Goal: Task Accomplishment & Management: Manage account settings

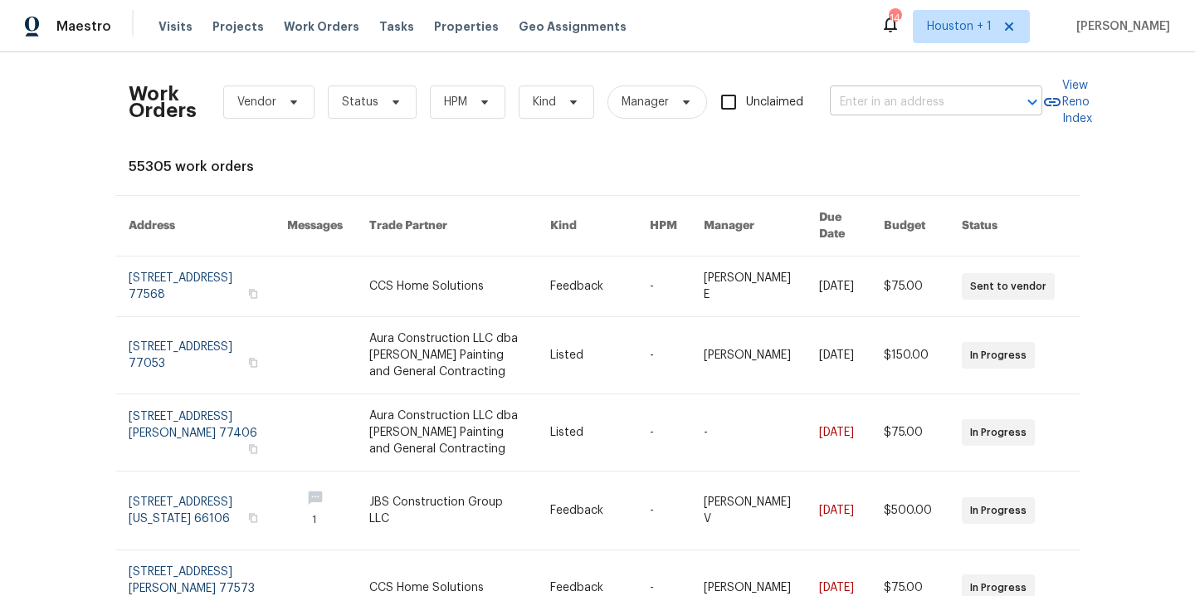
click at [953, 100] on input "text" at bounding box center [913, 103] width 166 height 26
type input "2300 ne"
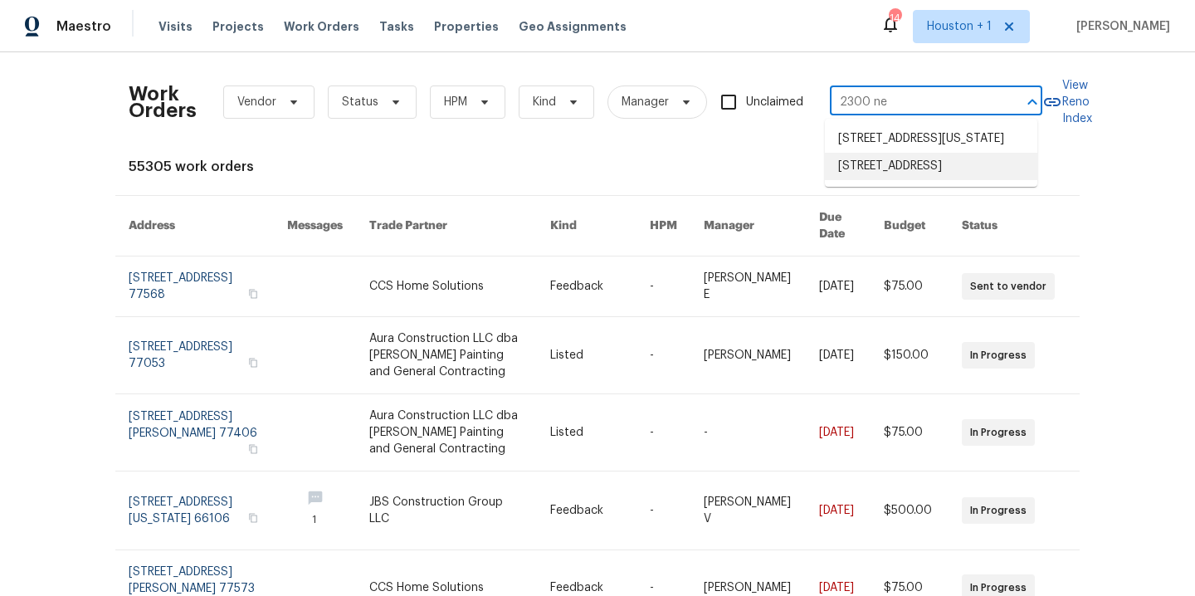
click at [886, 180] on li "2300 NE Silver Spring Ln, Lees Summit, MO 64086" at bounding box center [931, 166] width 213 height 27
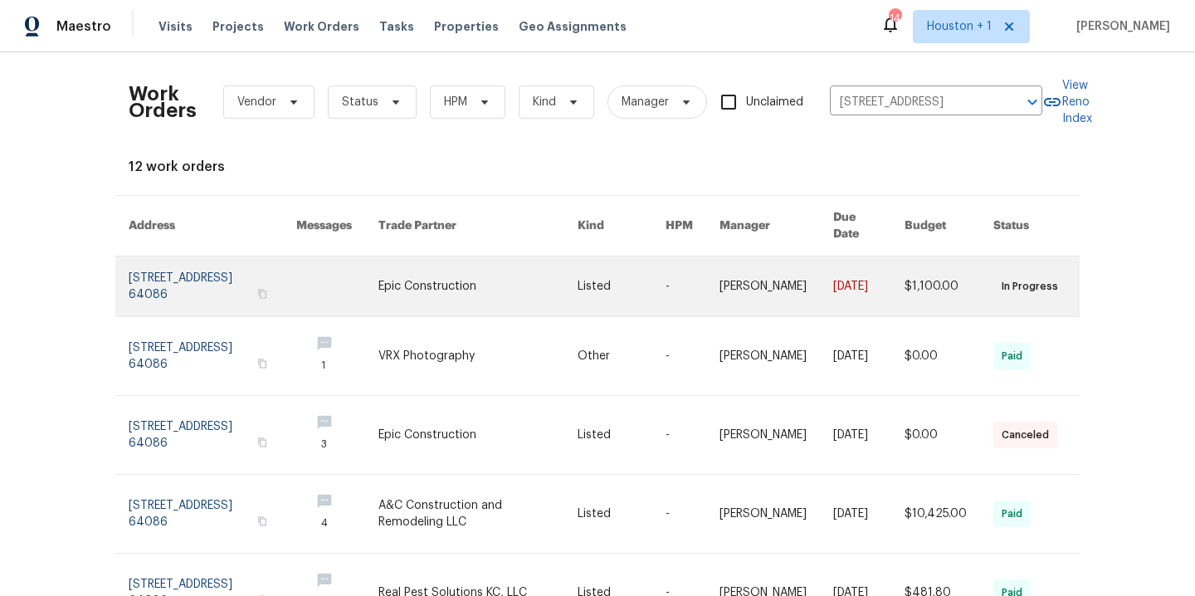
click at [448, 263] on link at bounding box center [478, 287] width 199 height 60
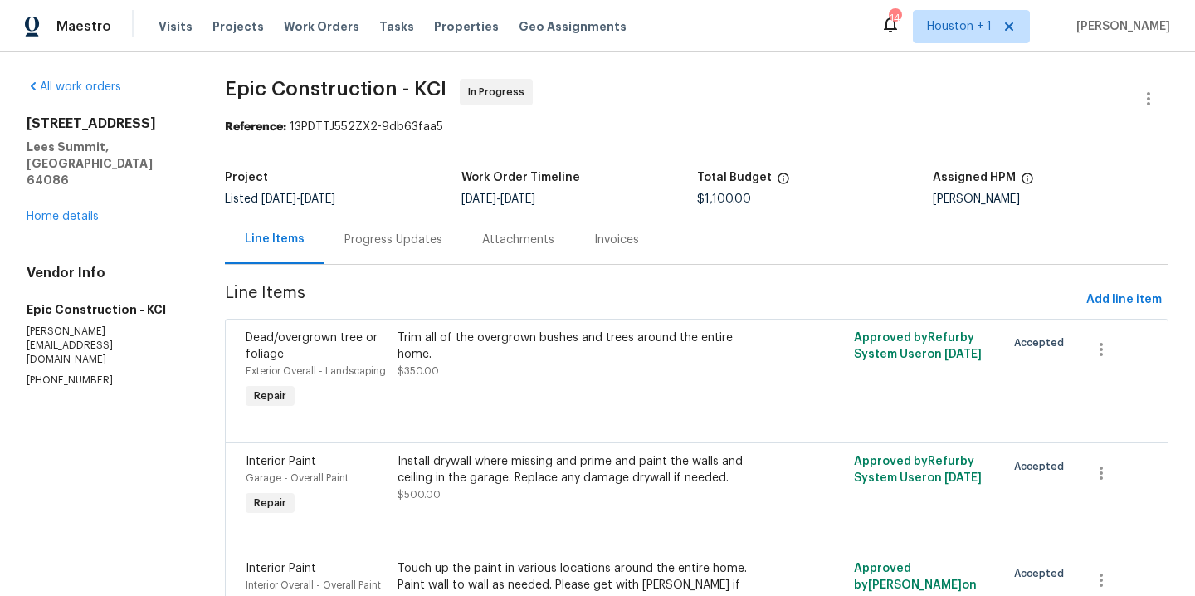
click at [417, 238] on div "Progress Updates" at bounding box center [393, 240] width 98 height 17
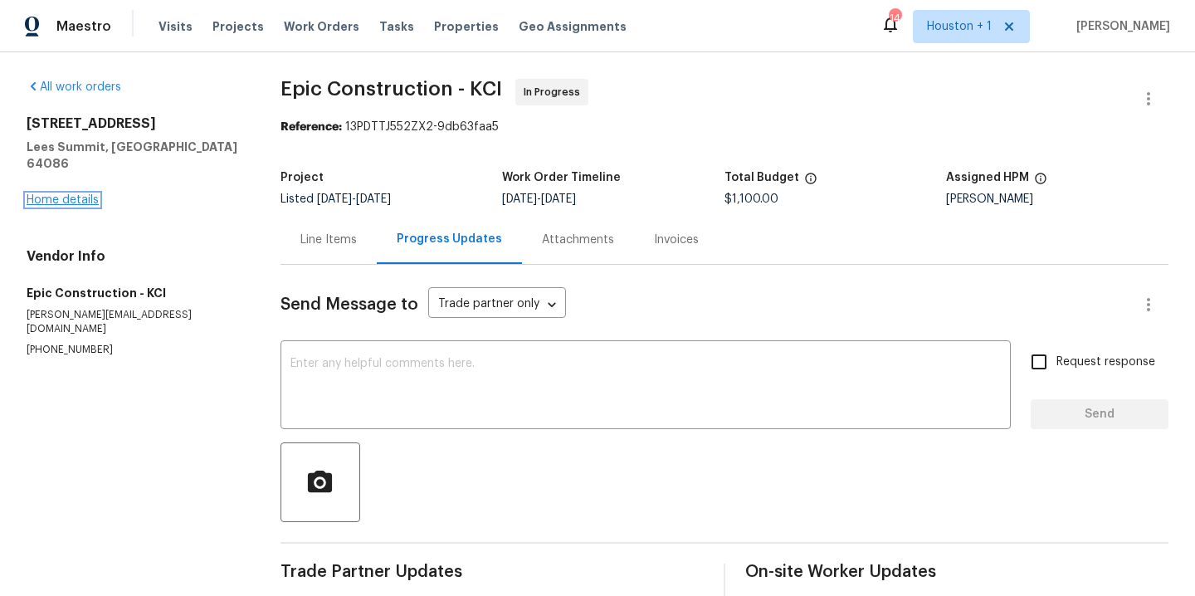
click at [66, 194] on link "Home details" at bounding box center [63, 200] width 72 height 12
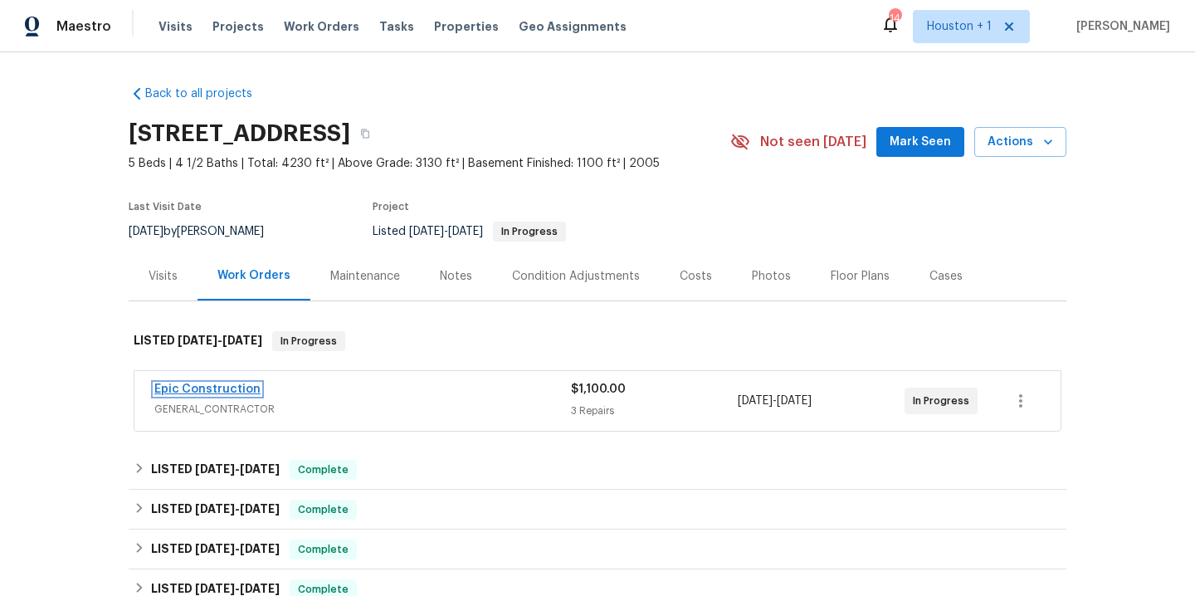
click at [226, 392] on link "Epic Construction" at bounding box center [207, 390] width 106 height 12
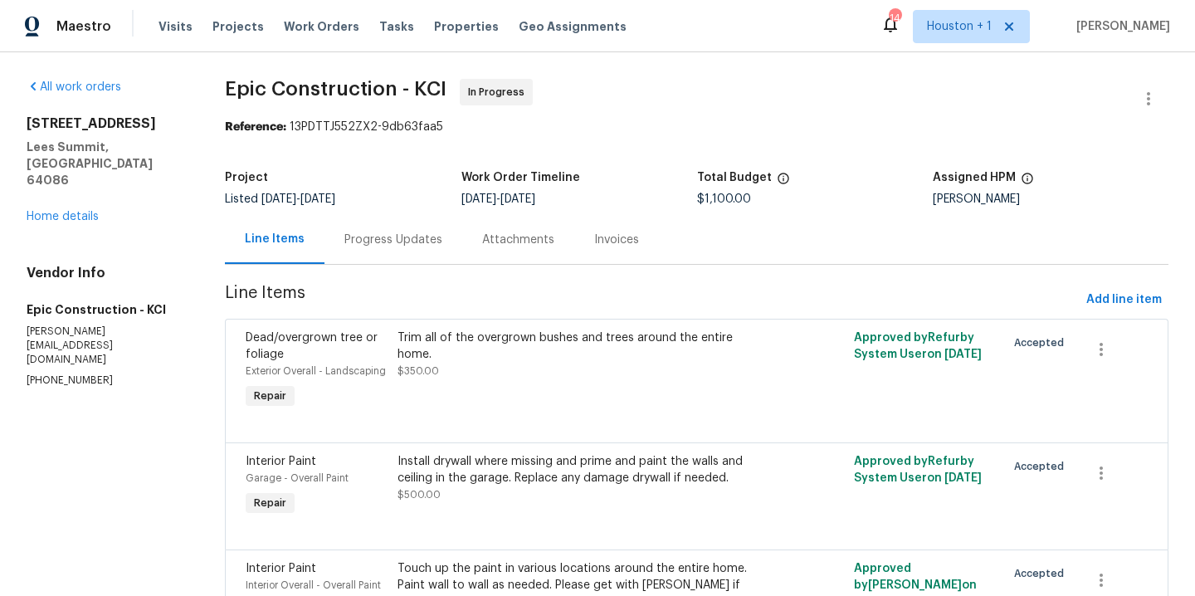
click at [390, 247] on div "Progress Updates" at bounding box center [393, 240] width 98 height 17
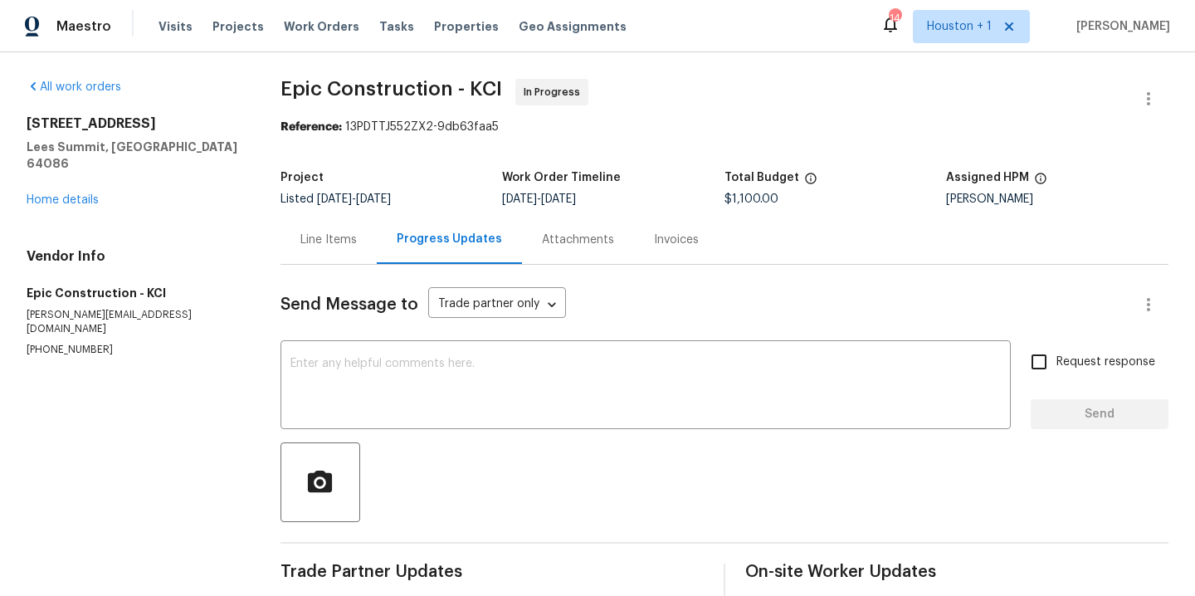
drag, startPoint x: 314, startPoint y: 213, endPoint x: 328, endPoint y: 246, distance: 36.1
click at [315, 215] on section "Epic Construction - KCI In Progress Reference: 13PDTTJ552ZX2-9db63faa5 Project …" at bounding box center [725, 383] width 888 height 609
click at [328, 246] on div "Line Items" at bounding box center [328, 240] width 56 height 17
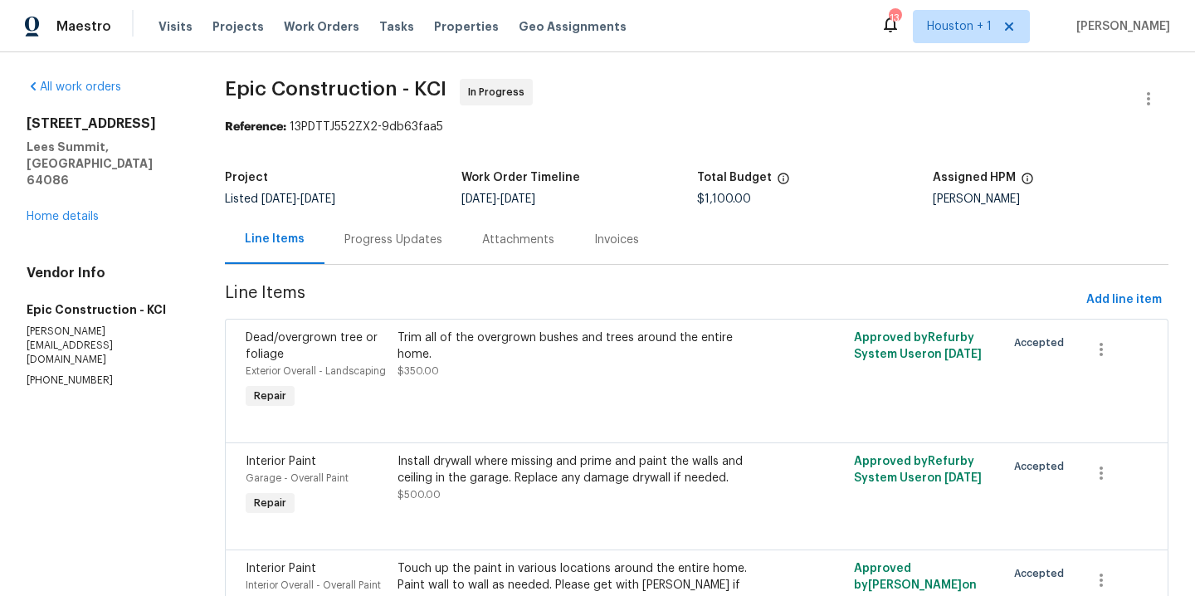
click at [732, 94] on span "Epic Construction - KCI In Progress" at bounding box center [677, 99] width 904 height 40
click at [303, 27] on span "Work Orders" at bounding box center [322, 26] width 76 height 17
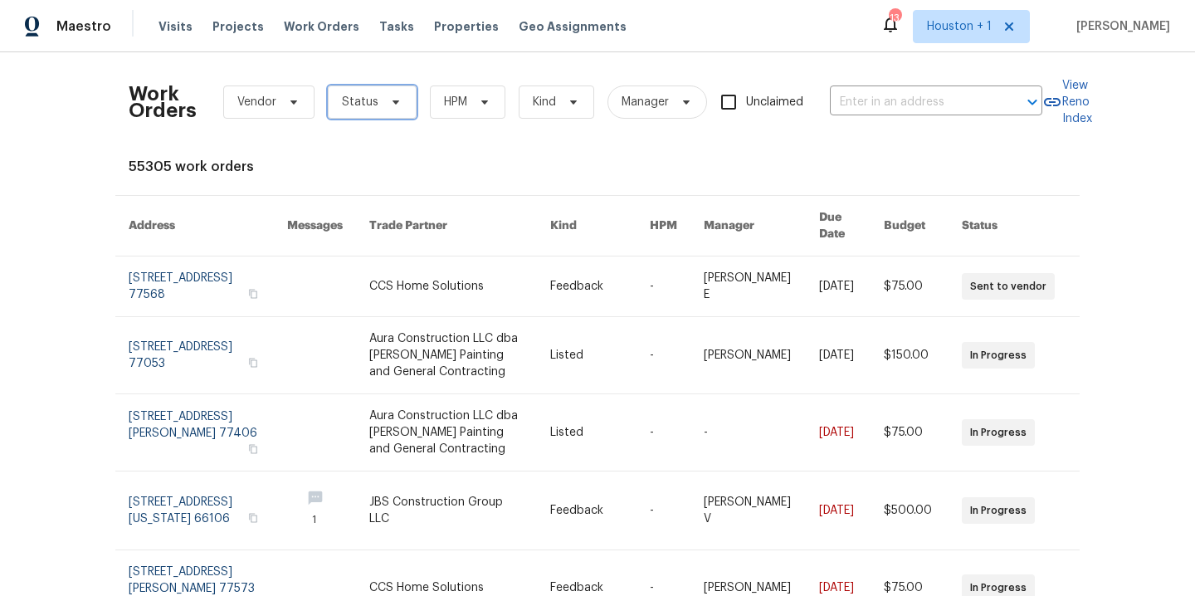
click at [371, 96] on span "Status" at bounding box center [372, 102] width 89 height 33
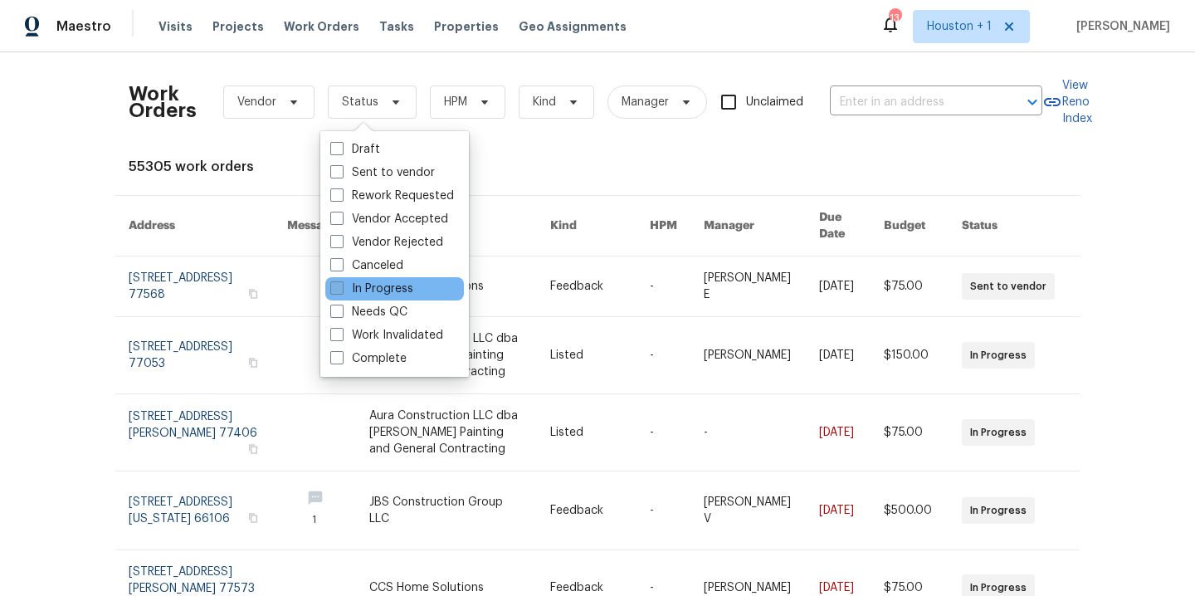
click at [396, 293] on label "In Progress" at bounding box center [371, 289] width 83 height 17
click at [341, 291] on input "In Progress" at bounding box center [335, 286] width 11 height 11
checkbox input "true"
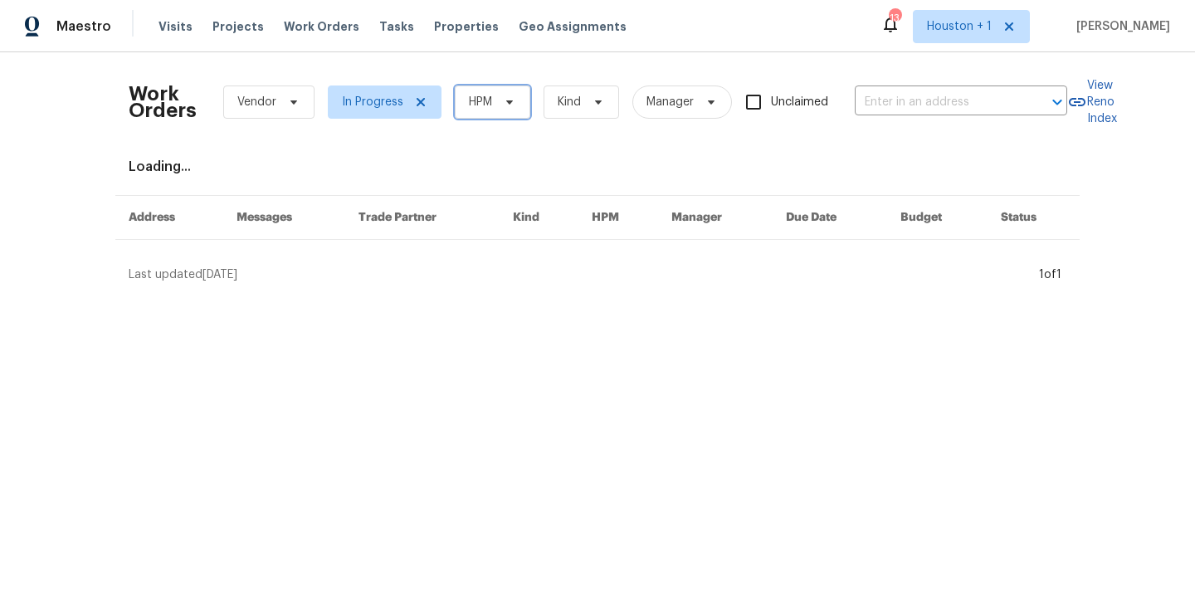
click at [483, 105] on span "HPM" at bounding box center [480, 102] width 23 height 17
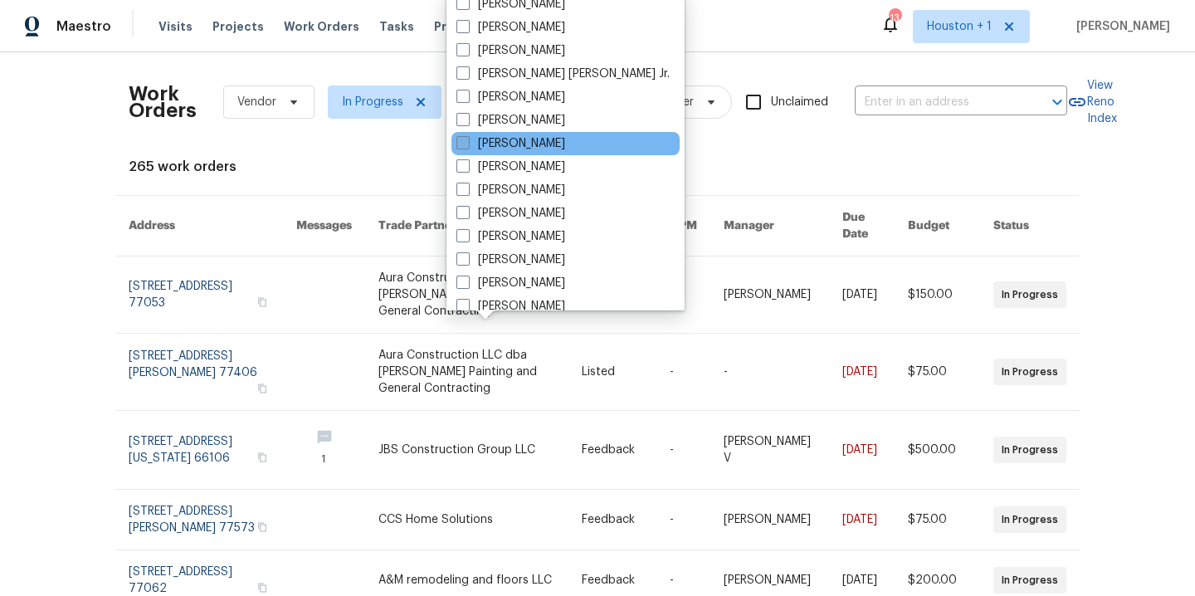
scroll to position [497, 0]
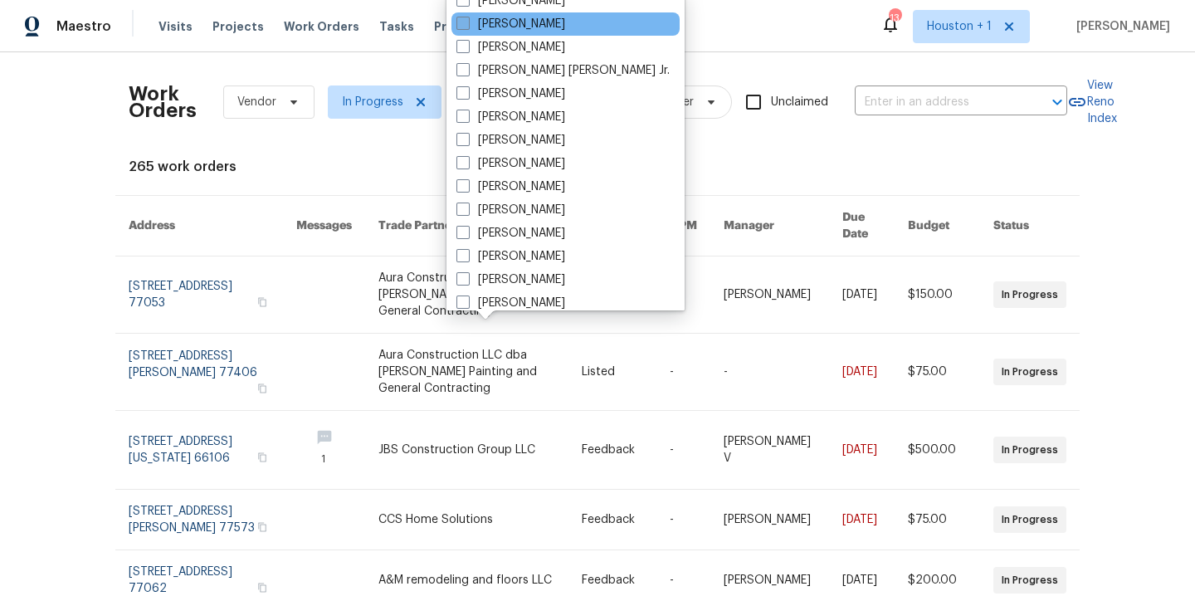
click at [530, 27] on label "[PERSON_NAME]" at bounding box center [511, 24] width 109 height 17
click at [467, 27] on input "[PERSON_NAME]" at bounding box center [462, 21] width 11 height 11
checkbox input "true"
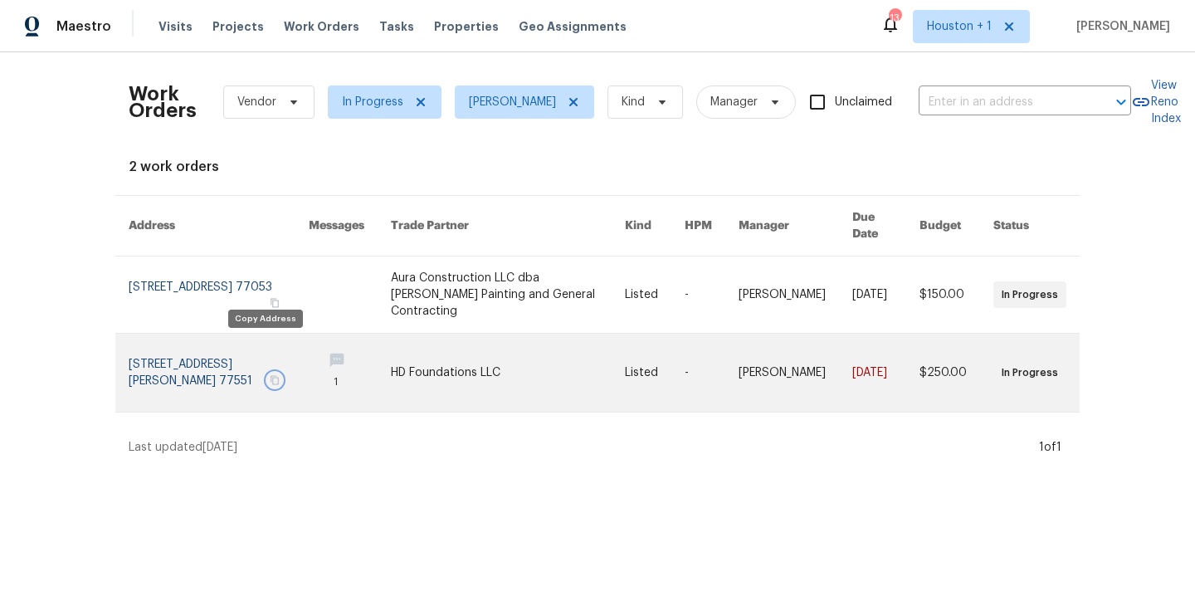
click at [271, 376] on icon "button" at bounding box center [275, 380] width 8 height 9
click at [408, 338] on link at bounding box center [508, 373] width 235 height 78
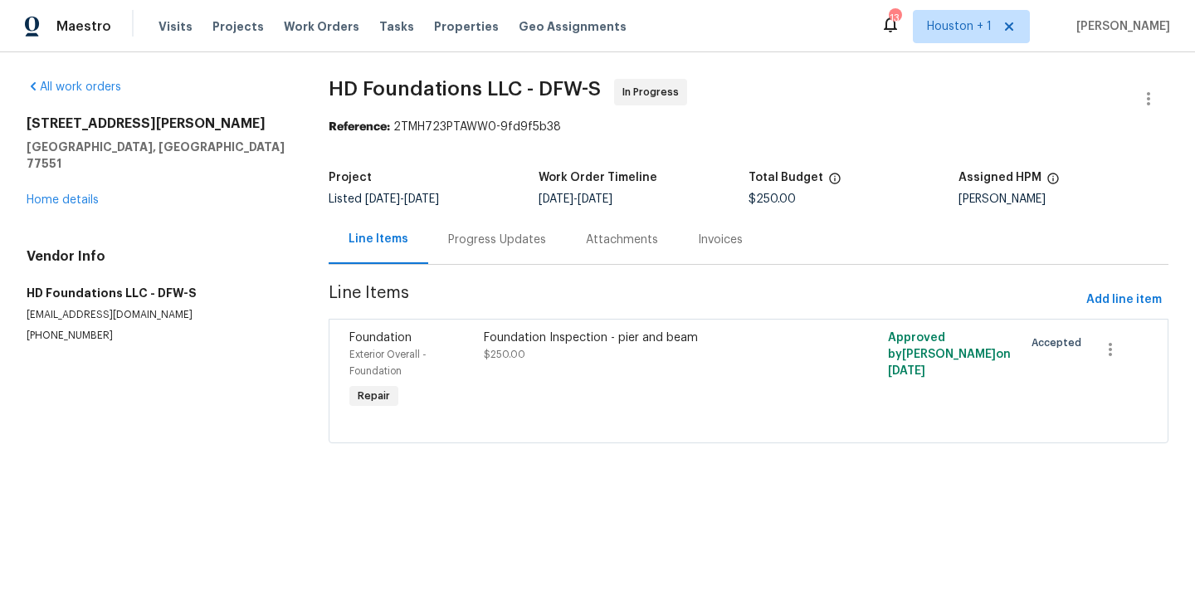
click at [476, 237] on div "Progress Updates" at bounding box center [497, 240] width 98 height 17
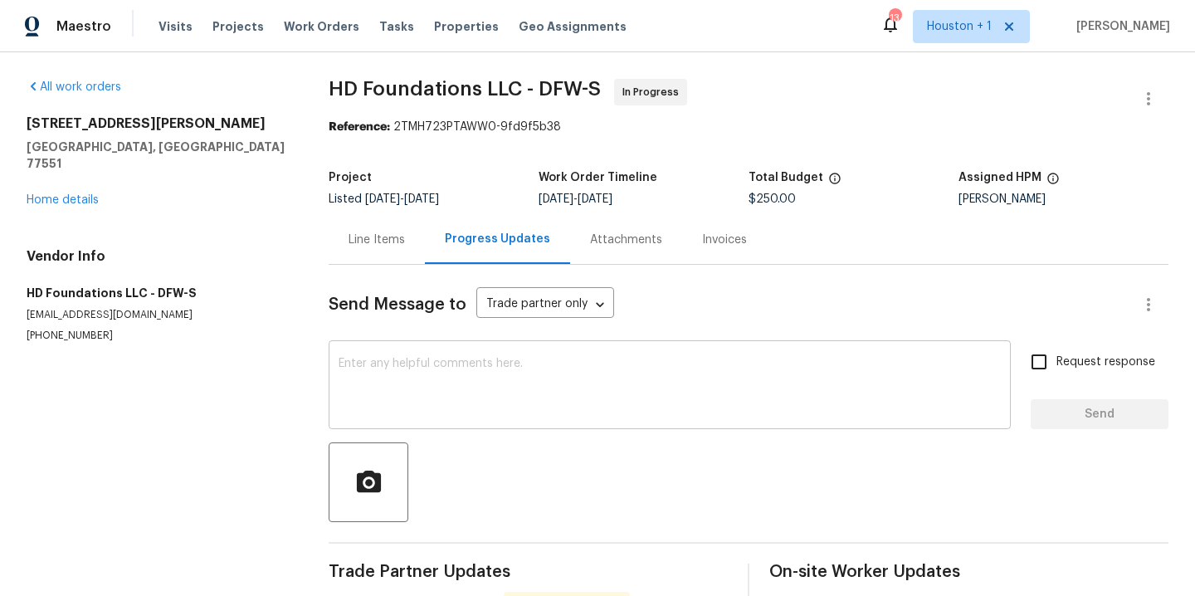
scroll to position [98, 0]
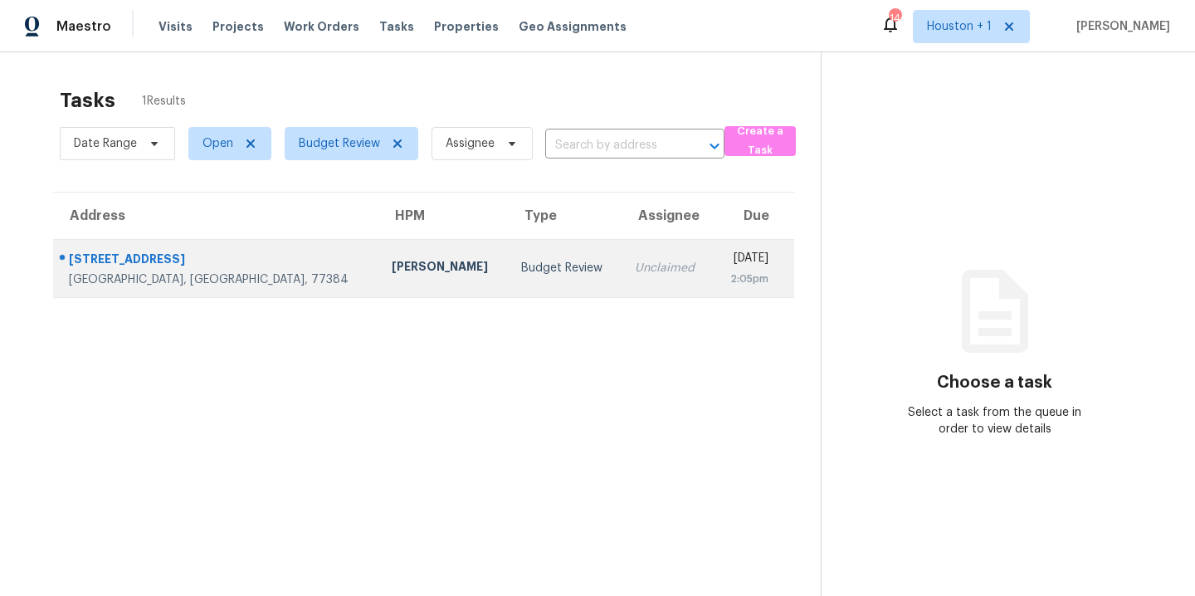
click at [124, 264] on div "13912 Acadia Point Ct" at bounding box center [217, 261] width 296 height 21
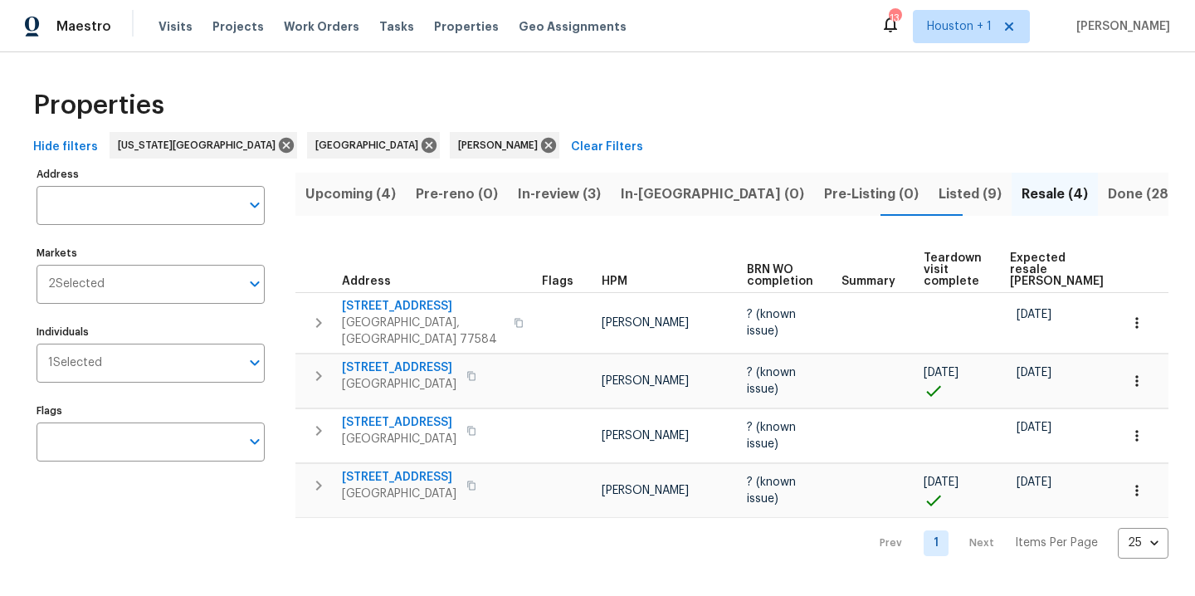
click at [378, 200] on span "Upcoming (4)" at bounding box center [350, 194] width 90 height 23
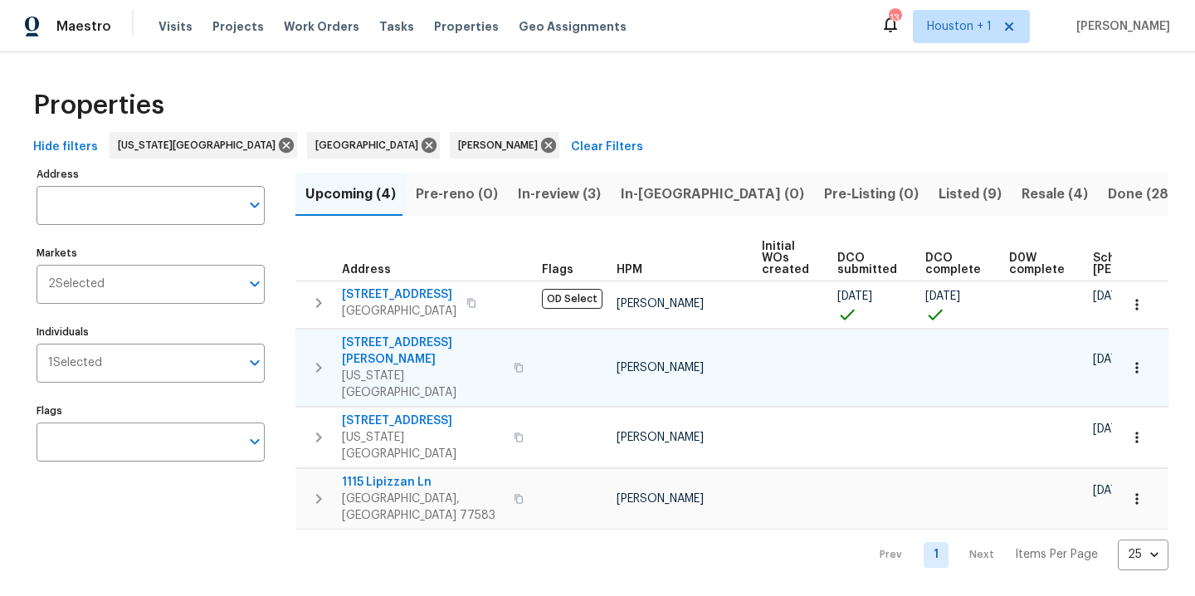
click at [1131, 359] on icon "button" at bounding box center [1137, 367] width 17 height 17
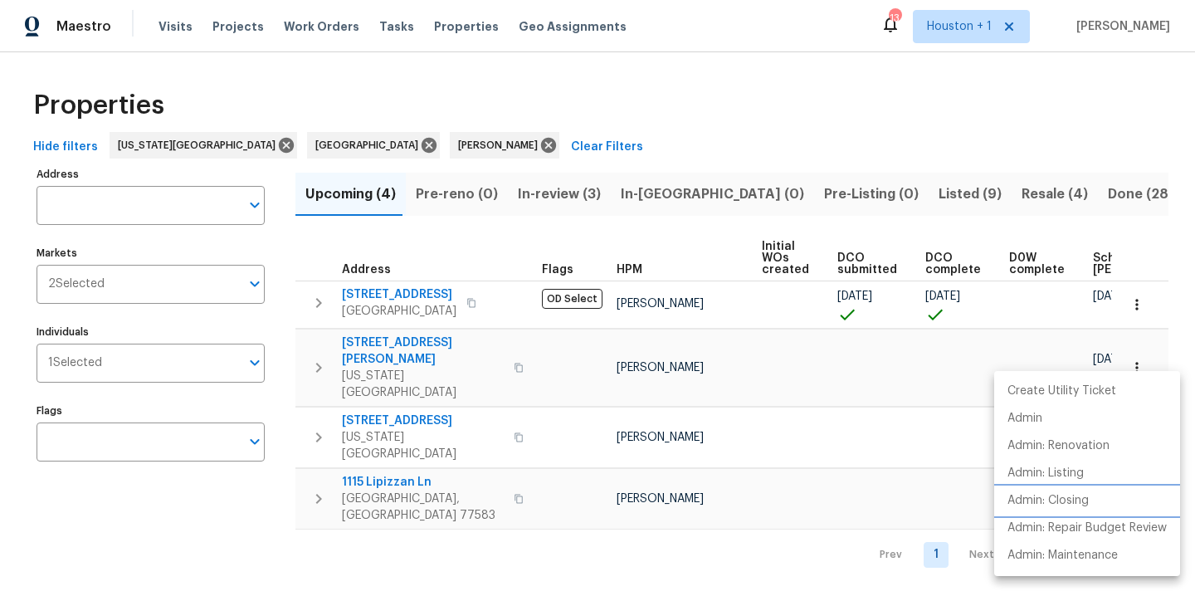
click at [1054, 503] on p "Admin: Closing" at bounding box center [1048, 500] width 81 height 17
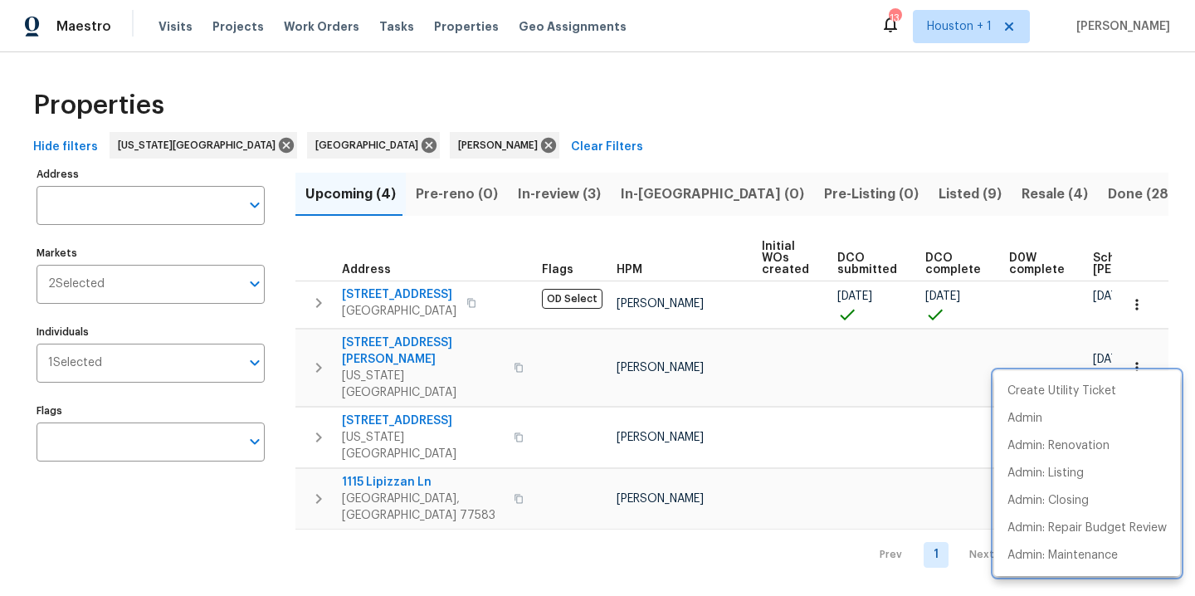
click at [743, 111] on div at bounding box center [597, 298] width 1195 height 596
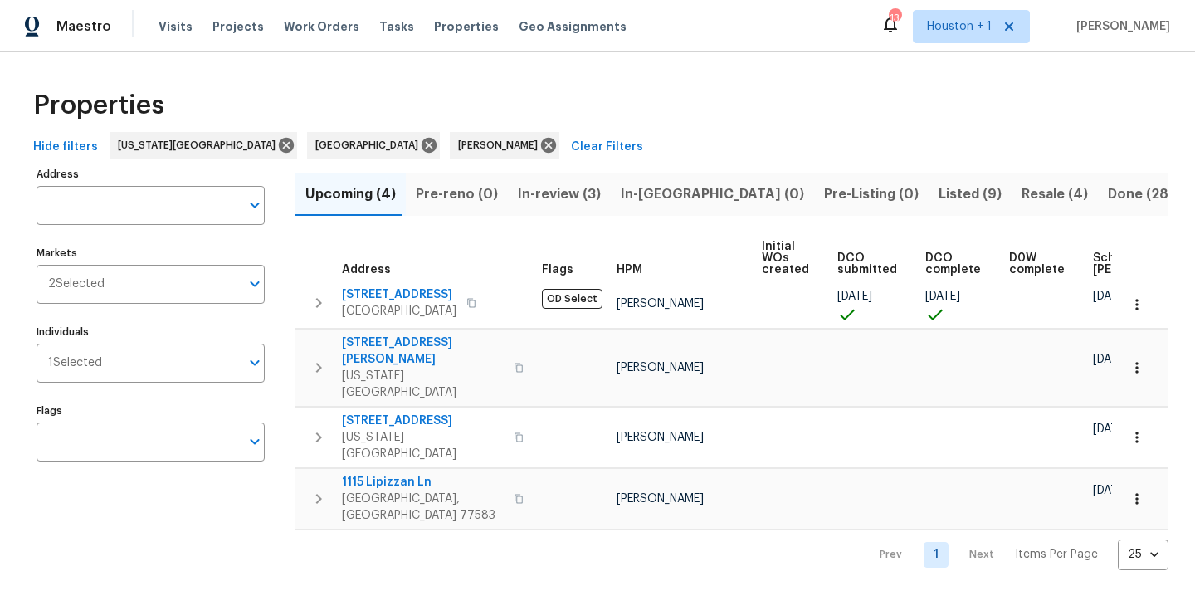
click at [1022, 186] on span "Resale (4)" at bounding box center [1055, 194] width 66 height 23
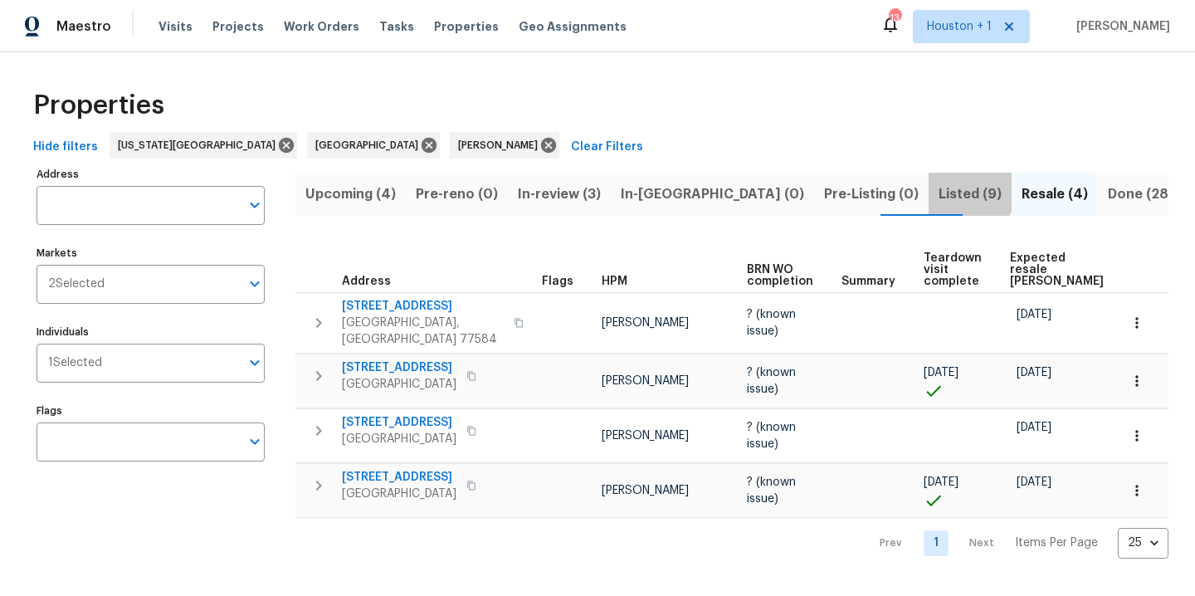
click at [939, 183] on span "Listed (9)" at bounding box center [970, 194] width 63 height 23
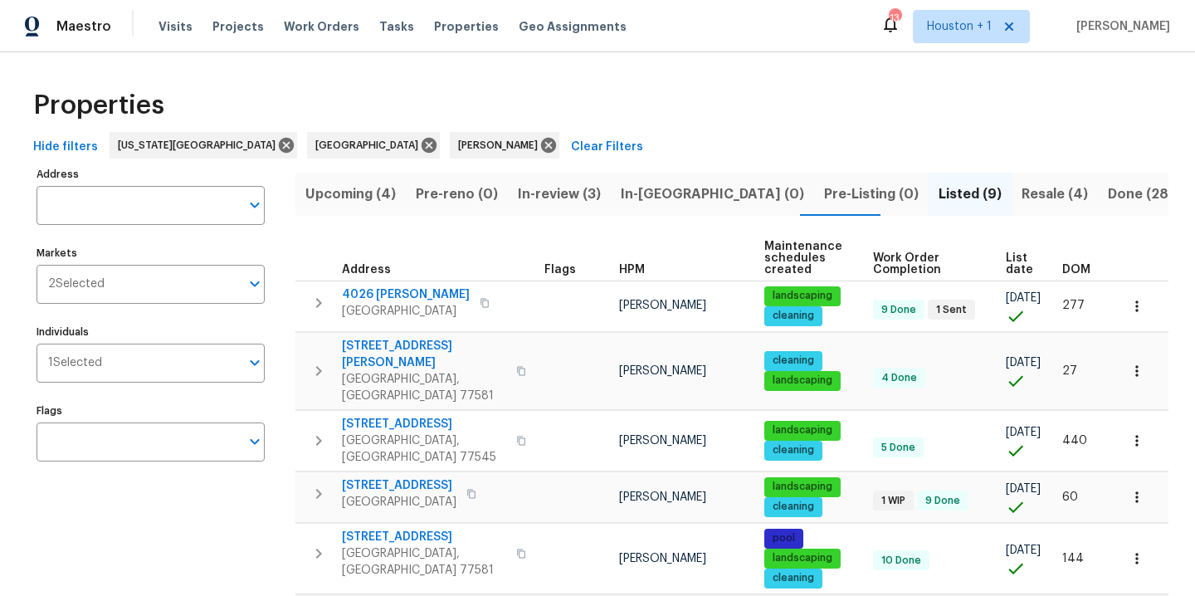
click at [1108, 193] on span "Done (286)" at bounding box center [1145, 194] width 75 height 23
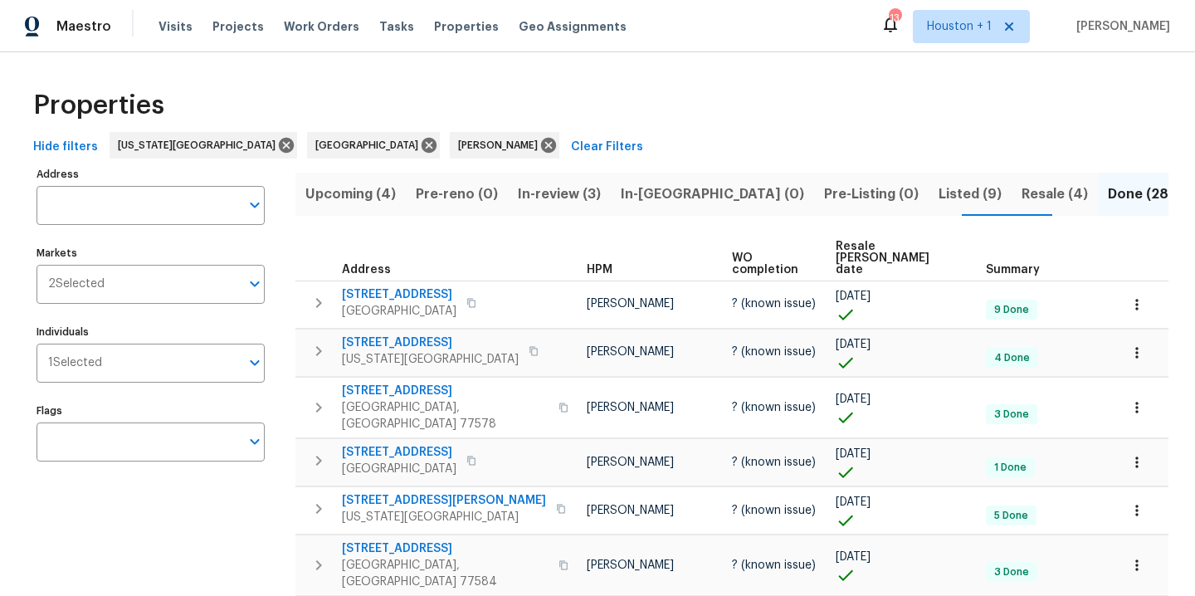
click at [882, 249] on span "Resale COE date" at bounding box center [897, 258] width 122 height 35
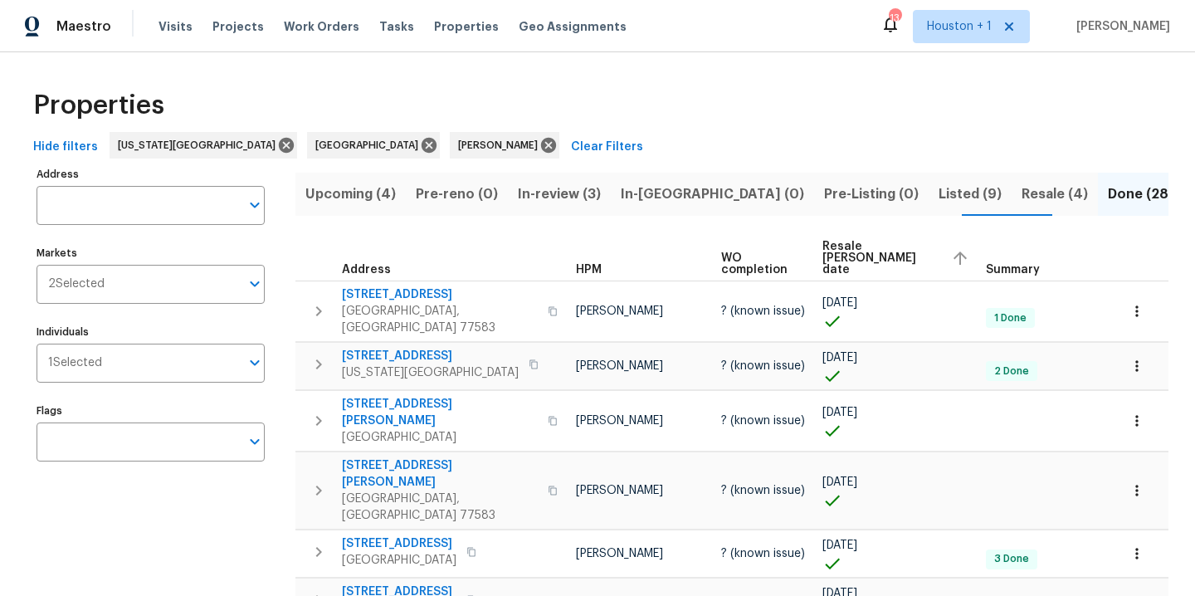
click at [866, 252] on span "Resale COE date" at bounding box center [880, 258] width 115 height 35
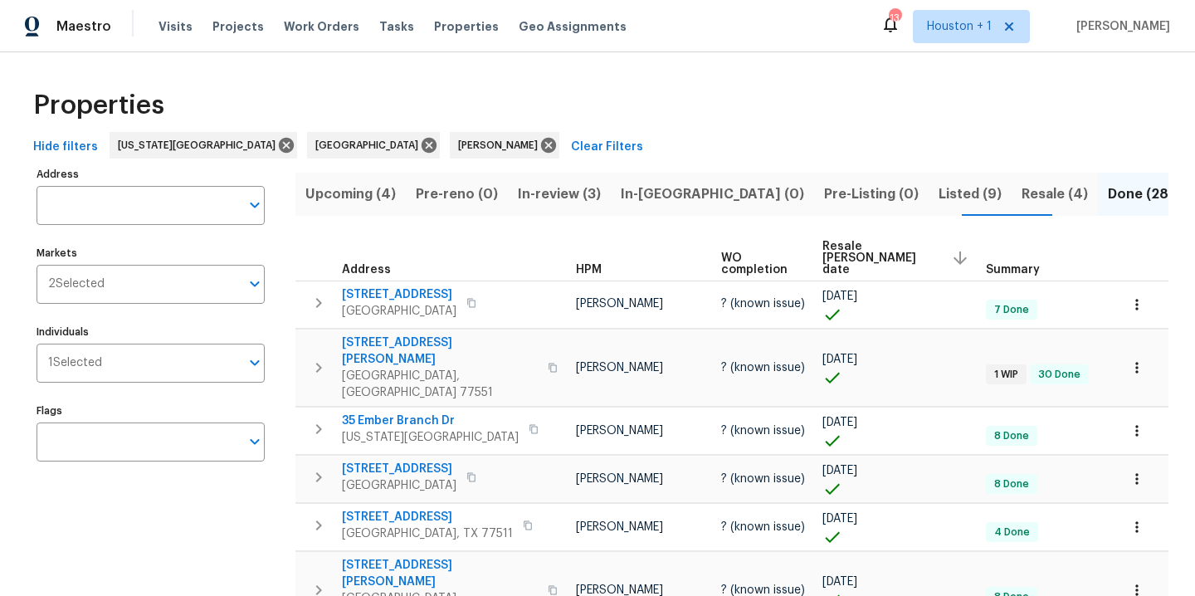
click at [867, 252] on span "Resale COE date" at bounding box center [880, 258] width 115 height 35
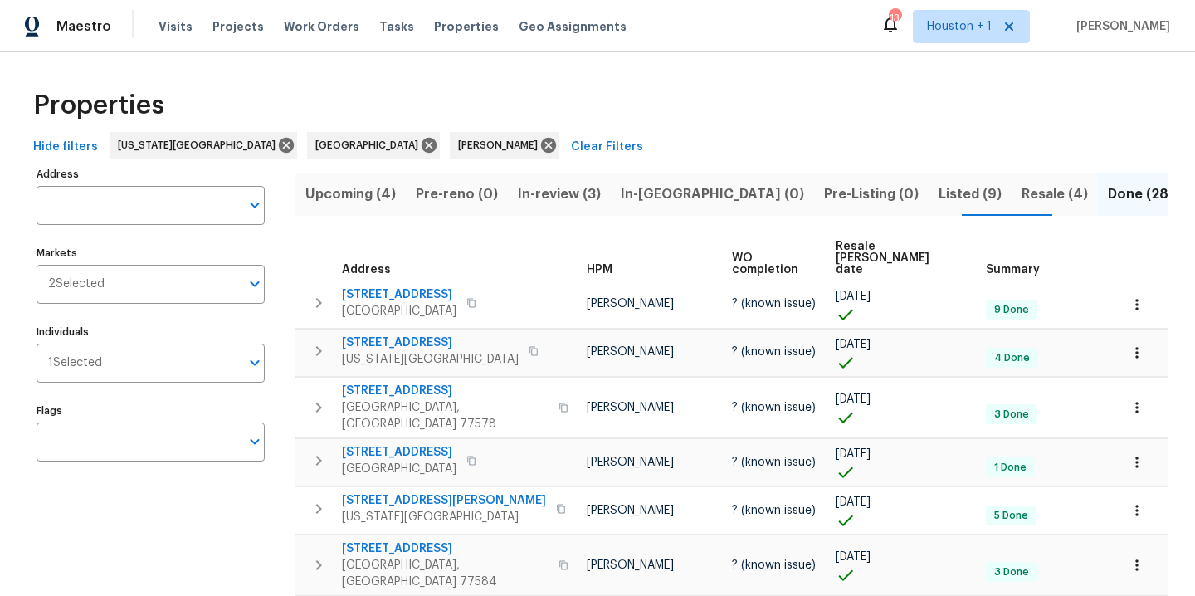
click at [897, 246] on span "Resale COE date" at bounding box center [897, 258] width 122 height 35
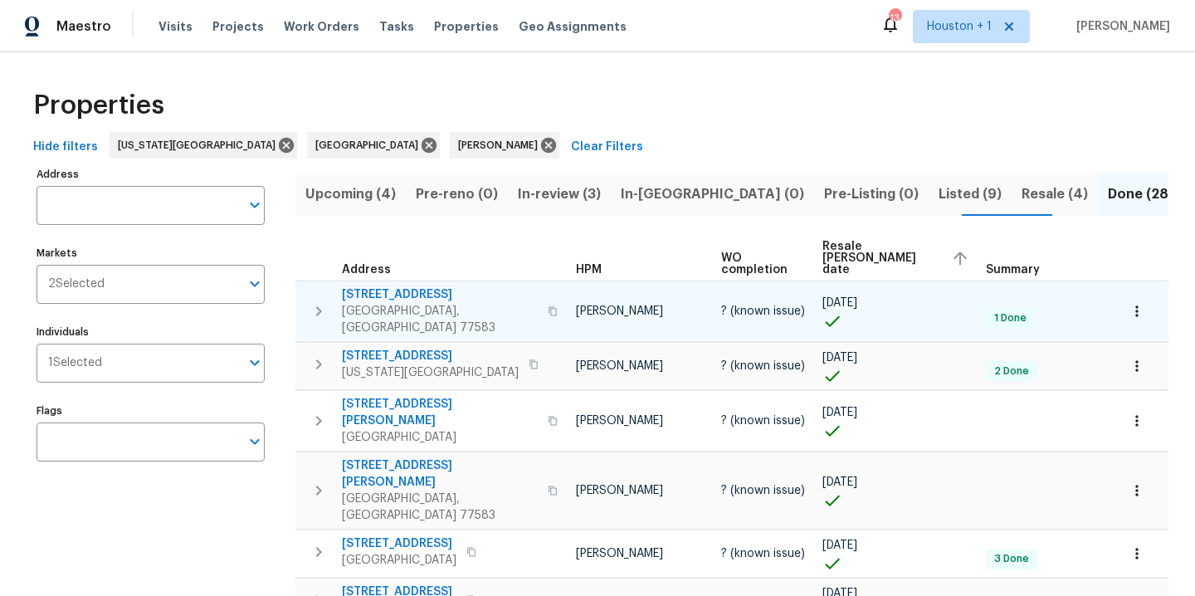
click at [382, 286] on span "3407 Bay Dr" at bounding box center [440, 294] width 196 height 17
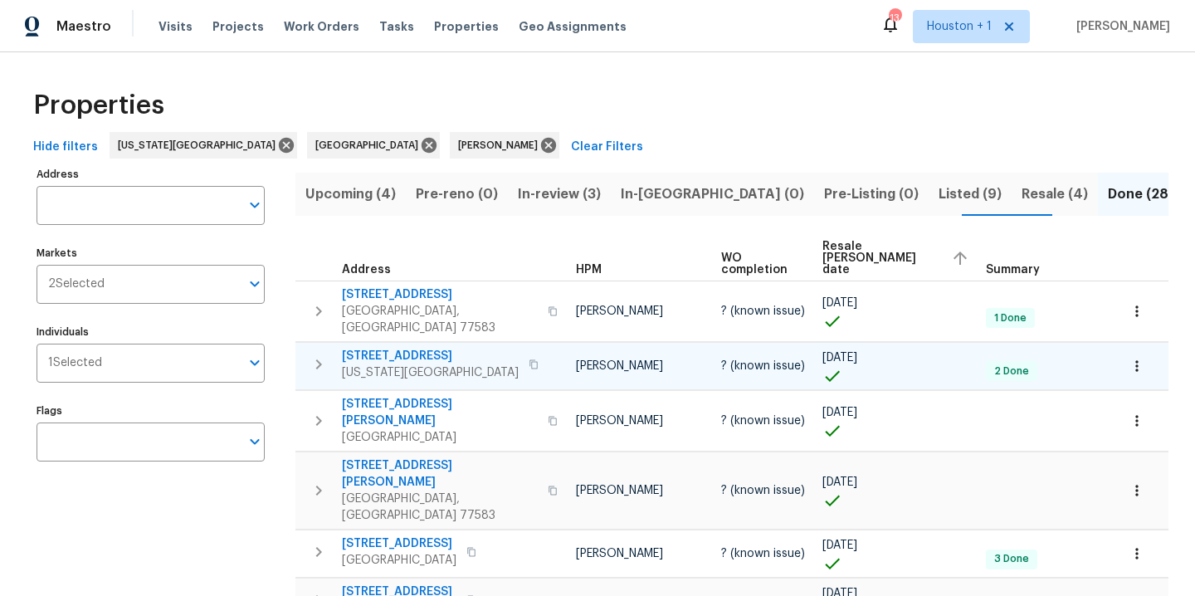
click at [394, 348] on span "16514 Quail Run Dr" at bounding box center [430, 356] width 177 height 17
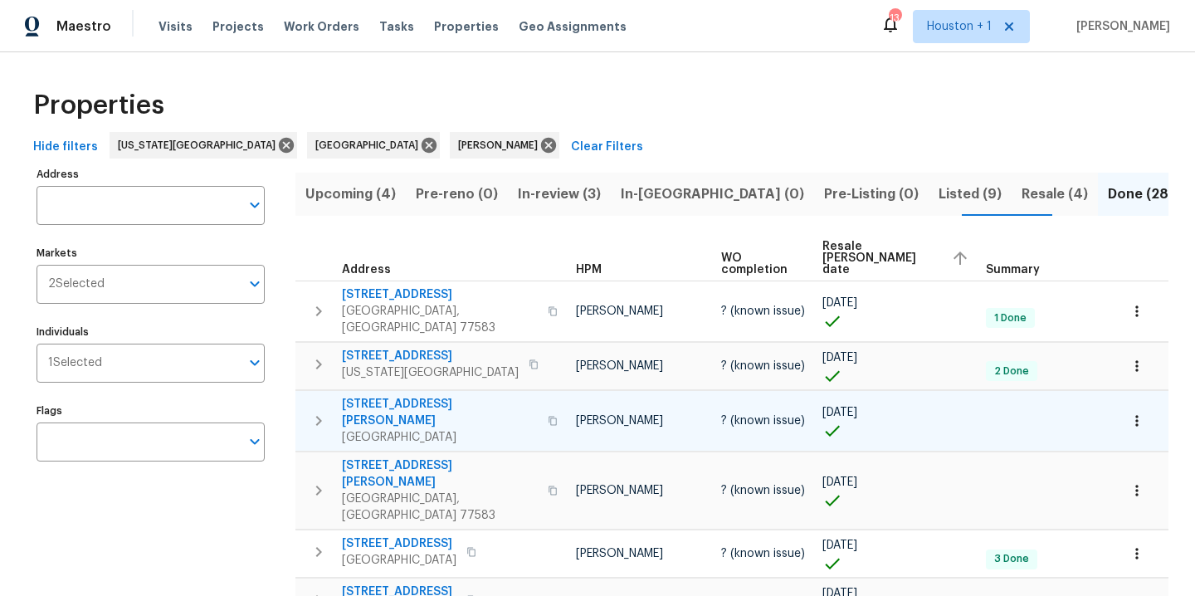
click at [398, 396] on span "4626 Stoney Ridge Ct" at bounding box center [440, 412] width 196 height 33
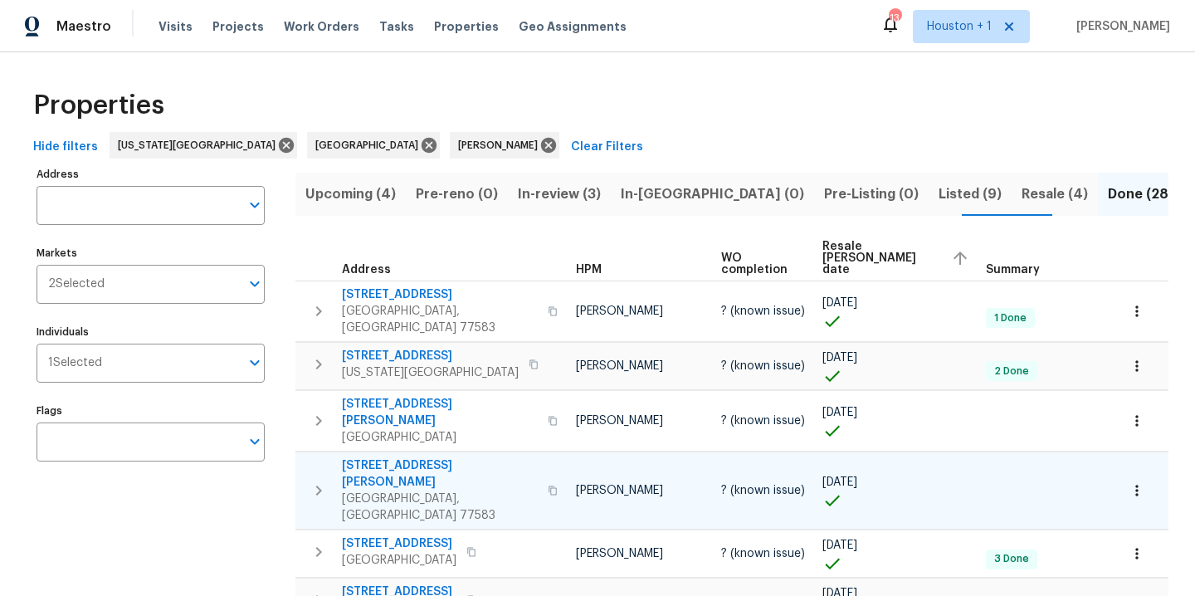
click at [392, 457] on span "[STREET_ADDRESS][PERSON_NAME]" at bounding box center [440, 473] width 196 height 33
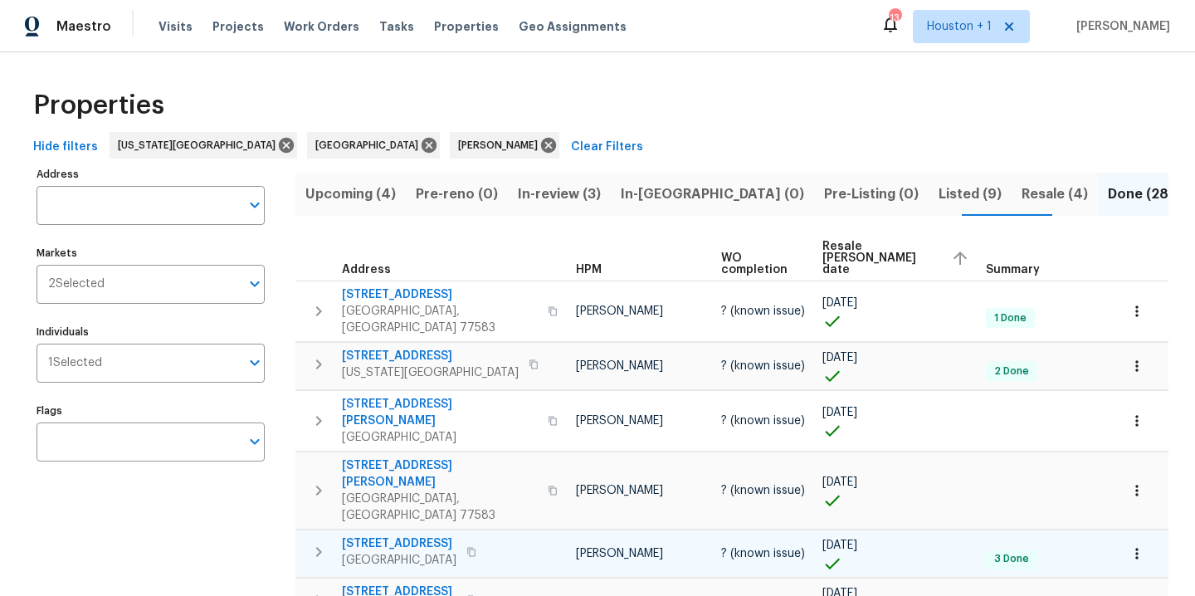
click at [414, 535] on span "3014 Park Springs Ln" at bounding box center [399, 543] width 115 height 17
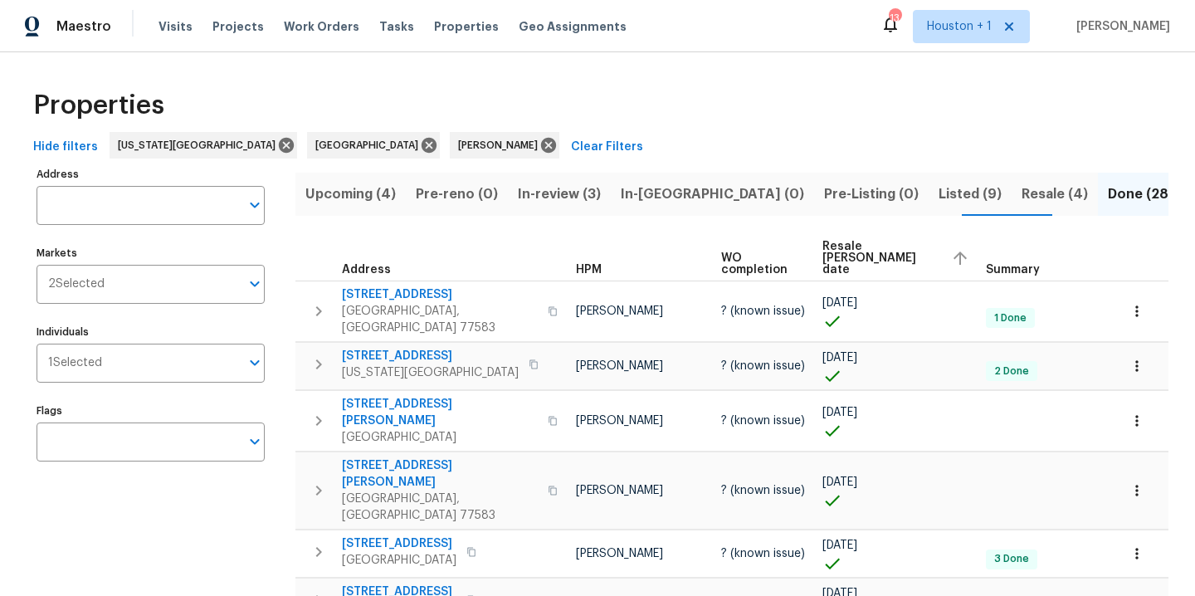
click at [357, 193] on span "Upcoming (4)" at bounding box center [350, 194] width 90 height 23
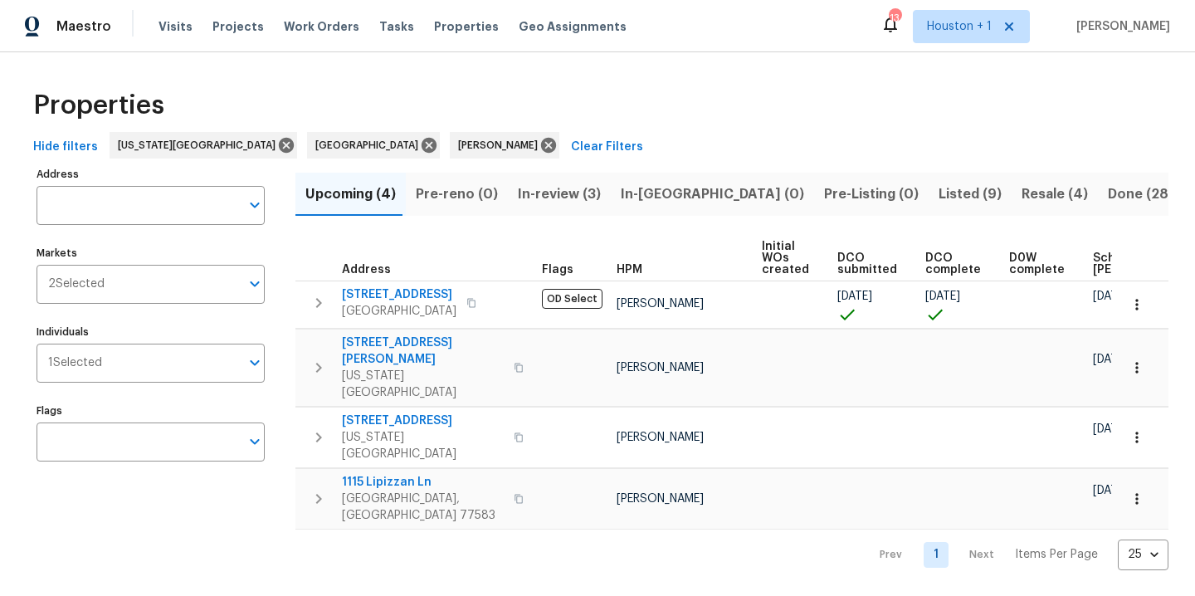
click at [939, 198] on span "Listed (9)" at bounding box center [970, 194] width 63 height 23
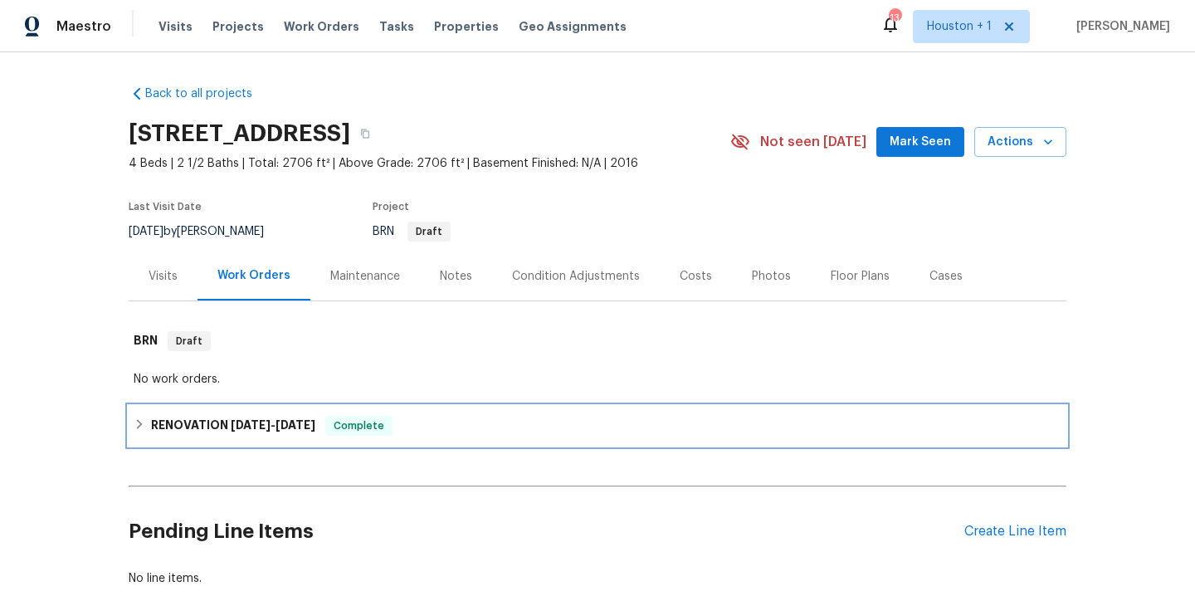
click at [236, 418] on h6 "RENOVATION 6/30/21 - 7/19/21" at bounding box center [233, 426] width 164 height 20
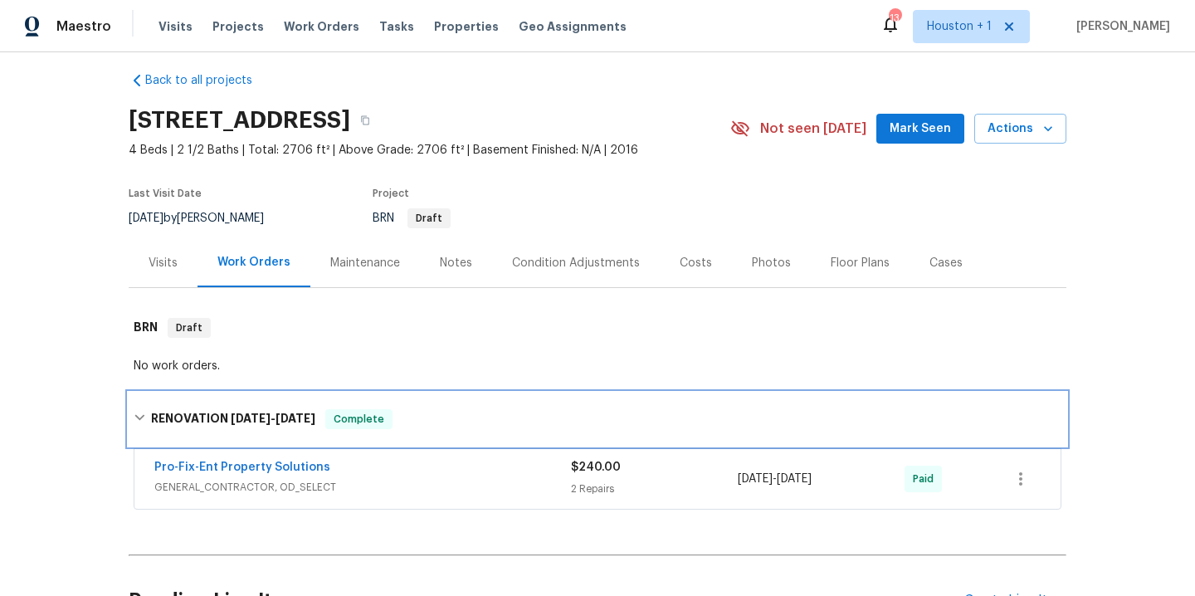
scroll to position [31, 0]
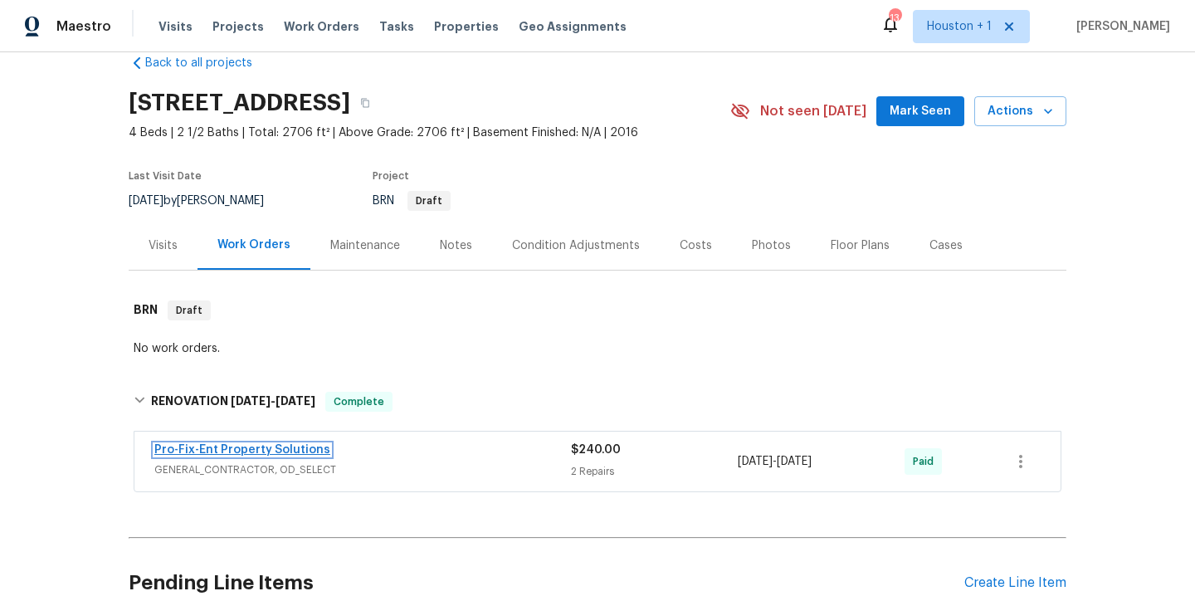
click at [288, 447] on link "Pro-Fix-Ent Property Solutions" at bounding box center [242, 450] width 176 height 12
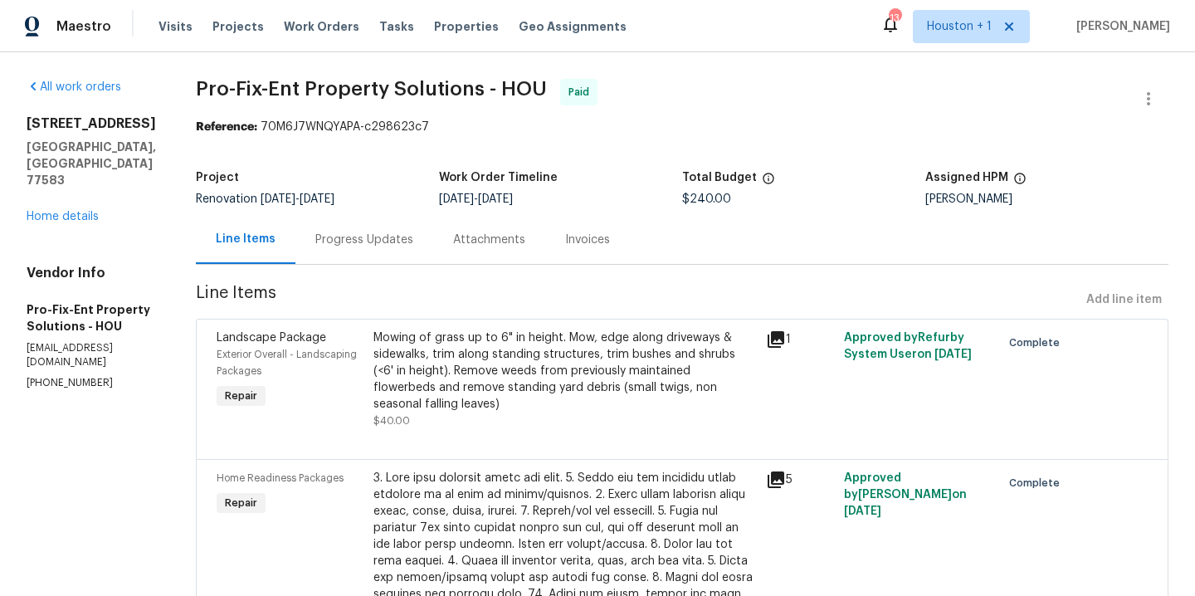
click at [413, 242] on div "Progress Updates" at bounding box center [364, 240] width 98 height 17
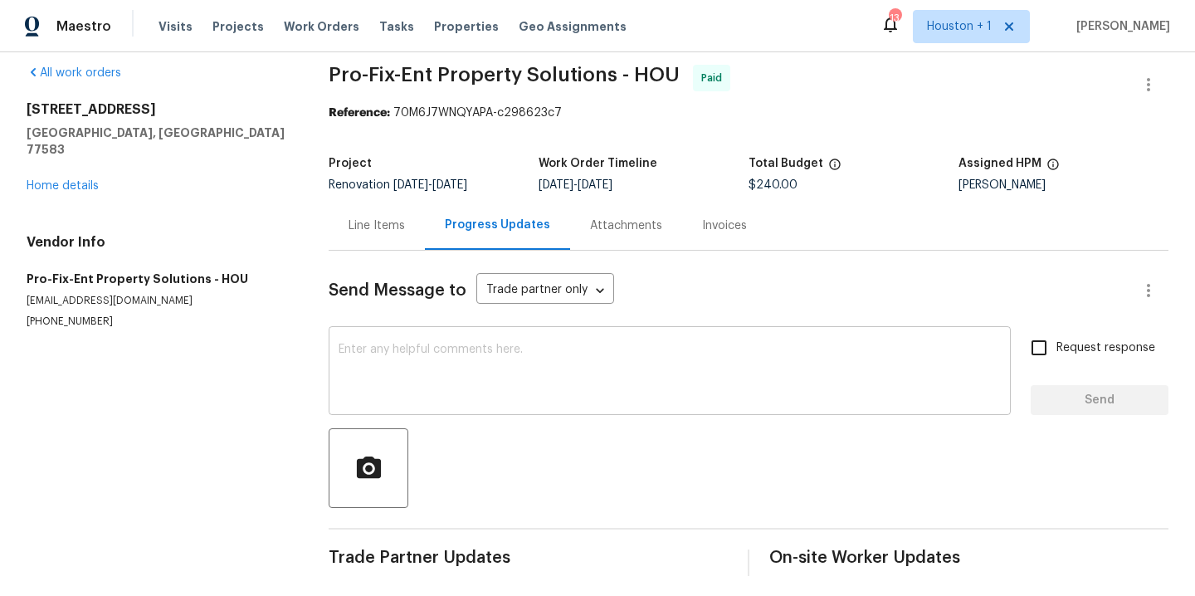
scroll to position [33, 0]
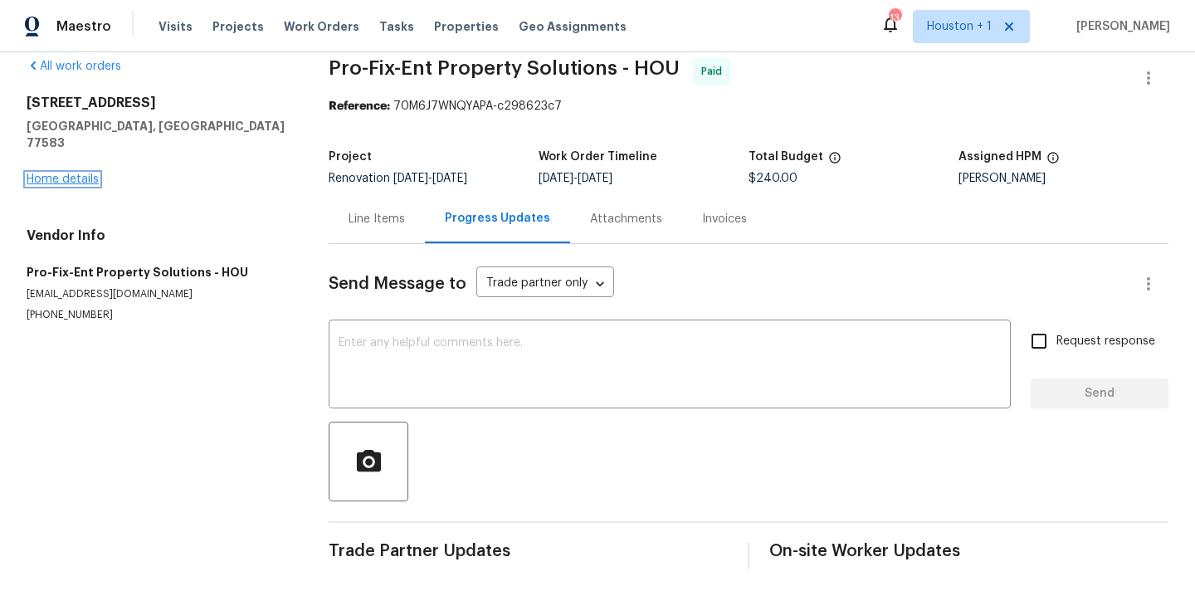
click at [70, 173] on link "Home details" at bounding box center [63, 179] width 72 height 12
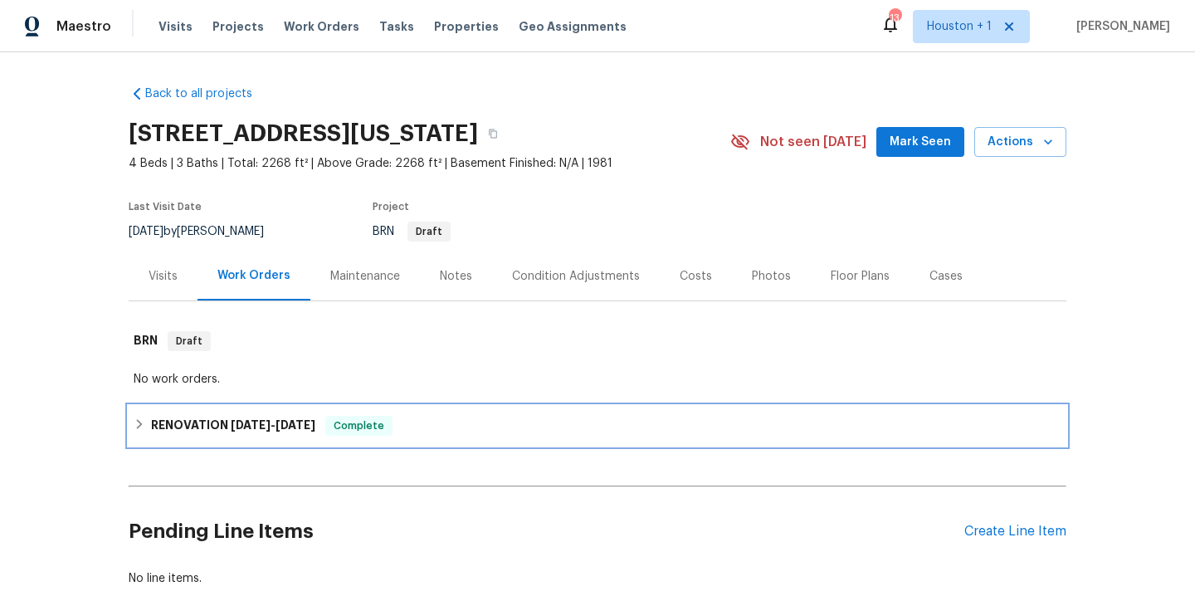
click at [246, 427] on span "1/13/22" at bounding box center [251, 425] width 40 height 12
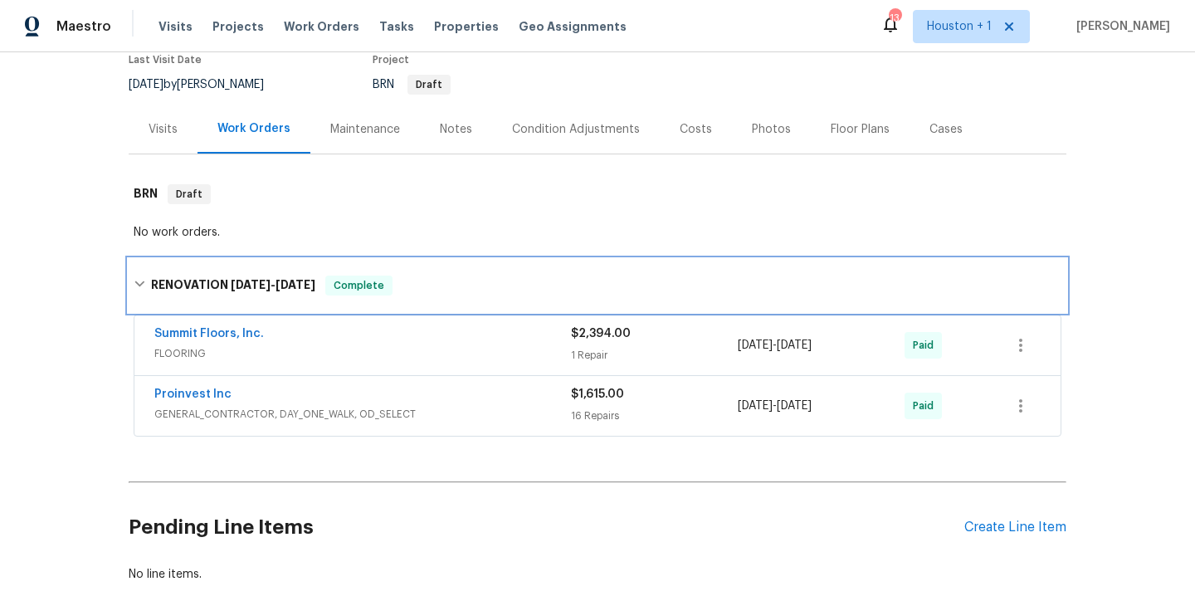
scroll to position [148, 0]
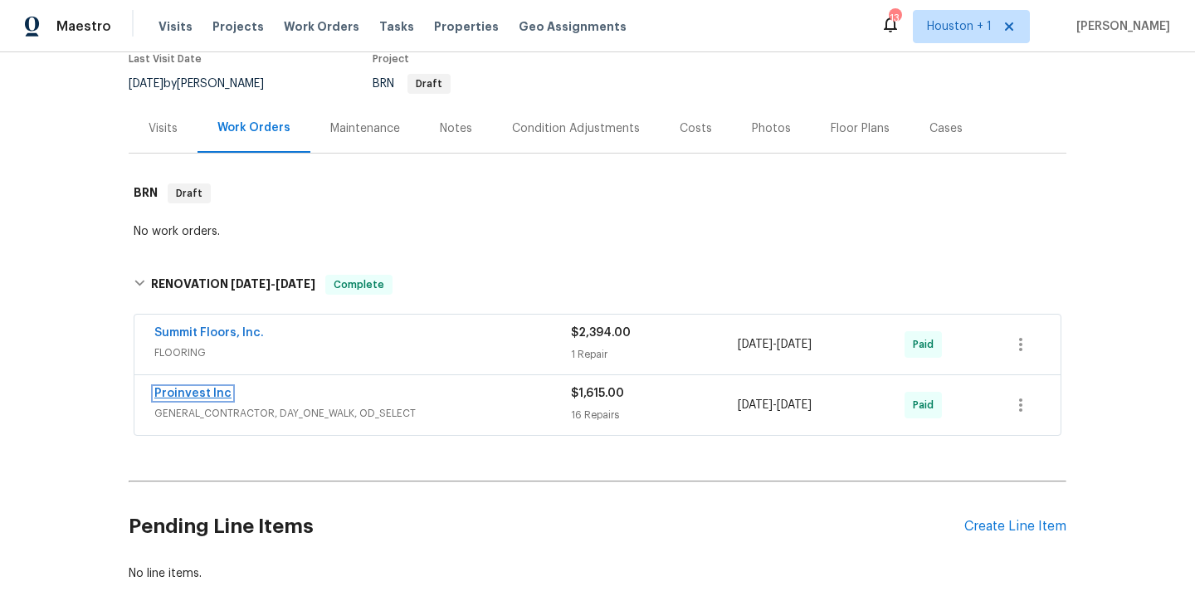
click at [212, 393] on link "Proinvest Inc" at bounding box center [192, 394] width 77 height 12
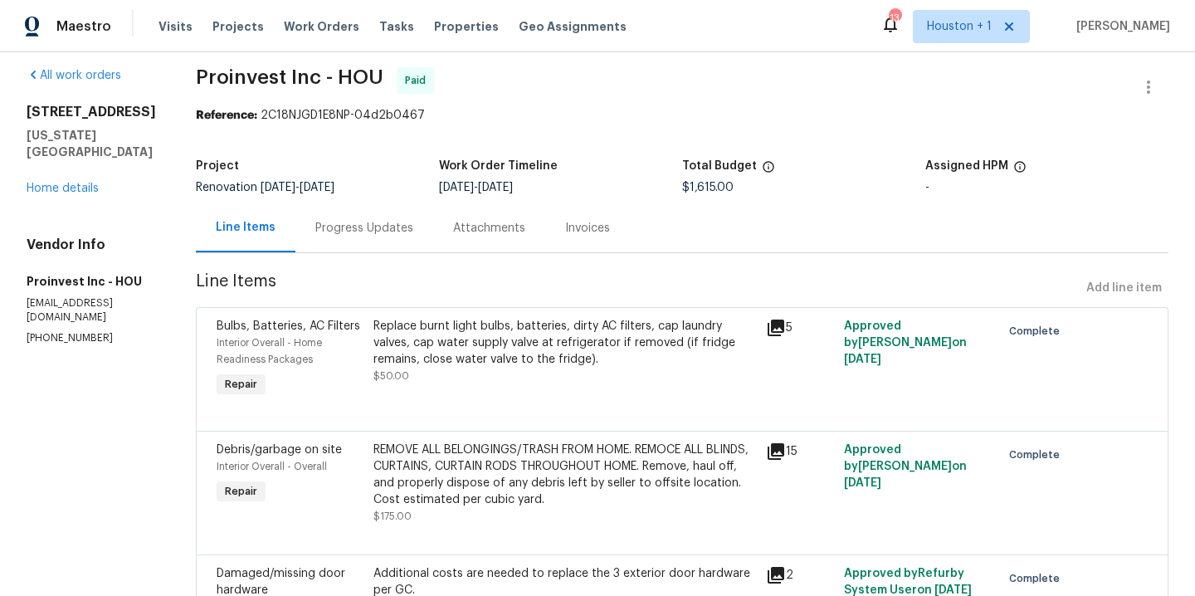
scroll to position [27, 0]
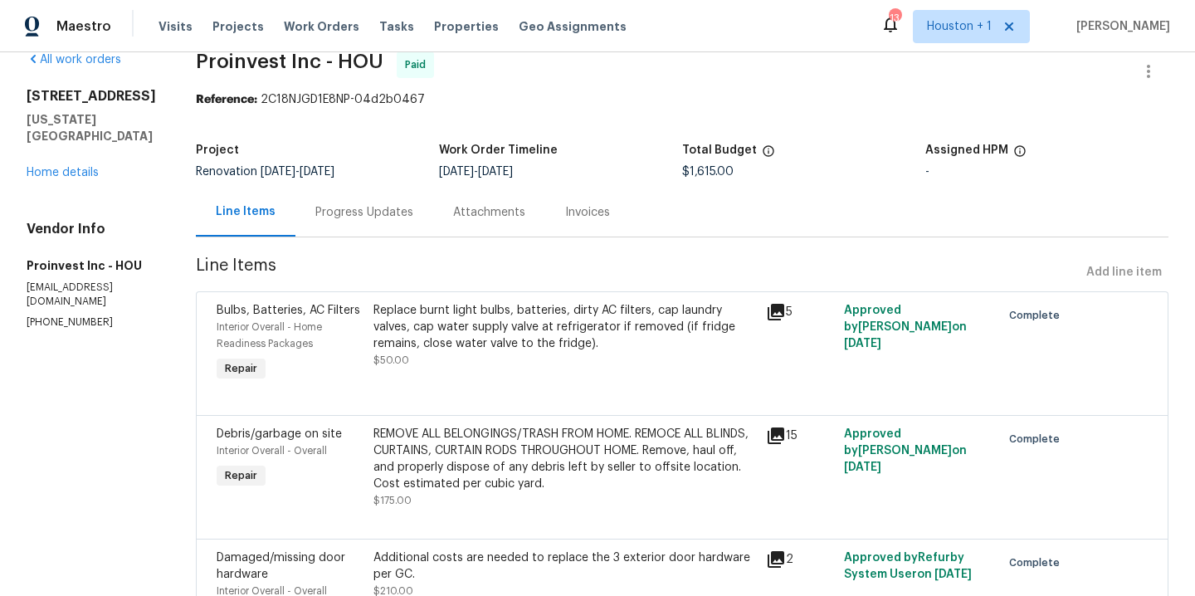
click at [510, 491] on div "REMOVE ALL BELONGINGS/TRASH FROM HOME. REMOCE ALL BLINDS, CURTAINS, CURTAIN ROD…" at bounding box center [565, 459] width 383 height 66
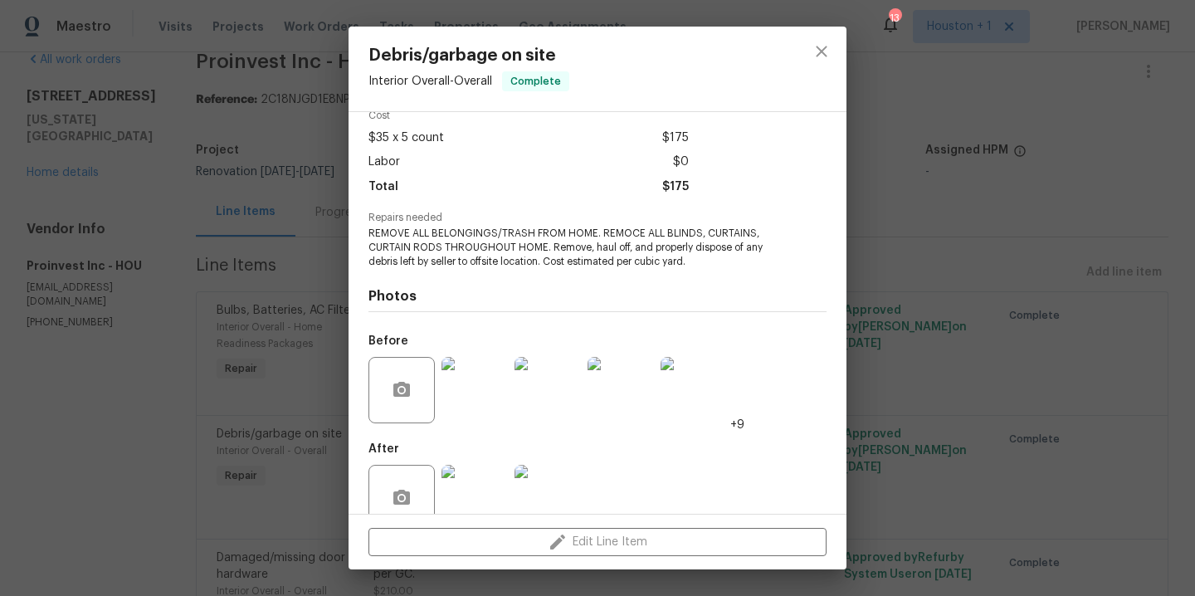
scroll to position [113, 0]
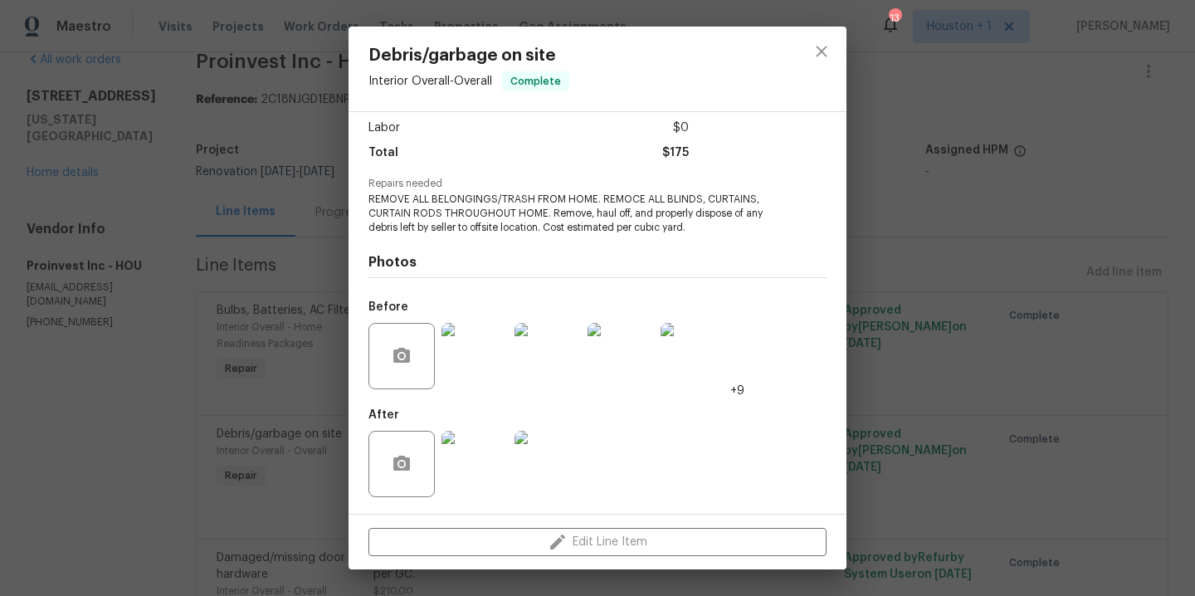
click at [478, 371] on img at bounding box center [475, 356] width 66 height 66
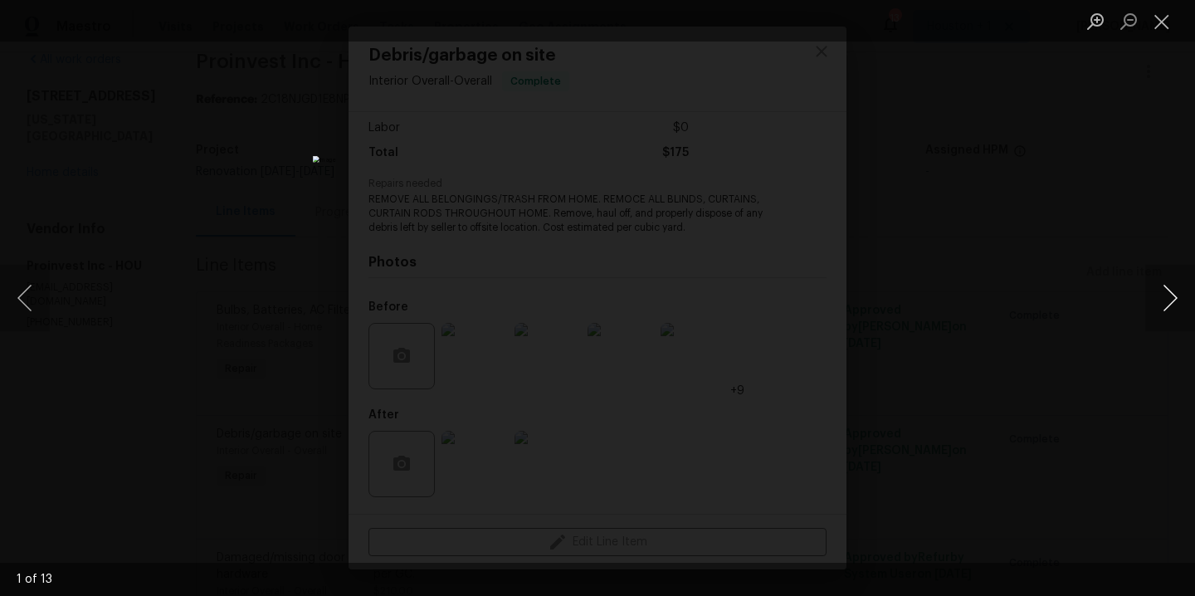
click at [1176, 289] on button "Next image" at bounding box center [1171, 298] width 50 height 66
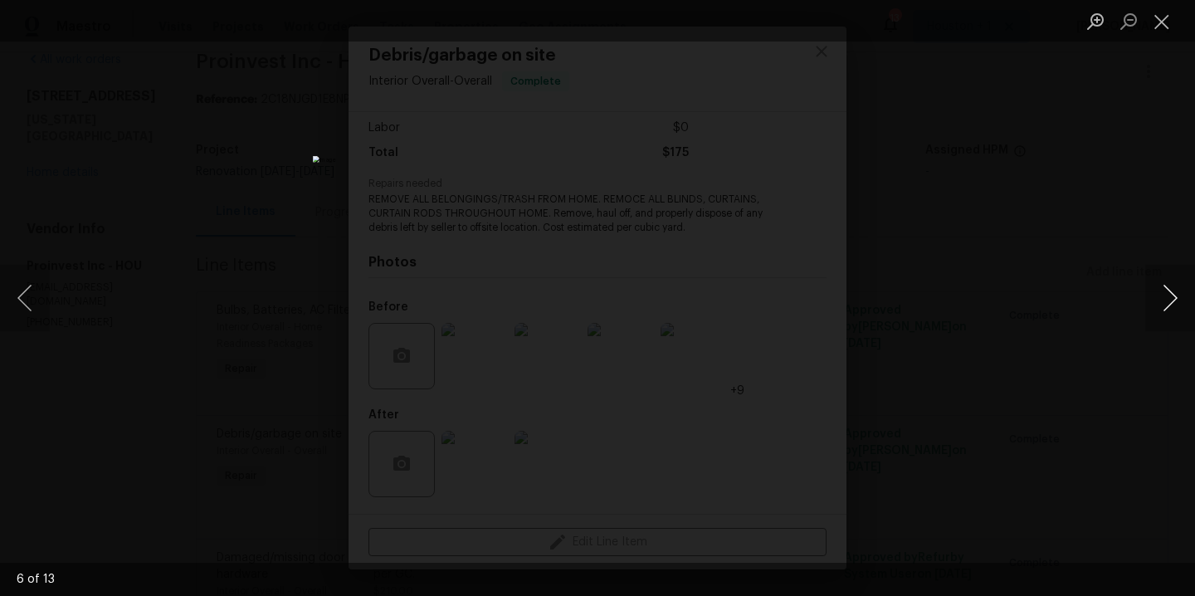
click at [1176, 289] on button "Next image" at bounding box center [1171, 298] width 50 height 66
click at [1085, 149] on div "Lightbox" at bounding box center [597, 298] width 1195 height 596
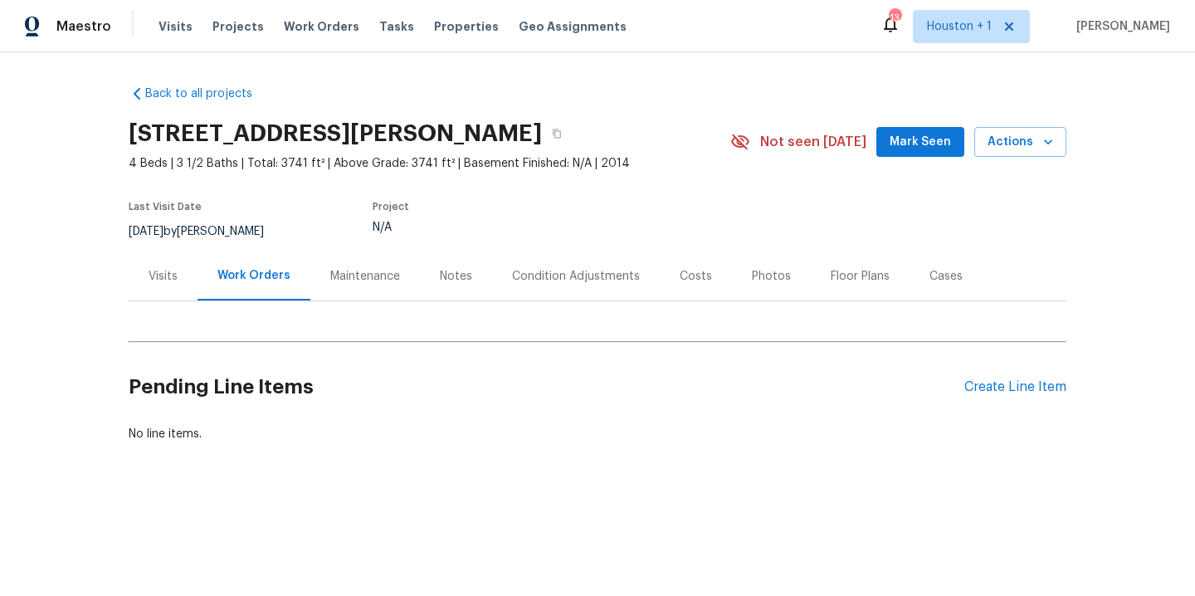
click at [159, 273] on div "Visits" at bounding box center [163, 276] width 29 height 17
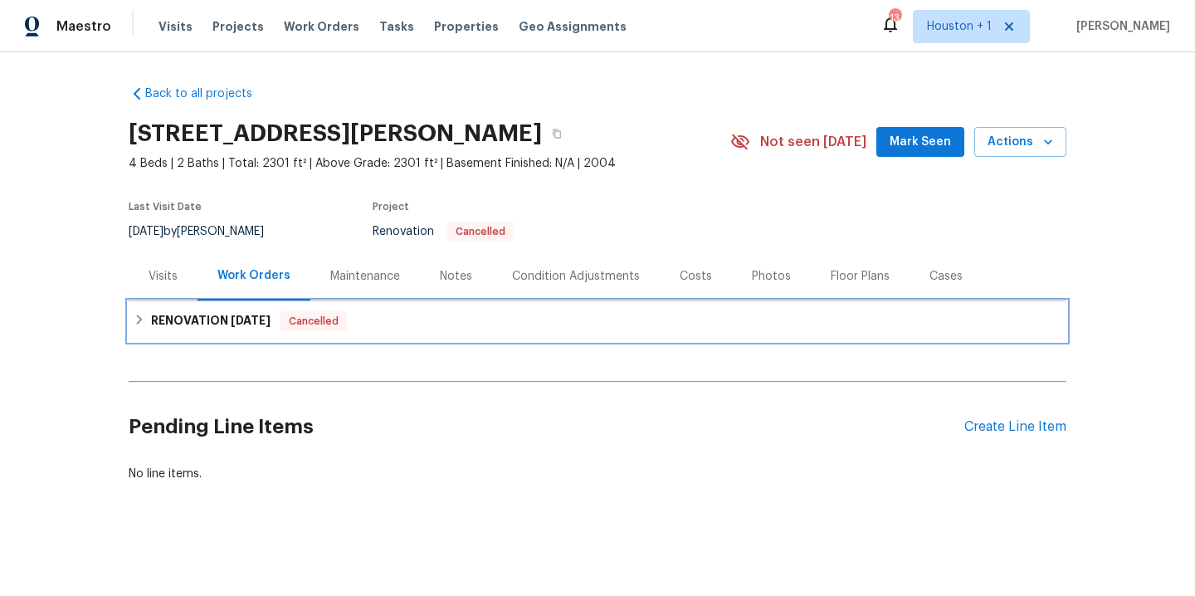
click at [217, 318] on h6 "RENOVATION 6/1/22" at bounding box center [211, 321] width 120 height 20
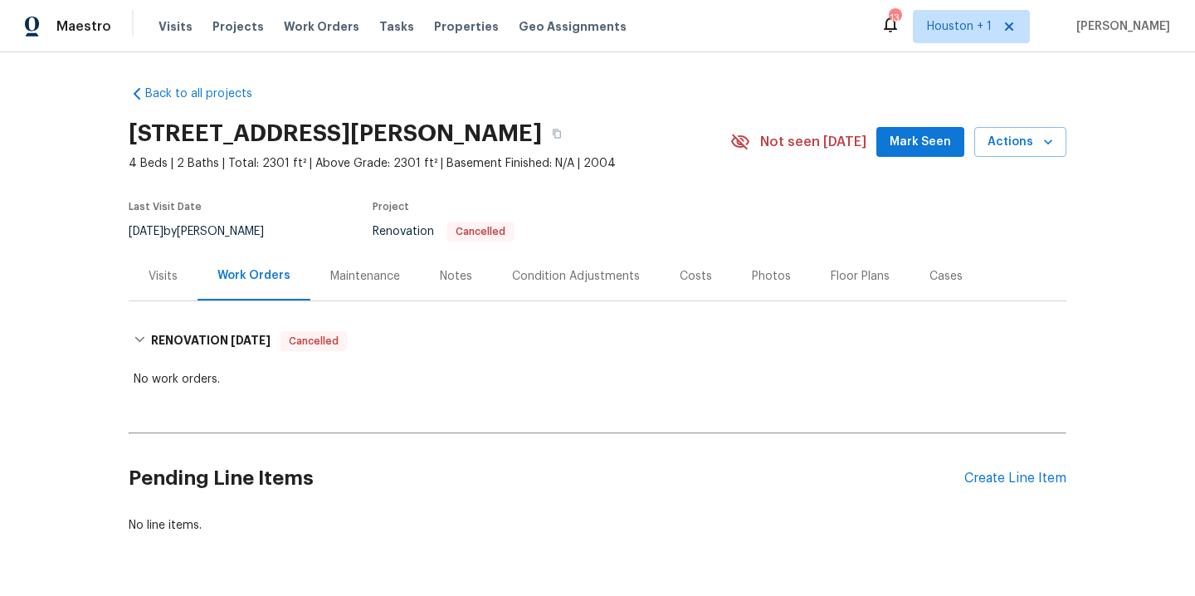
click at [165, 278] on div "Visits" at bounding box center [163, 276] width 29 height 17
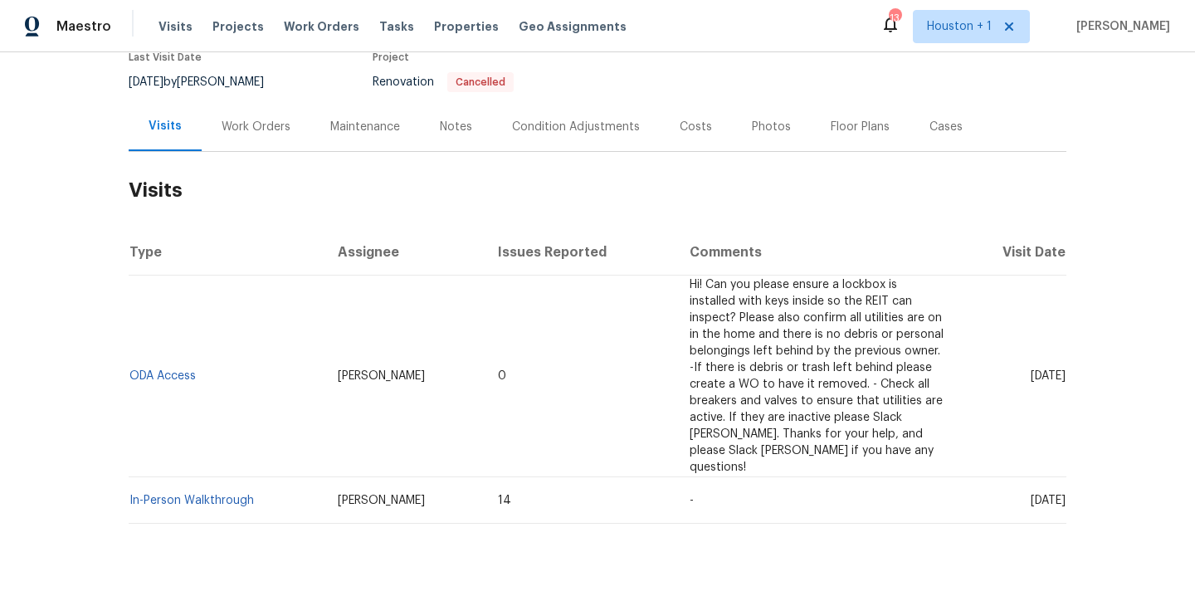
scroll to position [186, 0]
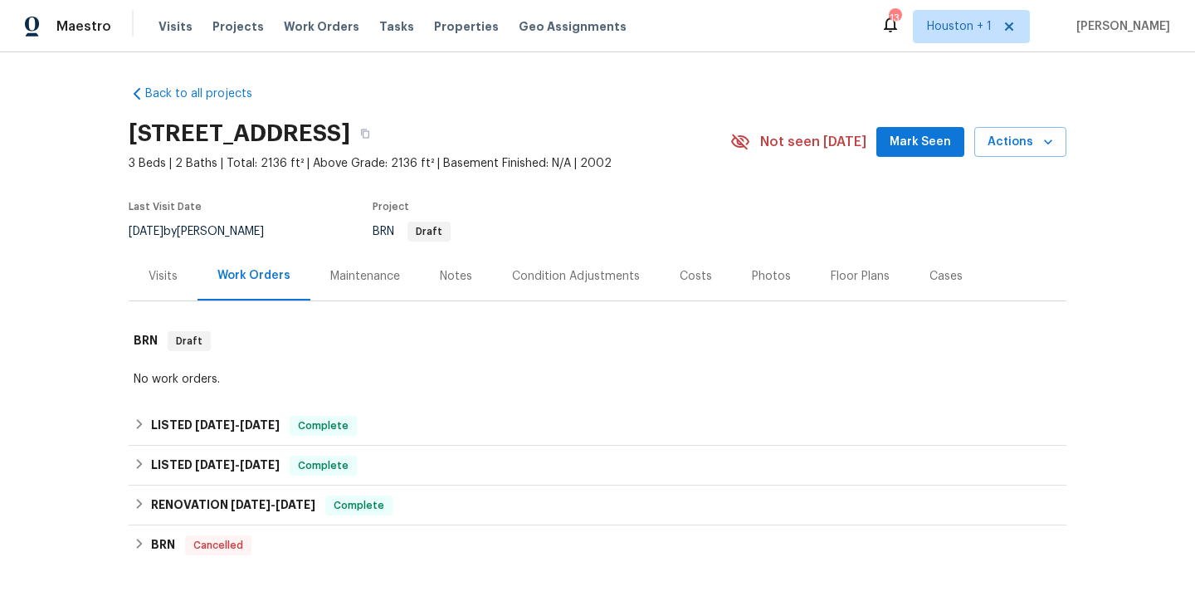
scroll to position [146, 0]
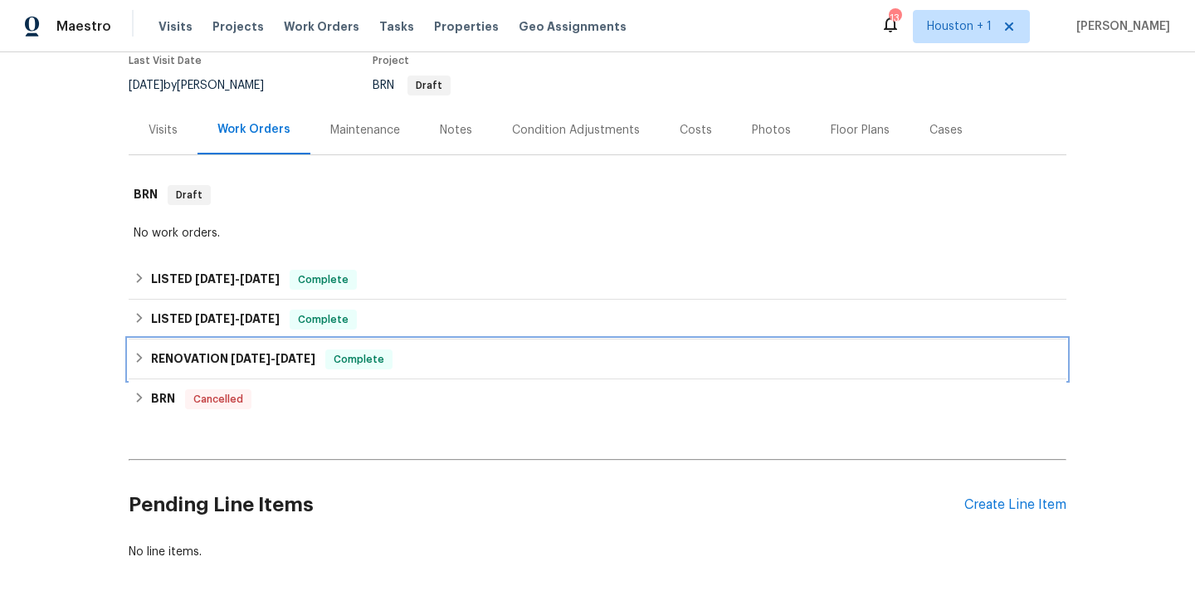
click at [257, 359] on span "1/25/22" at bounding box center [251, 359] width 40 height 12
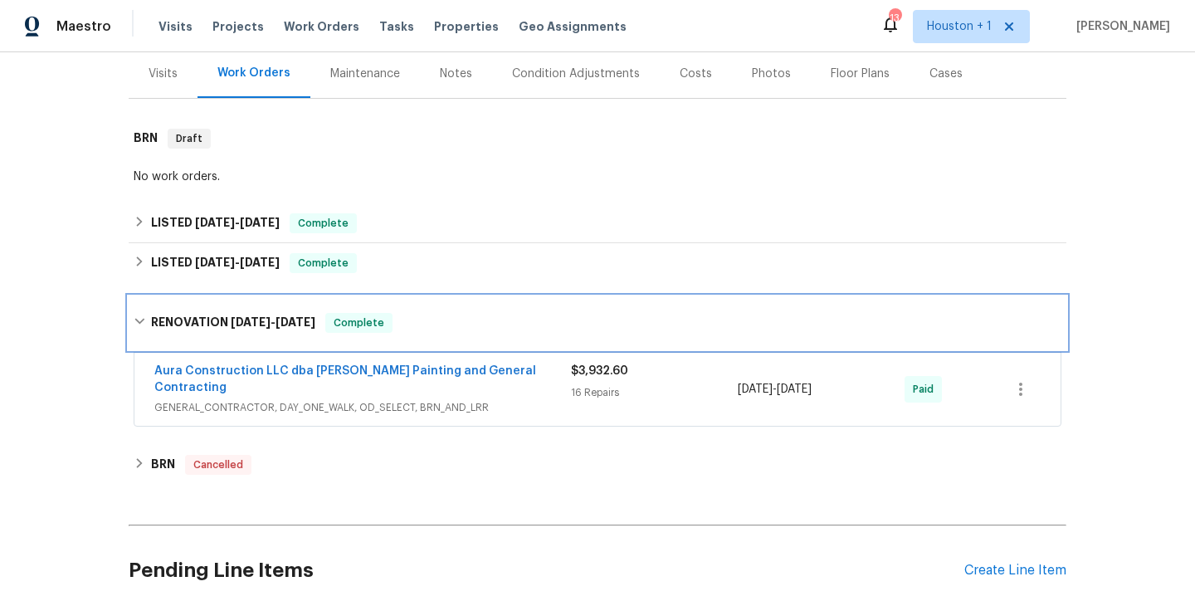
scroll to position [219, 0]
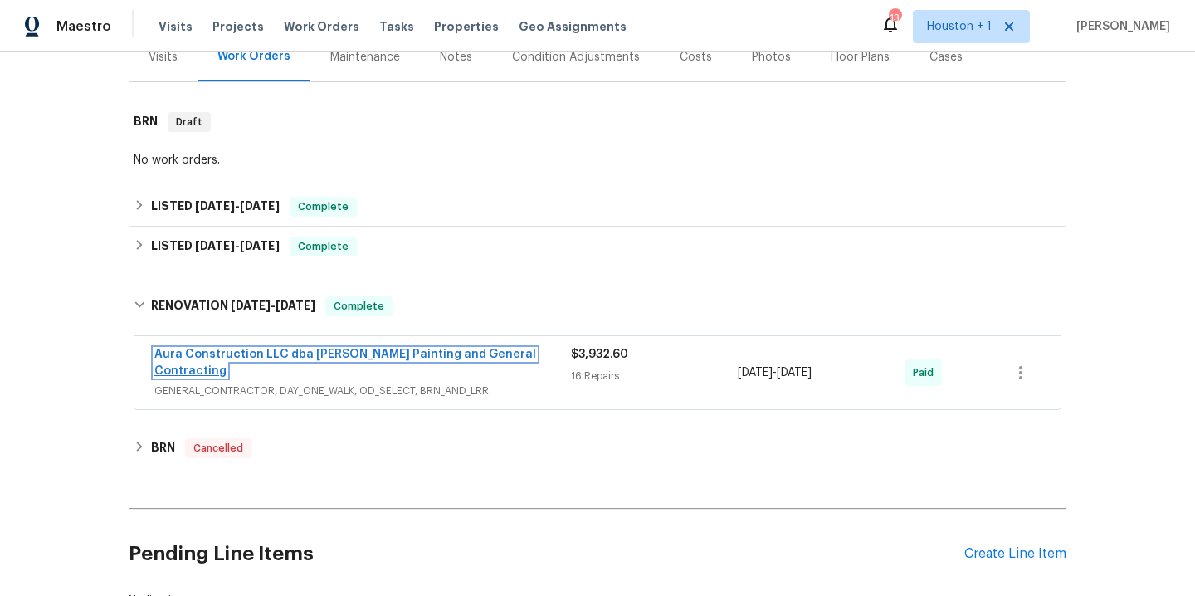
click at [397, 355] on link "Aura Construction LLC dba Logan's Painting and General Contracting" at bounding box center [345, 363] width 382 height 28
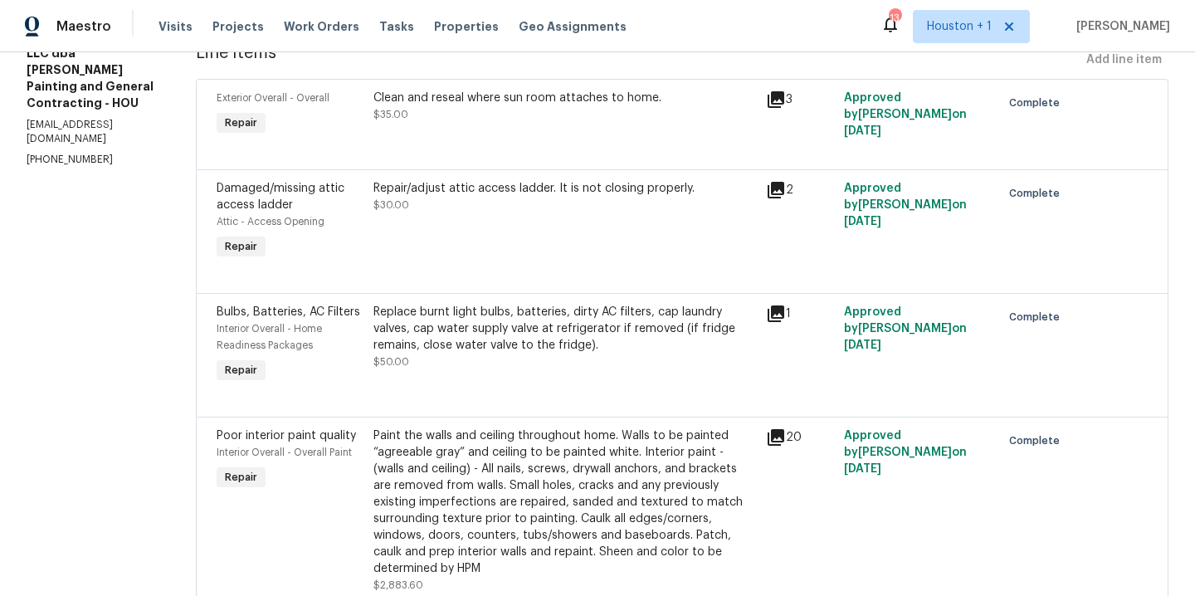
scroll to position [373, 0]
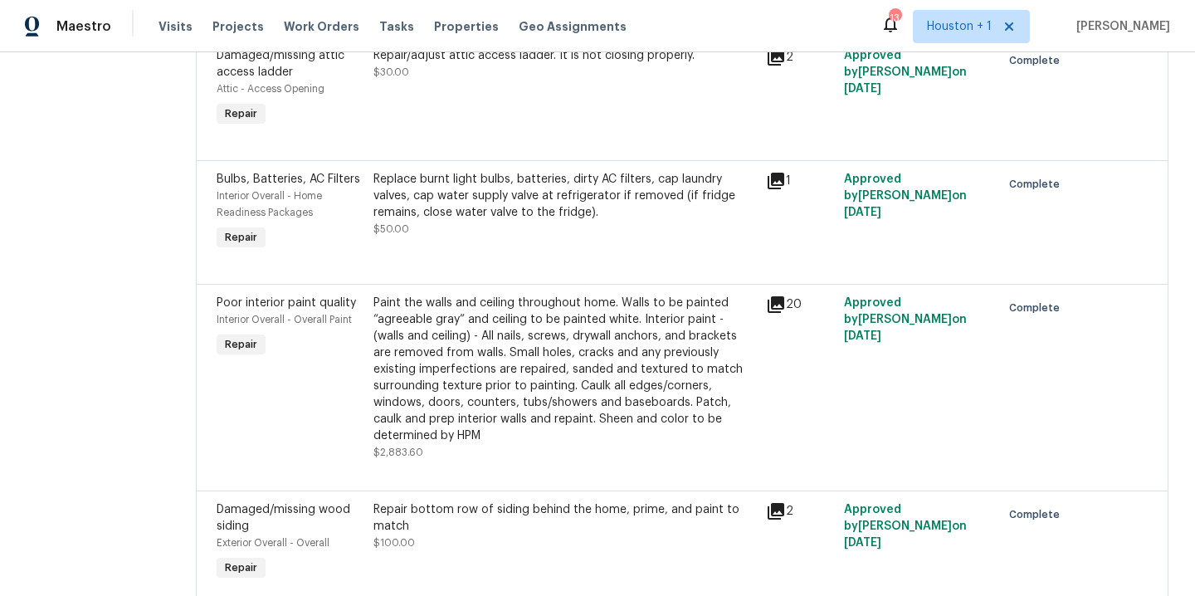
click at [477, 388] on div "Paint the walls and ceiling throughout home. Walls to be painted “agreeable gra…" at bounding box center [565, 369] width 383 height 149
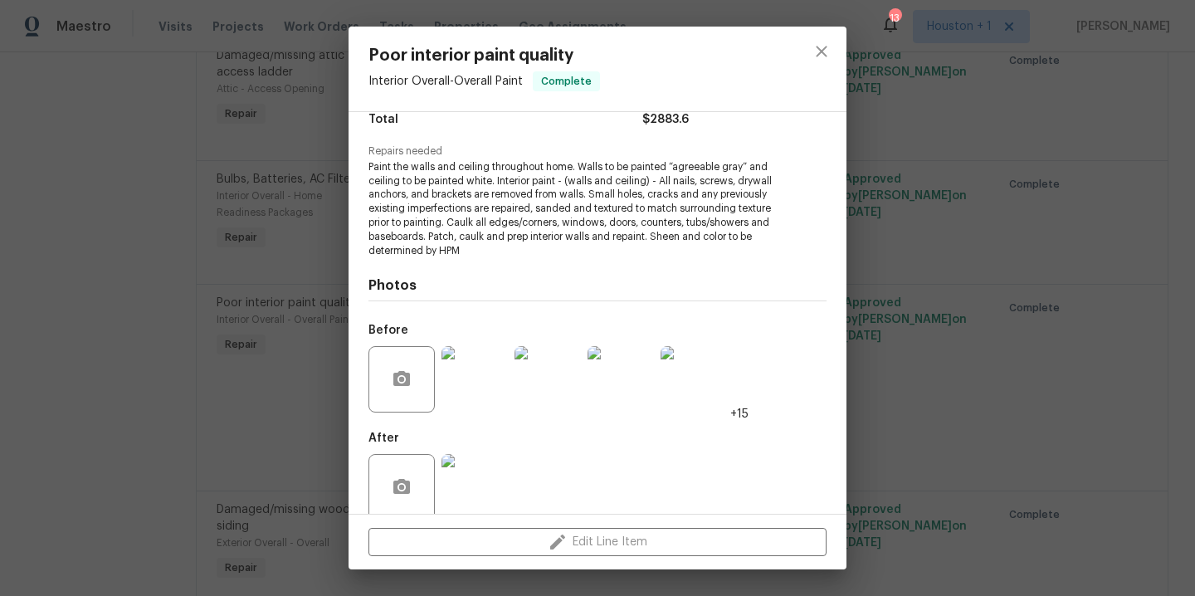
scroll to position [179, 0]
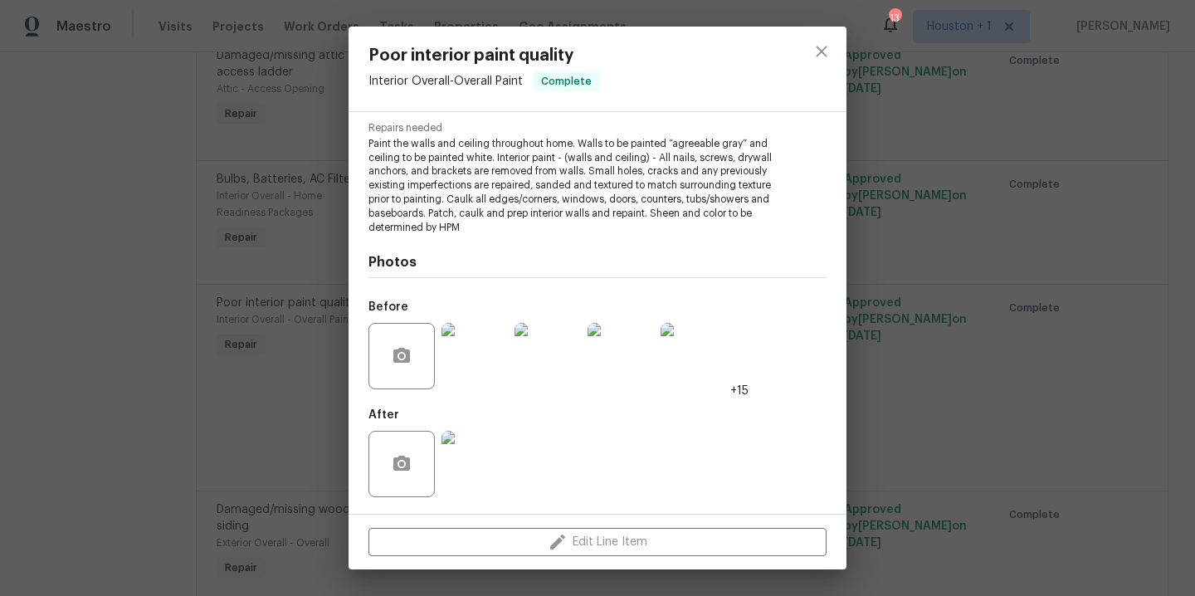
click at [473, 353] on img at bounding box center [475, 356] width 66 height 66
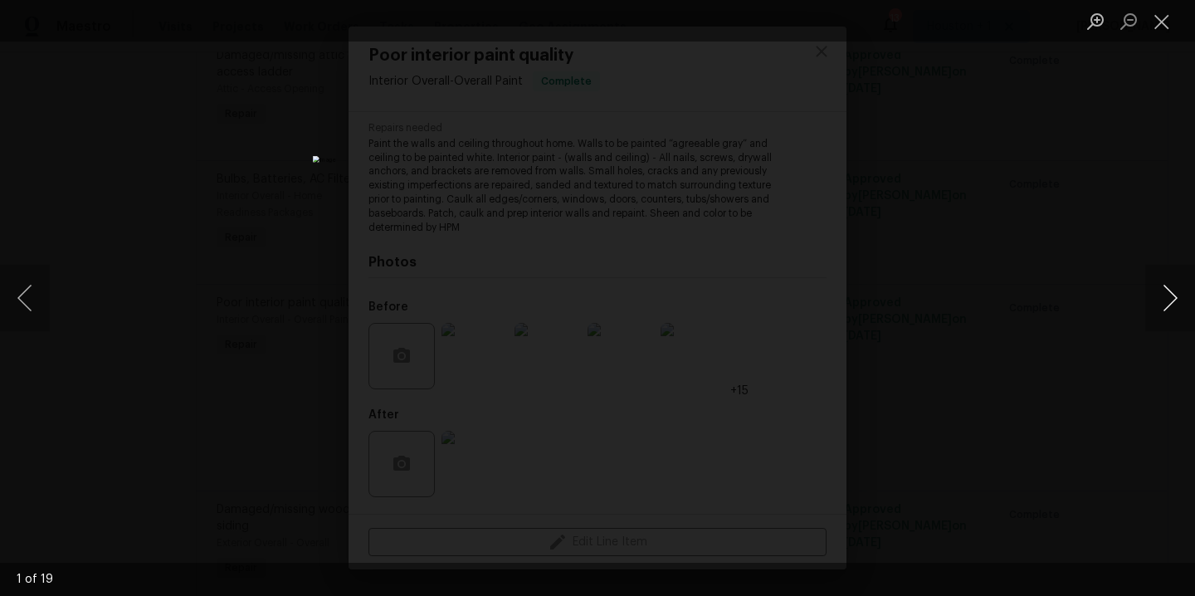
click at [1176, 294] on button "Next image" at bounding box center [1171, 298] width 50 height 66
click at [1109, 245] on div "Lightbox" at bounding box center [597, 298] width 1195 height 596
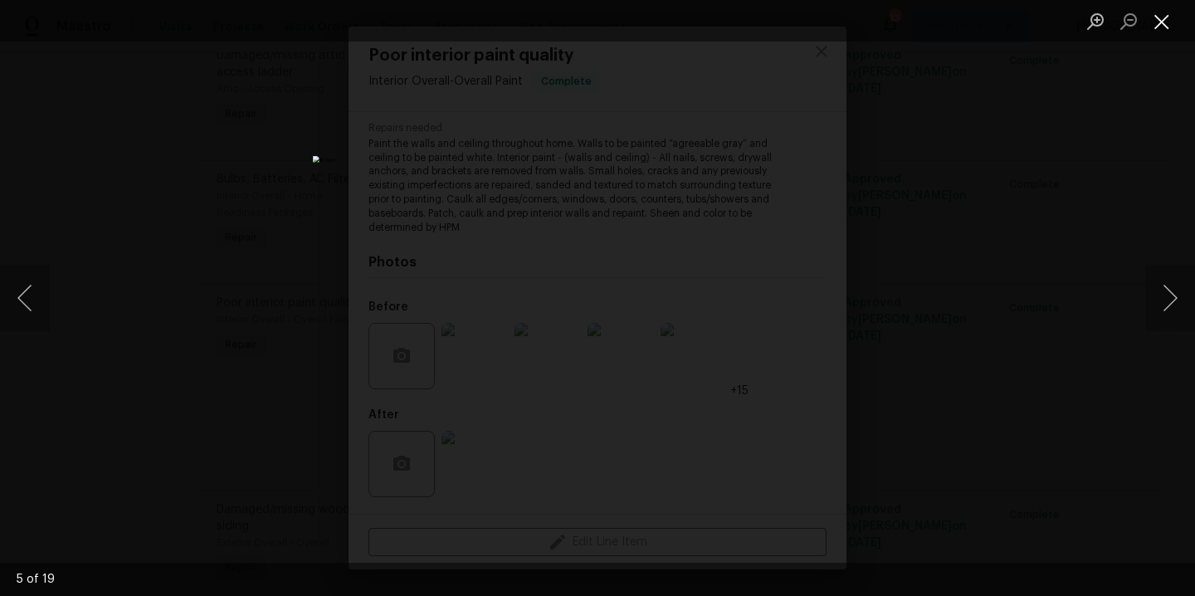
click at [1166, 24] on button "Close lightbox" at bounding box center [1162, 21] width 33 height 29
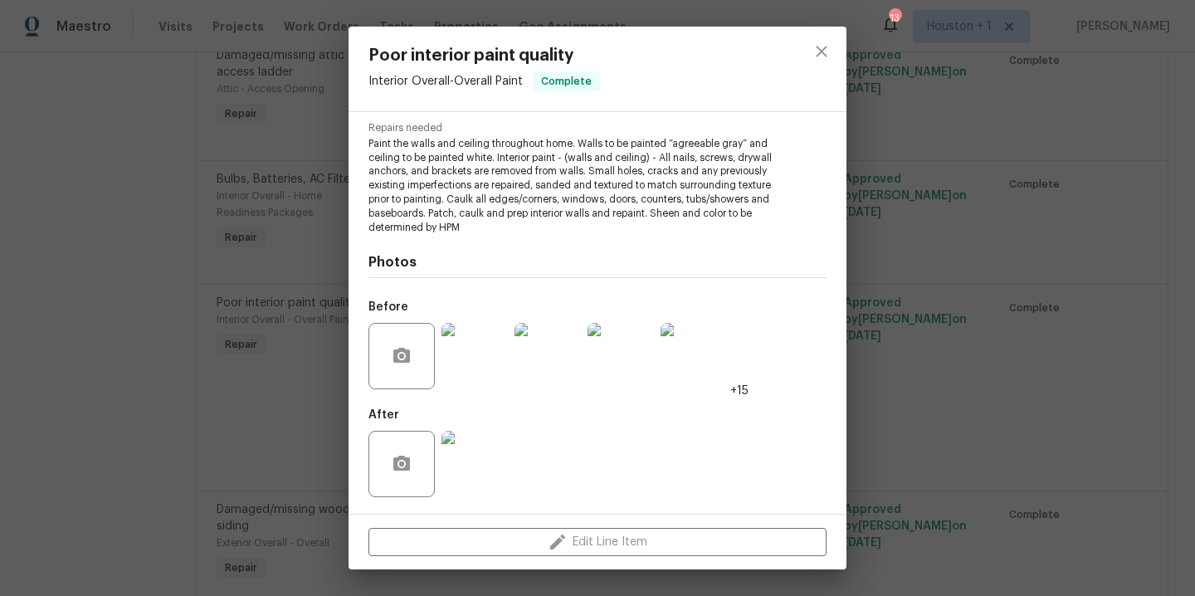
click at [486, 479] on img at bounding box center [475, 464] width 66 height 66
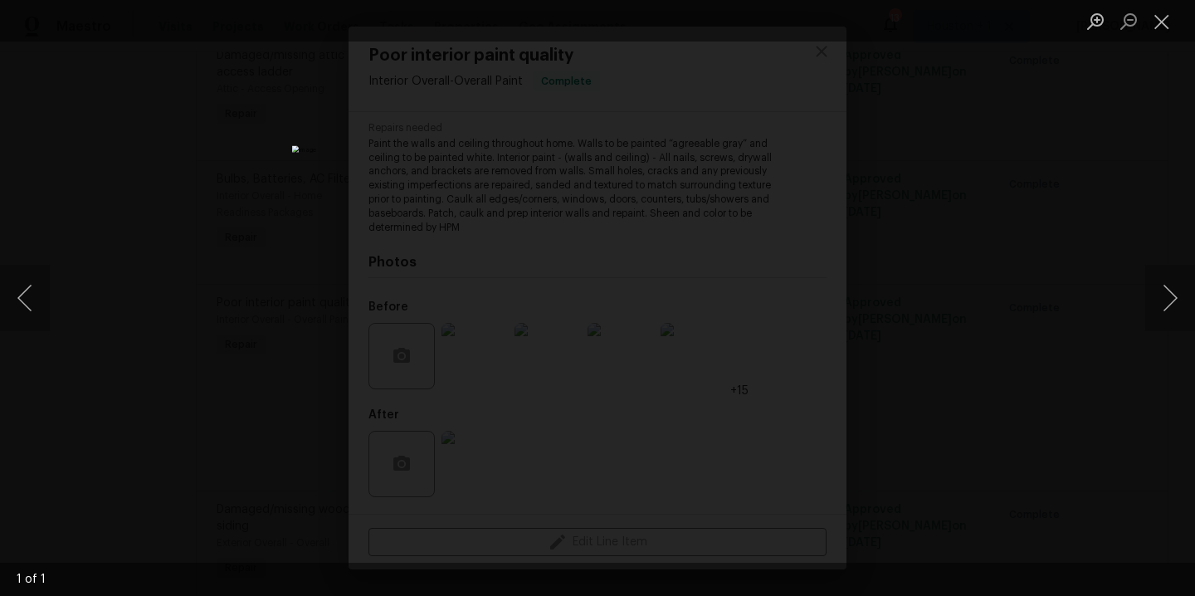
click at [1036, 252] on div "Lightbox" at bounding box center [597, 298] width 1195 height 596
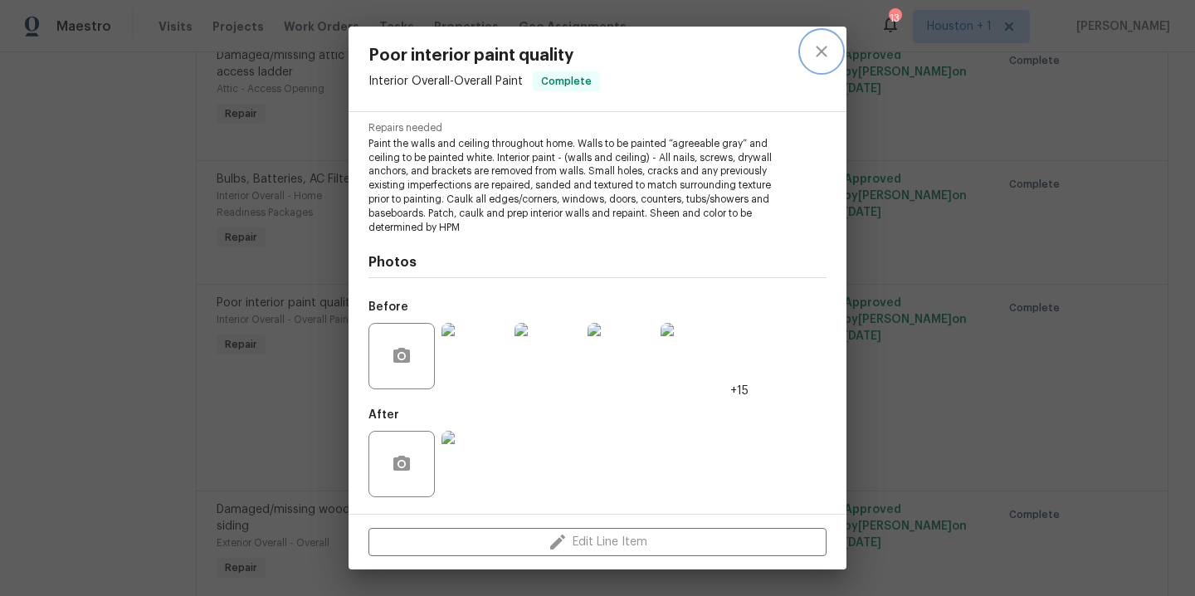
click at [830, 52] on icon "close" at bounding box center [822, 52] width 20 height 20
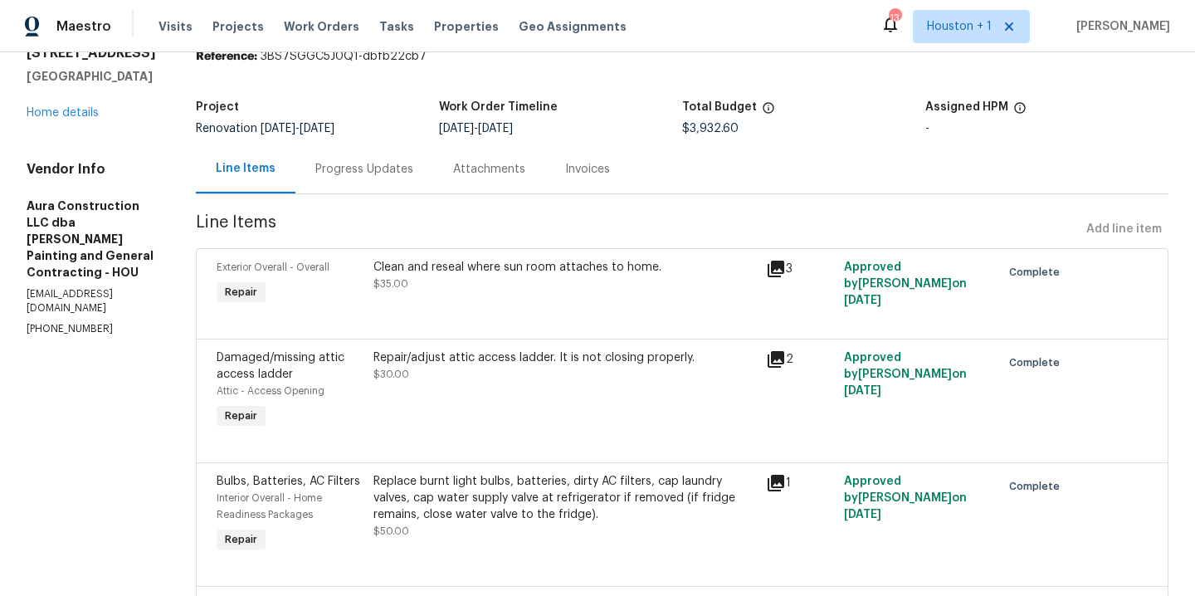
scroll to position [0, 0]
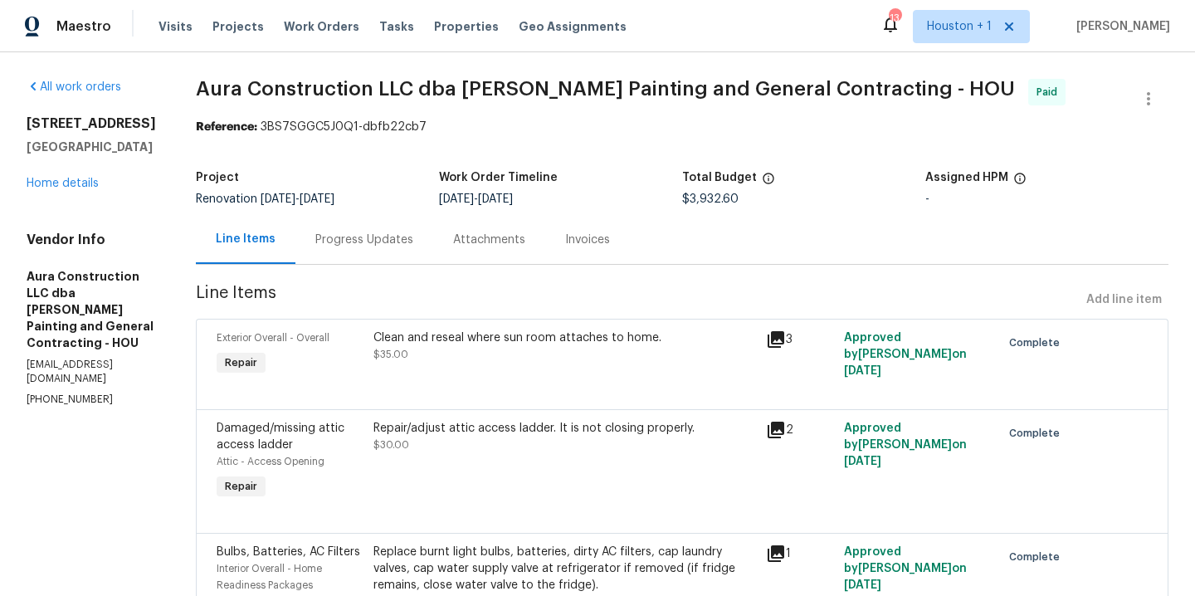
click at [329, 240] on div "Progress Updates" at bounding box center [364, 240] width 98 height 17
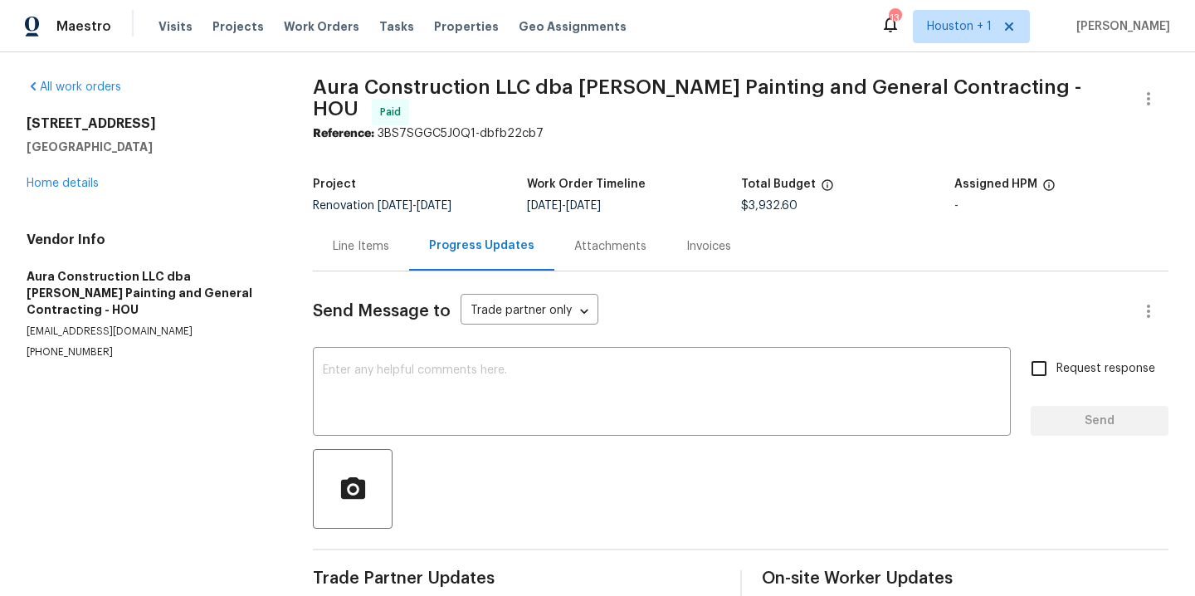
click at [67, 189] on div "3014 Park Springs Ln Sugar Land, TX 77479 Home details" at bounding box center [150, 153] width 247 height 76
click at [71, 178] on link "Home details" at bounding box center [63, 184] width 72 height 12
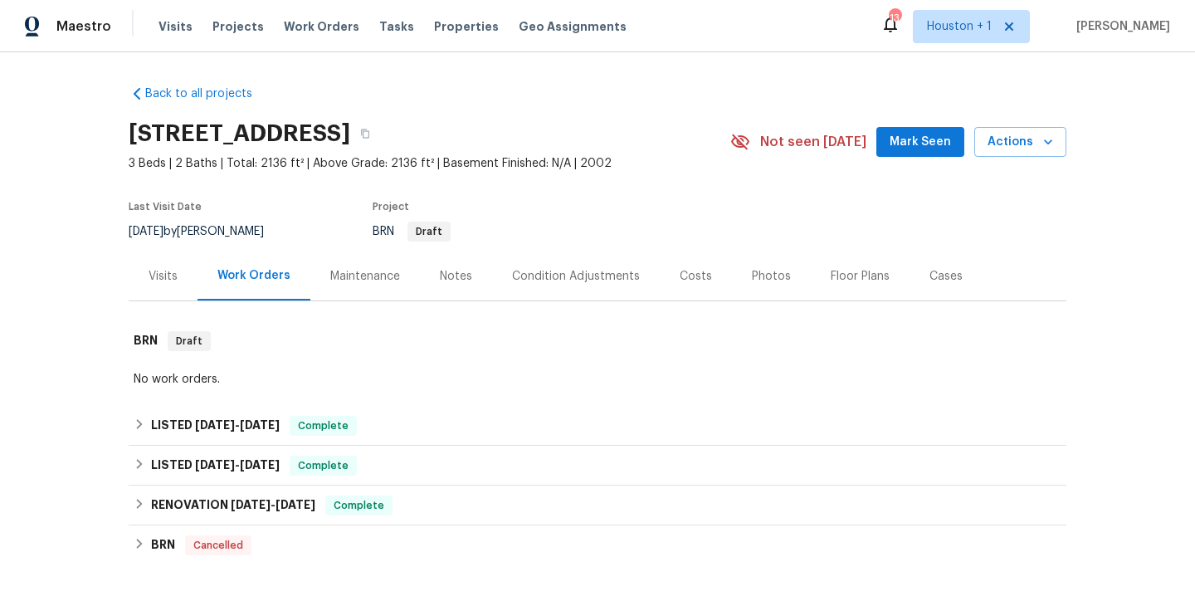
click at [752, 276] on div "Photos" at bounding box center [771, 276] width 39 height 17
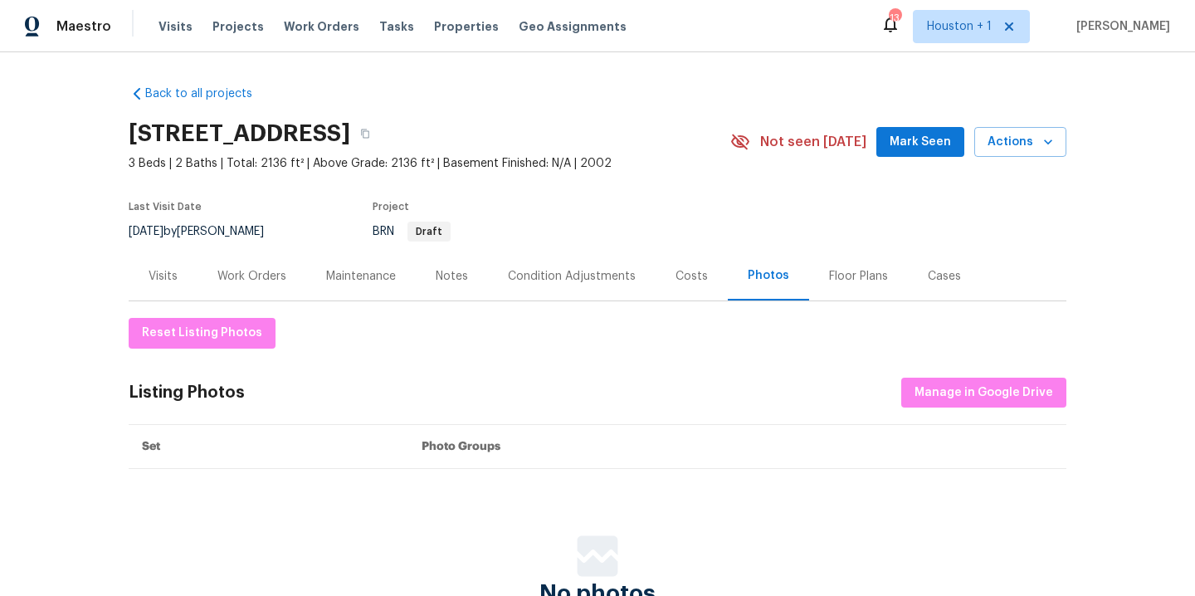
click at [145, 284] on div "Visits" at bounding box center [163, 276] width 69 height 49
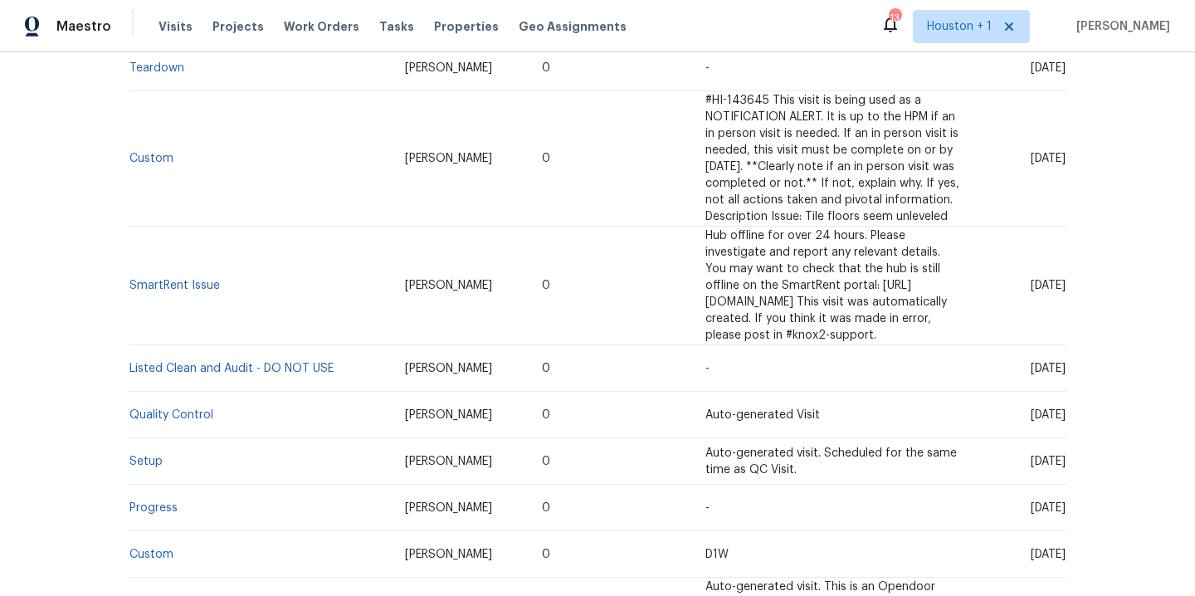
scroll to position [467, 0]
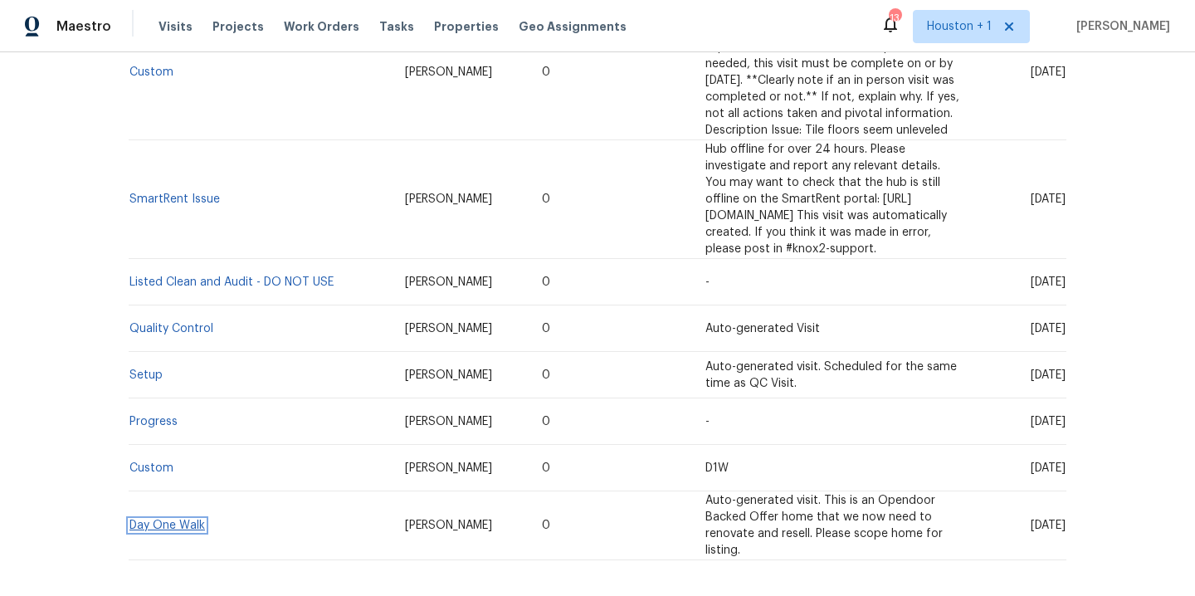
click at [156, 520] on link "Day One Walk" at bounding box center [167, 526] width 76 height 12
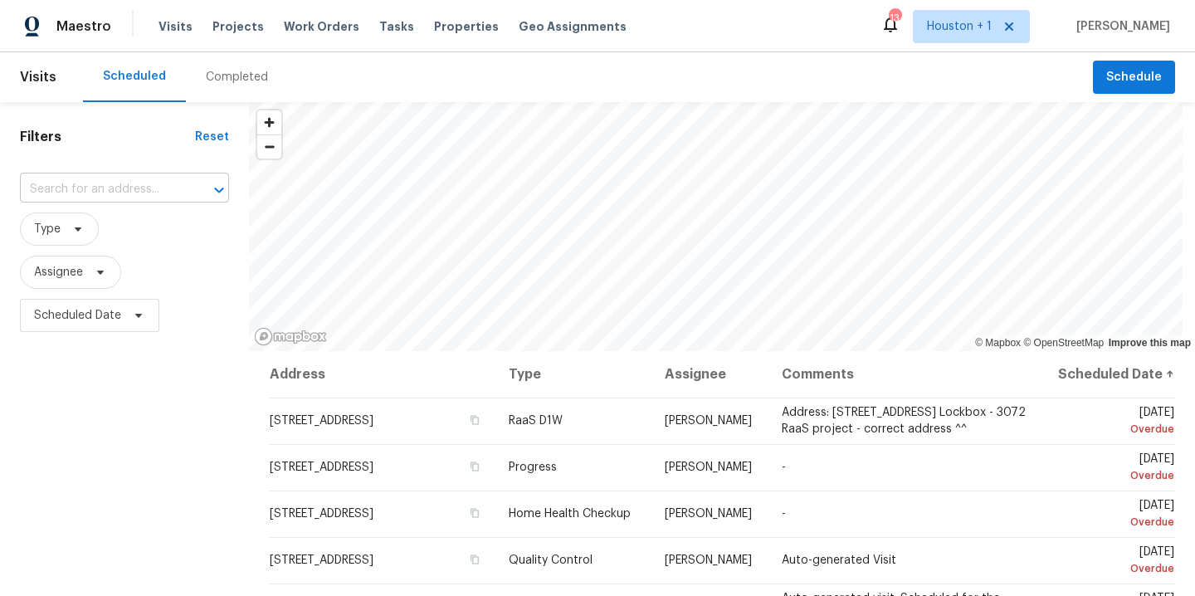
scroll to position [52, 0]
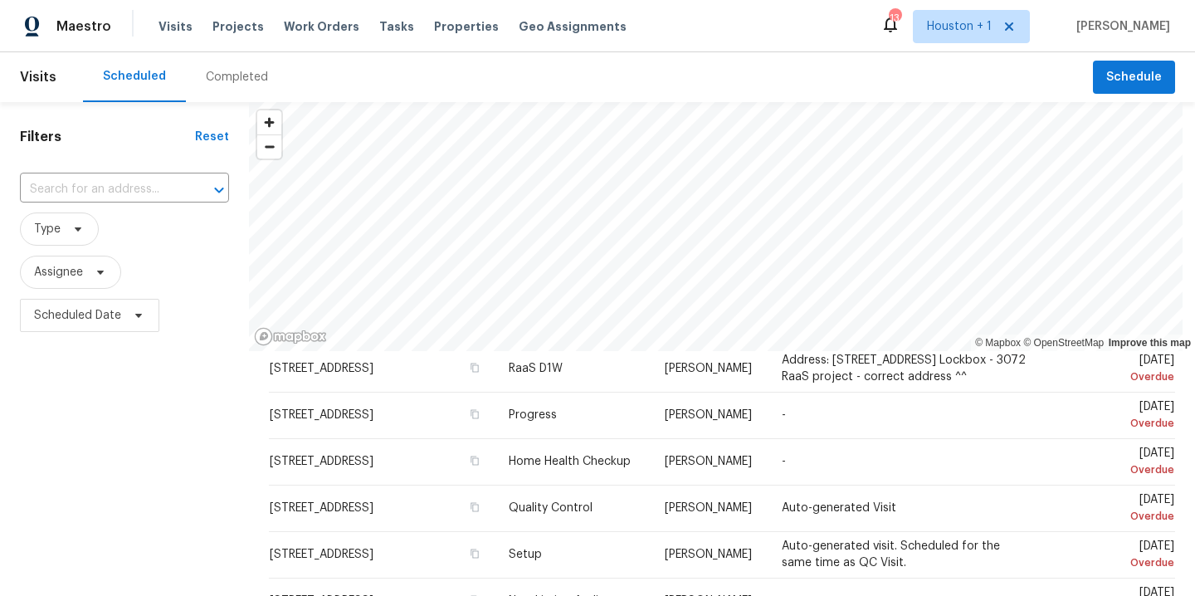
click at [64, 207] on div "​" at bounding box center [124, 190] width 209 height 36
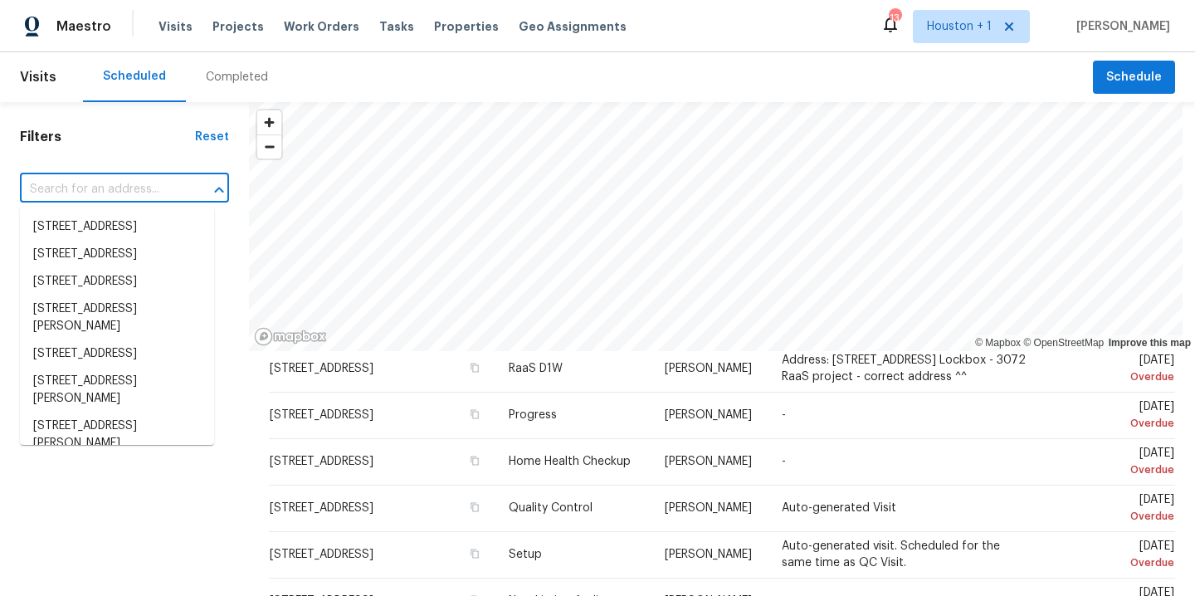
click at [242, 70] on div "Completed" at bounding box center [237, 77] width 62 height 17
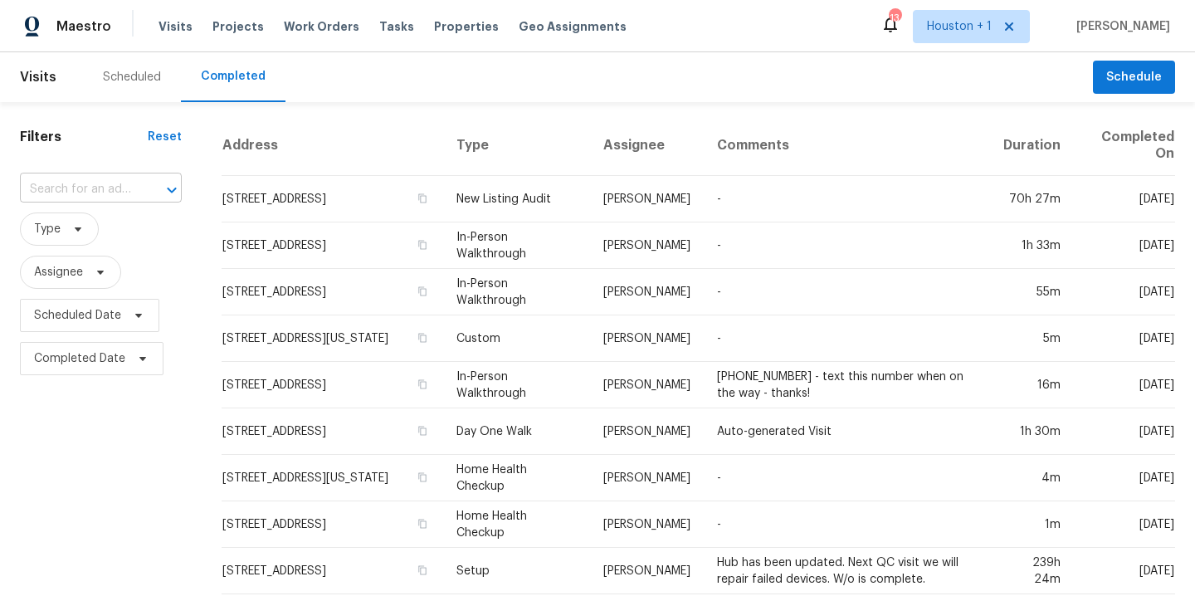
click at [71, 199] on input "text" at bounding box center [77, 190] width 115 height 26
type input "11039 n"
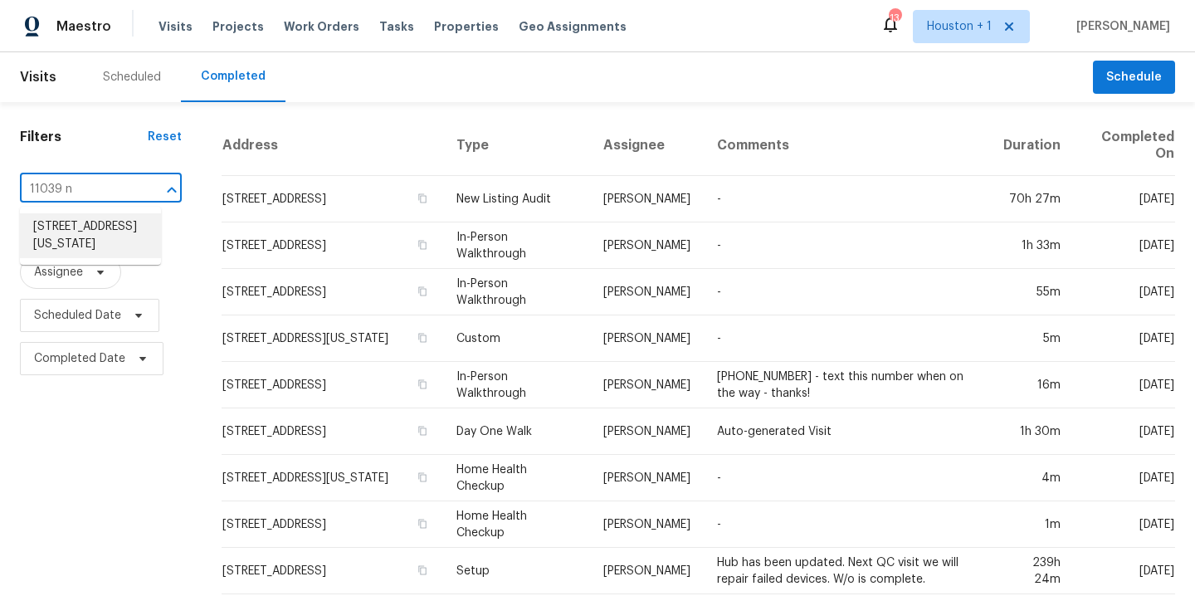
click at [128, 243] on li "[STREET_ADDRESS][US_STATE]" at bounding box center [90, 235] width 141 height 45
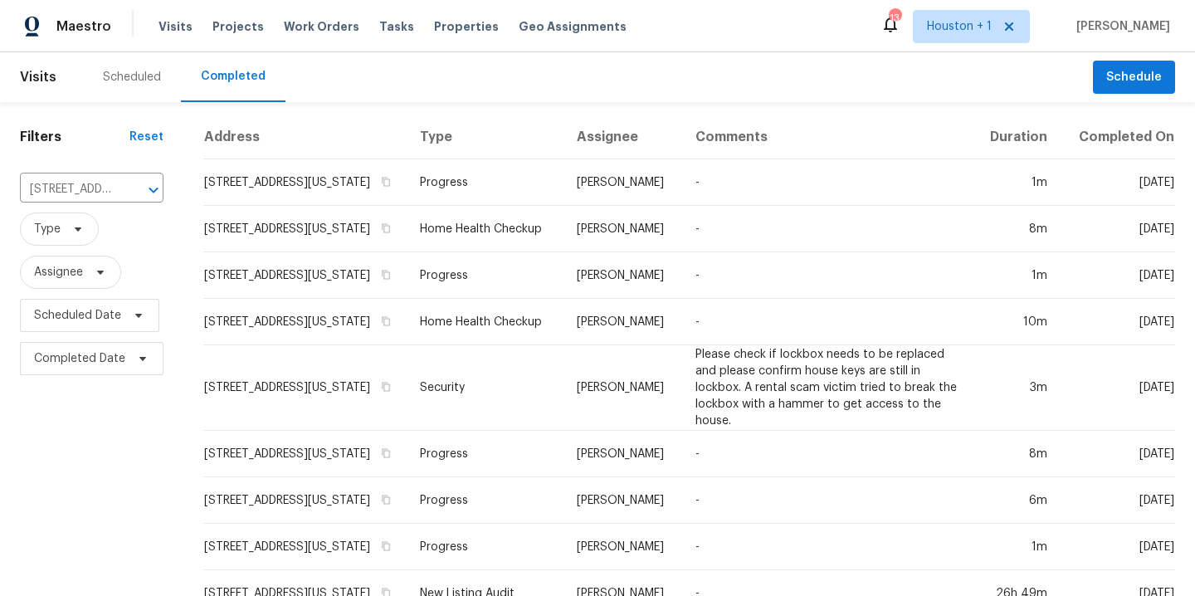
click at [115, 65] on div "Scheduled" at bounding box center [132, 77] width 98 height 50
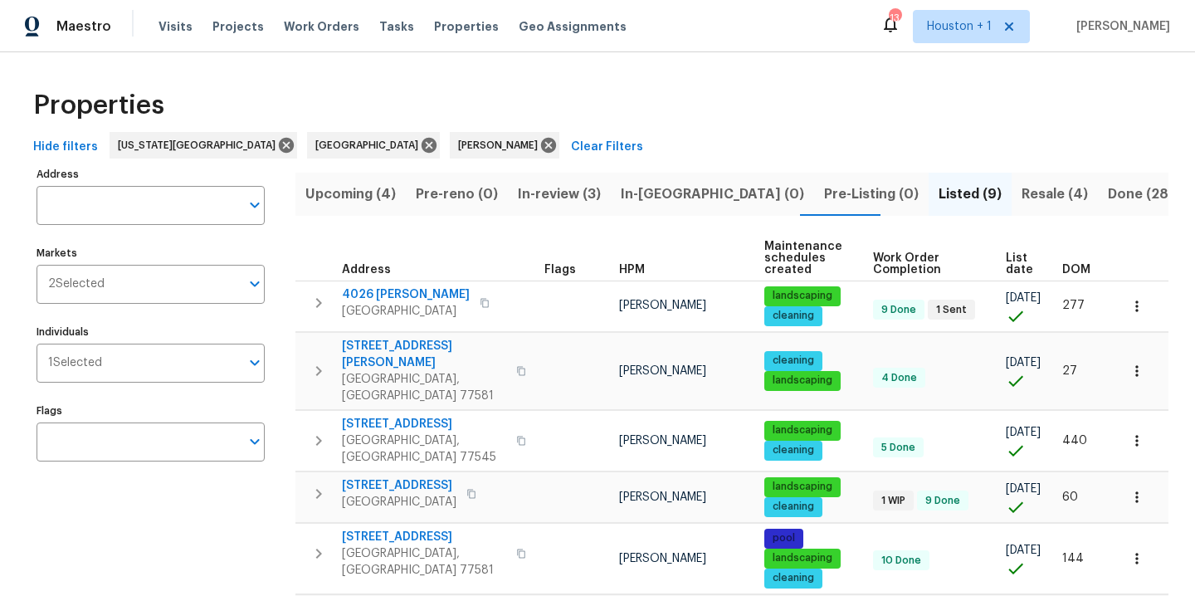
click at [1022, 197] on span "Resale (4)" at bounding box center [1055, 194] width 66 height 23
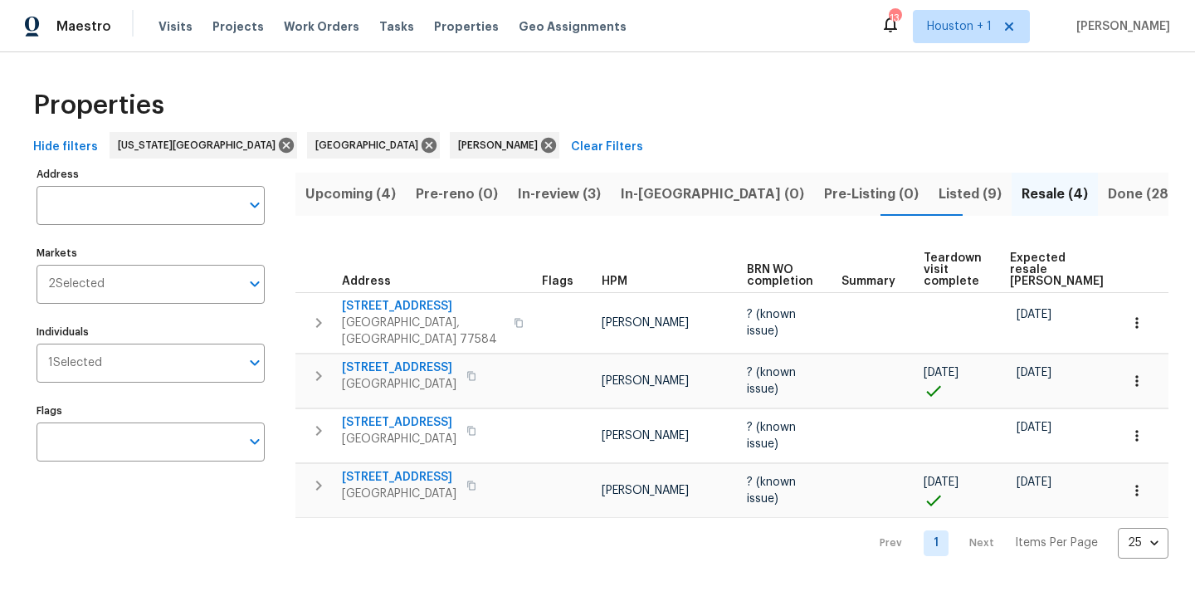
click at [667, 82] on div "Properties" at bounding box center [598, 105] width 1142 height 53
click at [530, 202] on span "In-review (3)" at bounding box center [559, 194] width 83 height 23
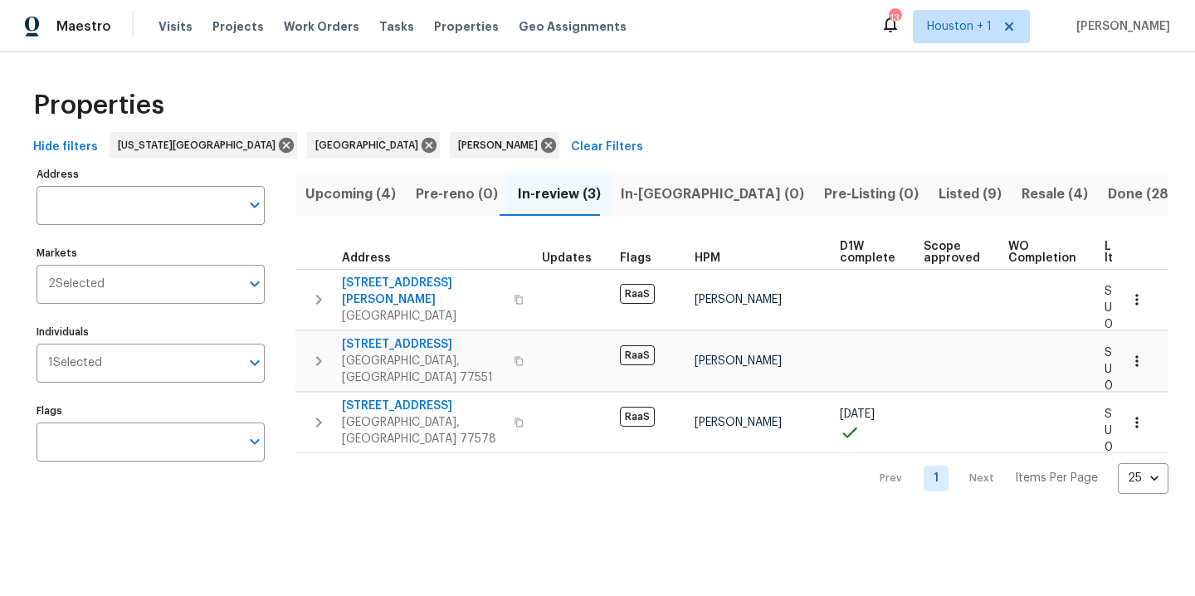
click at [562, 134] on div "Hide filters Kansas City Houston Navid Ranjbar Clear Filters" at bounding box center [598, 147] width 1142 height 31
click at [1108, 196] on span "Done (286)" at bounding box center [1145, 194] width 75 height 23
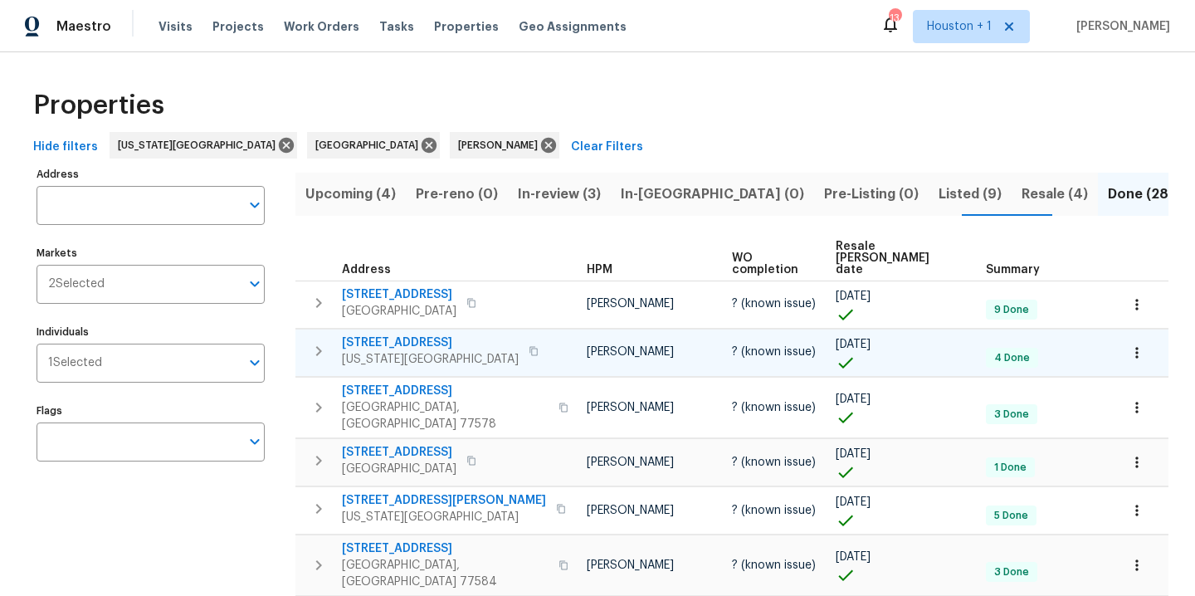
scroll to position [23, 0]
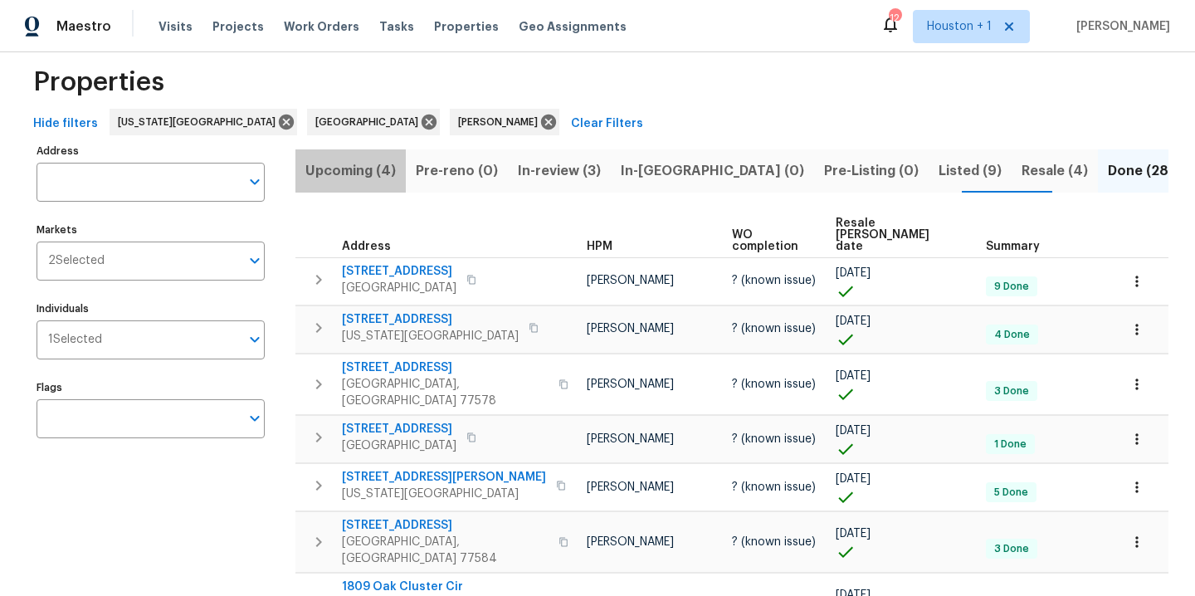
click at [364, 172] on span "Upcoming (4)" at bounding box center [350, 170] width 90 height 23
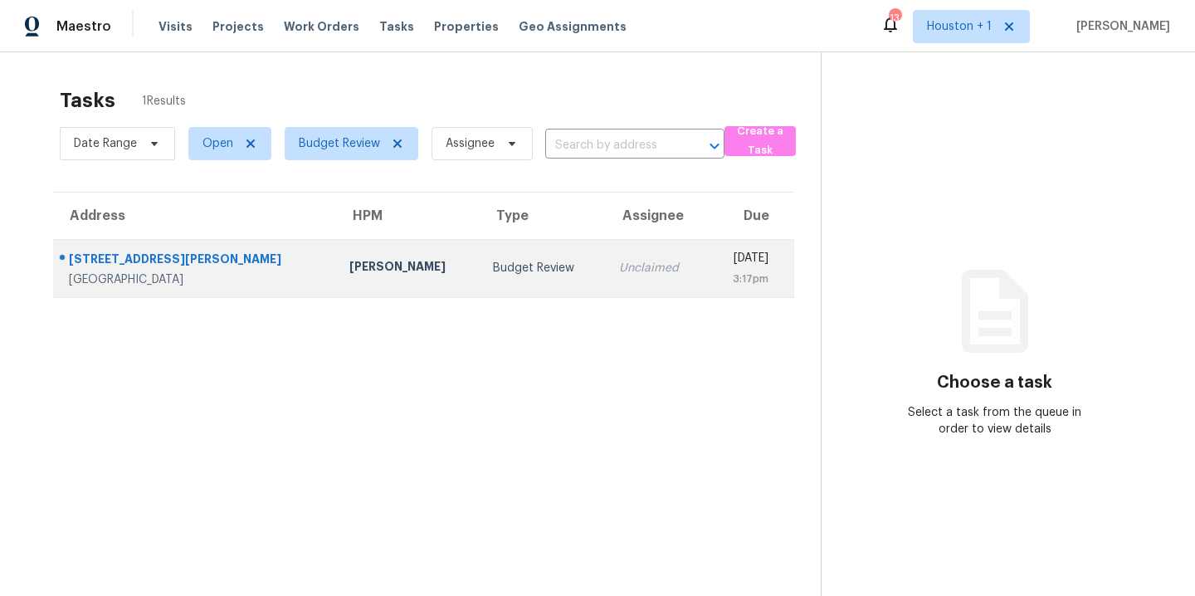
click at [131, 266] on div "[STREET_ADDRESS][PERSON_NAME]" at bounding box center [196, 261] width 254 height 21
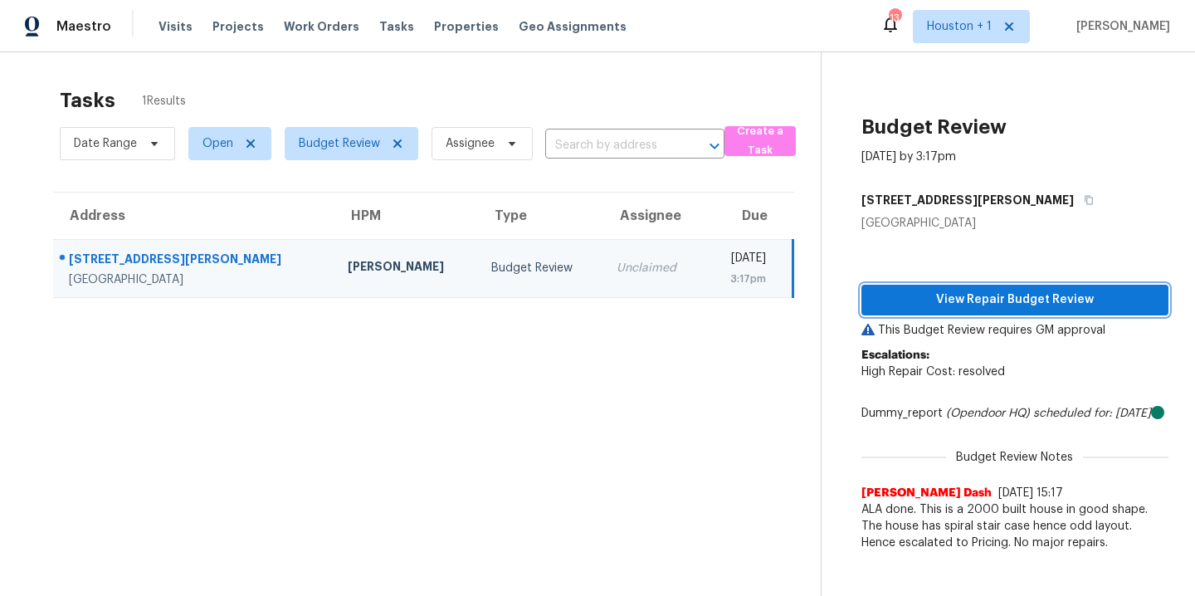
click at [987, 306] on span "View Repair Budget Review" at bounding box center [1015, 300] width 281 height 21
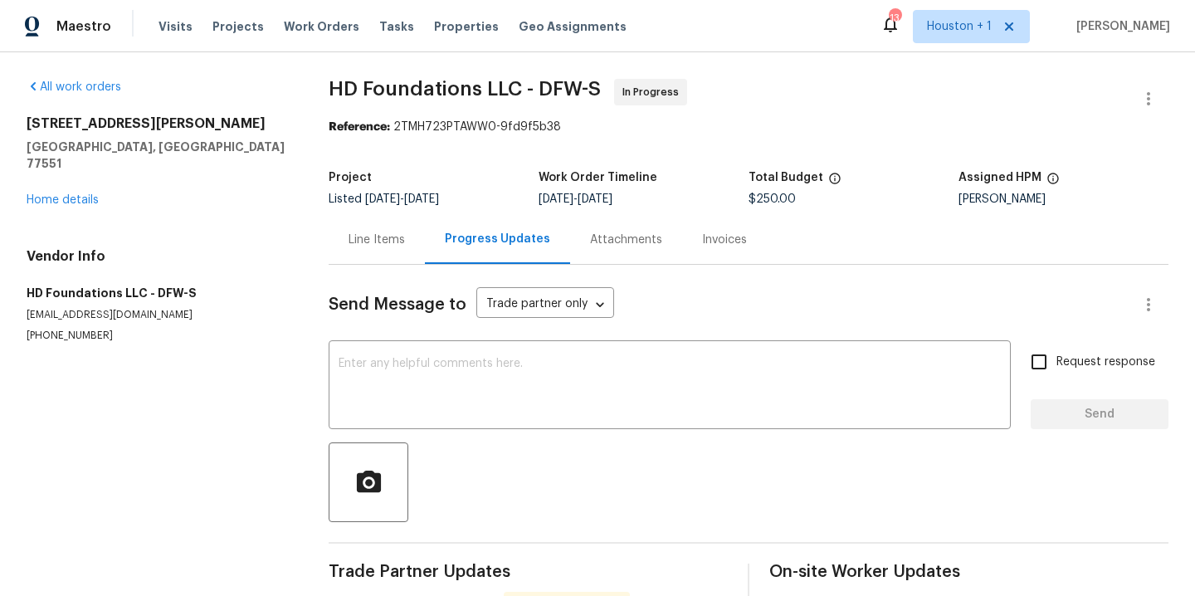
scroll to position [98, 0]
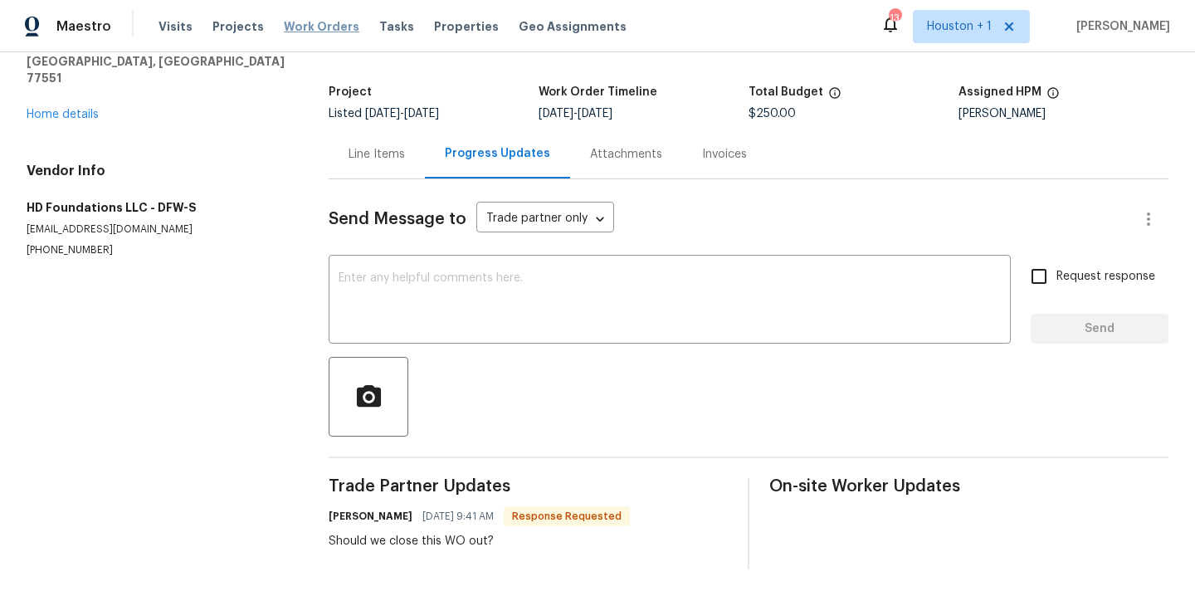
drag, startPoint x: 278, startPoint y: 25, endPoint x: 285, endPoint y: 32, distance: 10.0
click at [284, 25] on span "Work Orders" at bounding box center [322, 26] width 76 height 17
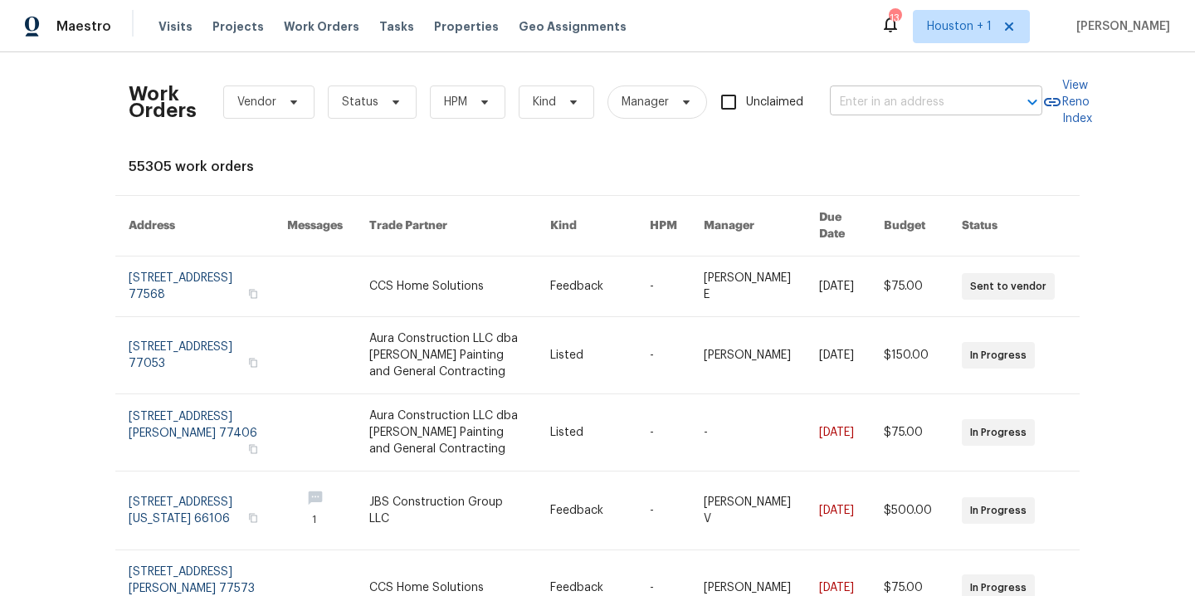
click at [892, 103] on input "text" at bounding box center [913, 103] width 166 height 26
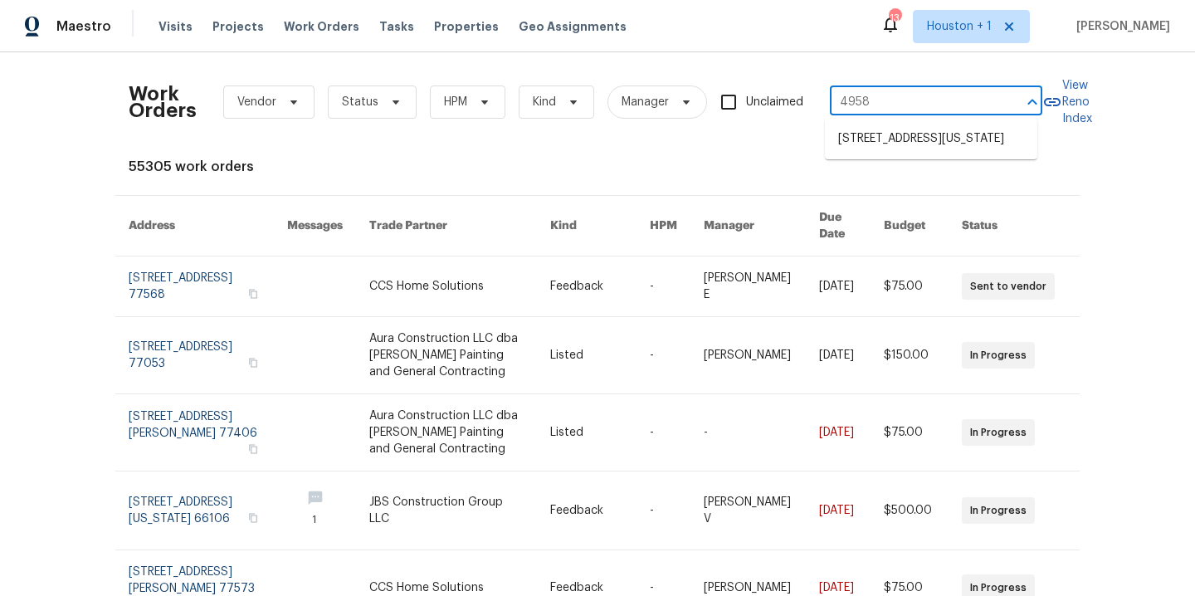
type input "4958 n"
click at [923, 153] on li "[STREET_ADDRESS][US_STATE]" at bounding box center [931, 138] width 213 height 27
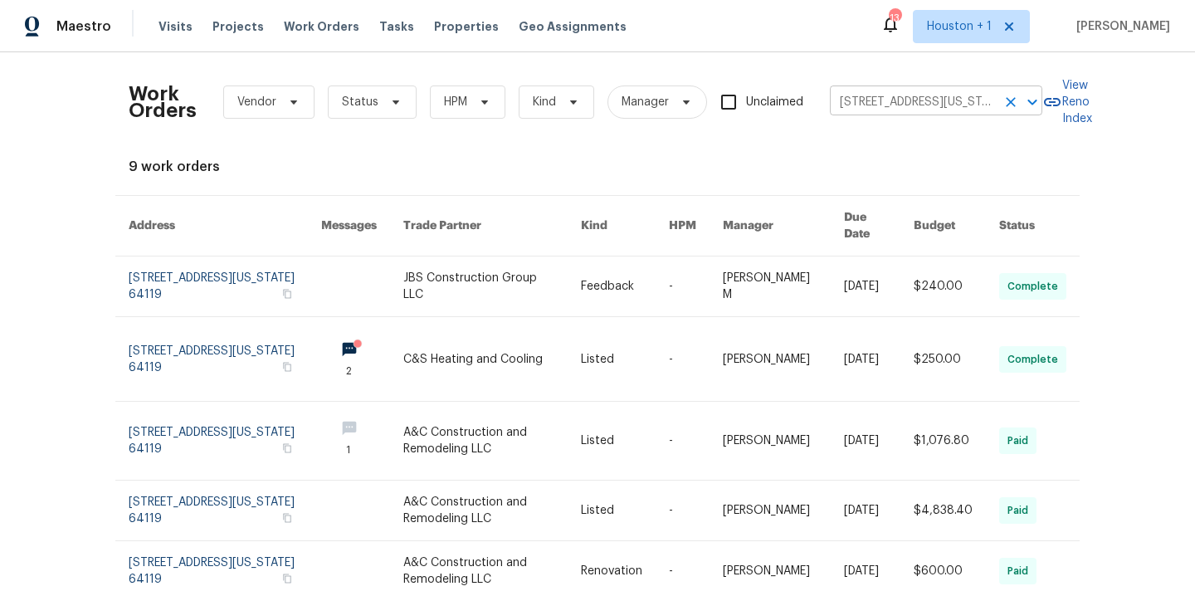
click at [954, 104] on input "[STREET_ADDRESS][US_STATE]" at bounding box center [913, 103] width 166 height 26
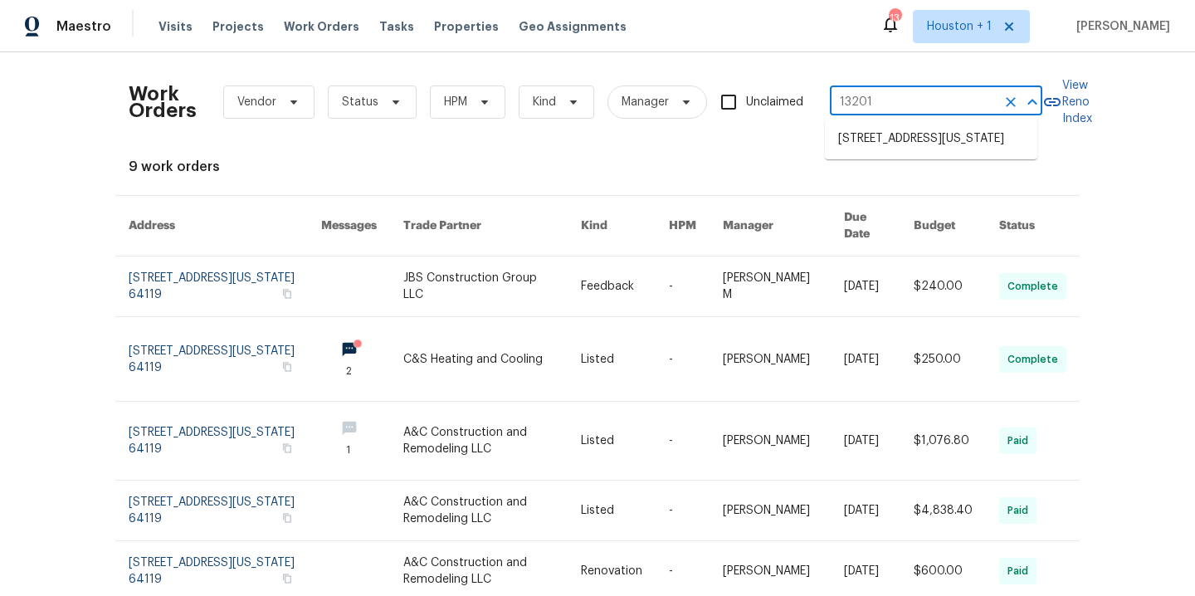
type input "13201"
click at [969, 141] on li "[STREET_ADDRESS][US_STATE]" at bounding box center [931, 138] width 213 height 27
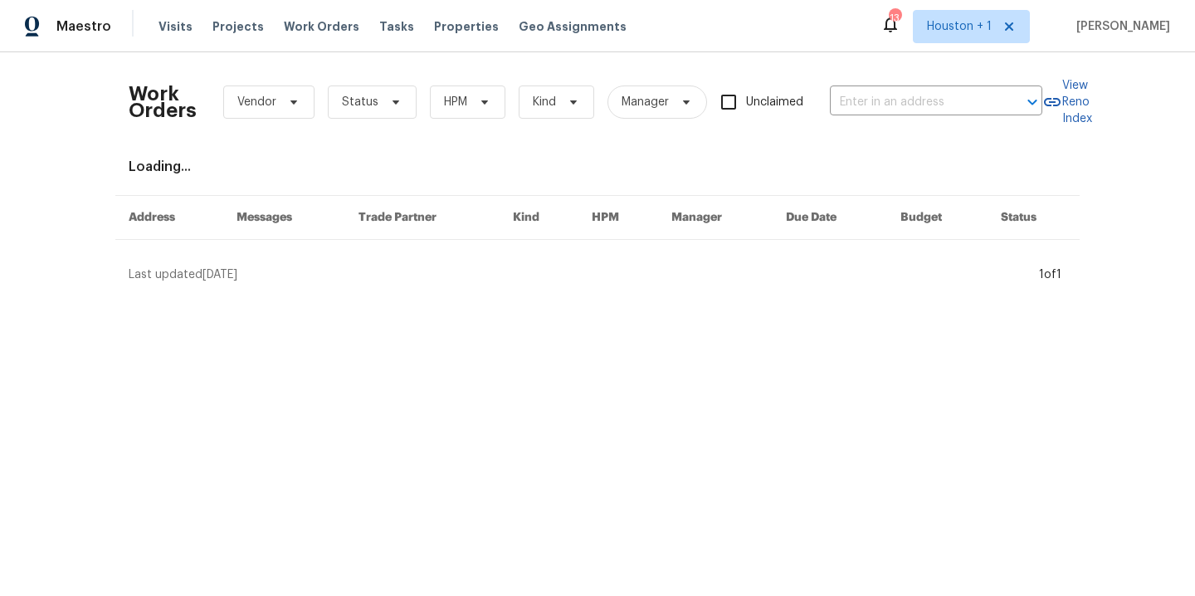
type input "[STREET_ADDRESS][US_STATE]"
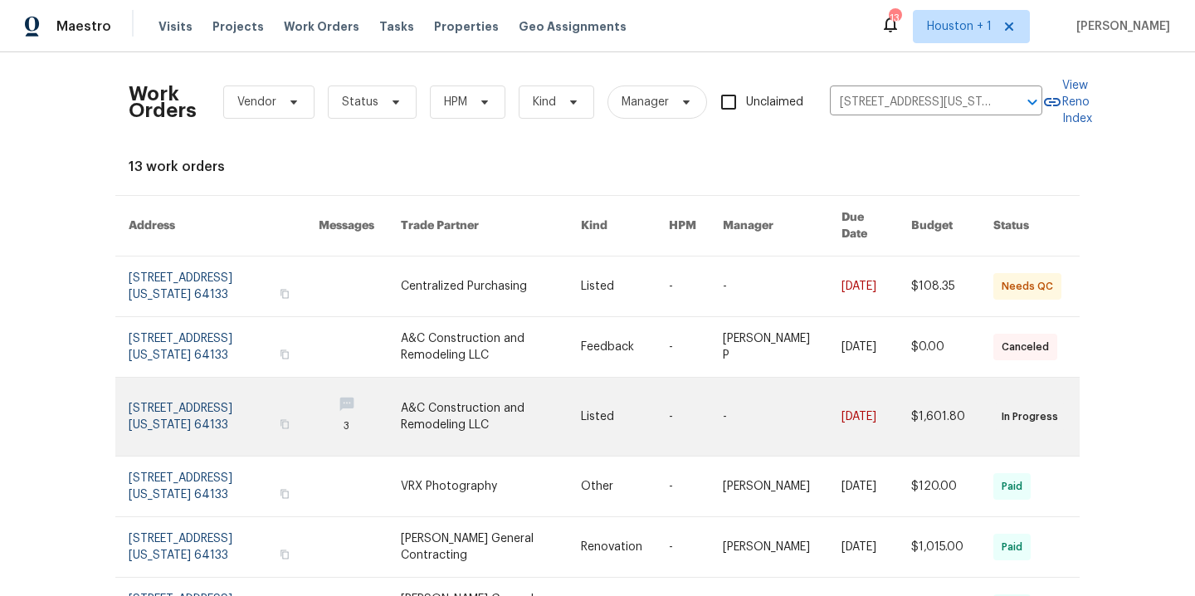
click at [462, 382] on link at bounding box center [491, 417] width 180 height 78
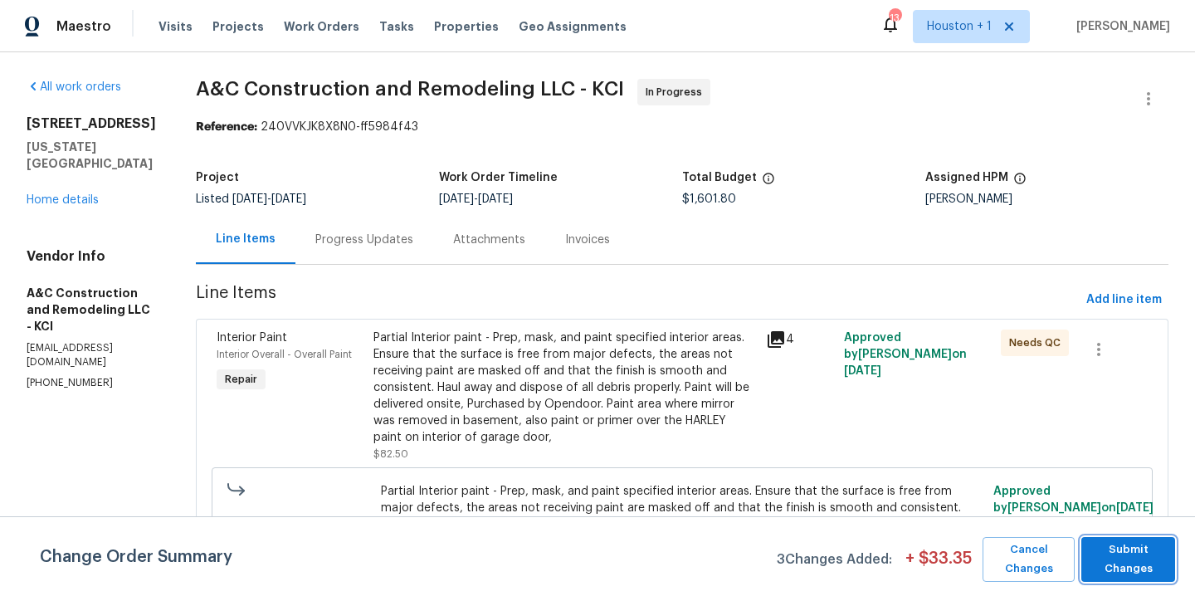
click at [1134, 555] on span "Submit Changes" at bounding box center [1128, 559] width 77 height 38
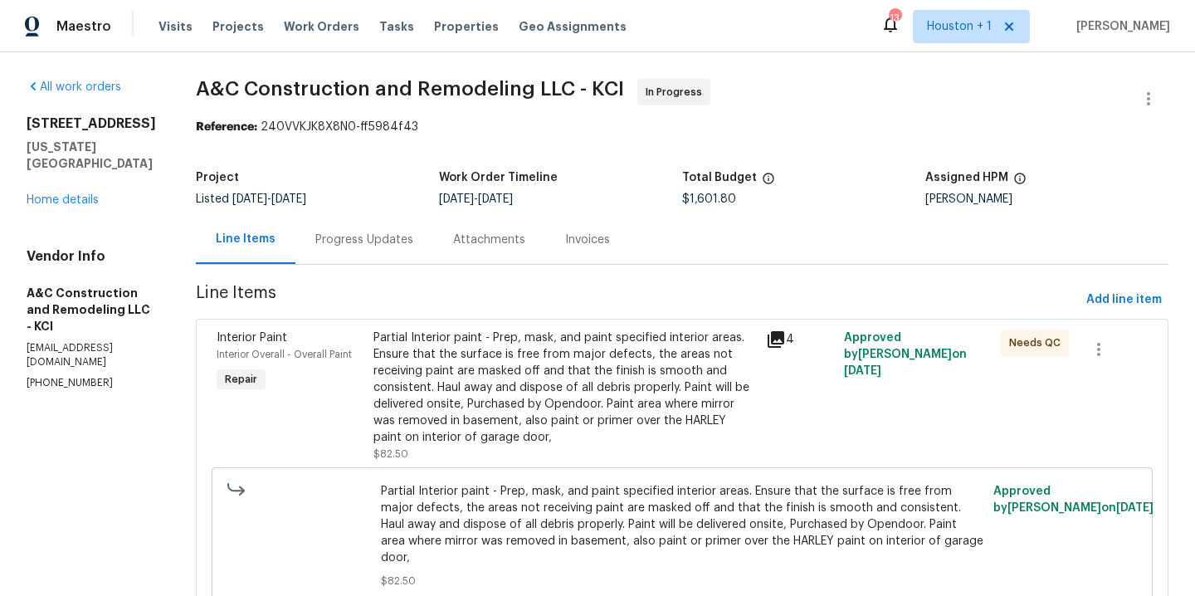
click at [377, 237] on div "Progress Updates" at bounding box center [364, 240] width 98 height 17
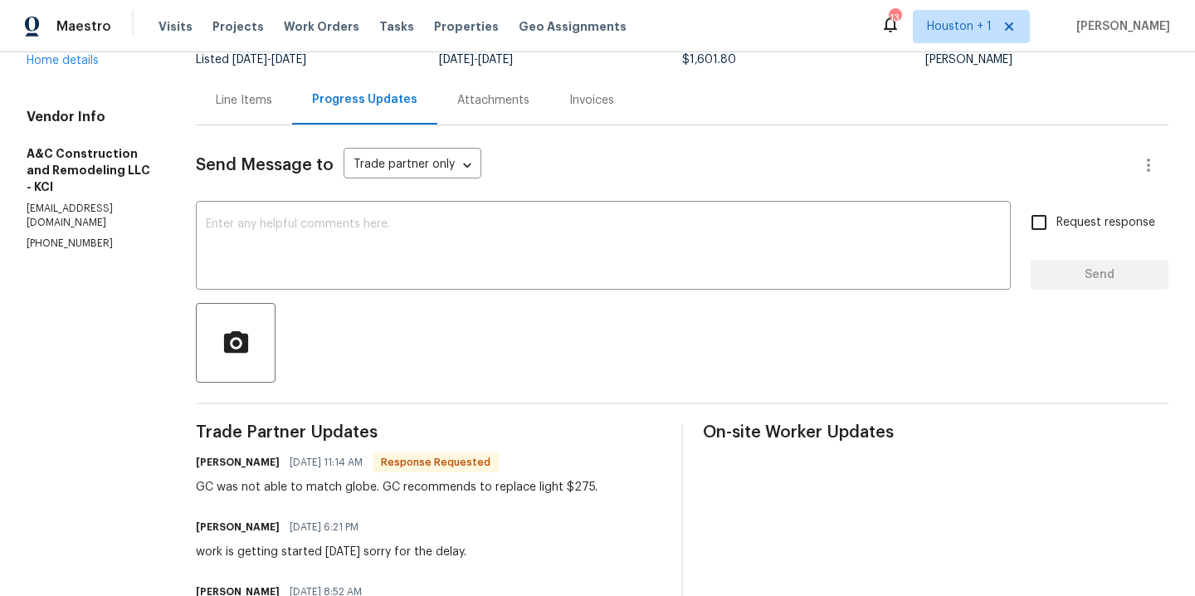
scroll to position [75, 0]
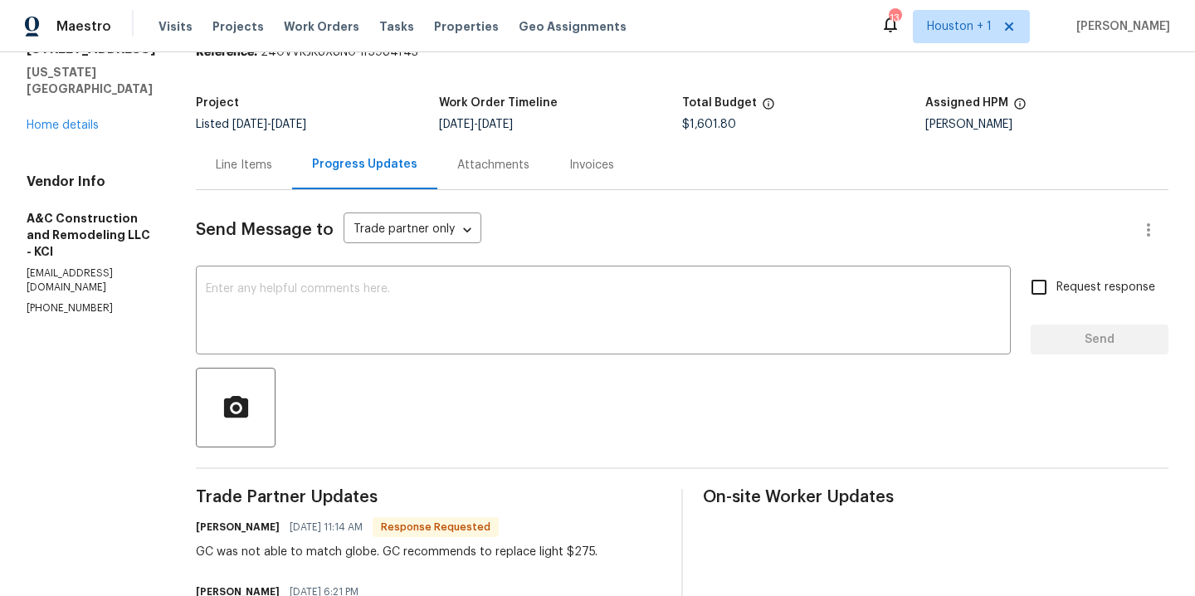
click at [270, 161] on div "Line Items" at bounding box center [244, 165] width 56 height 17
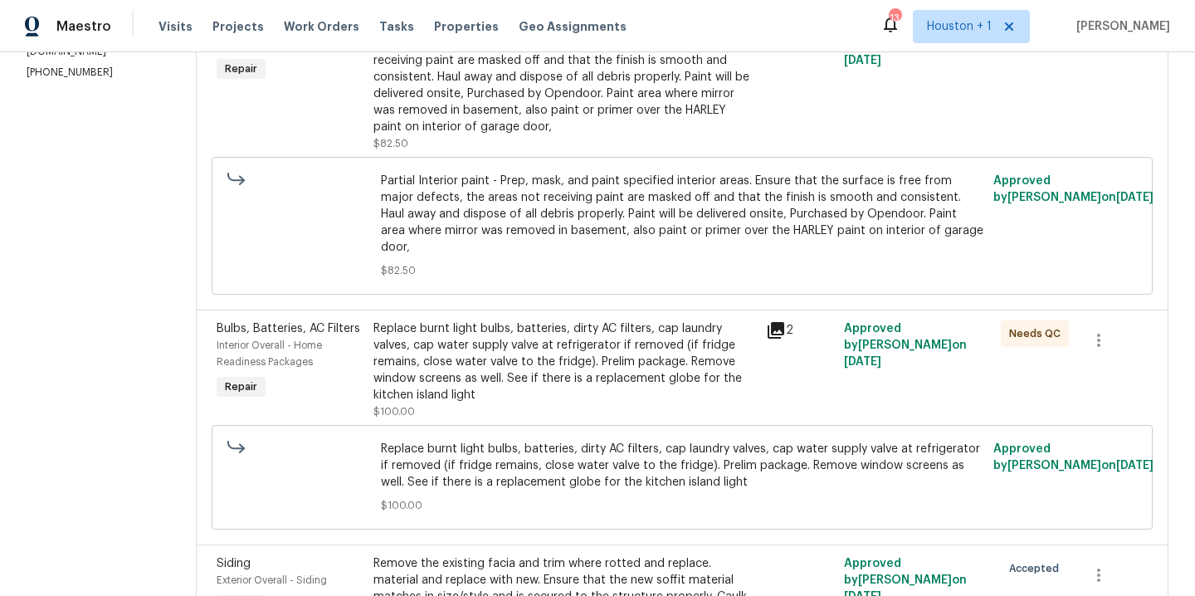
scroll to position [312, 0]
click at [652, 384] on div "Replace burnt light bulbs, batteries, dirty AC filters, cap laundry valves, cap…" at bounding box center [565, 360] width 383 height 83
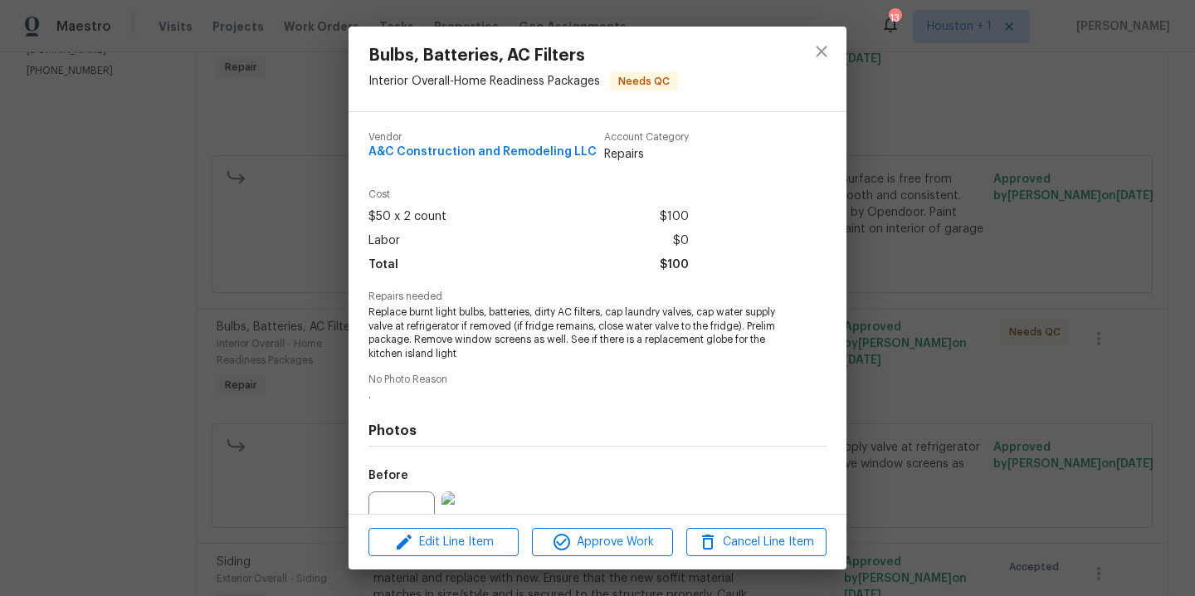
scroll to position [169, 0]
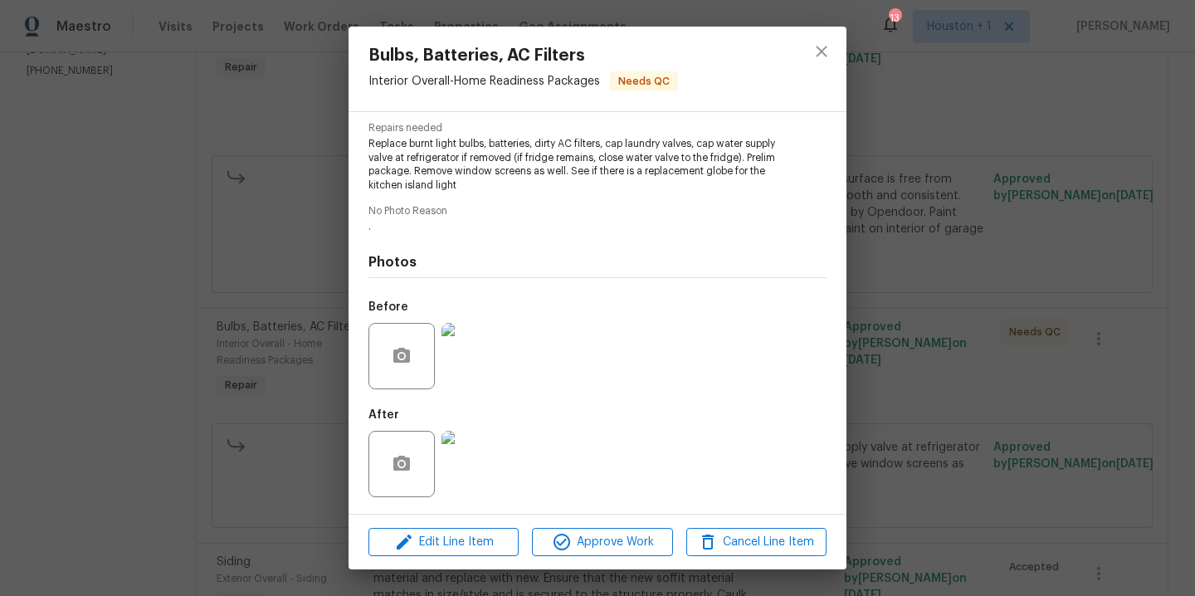
click at [486, 496] on img at bounding box center [475, 464] width 66 height 66
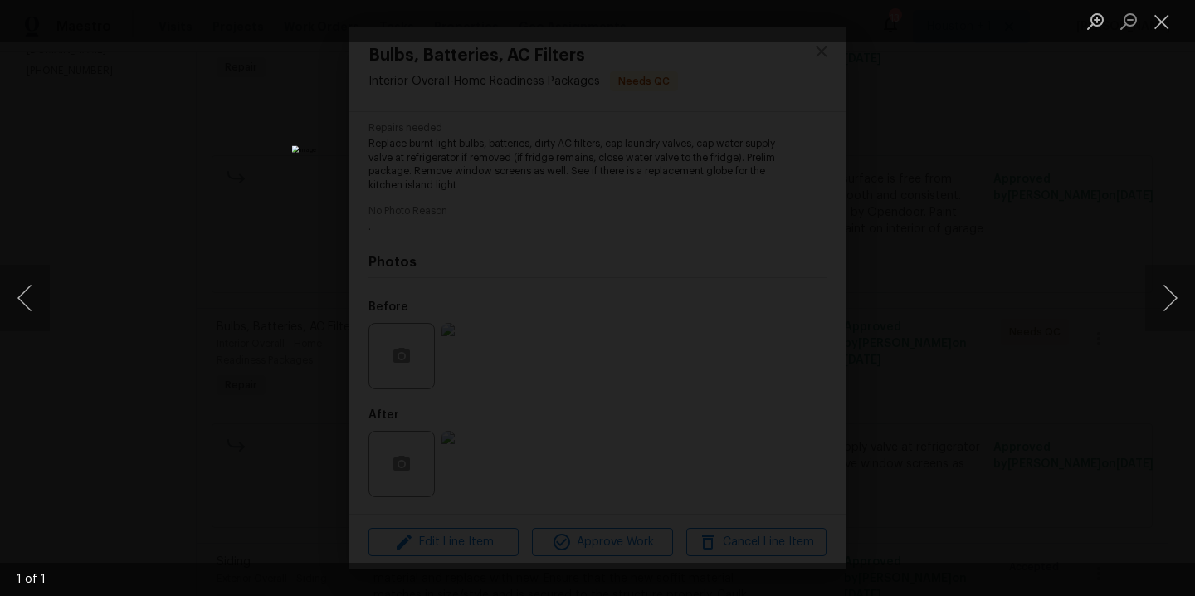
click at [941, 259] on div "Lightbox" at bounding box center [597, 298] width 1195 height 596
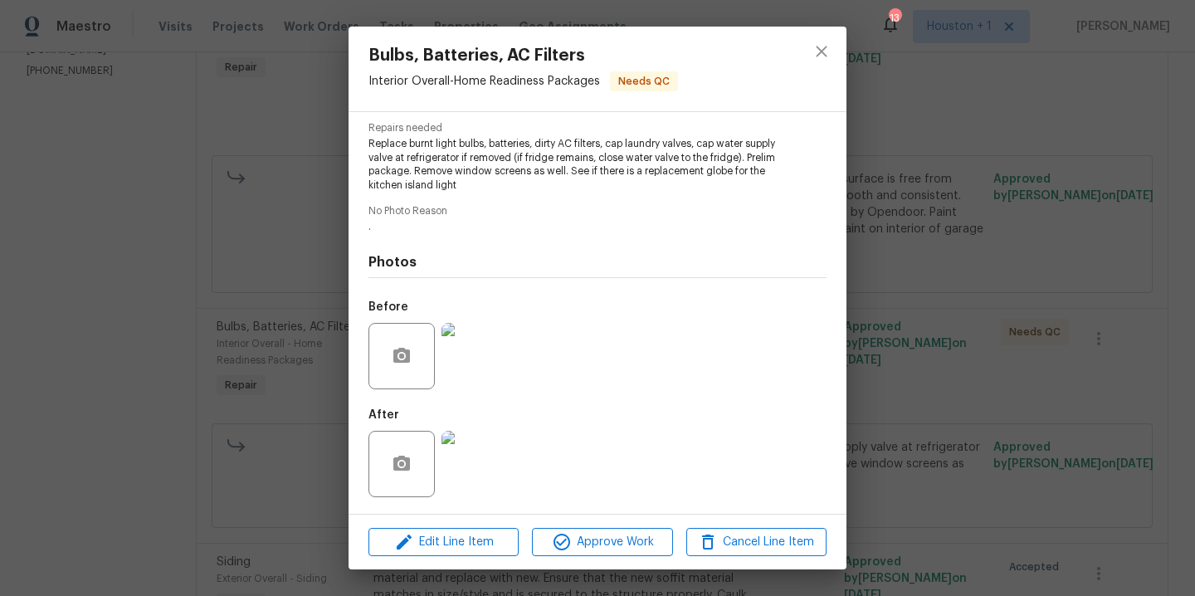
click at [497, 471] on img at bounding box center [475, 464] width 66 height 66
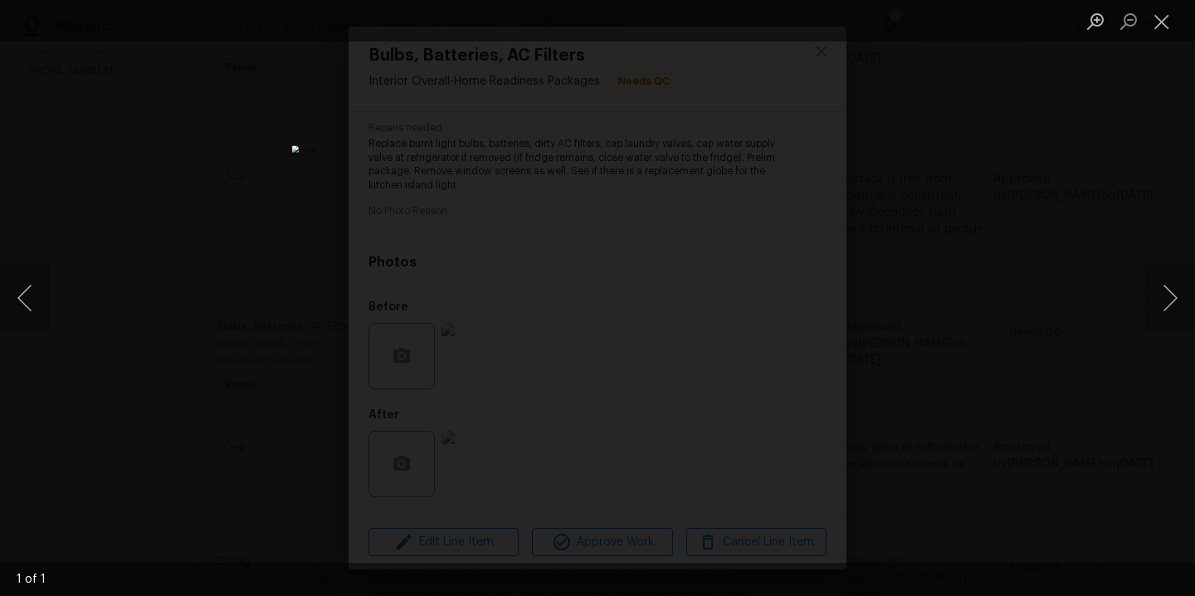
click at [948, 320] on div "Lightbox" at bounding box center [597, 298] width 1195 height 596
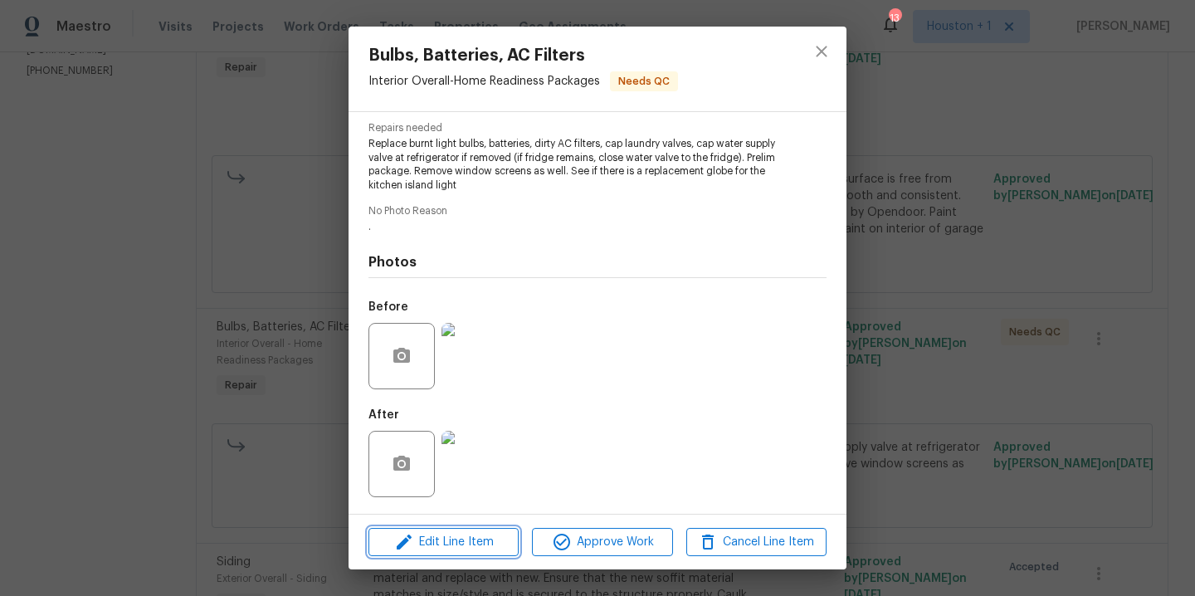
click at [459, 536] on span "Edit Line Item" at bounding box center [444, 542] width 140 height 21
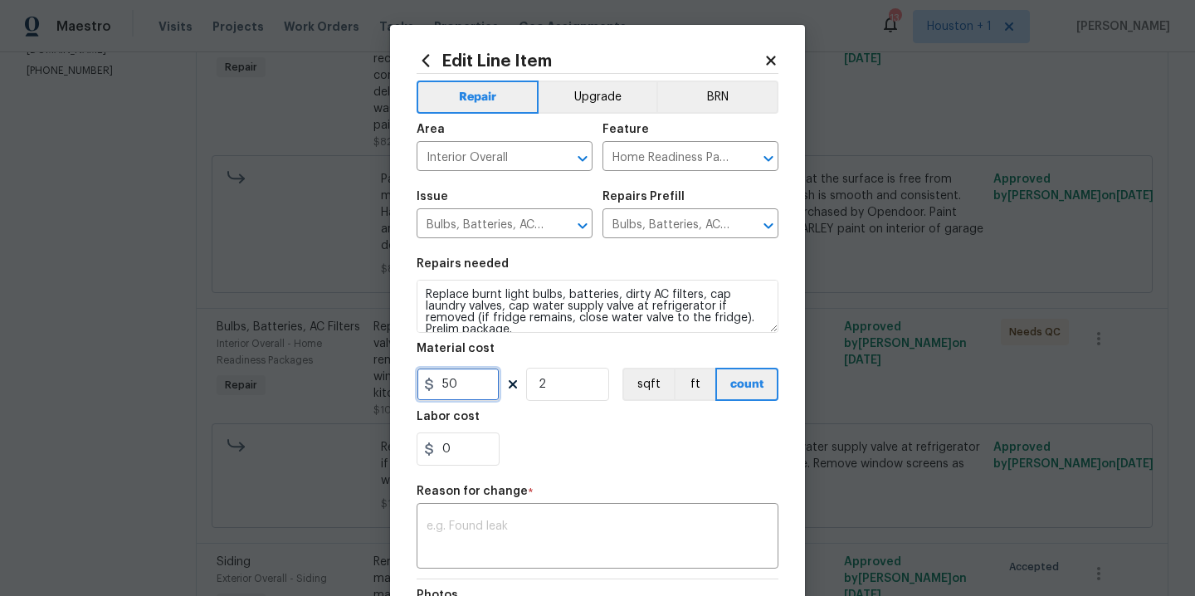
click at [484, 386] on input "50" at bounding box center [458, 384] width 83 height 33
type input "375"
type input "1"
click at [501, 527] on textarea at bounding box center [598, 537] width 342 height 35
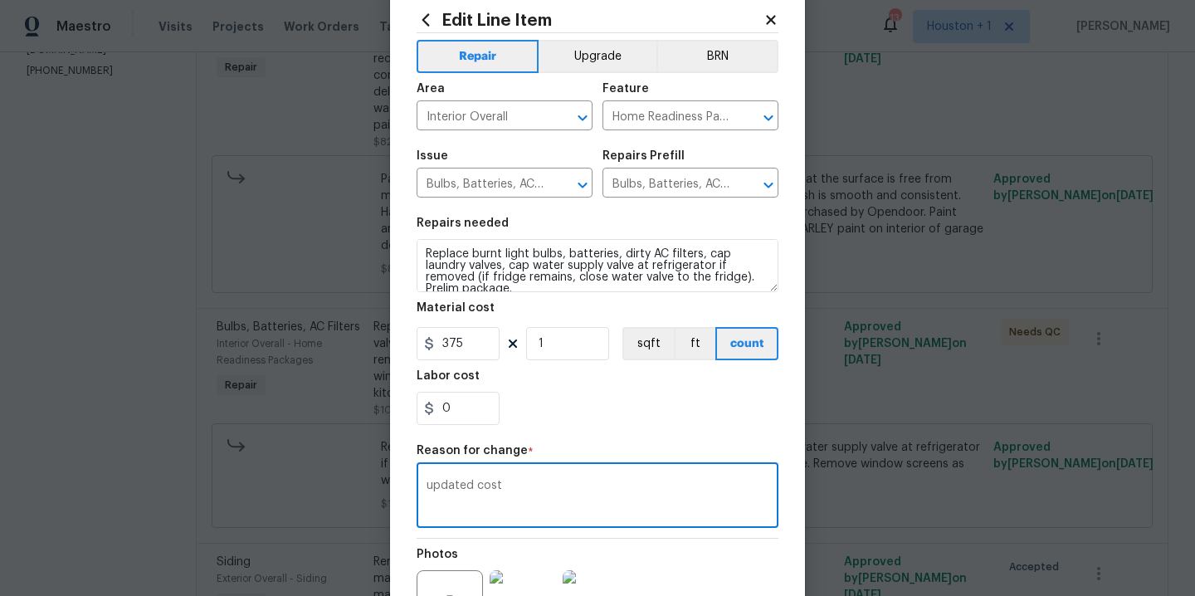
scroll to position [49, 0]
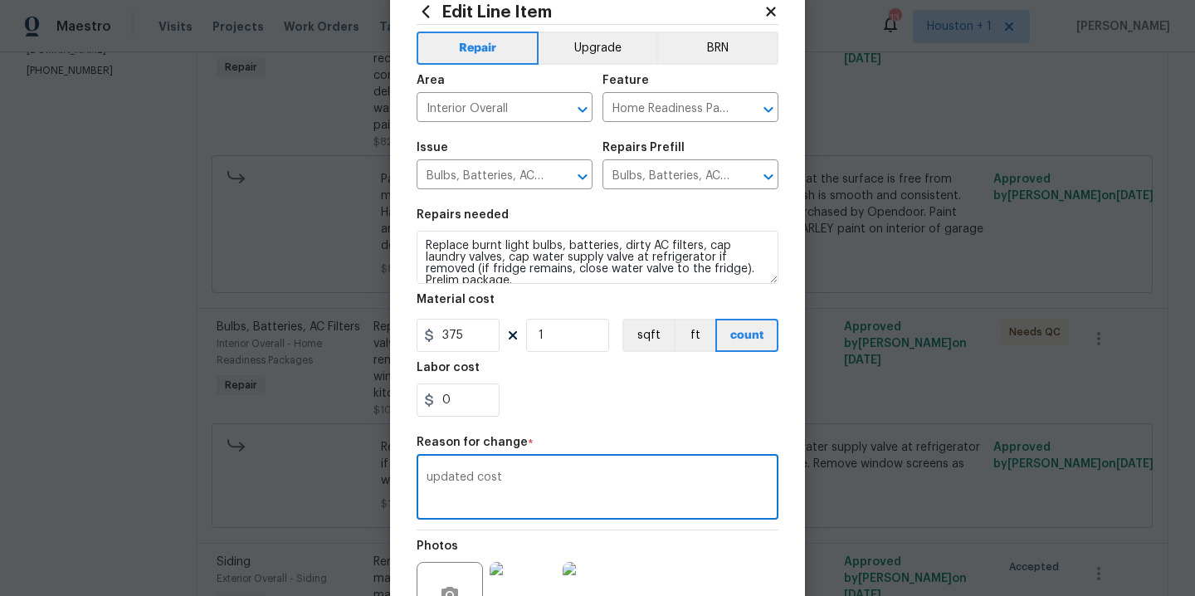
type textarea "updated cost"
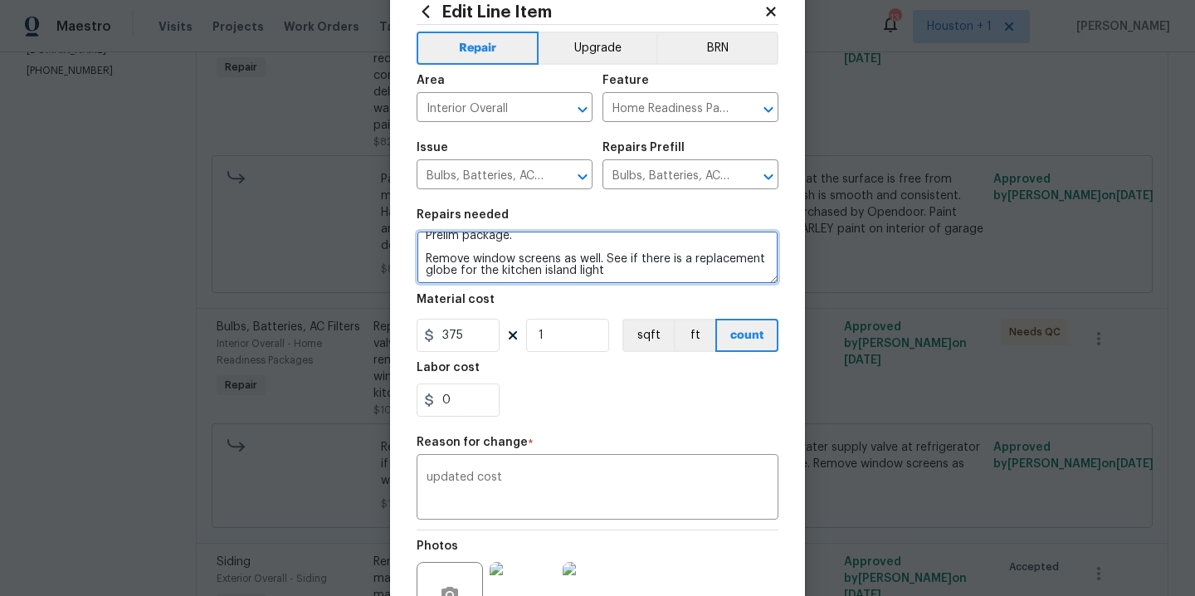
scroll to position [46, 0]
drag, startPoint x: 688, startPoint y: 270, endPoint x: 601, endPoint y: 253, distance: 88.7
click at [601, 253] on textarea "Replace burnt light bulbs, batteries, dirty AC filters, cap laundry valves, cap…" at bounding box center [598, 257] width 362 height 53
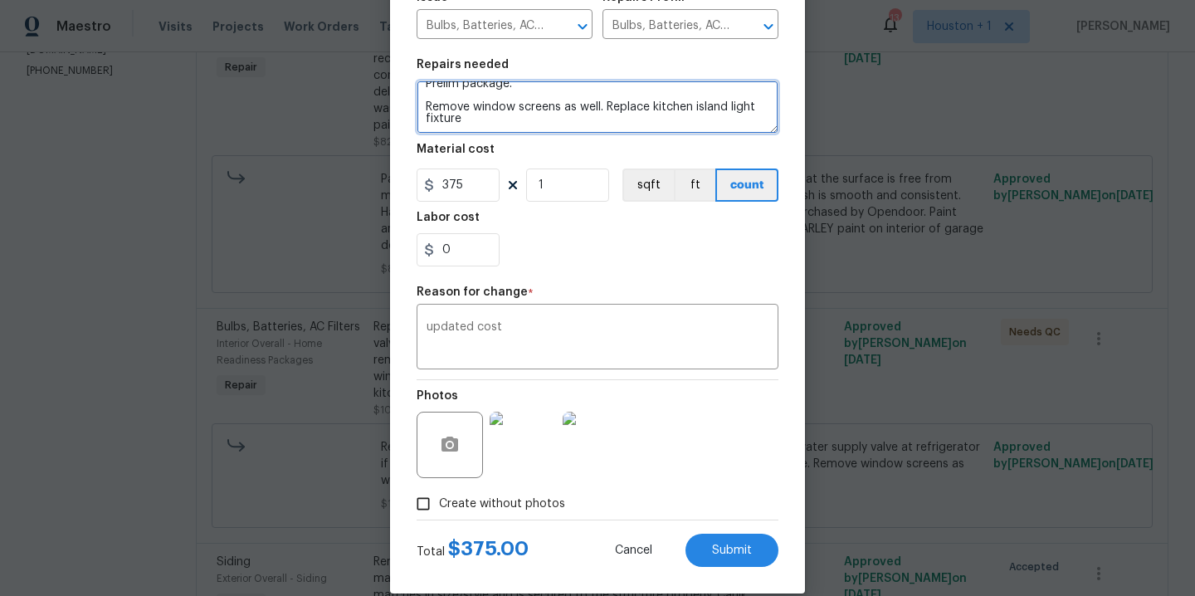
scroll to position [222, 0]
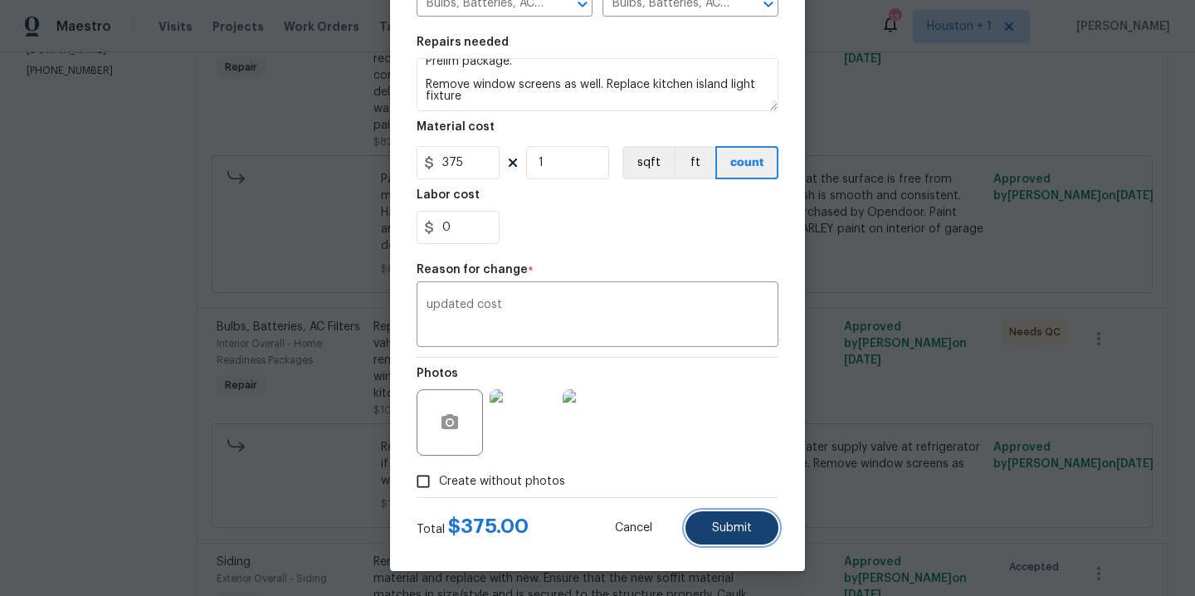
click at [705, 525] on button "Submit" at bounding box center [732, 527] width 93 height 33
type textarea "Replace burnt light bulbs, batteries, dirty AC filters, cap laundry valves, cap…"
type input "50"
type input "2"
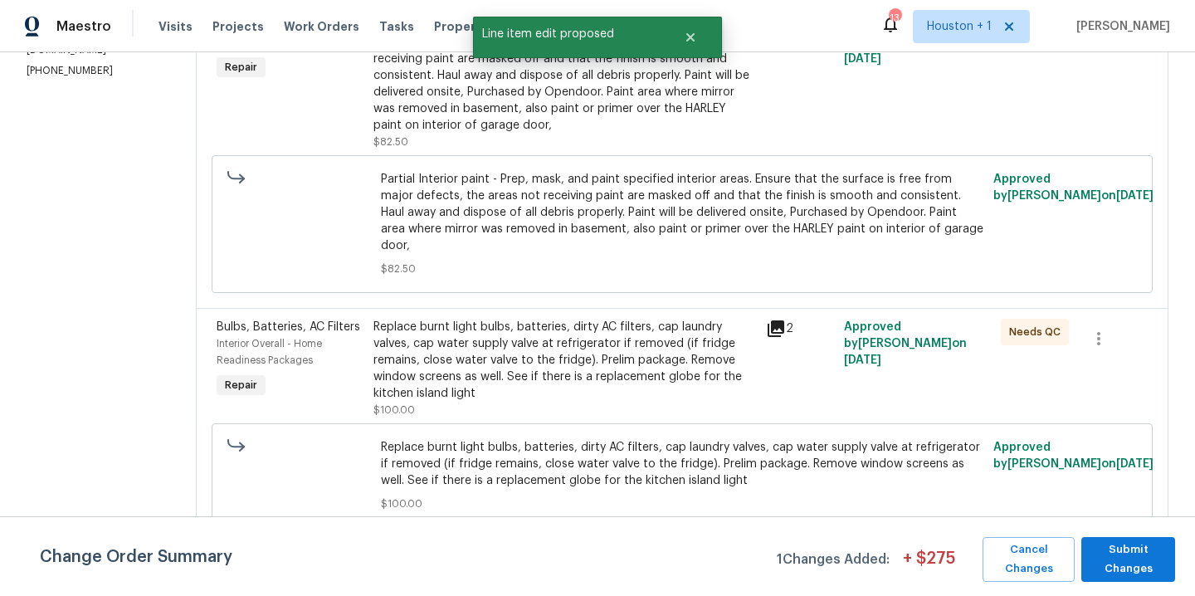
scroll to position [0, 0]
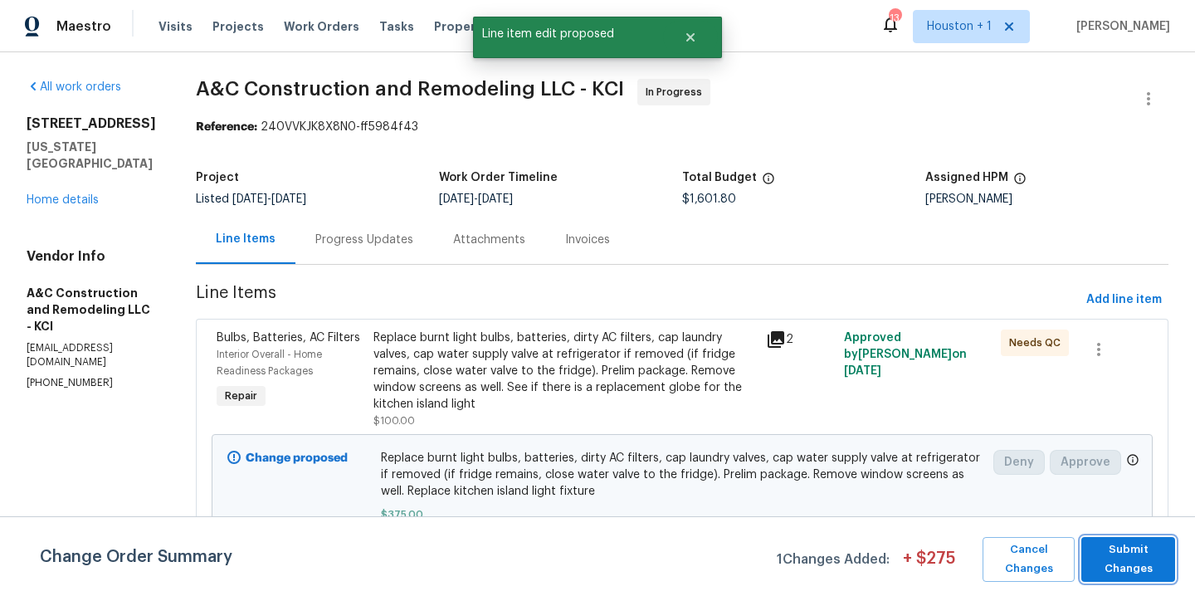
click at [1109, 564] on span "Submit Changes" at bounding box center [1128, 559] width 77 height 38
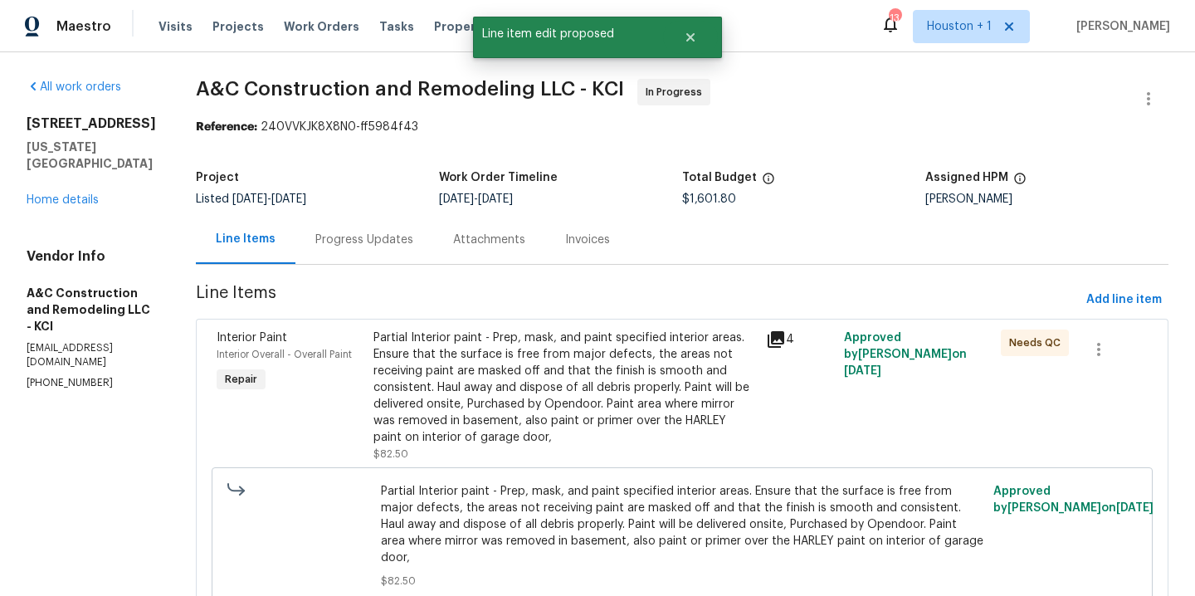
click at [368, 234] on div "Progress Updates" at bounding box center [364, 240] width 98 height 17
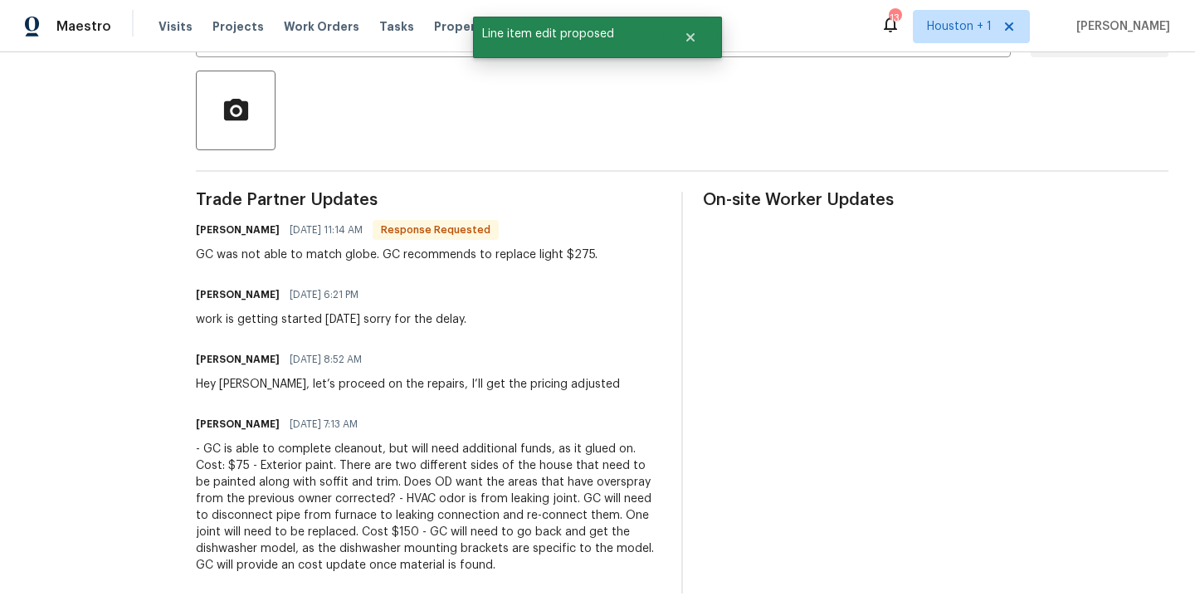
scroll to position [118, 0]
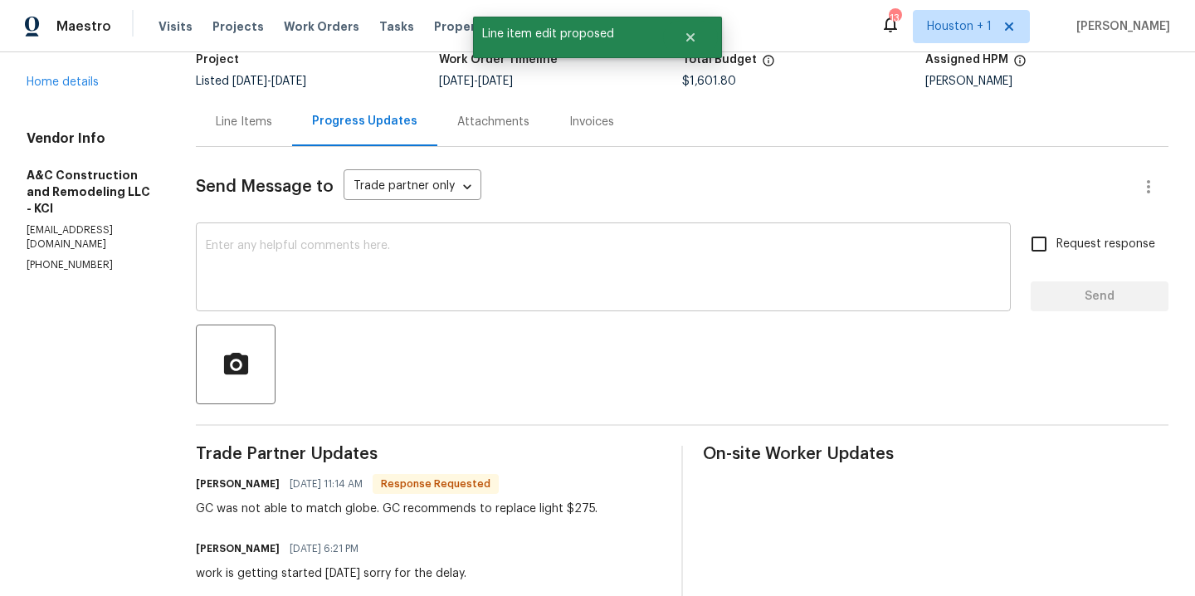
click at [335, 278] on textarea at bounding box center [603, 269] width 795 height 58
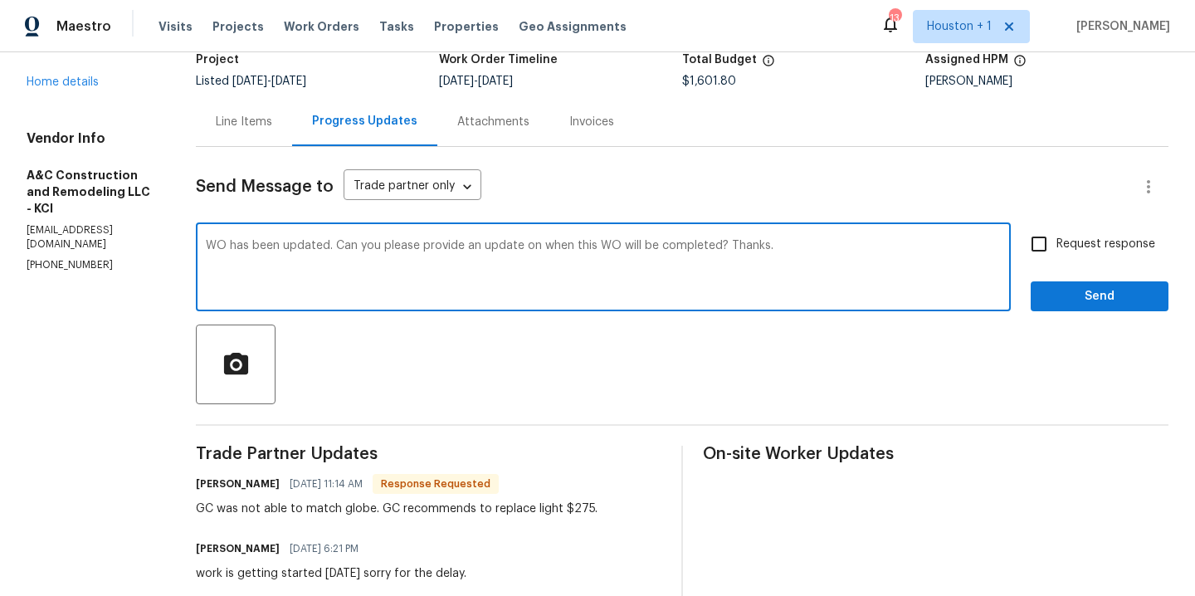
type textarea "WO has been updated. Can you please provide an update on when this WO will be c…"
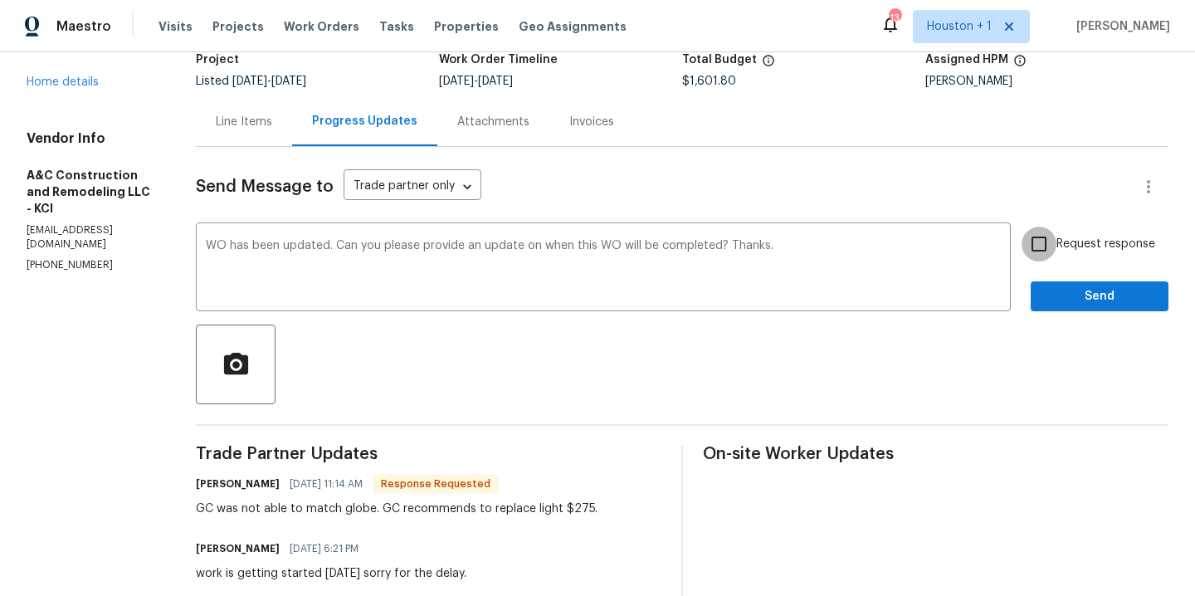
click at [1027, 246] on input "Request response" at bounding box center [1039, 244] width 35 height 35
checkbox input "true"
click at [1060, 310] on button "Send" at bounding box center [1100, 296] width 138 height 31
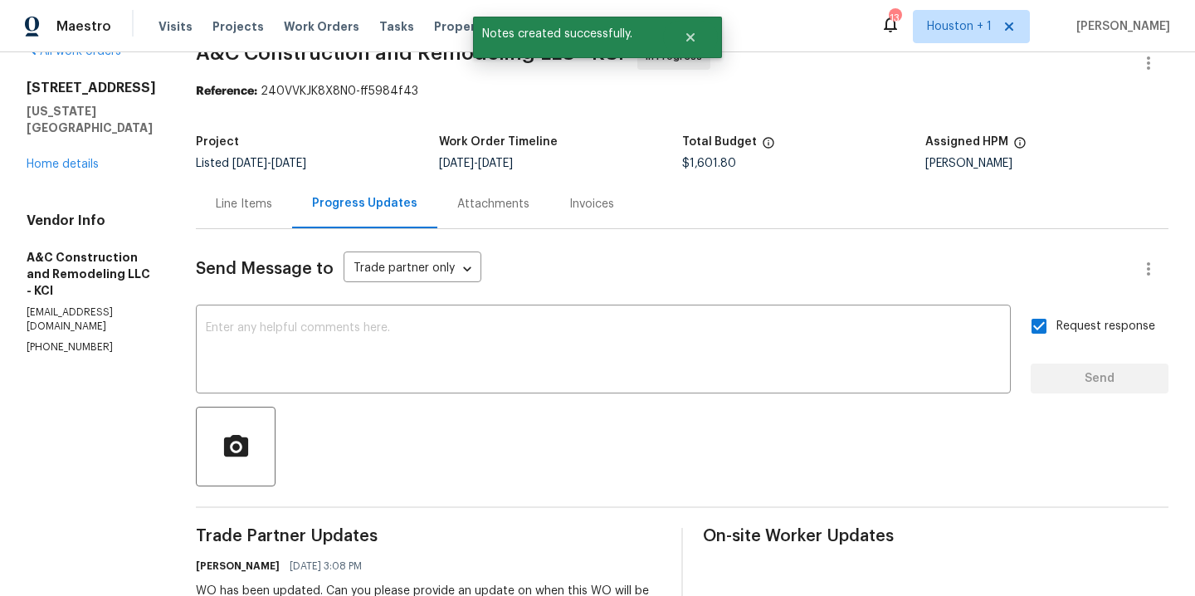
scroll to position [0, 0]
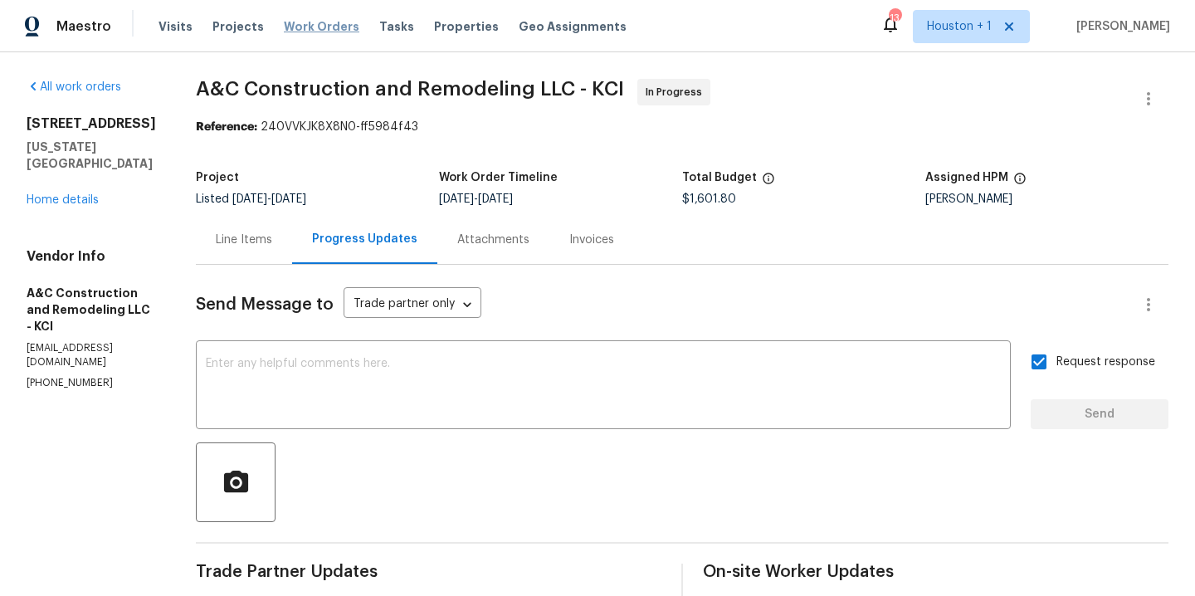
click at [289, 27] on span "Work Orders" at bounding box center [322, 26] width 76 height 17
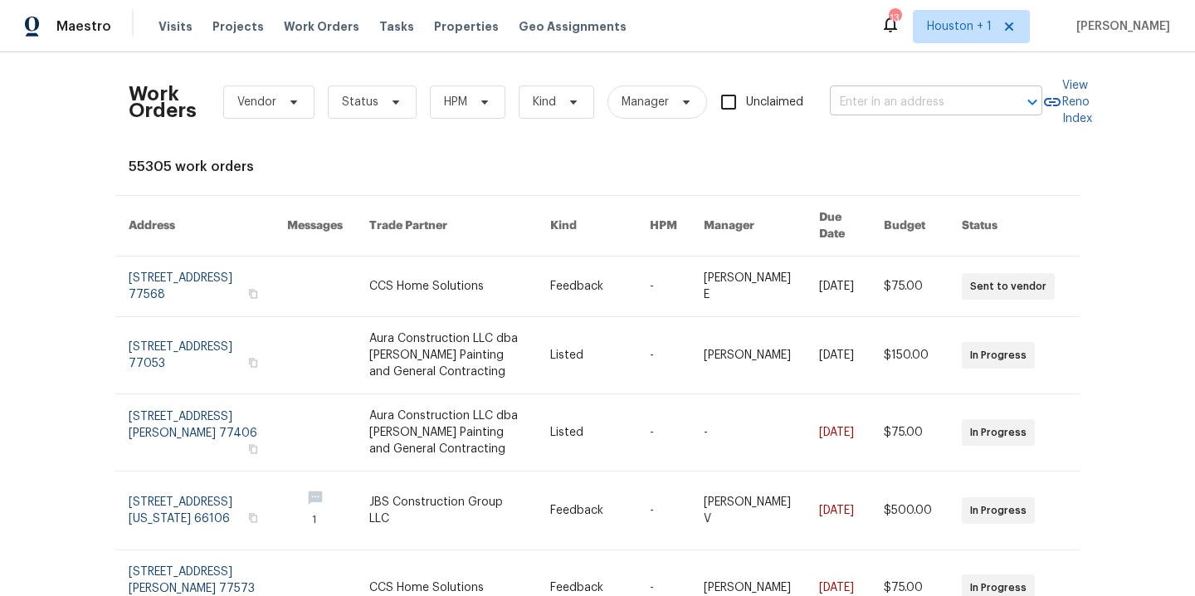
click at [882, 100] on input "text" at bounding box center [913, 103] width 166 height 26
type input "17 main"
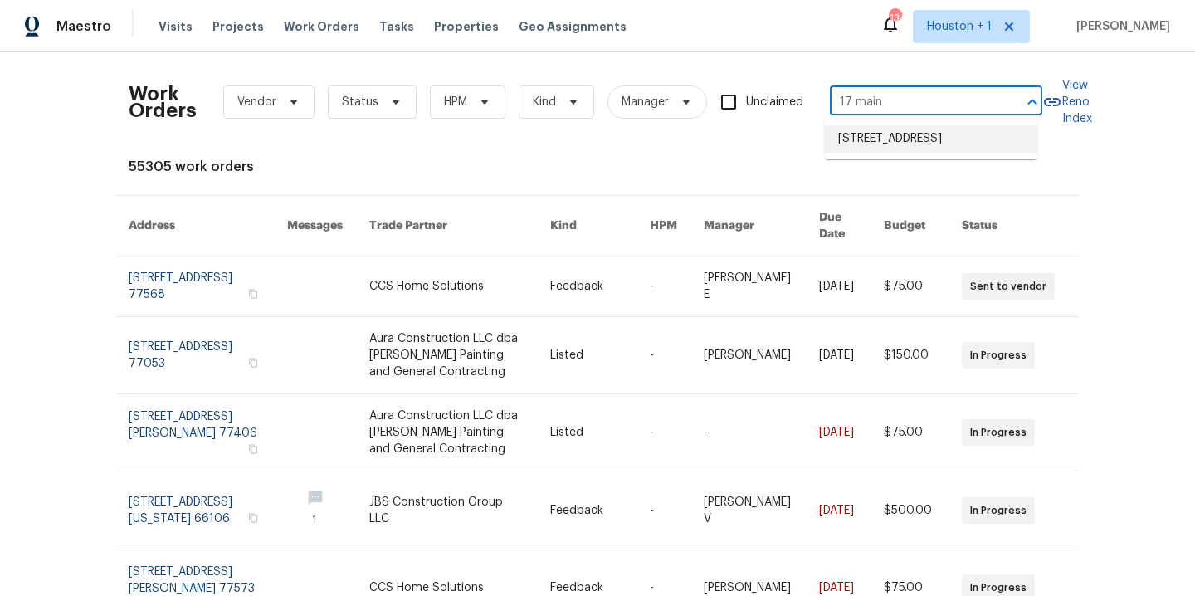
click at [916, 138] on li "17 Main Ct, Liberty, MO 64068" at bounding box center [931, 138] width 213 height 27
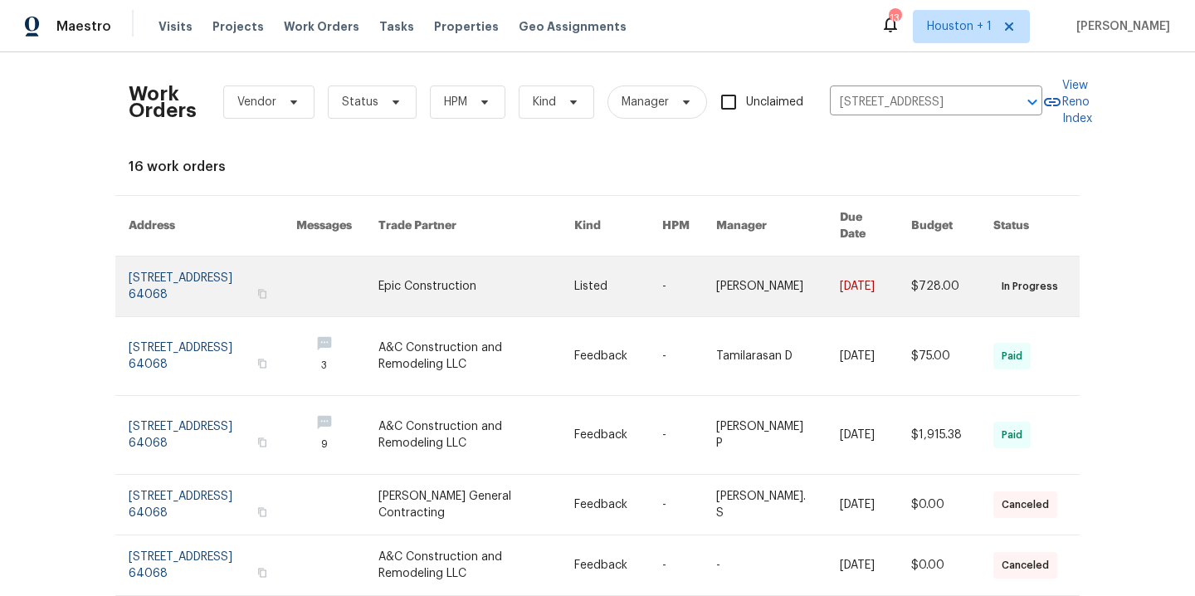
click at [410, 278] on link at bounding box center [477, 287] width 197 height 60
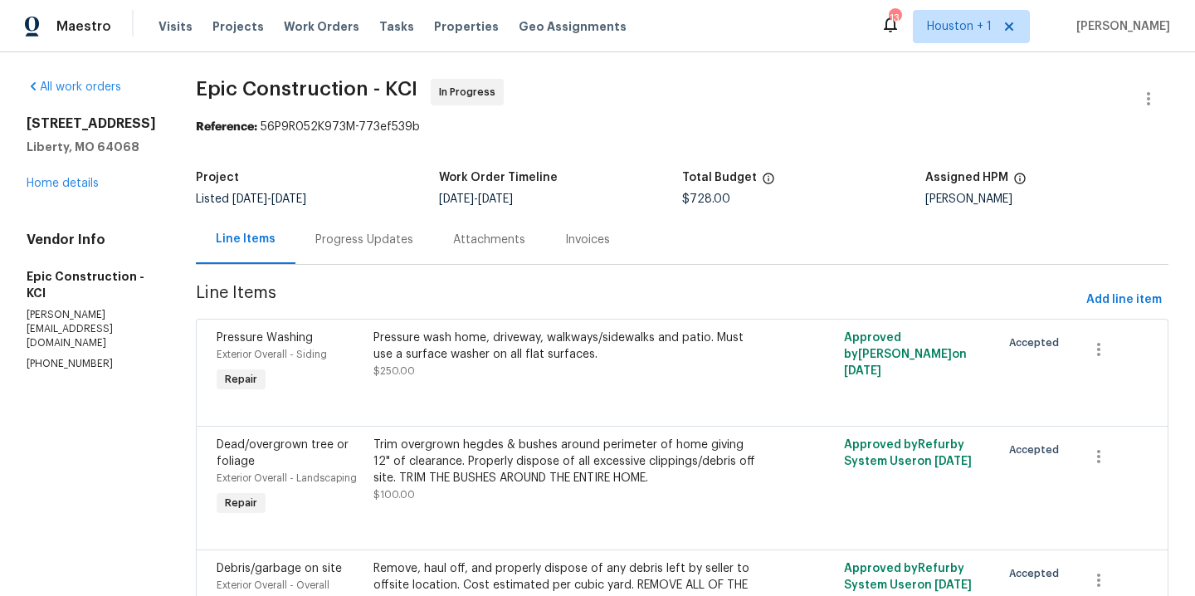
click at [353, 241] on div "Progress Updates" at bounding box center [364, 240] width 98 height 17
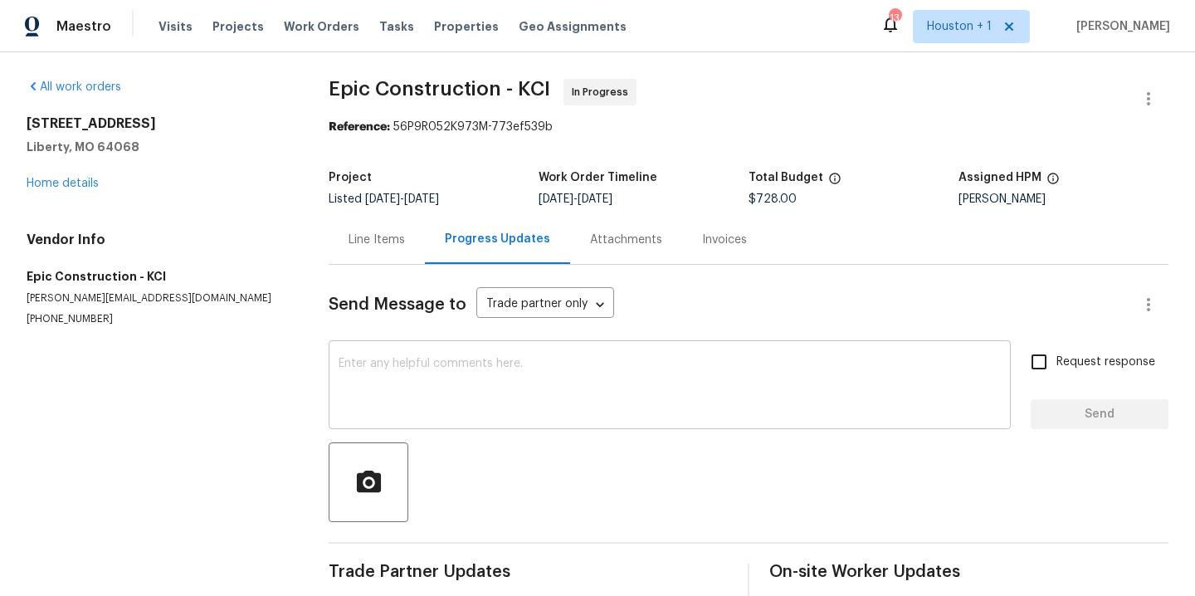
click at [369, 394] on textarea at bounding box center [670, 387] width 662 height 58
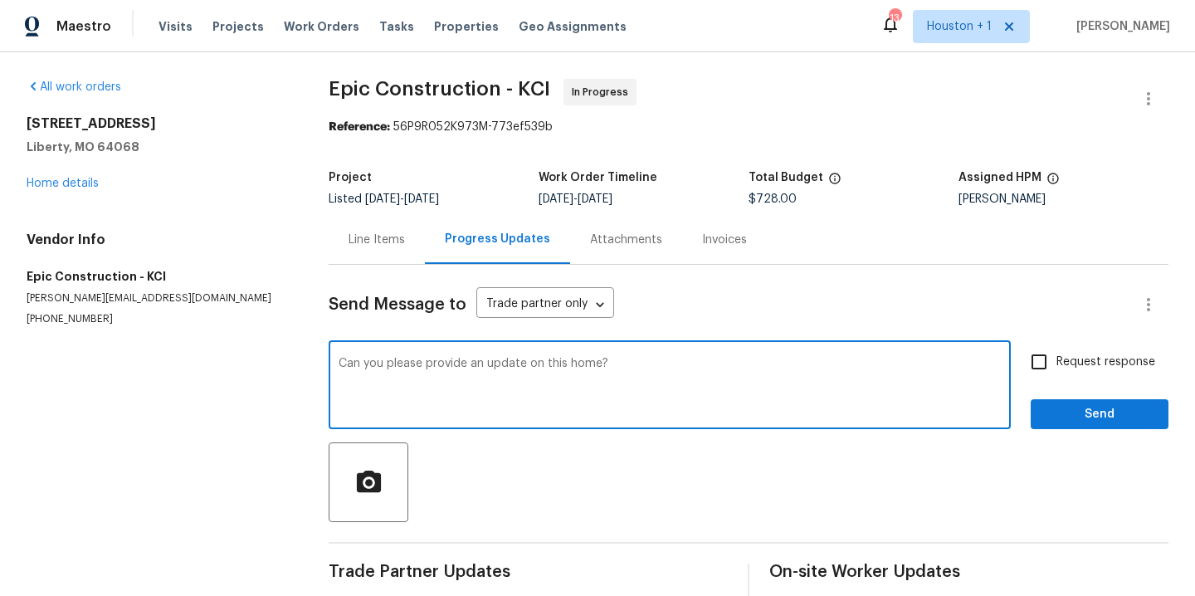
type textarea "Can you please provide an update on this home?"
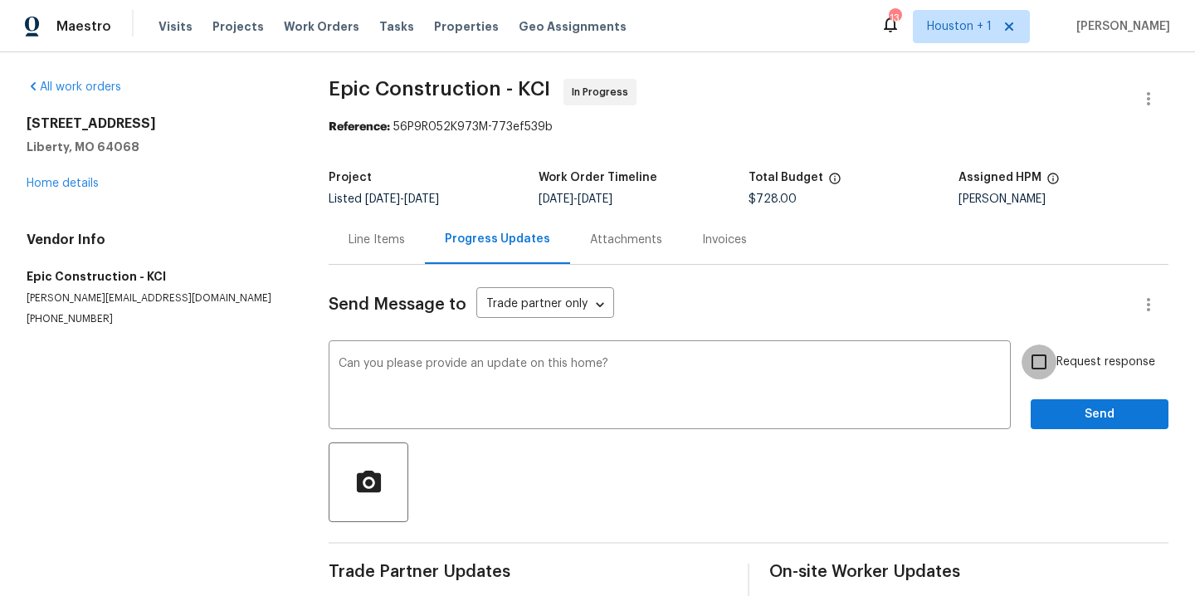
drag, startPoint x: 1033, startPoint y: 362, endPoint x: 1041, endPoint y: 379, distance: 18.2
click at [1033, 362] on input "Request response" at bounding box center [1039, 361] width 35 height 35
checkbox input "true"
click at [1059, 415] on span "Send" at bounding box center [1099, 414] width 111 height 21
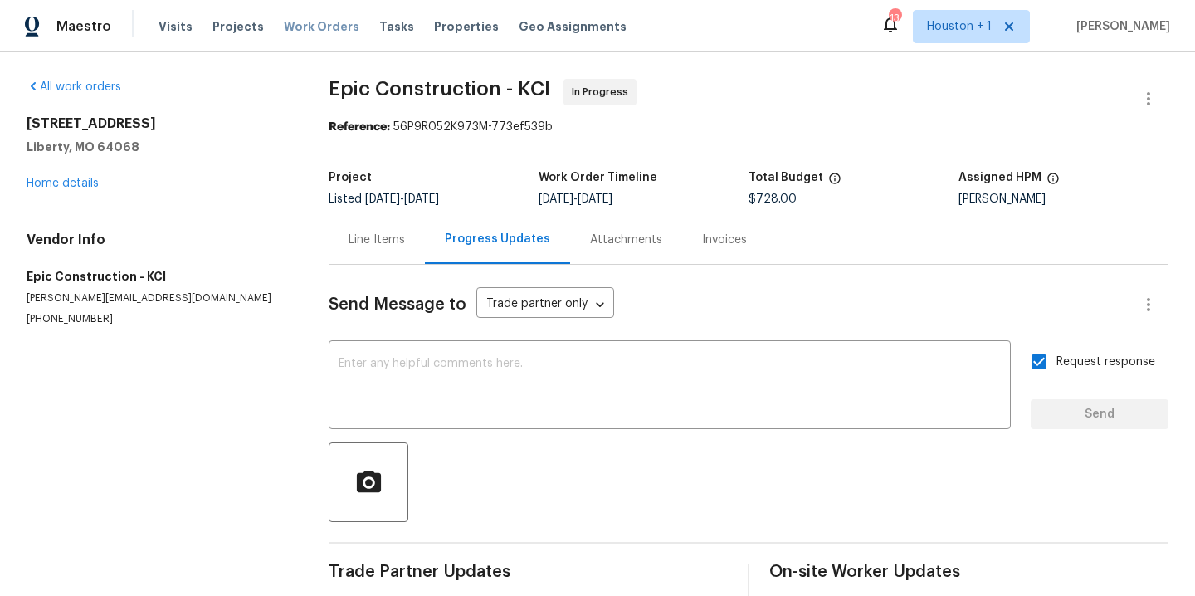
click at [285, 26] on span "Work Orders" at bounding box center [322, 26] width 76 height 17
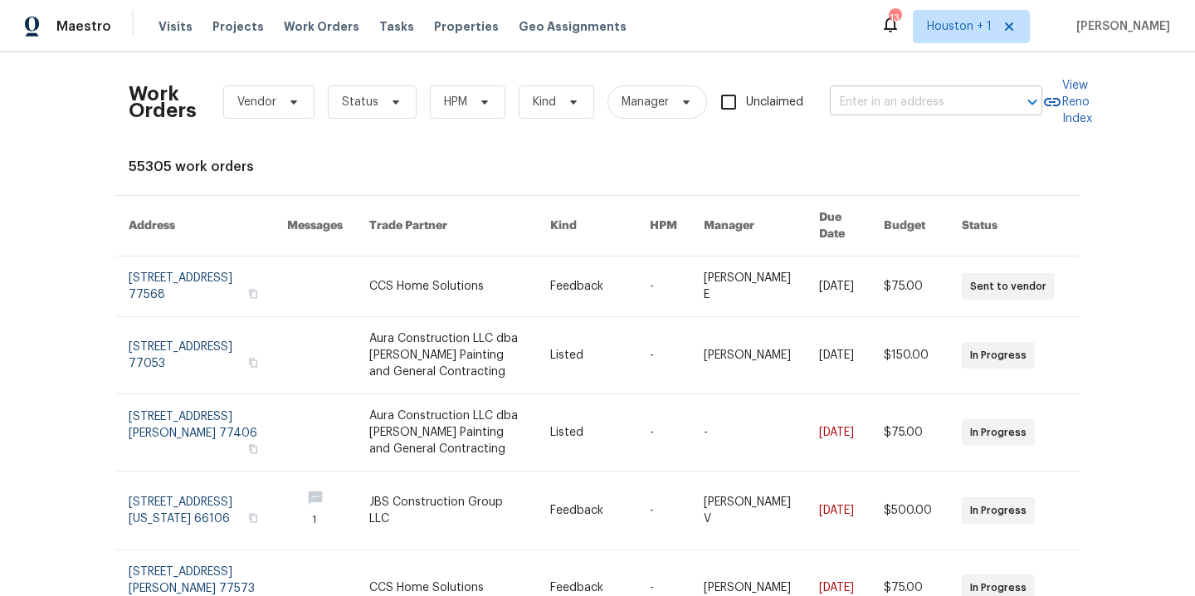
click at [942, 110] on input "text" at bounding box center [913, 103] width 166 height 26
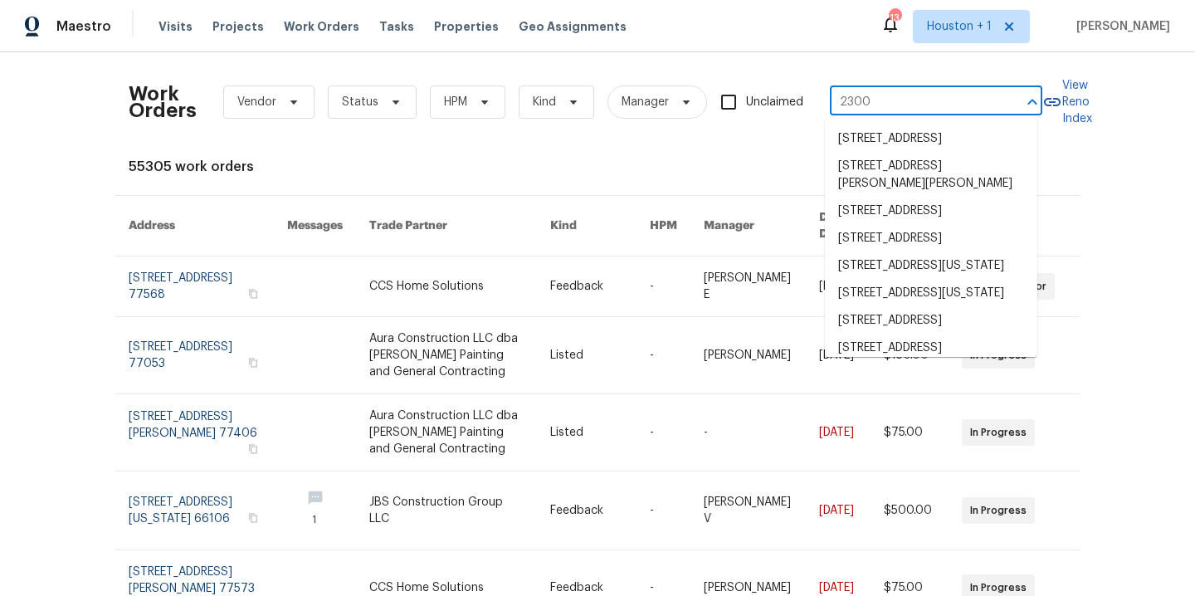
type input "2300 n"
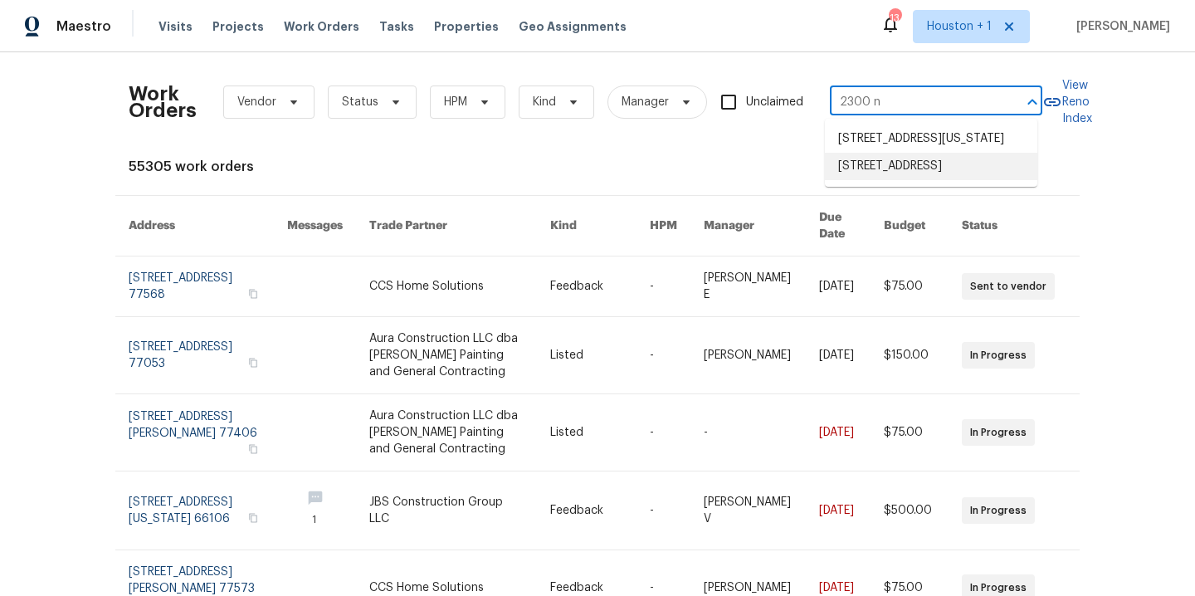
click at [975, 180] on li "2300 NE Silver Spring Ln, Lees Summit, MO 64086" at bounding box center [931, 166] width 213 height 27
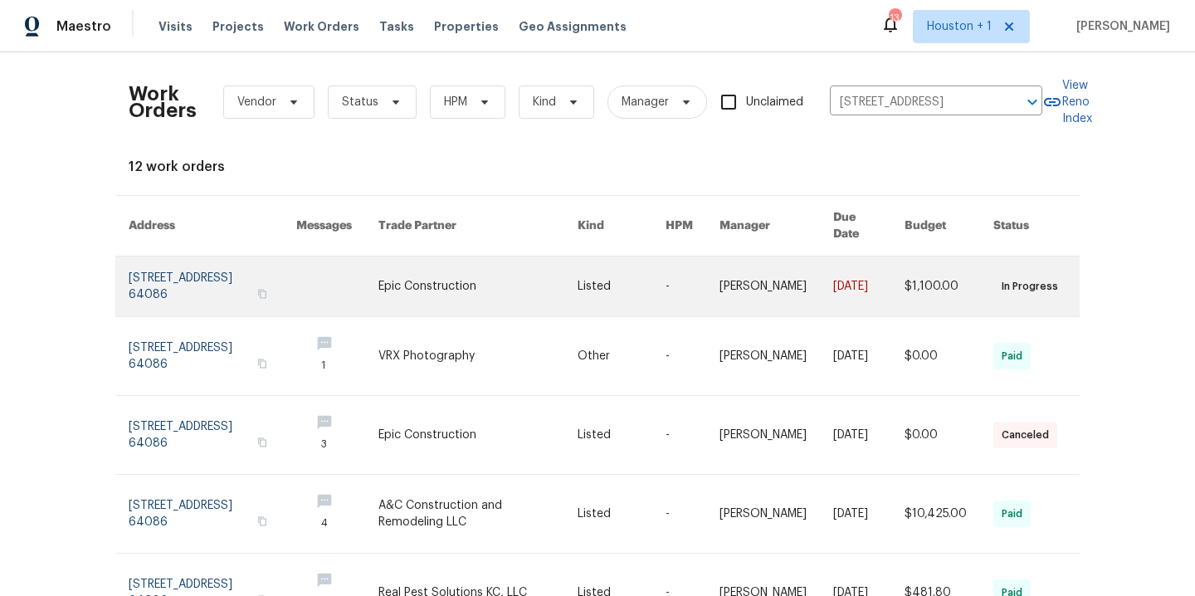
click at [453, 267] on link at bounding box center [478, 287] width 199 height 60
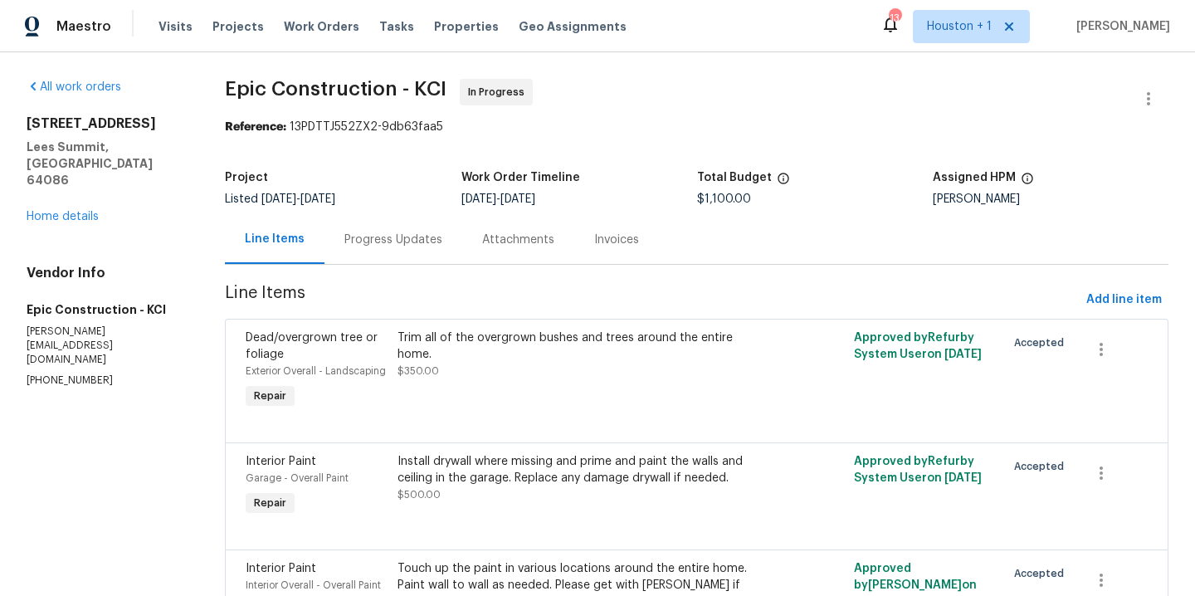
click at [393, 243] on div "Progress Updates" at bounding box center [393, 240] width 98 height 17
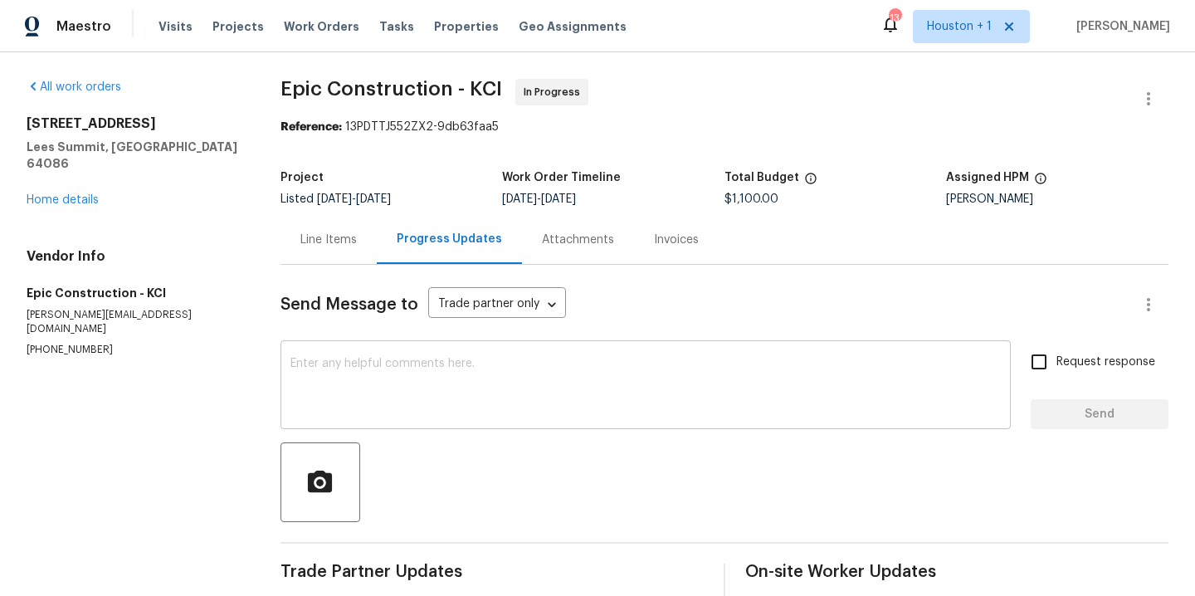
click at [436, 360] on textarea at bounding box center [646, 387] width 711 height 58
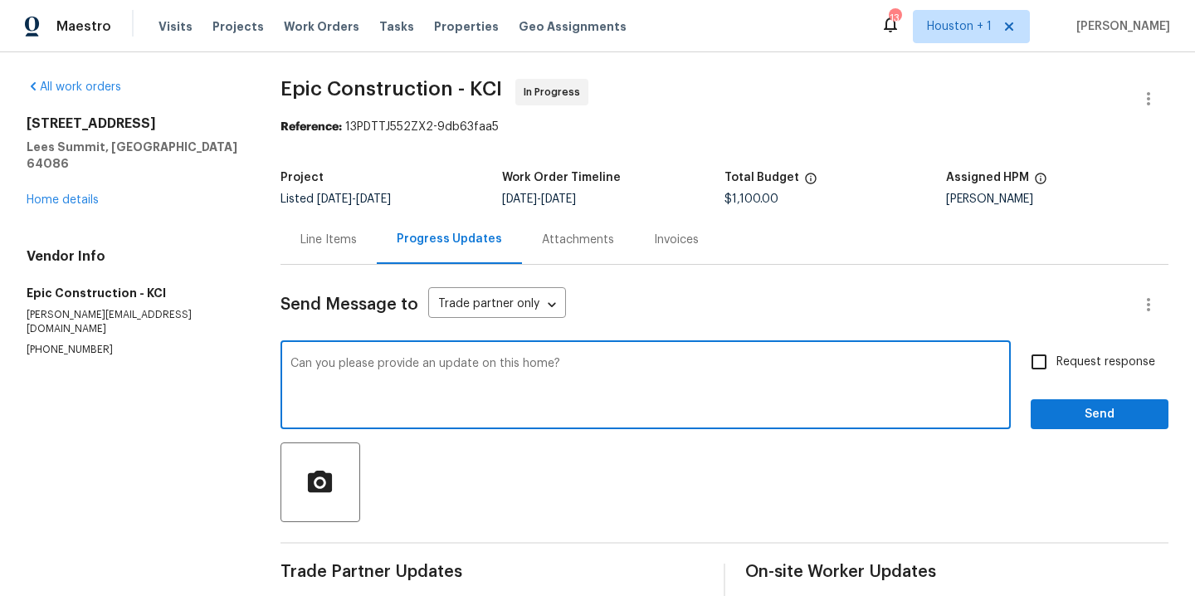
type textarea "Can you please provide an update on this home?"
drag, startPoint x: 1025, startPoint y: 364, endPoint x: 1037, endPoint y: 374, distance: 14.8
click at [1025, 364] on input "Request response" at bounding box center [1039, 361] width 35 height 35
checkbox input "true"
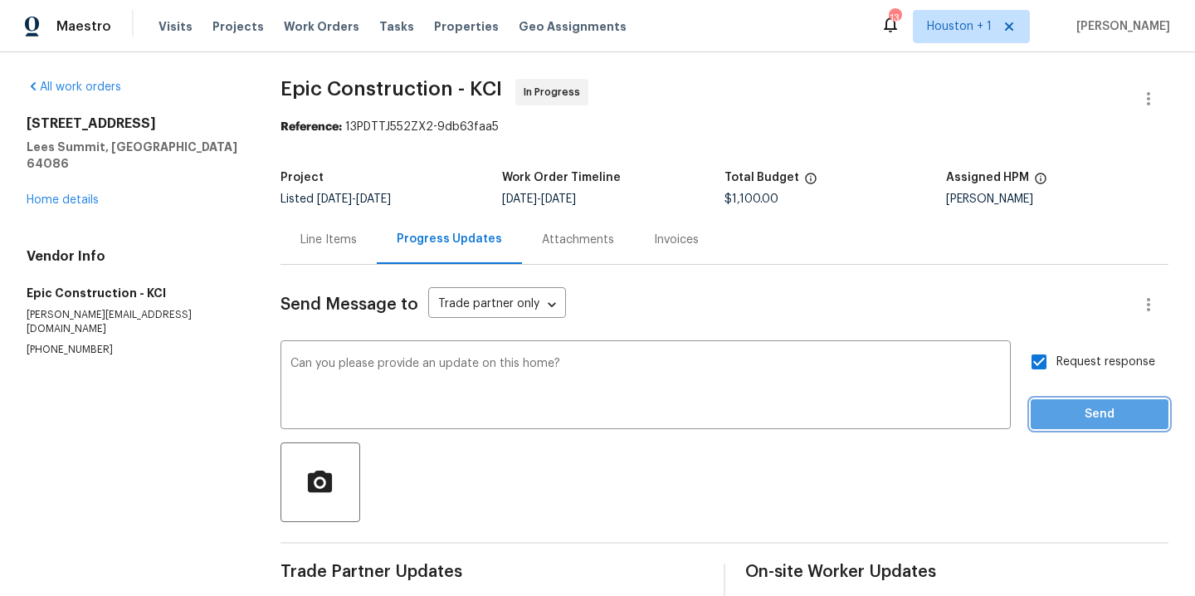
click at [1048, 421] on span "Send" at bounding box center [1099, 414] width 111 height 21
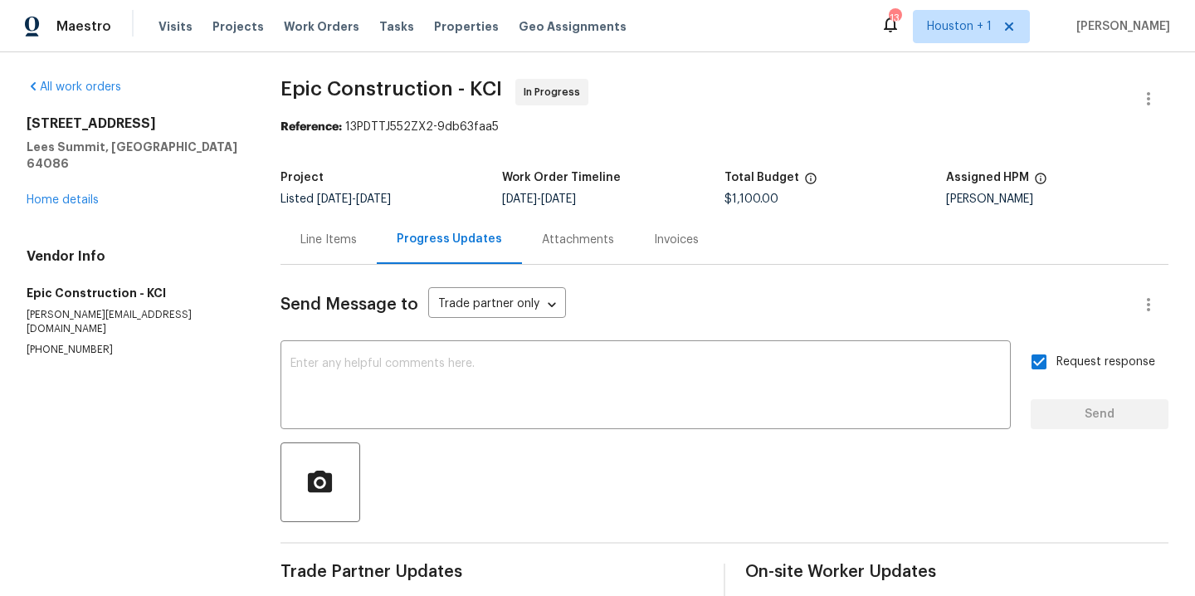
click at [325, 8] on div "Maestro Visits Projects Work Orders Tasks Properties Geo Assignments 13 Houston…" at bounding box center [597, 26] width 1195 height 52
click at [313, 27] on span "Work Orders" at bounding box center [322, 26] width 76 height 17
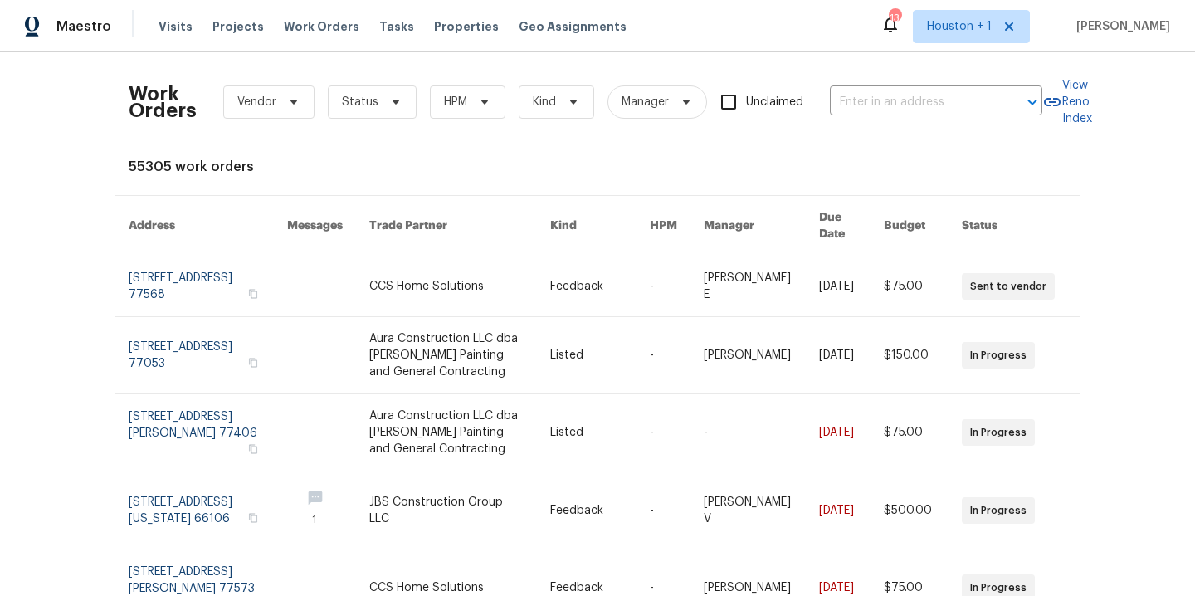
click at [960, 118] on div "Work Orders Vendor Status HPM Kind Manager Unclaimed ​" at bounding box center [586, 102] width 914 height 73
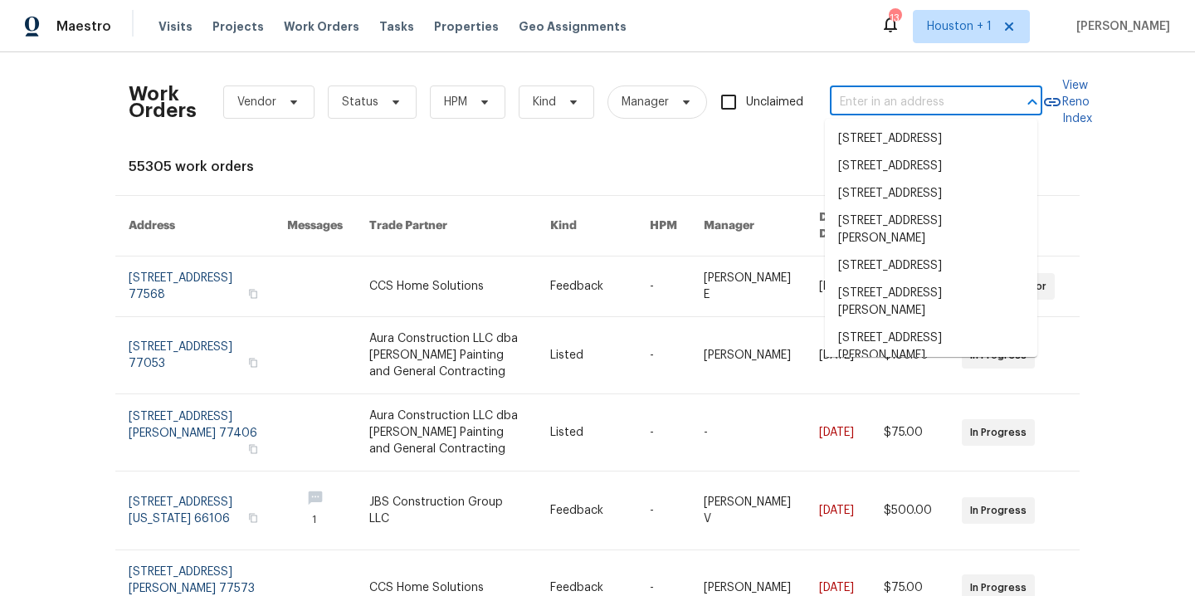
click at [935, 105] on input "text" at bounding box center [913, 103] width 166 height 26
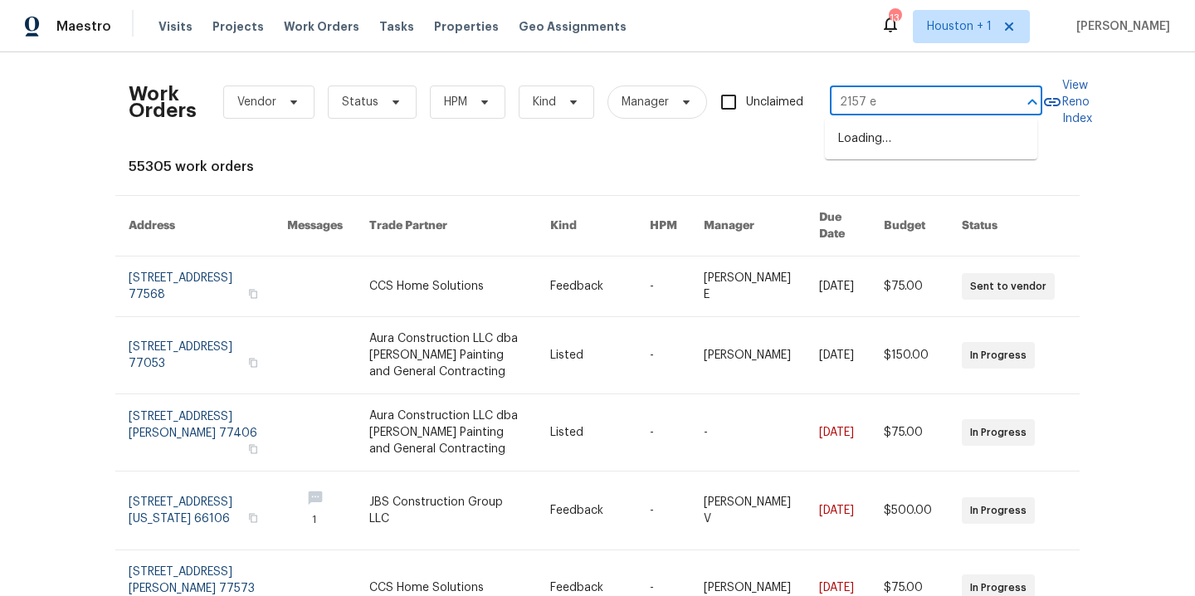
type input "2157 e"
click at [981, 133] on li "2157 E 154th St, Olathe, KS 66062" at bounding box center [931, 138] width 213 height 27
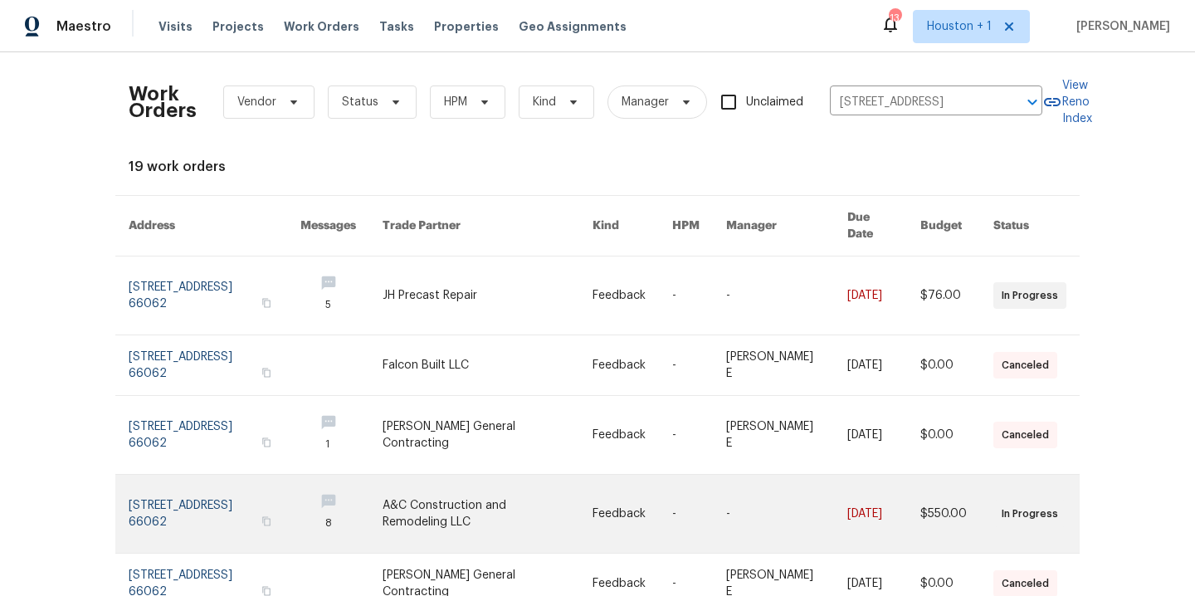
click at [444, 475] on link at bounding box center [488, 514] width 210 height 78
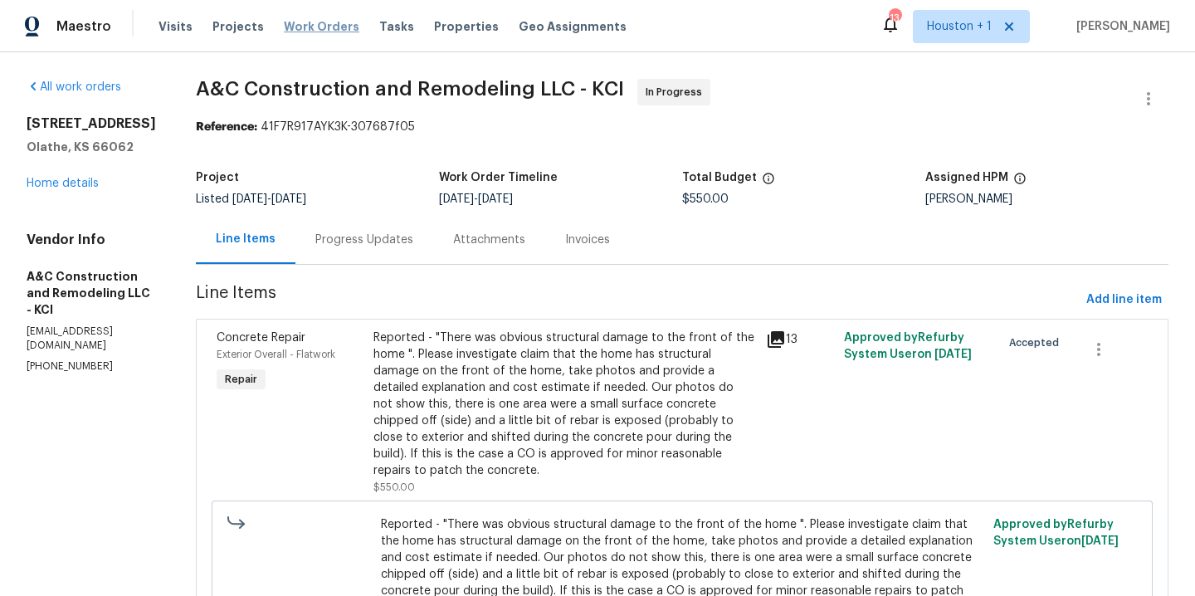
click at [284, 31] on span "Work Orders" at bounding box center [322, 26] width 76 height 17
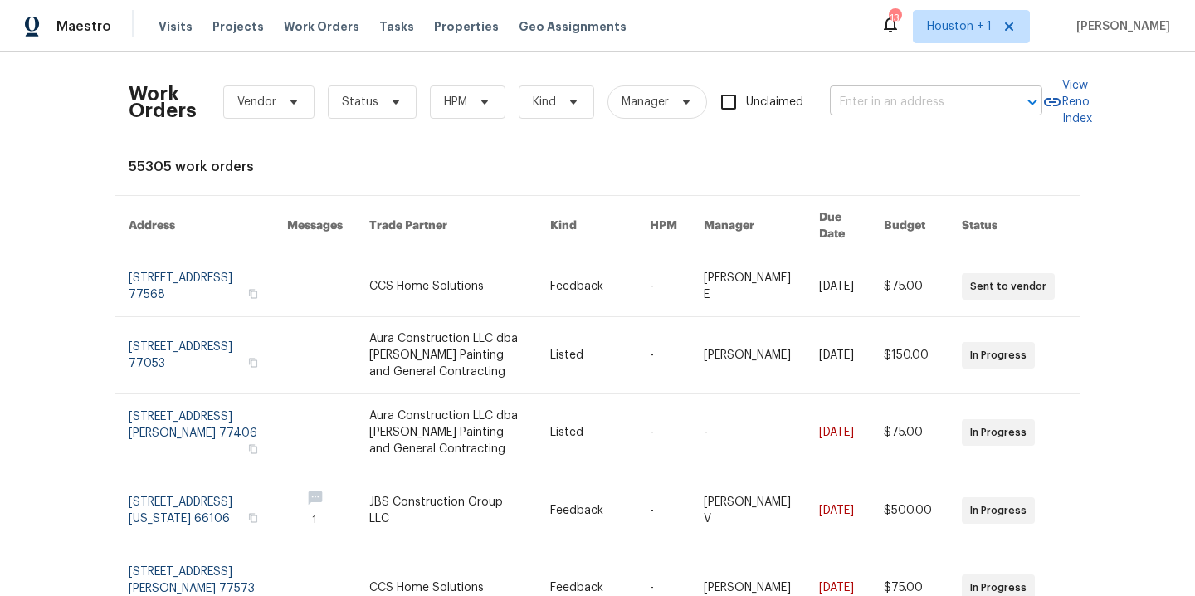
click at [941, 105] on input "text" at bounding box center [913, 103] width 166 height 26
type input "7139 ha"
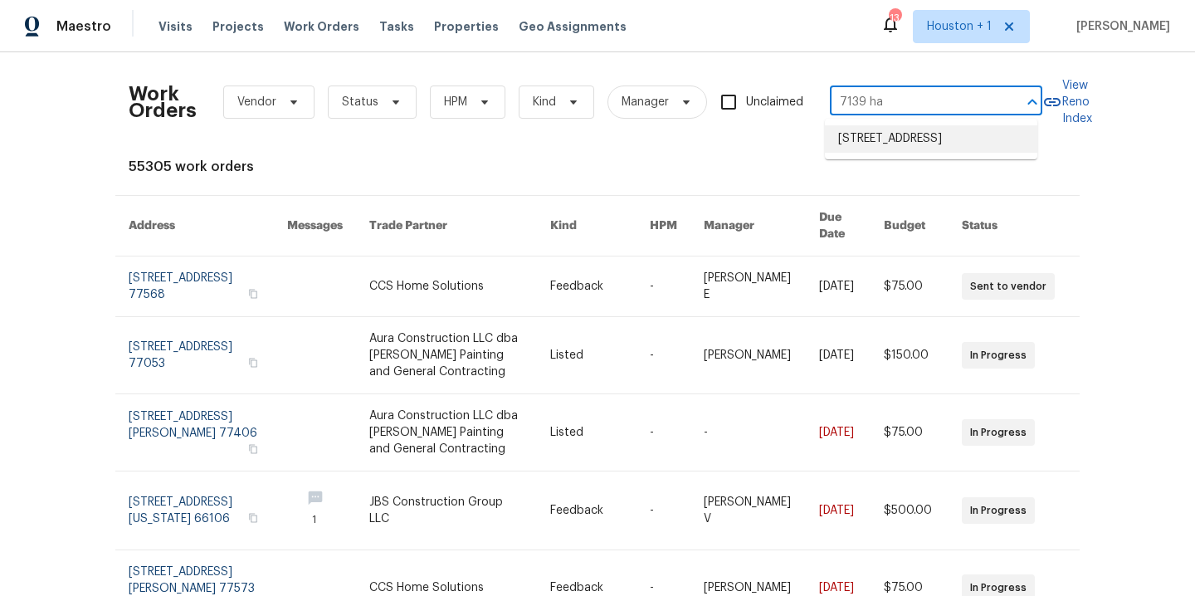
click at [961, 143] on li "7139 Hardy St, Overland Park, KS 66204" at bounding box center [931, 138] width 213 height 27
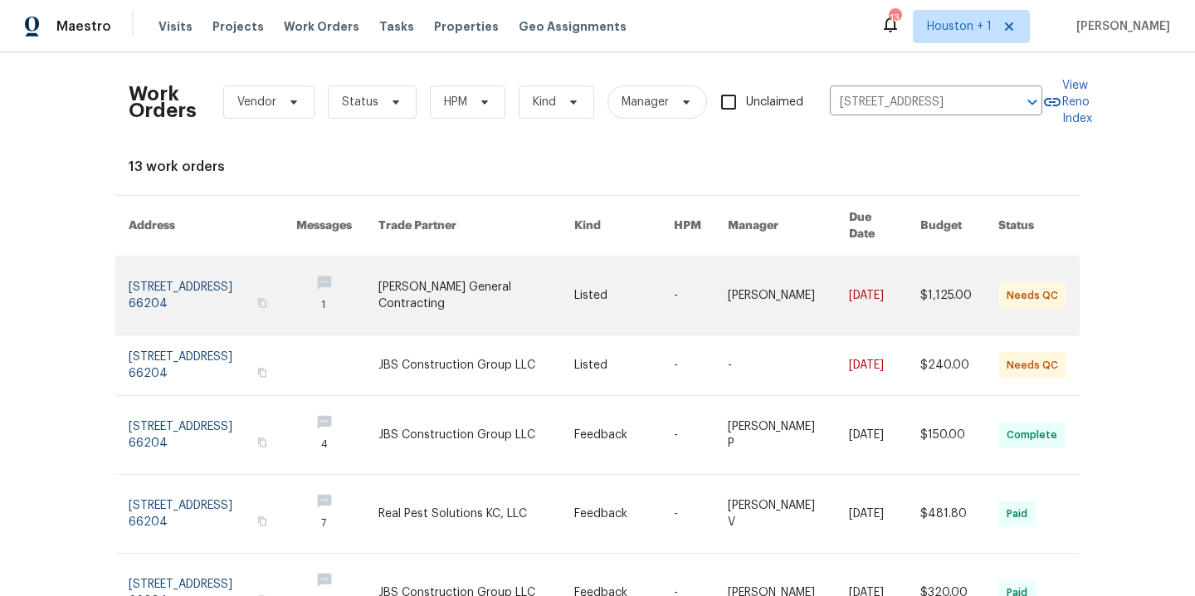
click at [436, 282] on link at bounding box center [477, 296] width 197 height 78
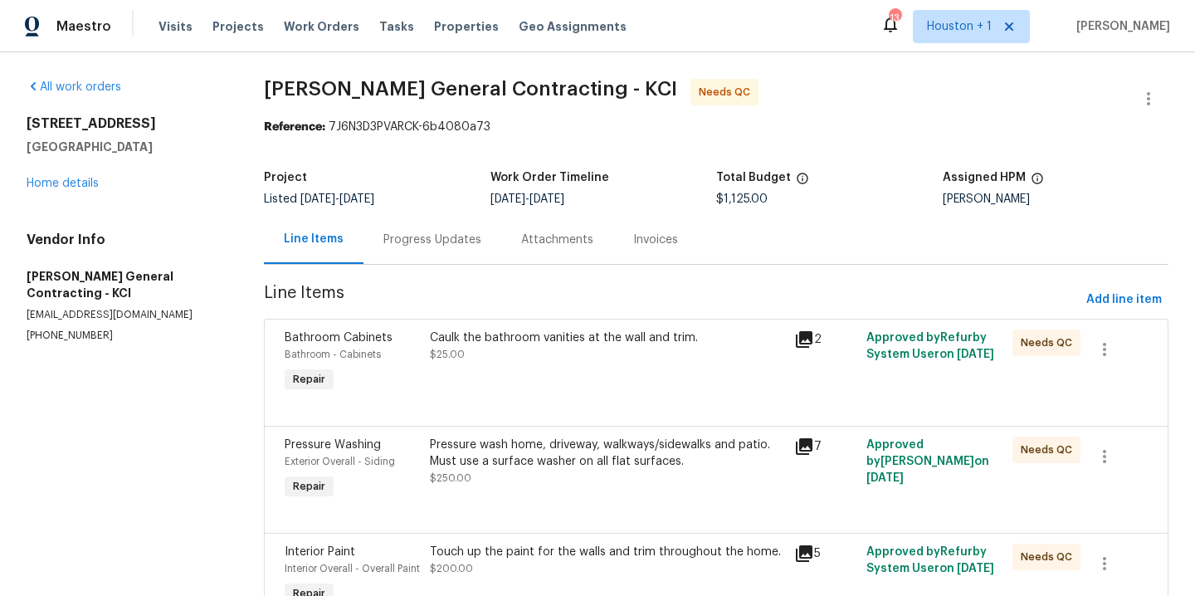
click at [476, 355] on div "Caulk the bathroom vanities at the wall and trim. $25.00" at bounding box center [607, 346] width 354 height 33
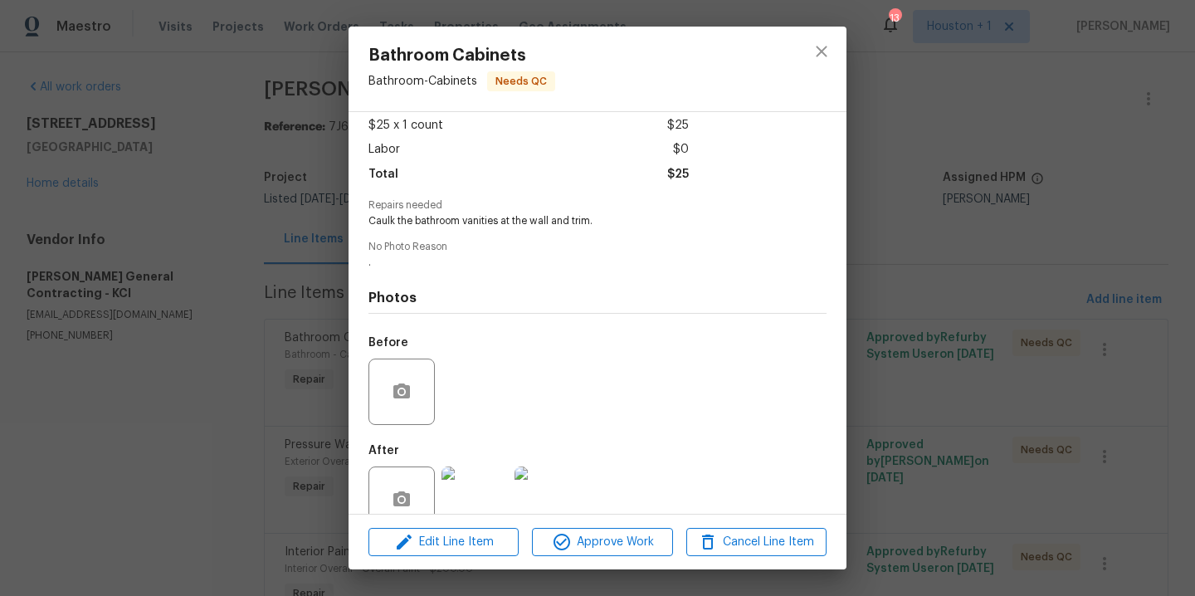
scroll to position [127, 0]
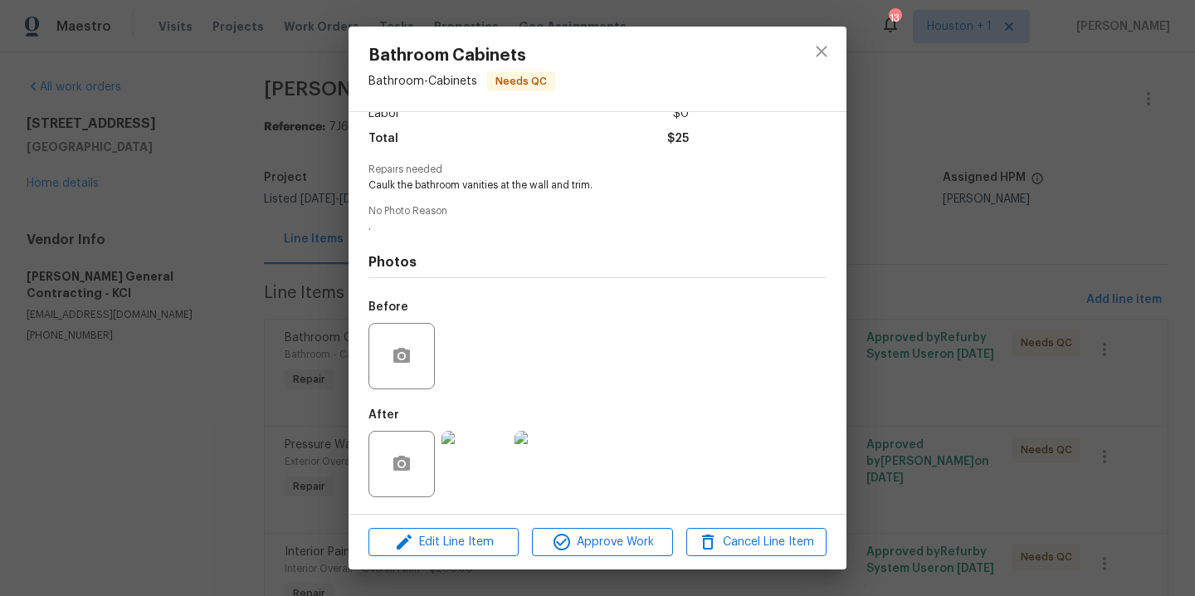
click at [472, 467] on img at bounding box center [475, 464] width 66 height 66
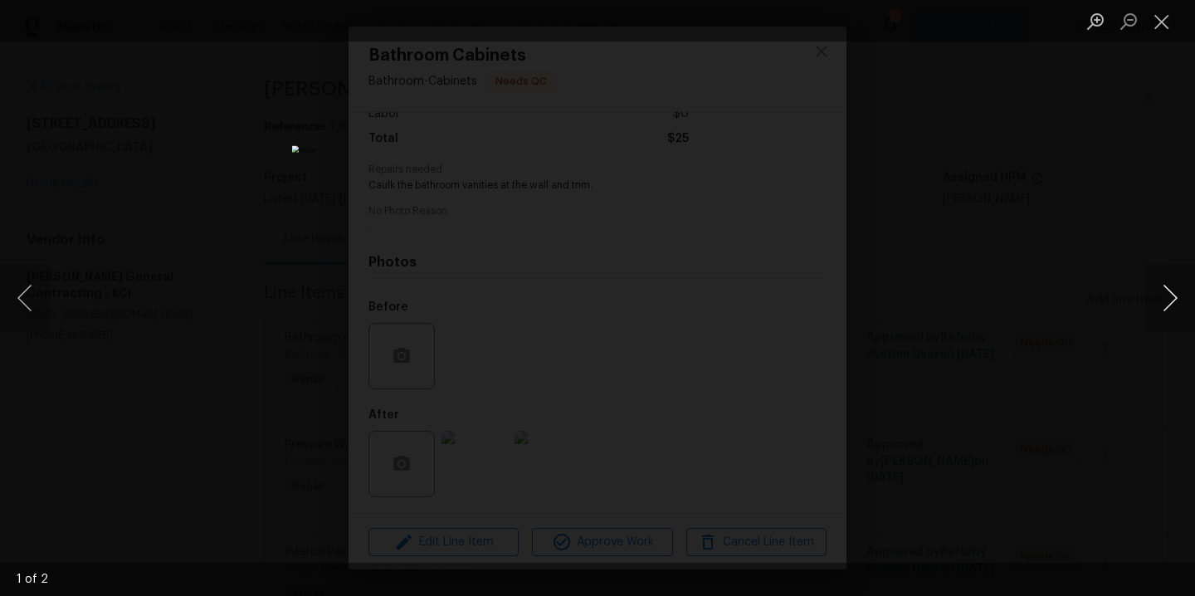
click at [1173, 298] on button "Next image" at bounding box center [1171, 298] width 50 height 66
click at [1092, 219] on div "Lightbox" at bounding box center [597, 298] width 1195 height 596
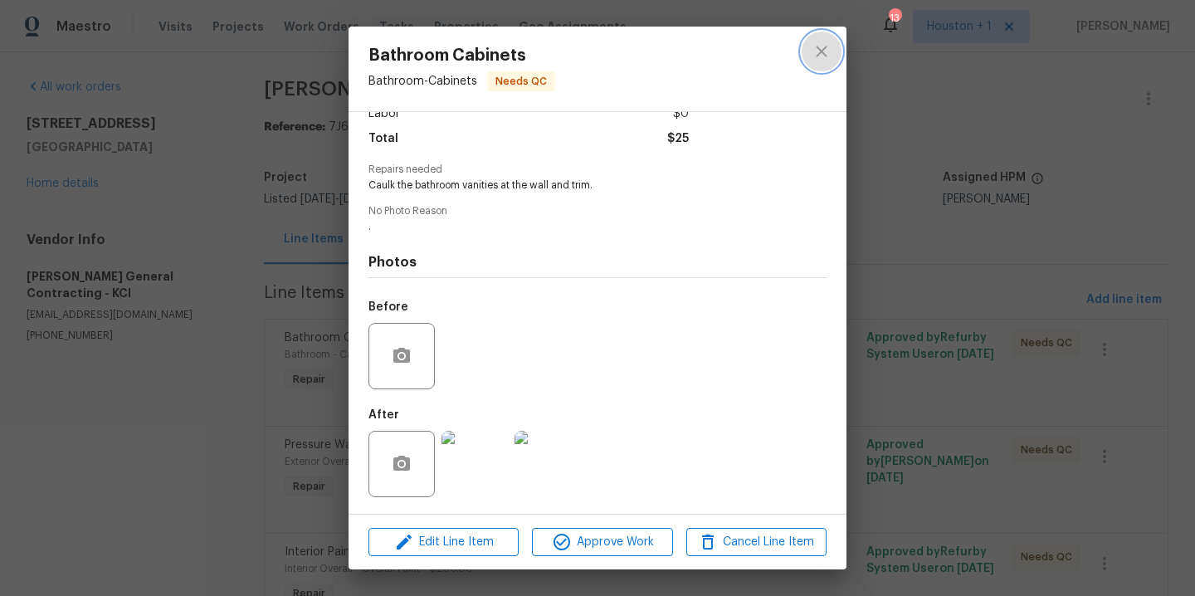
click at [825, 46] on icon "close" at bounding box center [821, 51] width 11 height 11
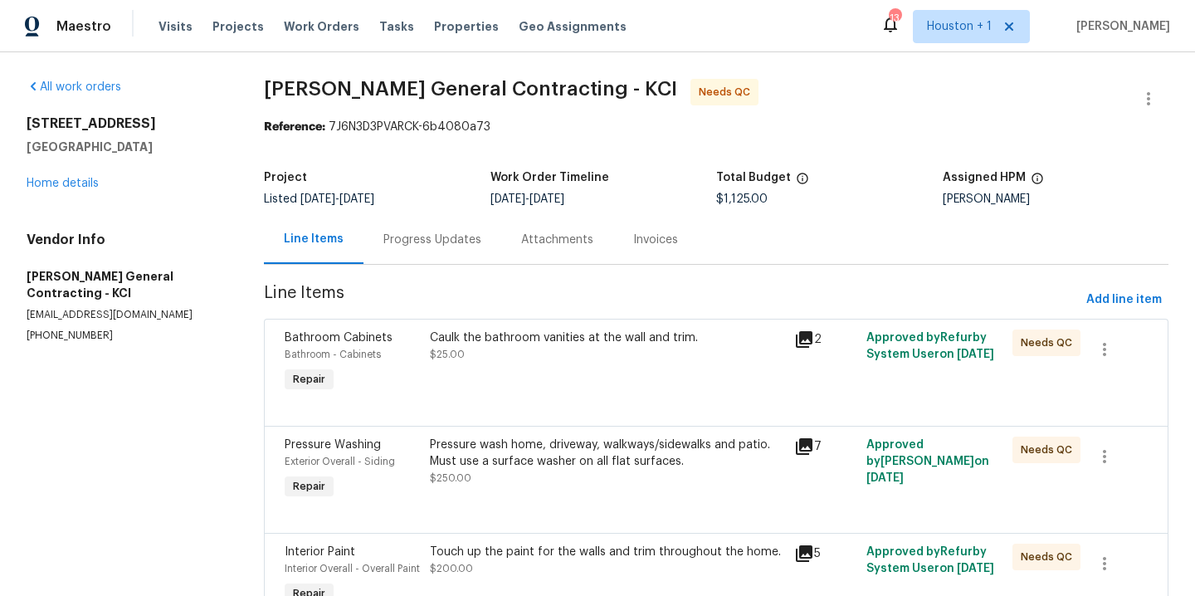
click at [582, 480] on div "Pressure wash home, driveway, walkways/sidewalks and patio. Must use a surface …" at bounding box center [607, 462] width 354 height 50
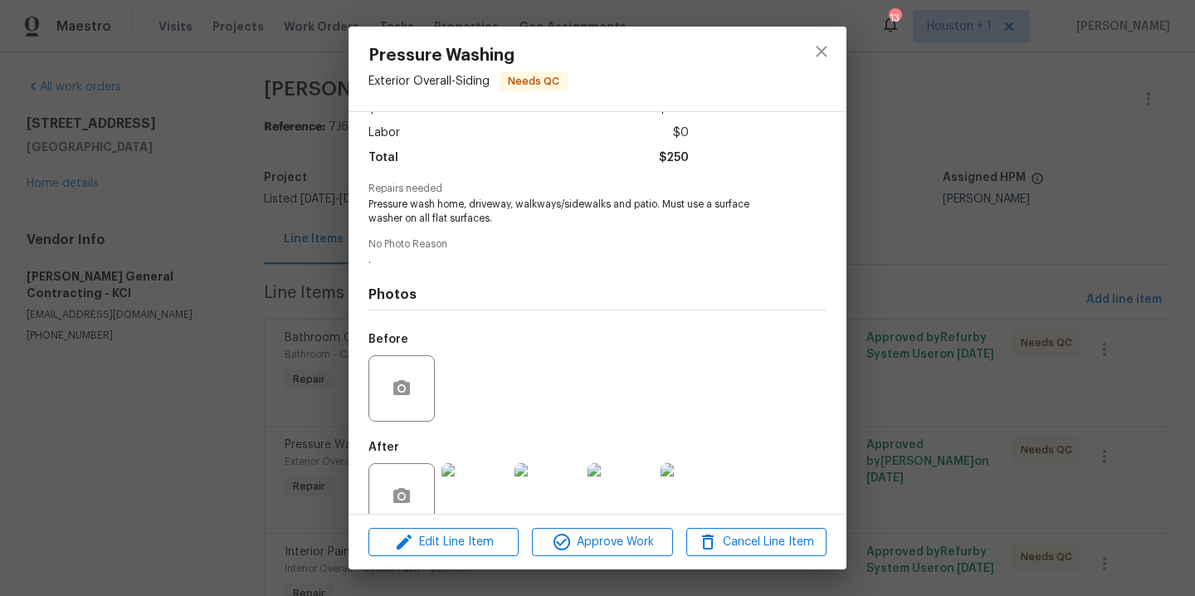
scroll to position [140, 0]
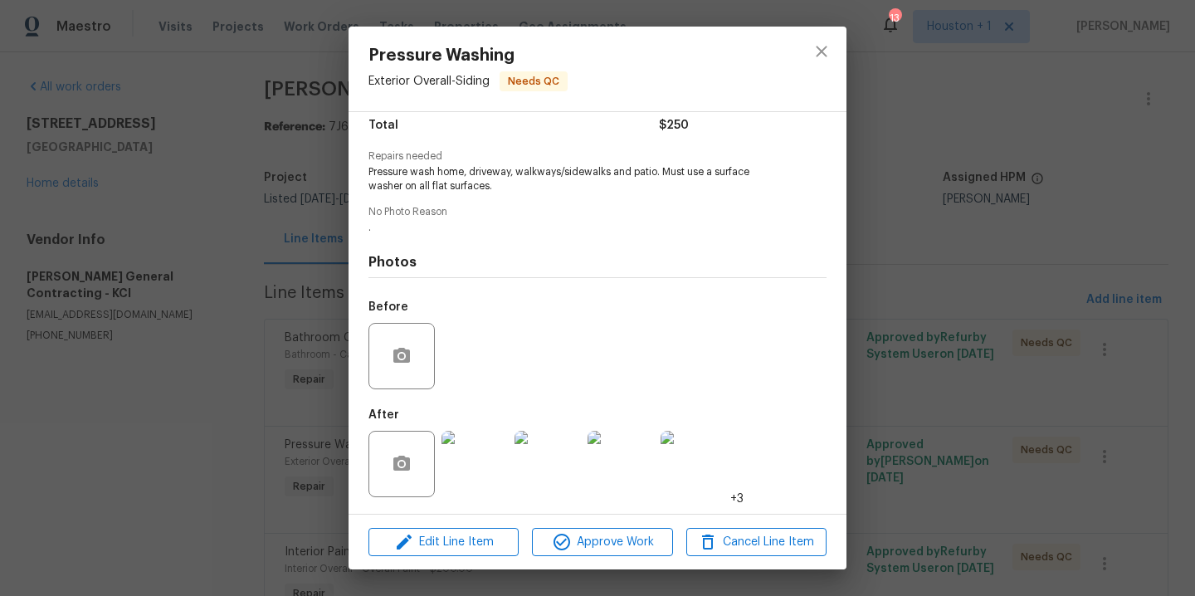
click at [471, 461] on img at bounding box center [475, 464] width 66 height 66
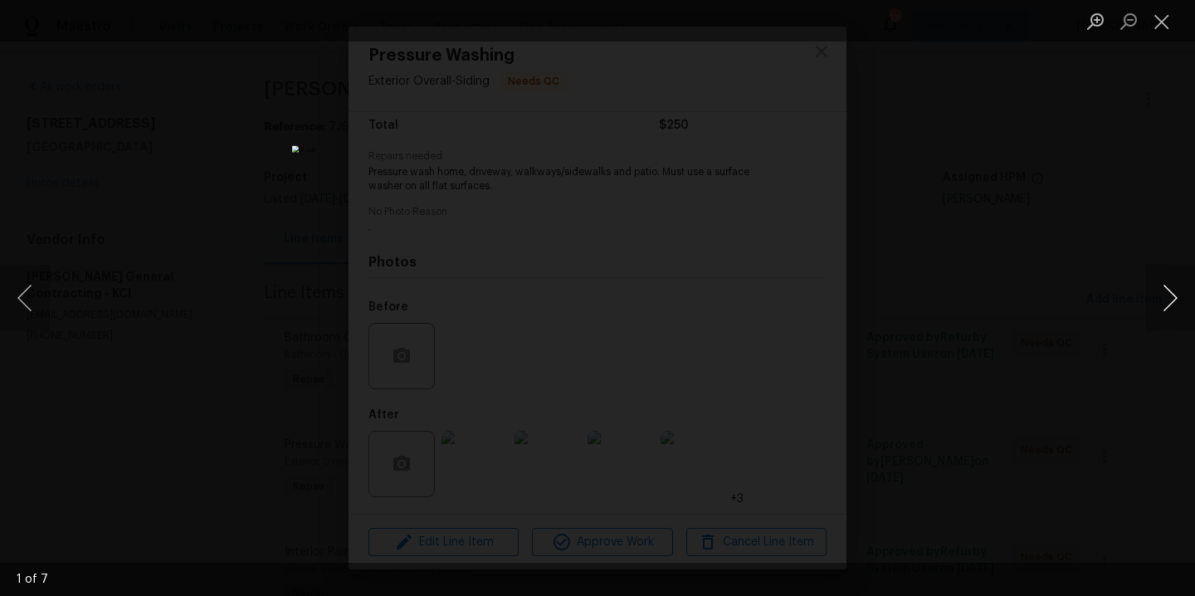
click at [1167, 294] on button "Next image" at bounding box center [1171, 298] width 50 height 66
click at [1110, 156] on div "Lightbox" at bounding box center [597, 298] width 1195 height 596
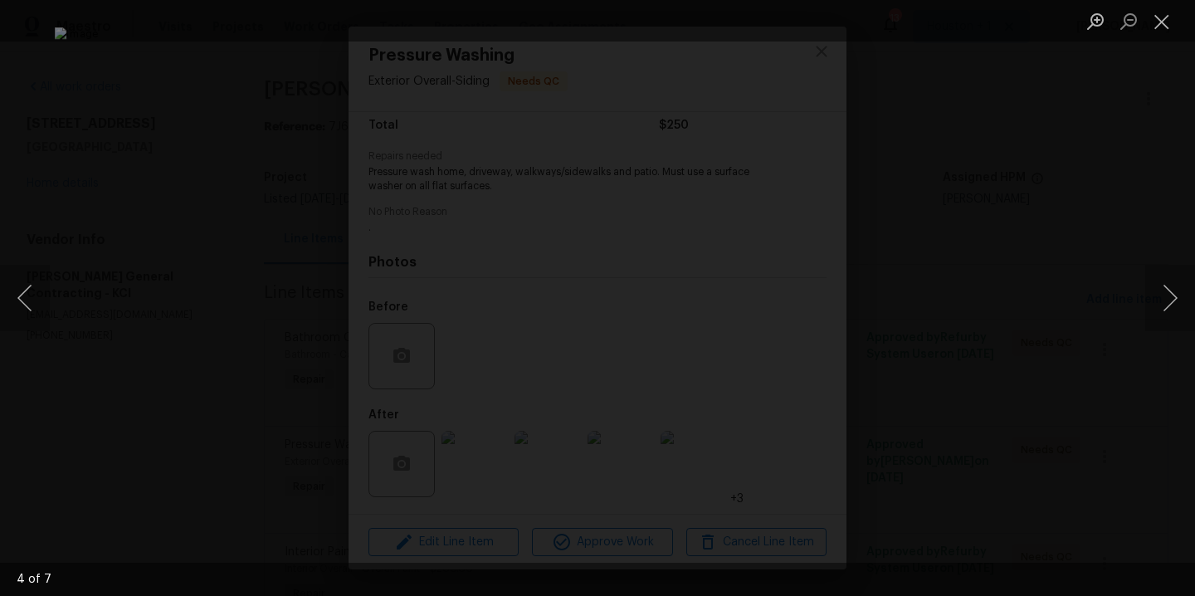
click at [1115, 175] on div "Lightbox" at bounding box center [597, 298] width 1195 height 596
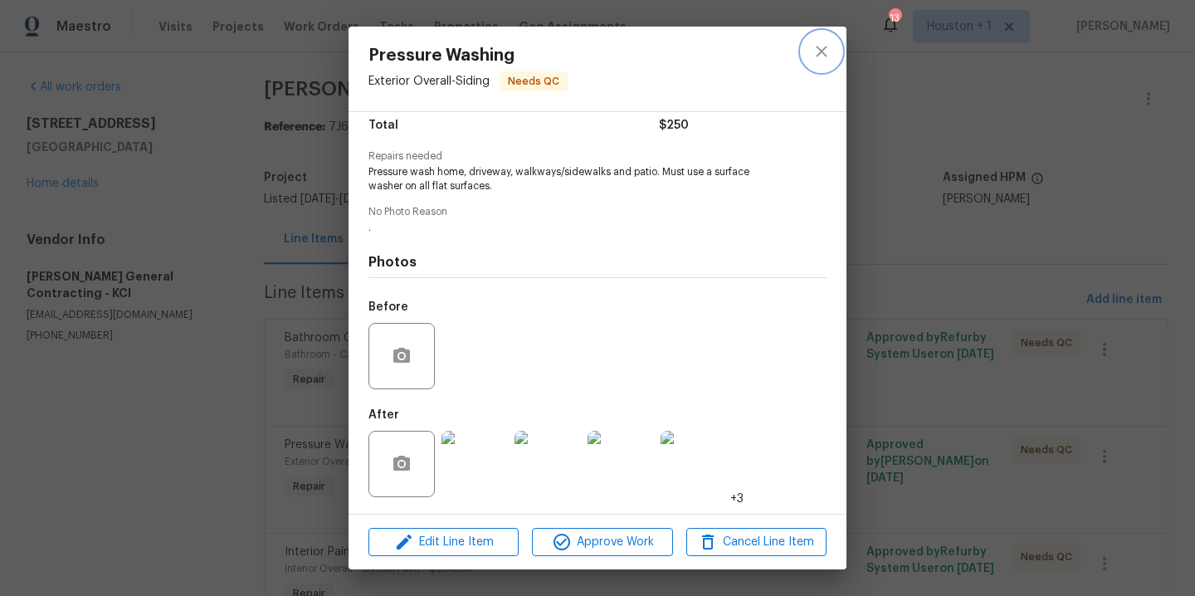
click at [831, 55] on icon "close" at bounding box center [822, 52] width 20 height 20
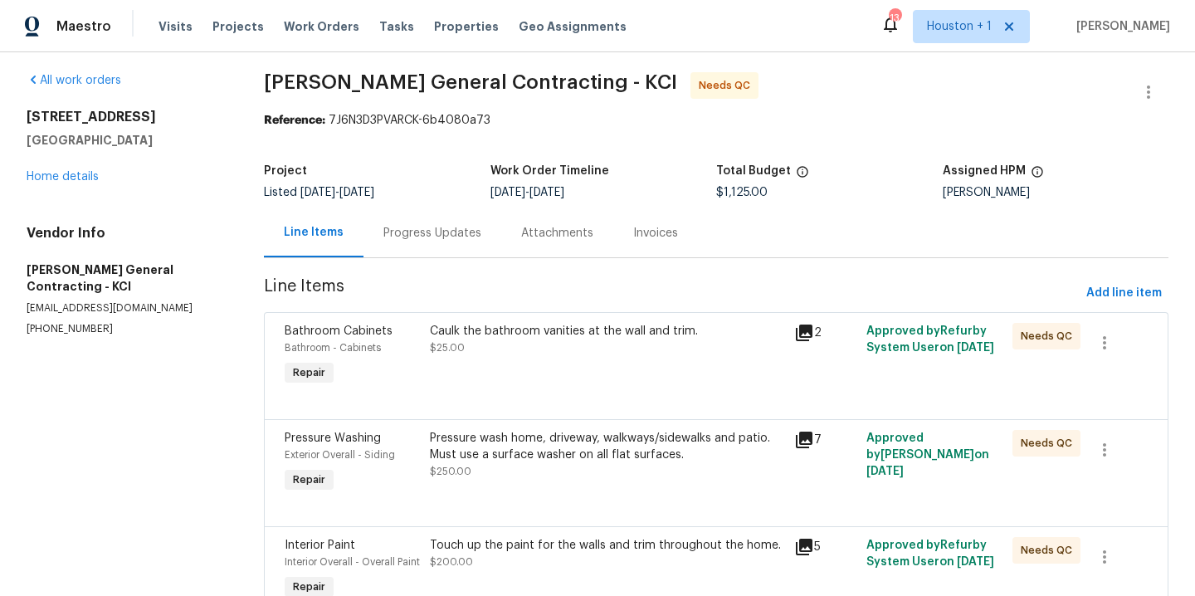
scroll to position [174, 0]
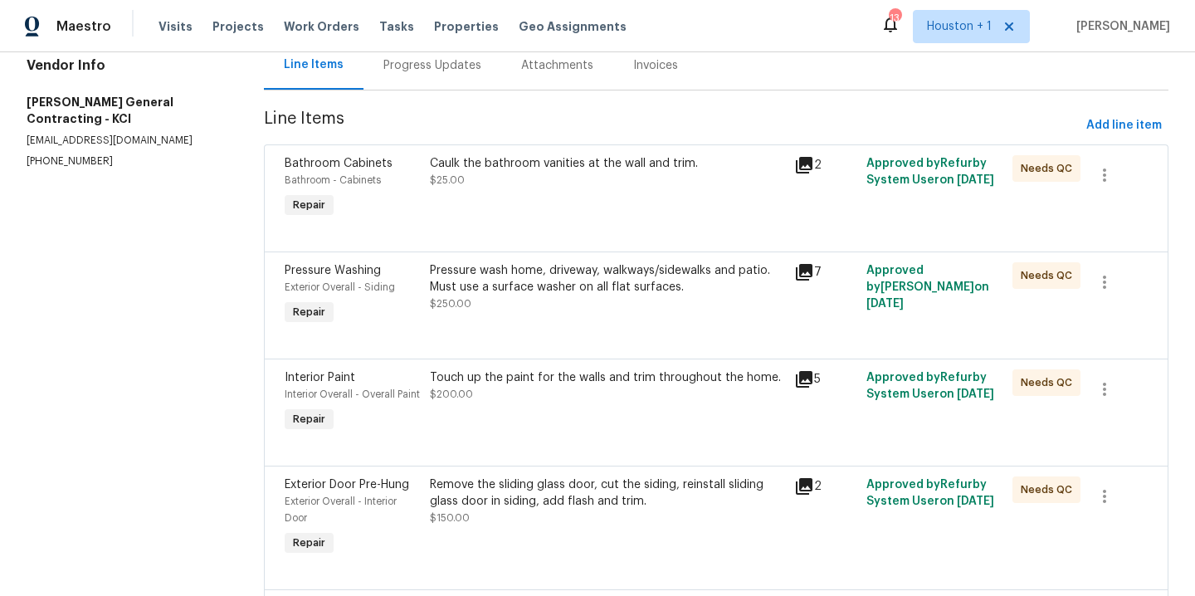
click at [518, 416] on div "Touch up the paint for the walls and trim throughout the home. $200.00" at bounding box center [607, 402] width 364 height 76
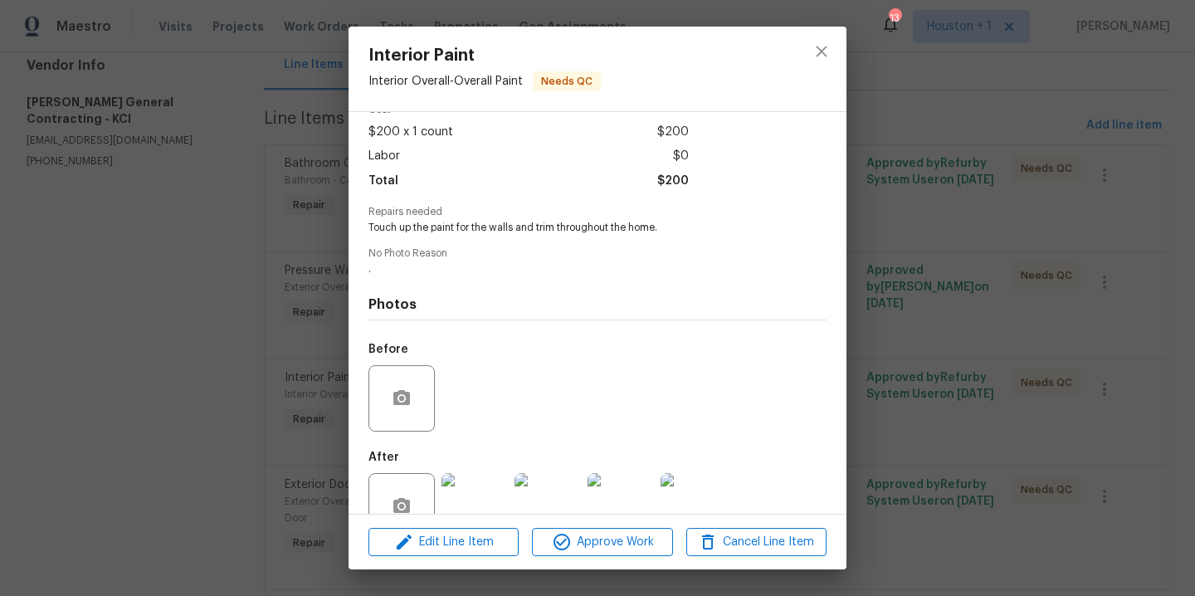
scroll to position [127, 0]
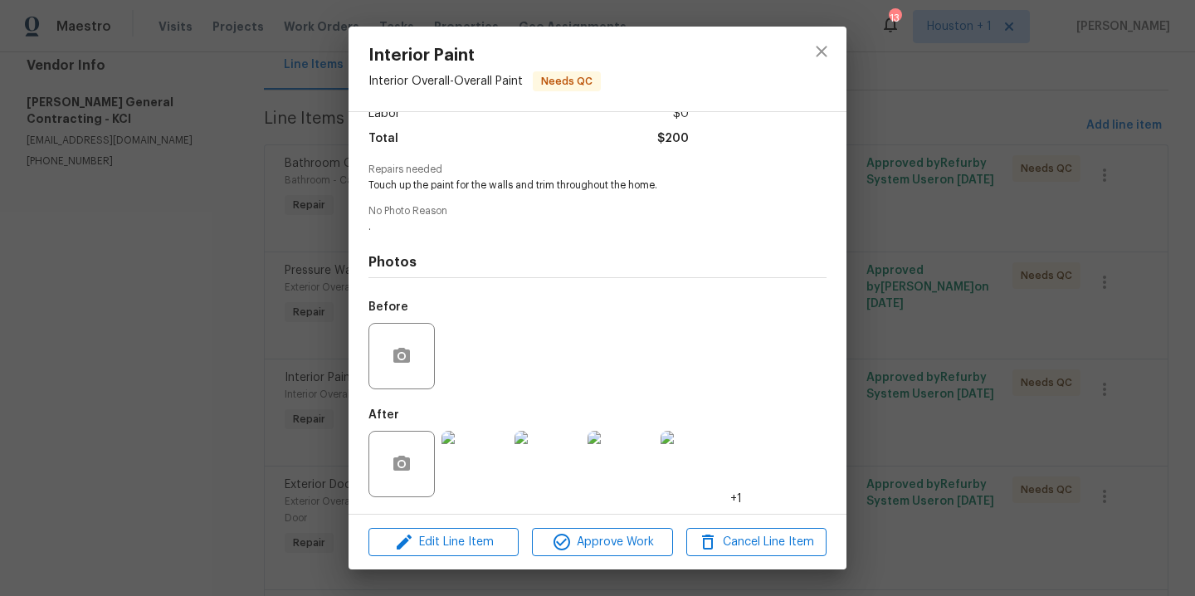
click at [457, 476] on img at bounding box center [475, 464] width 66 height 66
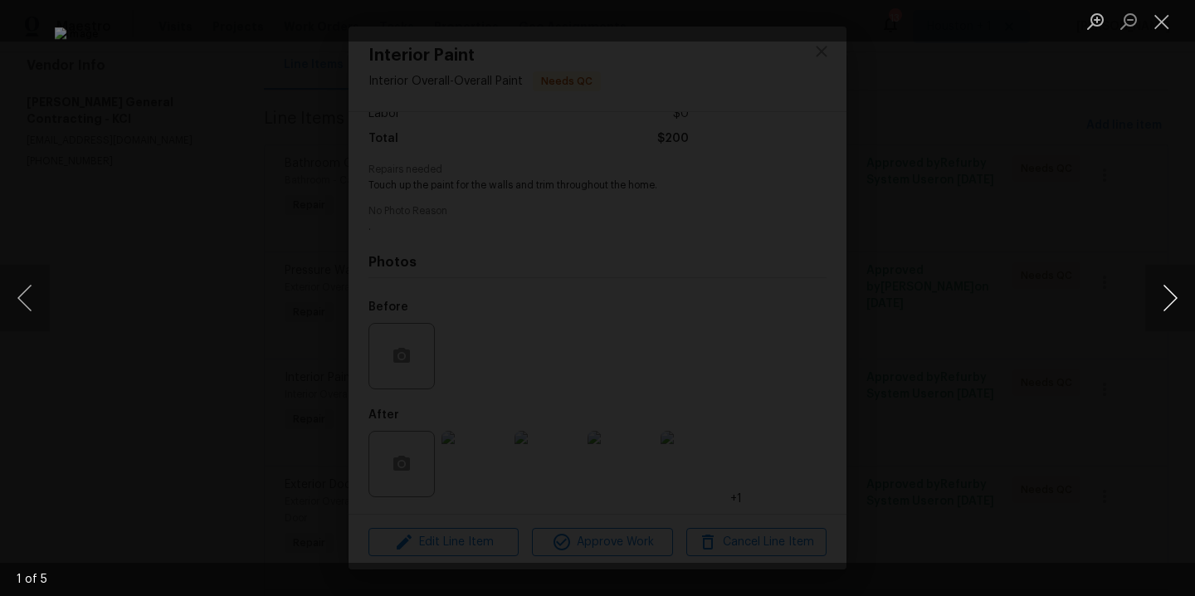
click at [1175, 300] on button "Next image" at bounding box center [1171, 298] width 50 height 66
click at [1135, 203] on div "Lightbox" at bounding box center [597, 298] width 1195 height 596
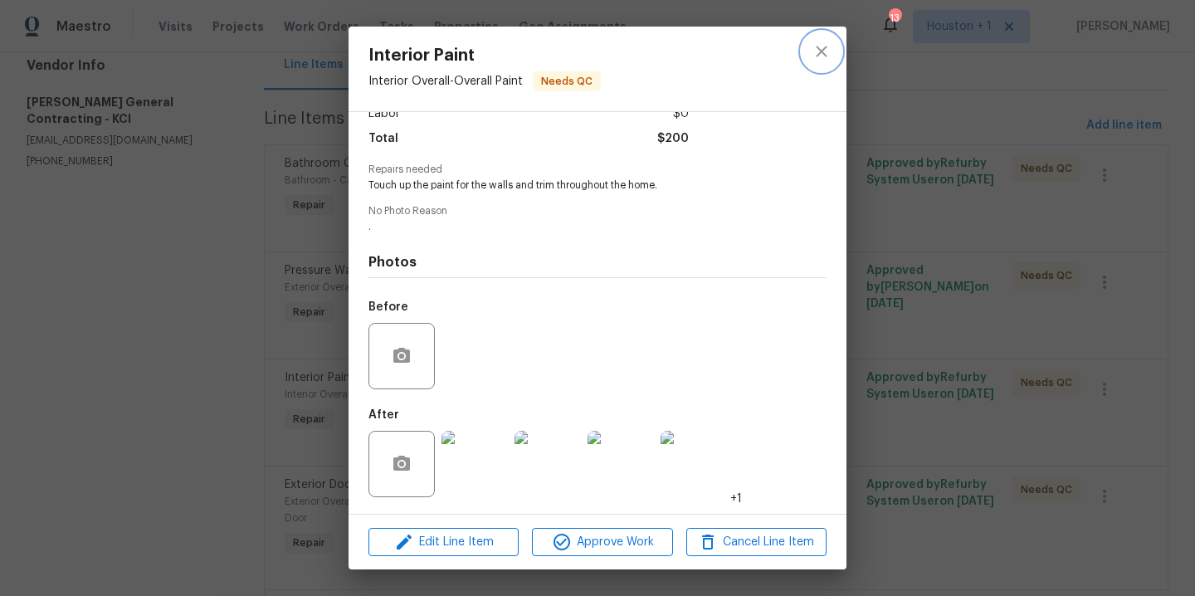
click at [830, 55] on icon "close" at bounding box center [822, 52] width 20 height 20
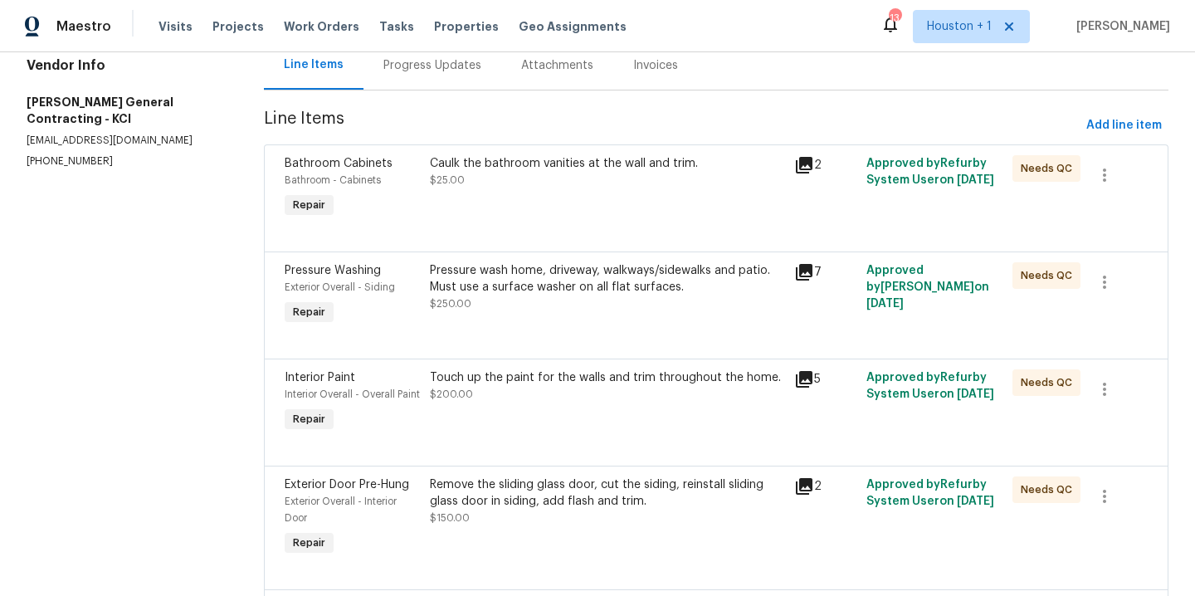
scroll to position [316, 0]
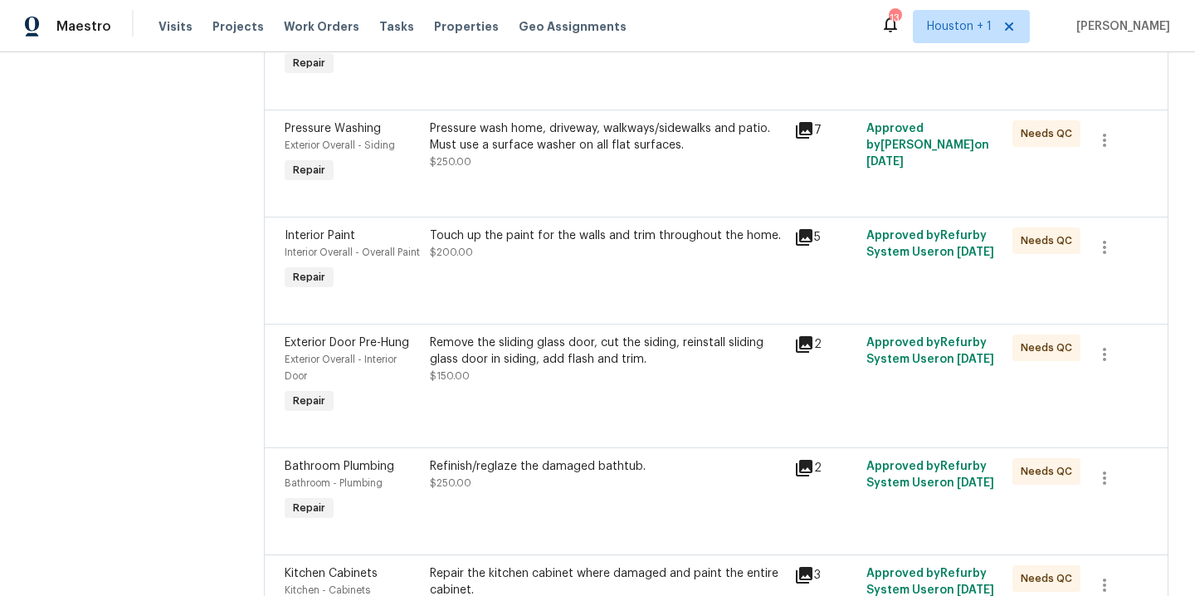
click at [513, 404] on div "Remove the sliding glass door, cut the siding, reinstall sliding glass door in …" at bounding box center [607, 376] width 364 height 93
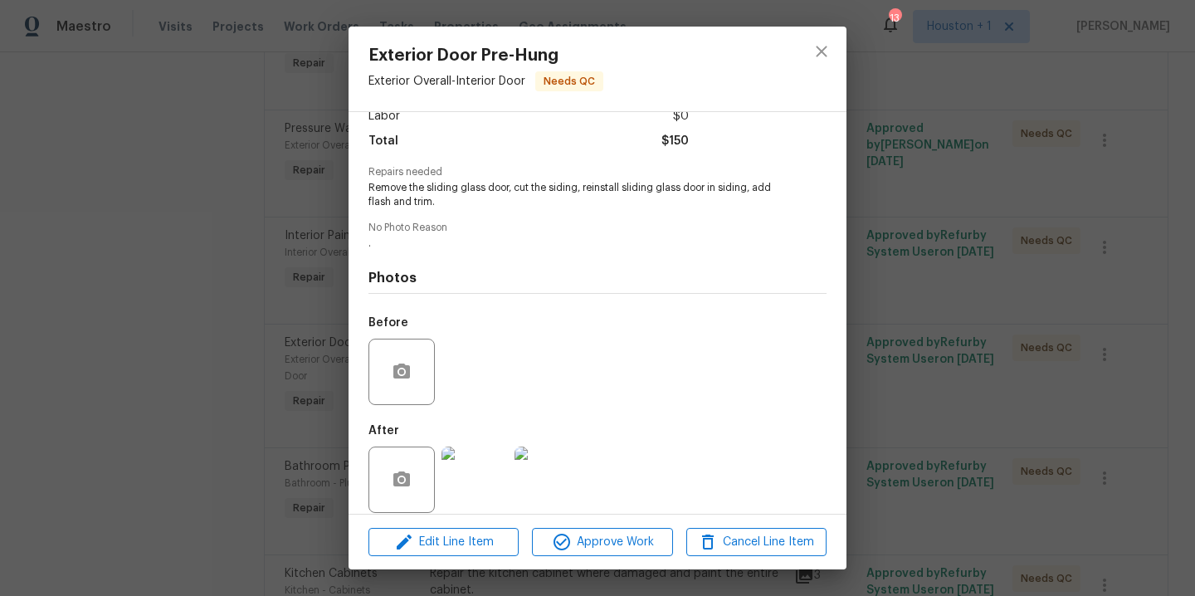
scroll to position [140, 0]
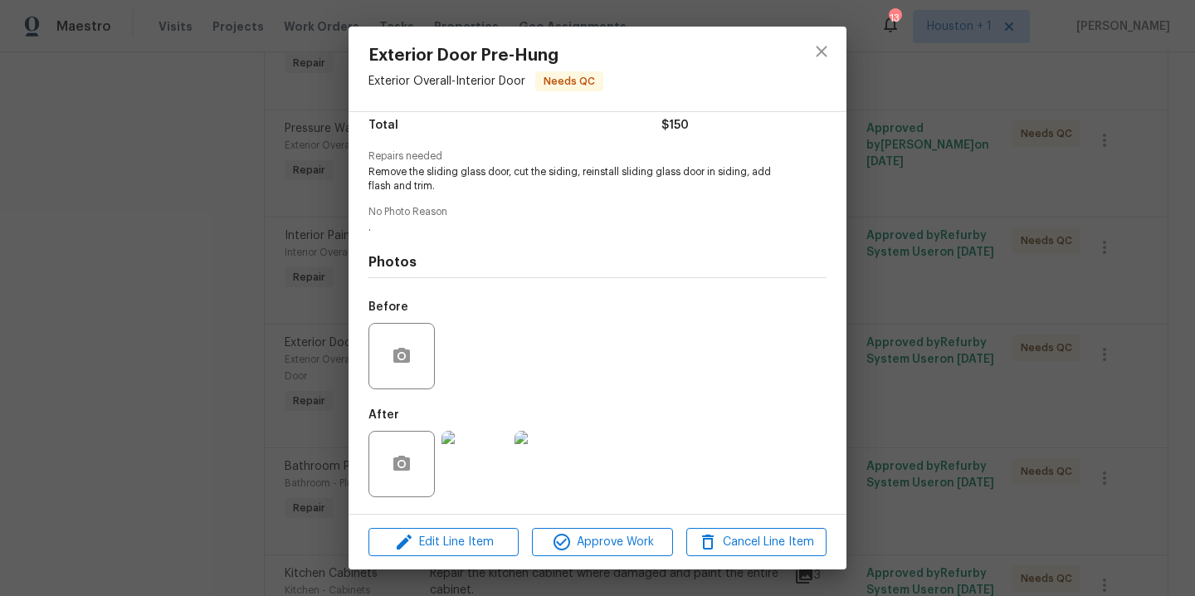
click at [460, 466] on img at bounding box center [475, 464] width 66 height 66
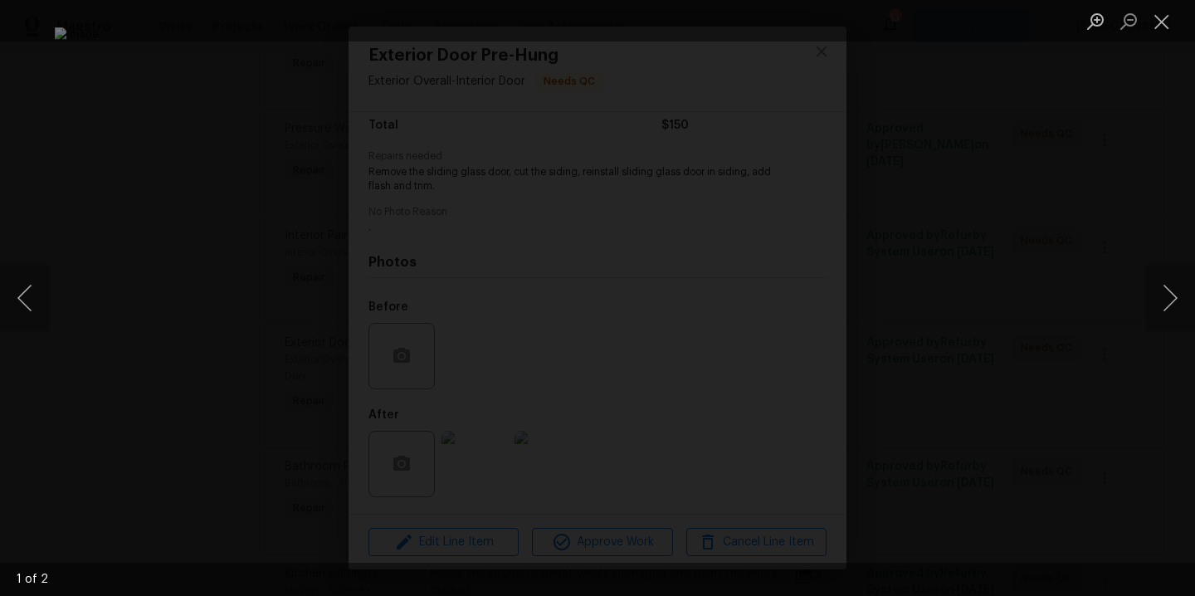
click at [1045, 264] on div "Lightbox" at bounding box center [597, 298] width 1195 height 596
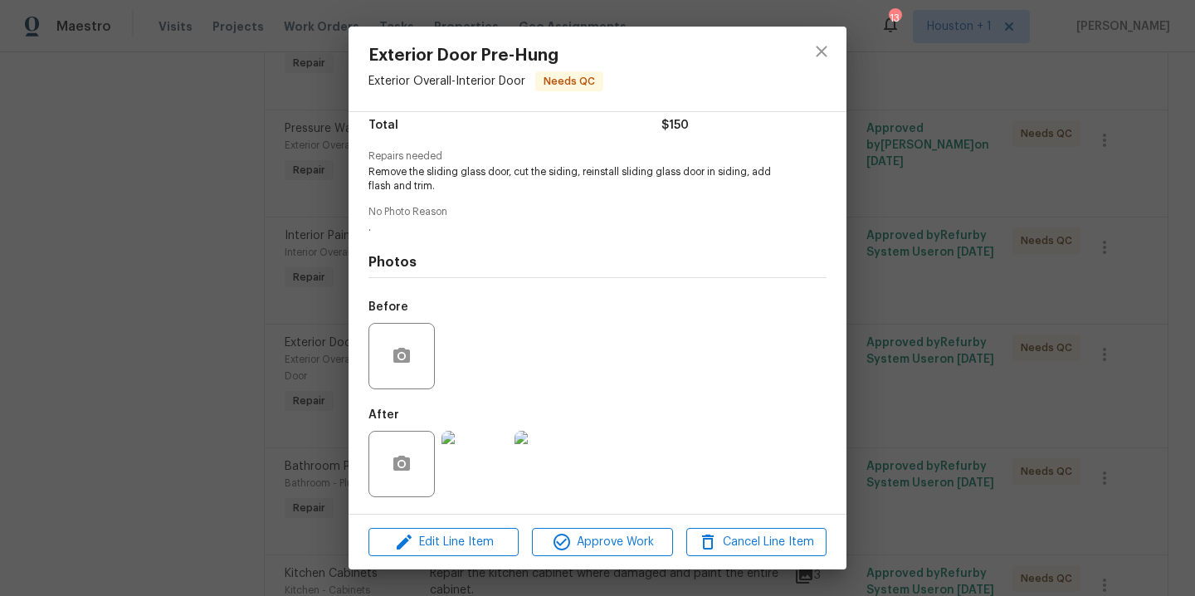
click at [561, 454] on img at bounding box center [548, 464] width 66 height 66
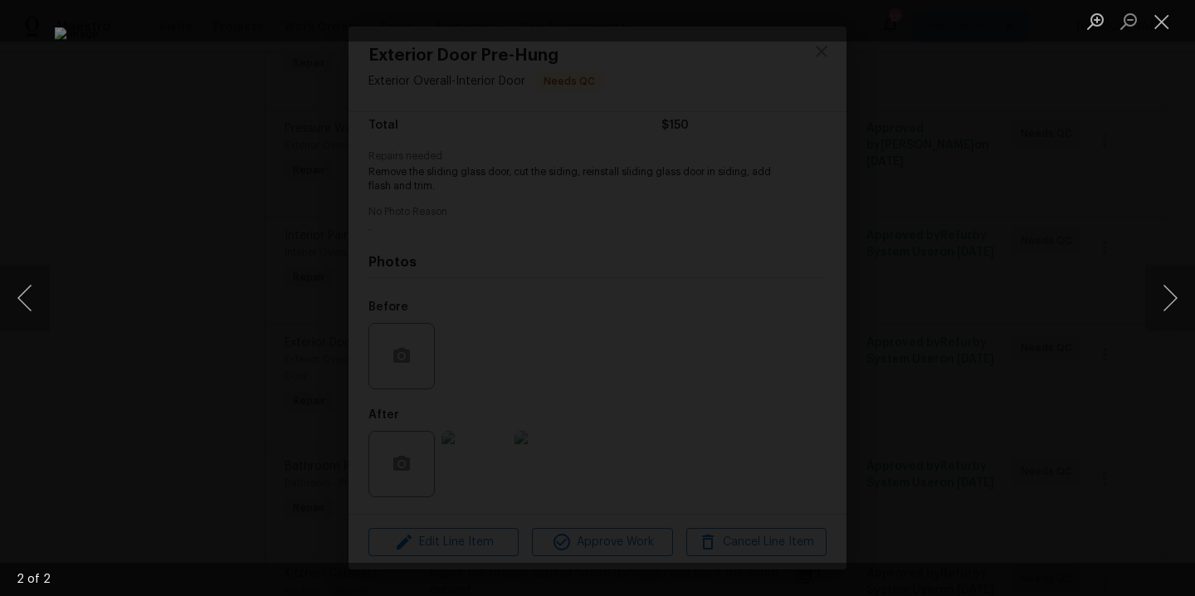
click at [1021, 291] on div "Lightbox" at bounding box center [597, 298] width 1195 height 596
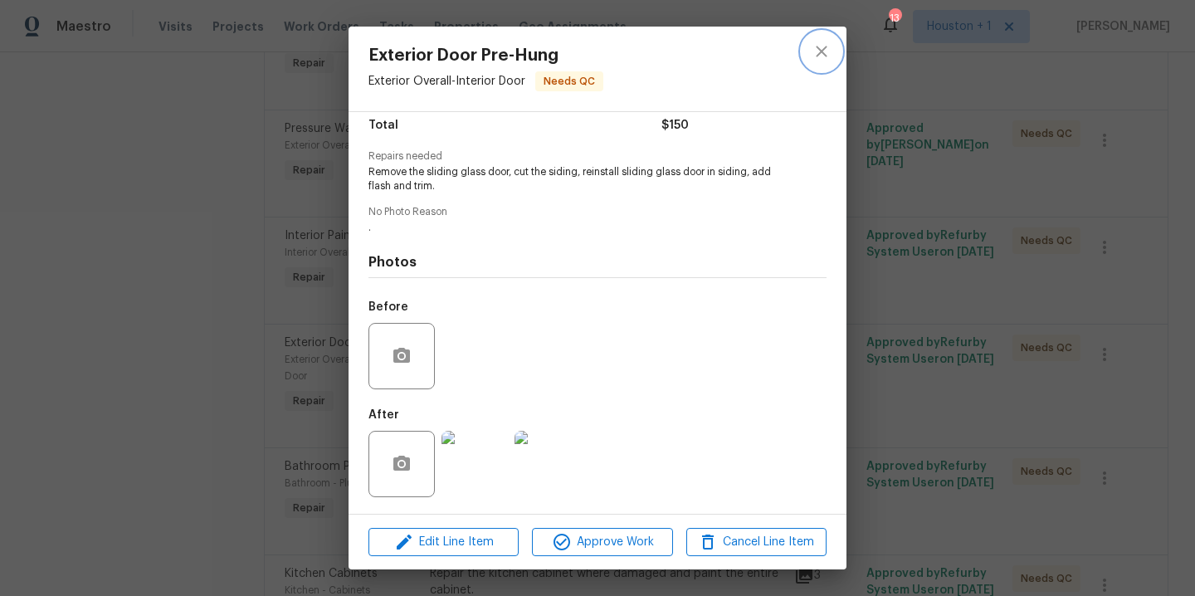
click at [827, 53] on icon "close" at bounding box center [822, 52] width 20 height 20
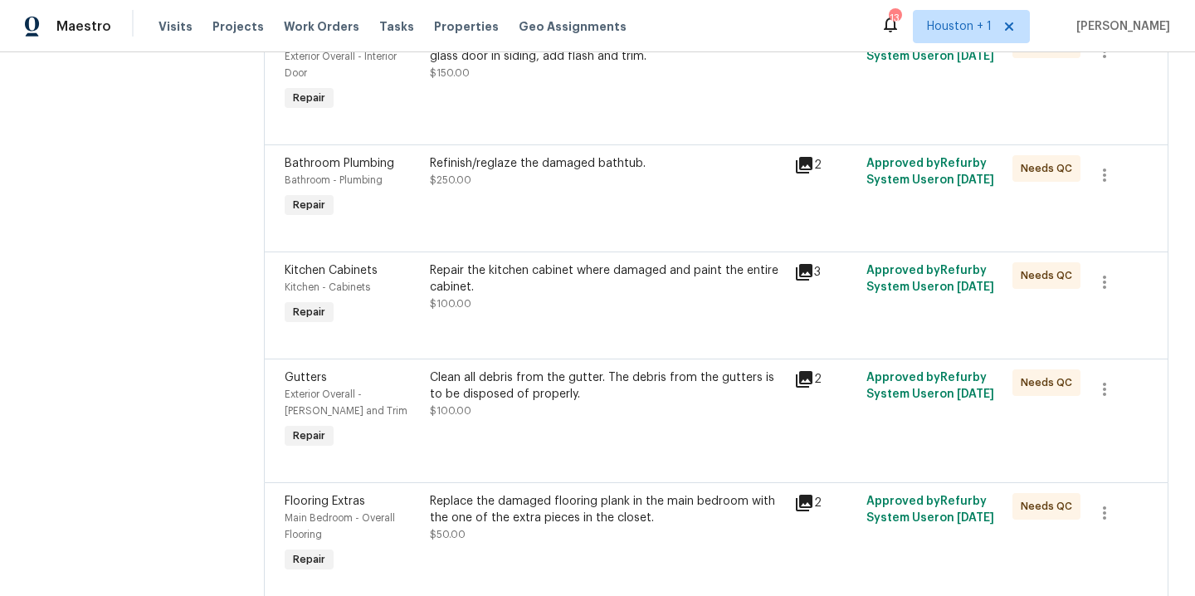
scroll to position [600, 0]
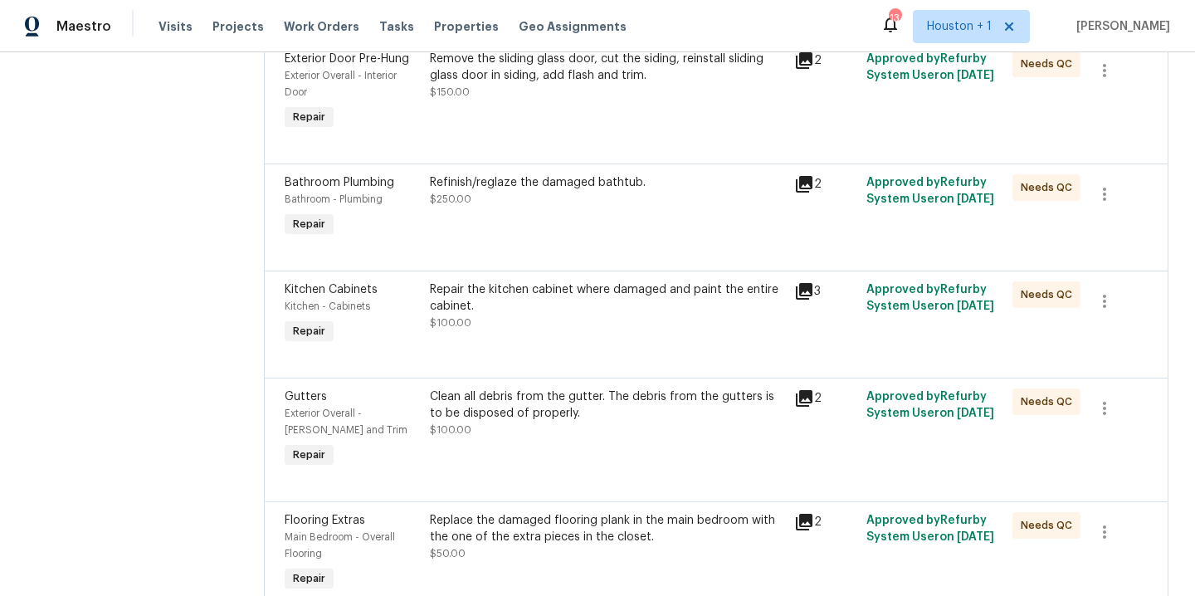
click at [529, 208] on div "Refinish/reglaze the damaged bathtub. $250.00" at bounding box center [607, 190] width 354 height 33
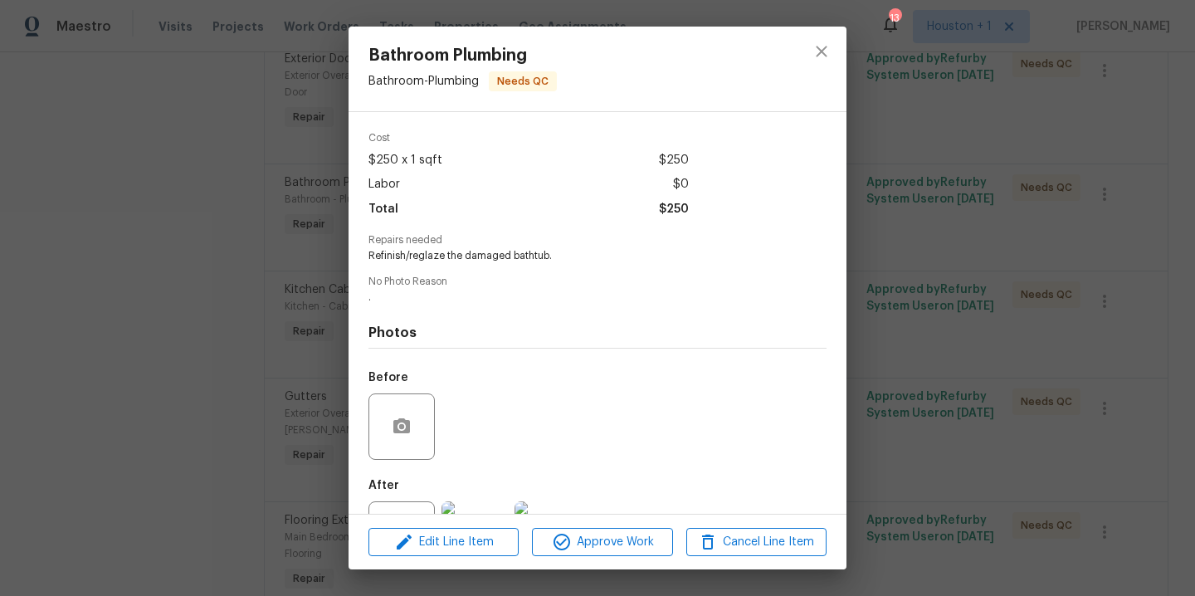
scroll to position [127, 0]
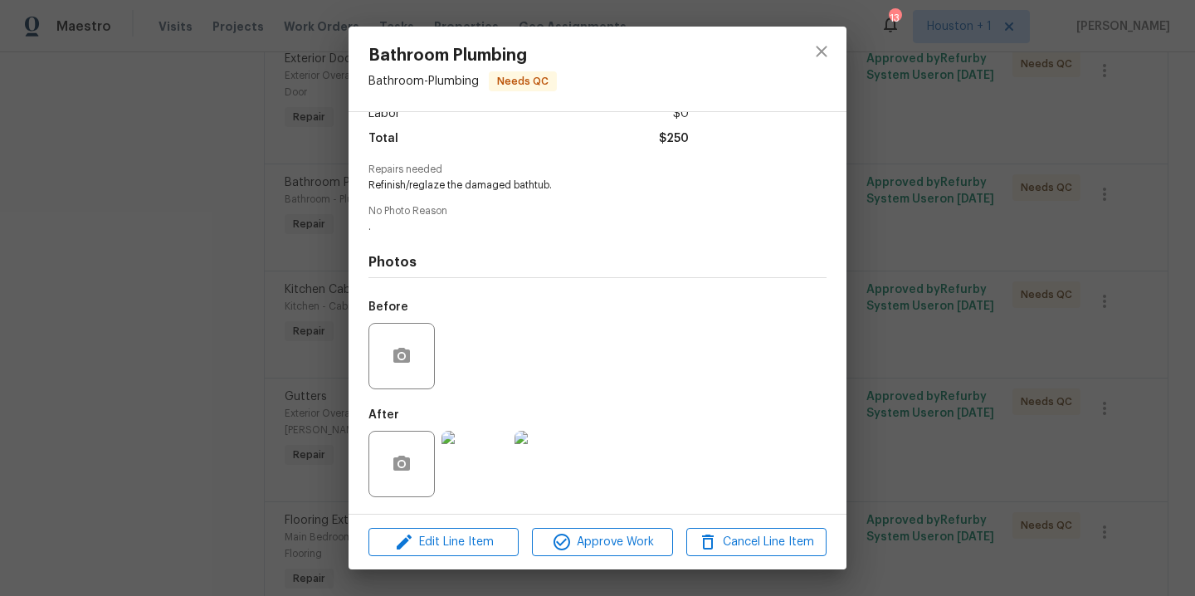
click at [487, 489] on img at bounding box center [475, 464] width 66 height 66
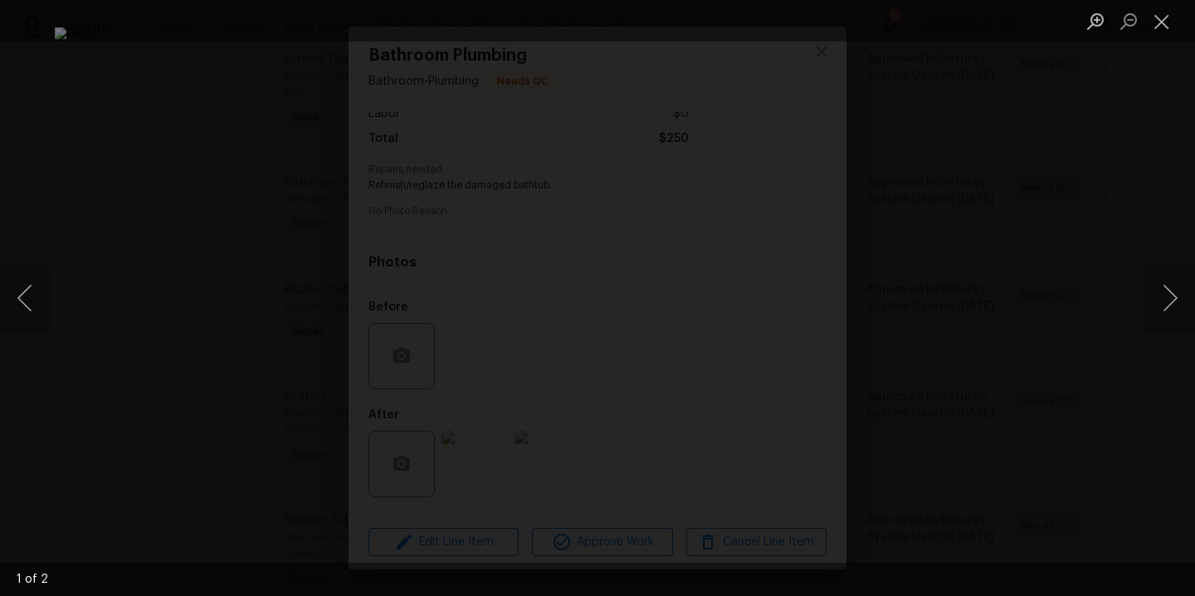
click at [1104, 266] on div "Lightbox" at bounding box center [597, 298] width 1195 height 596
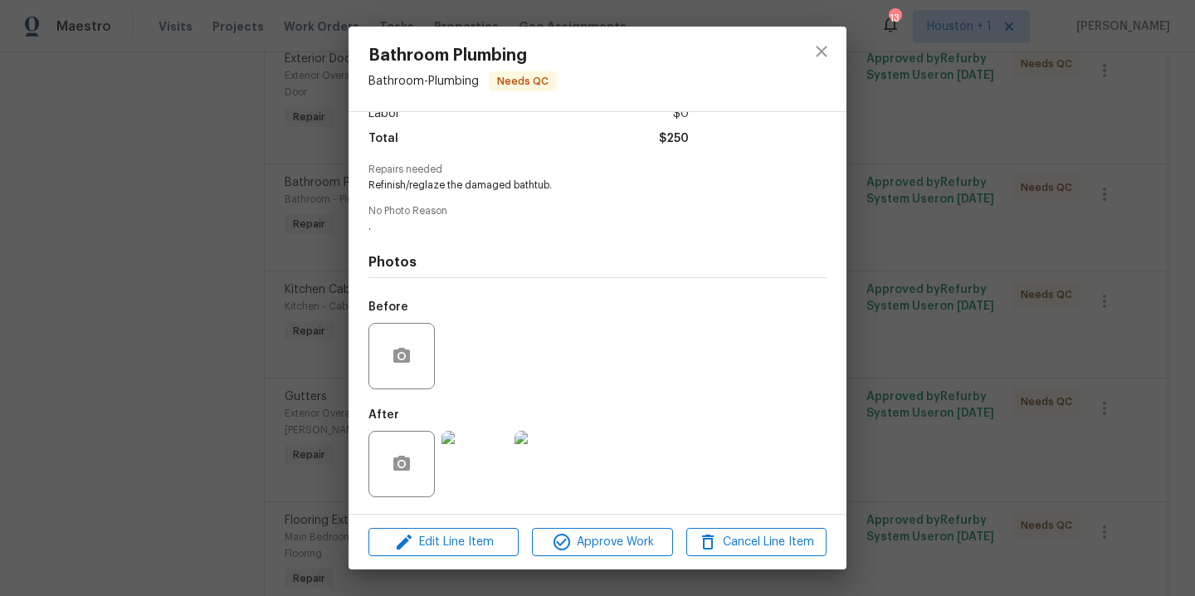
click at [933, 82] on div "Bathroom Plumbing Bathroom - Plumbing Needs QC Vendor Nicholson General Contrac…" at bounding box center [597, 298] width 1195 height 596
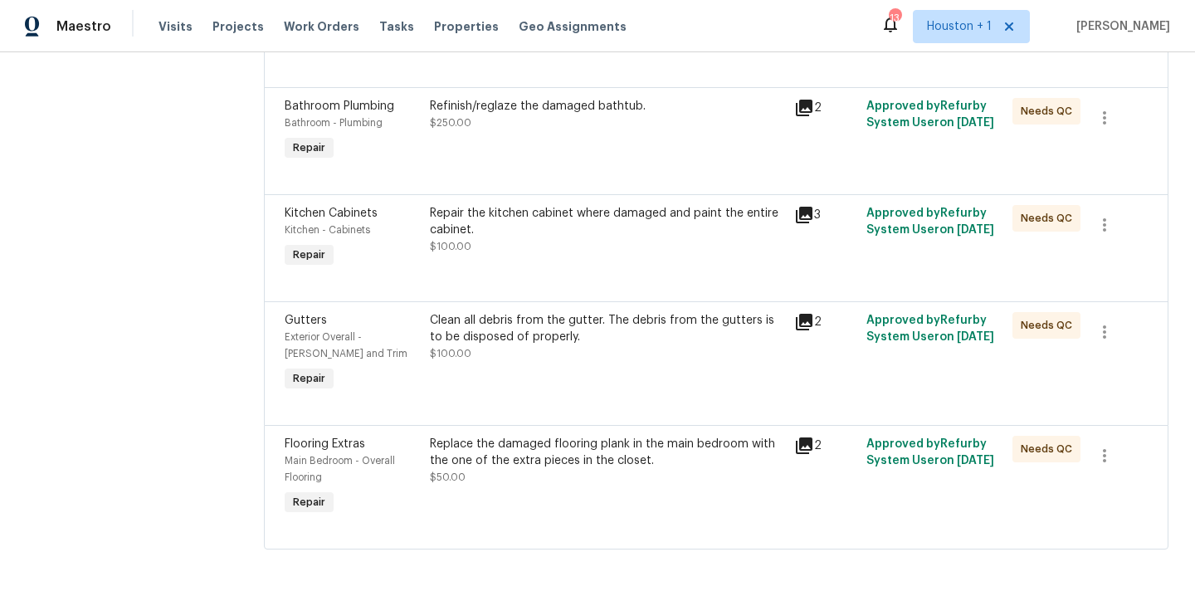
scroll to position [711, 0]
click at [573, 459] on div "Replace the damaged flooring plank in the main bedroom with the one of the extr…" at bounding box center [607, 461] width 354 height 50
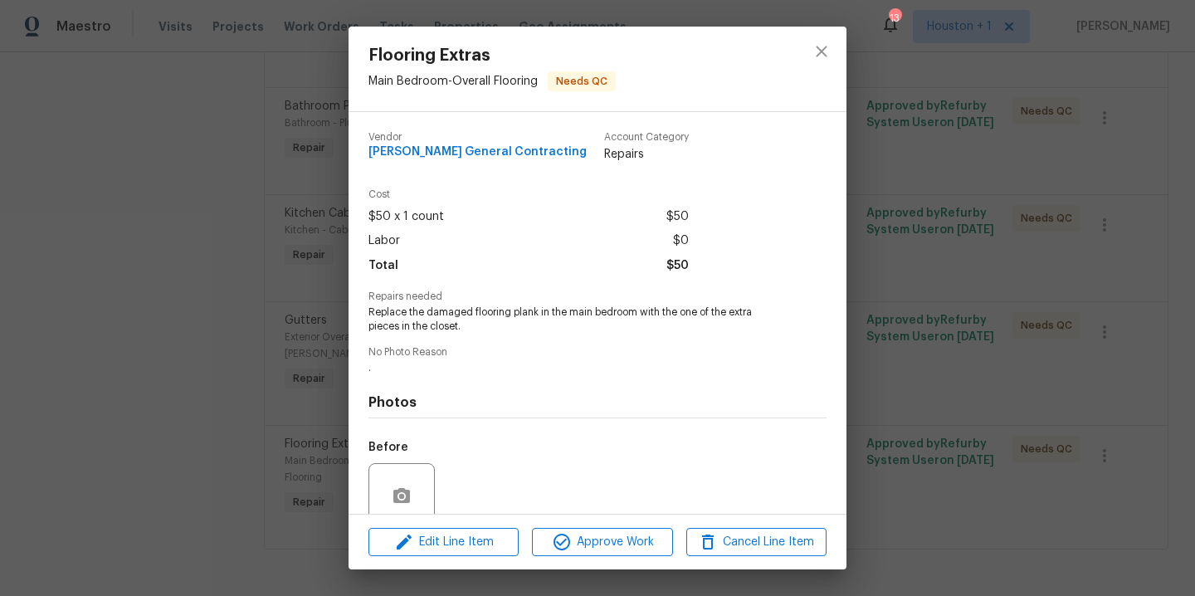
scroll to position [140, 0]
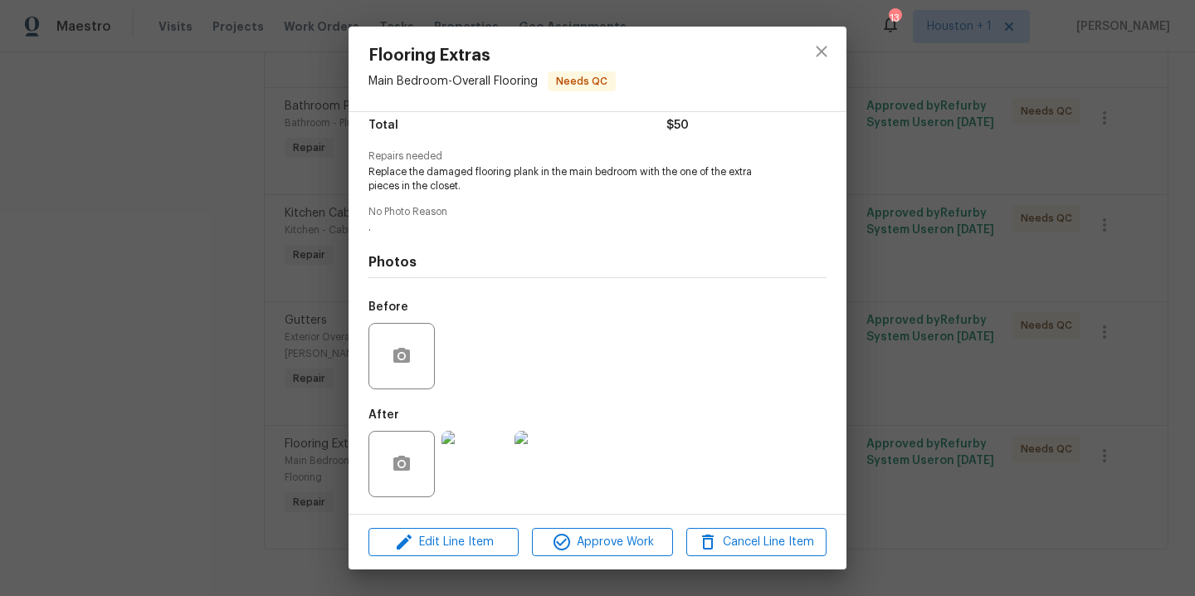
click at [464, 464] on img at bounding box center [475, 464] width 66 height 66
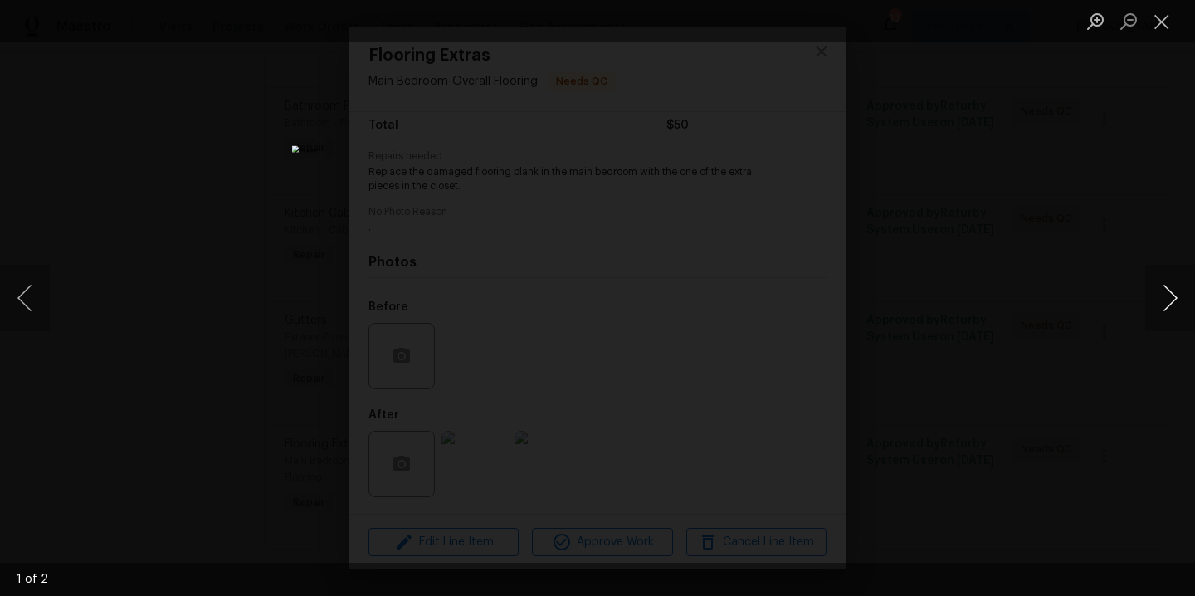
click at [1177, 292] on button "Next image" at bounding box center [1171, 298] width 50 height 66
click at [1138, 226] on div "Lightbox" at bounding box center [597, 298] width 1195 height 596
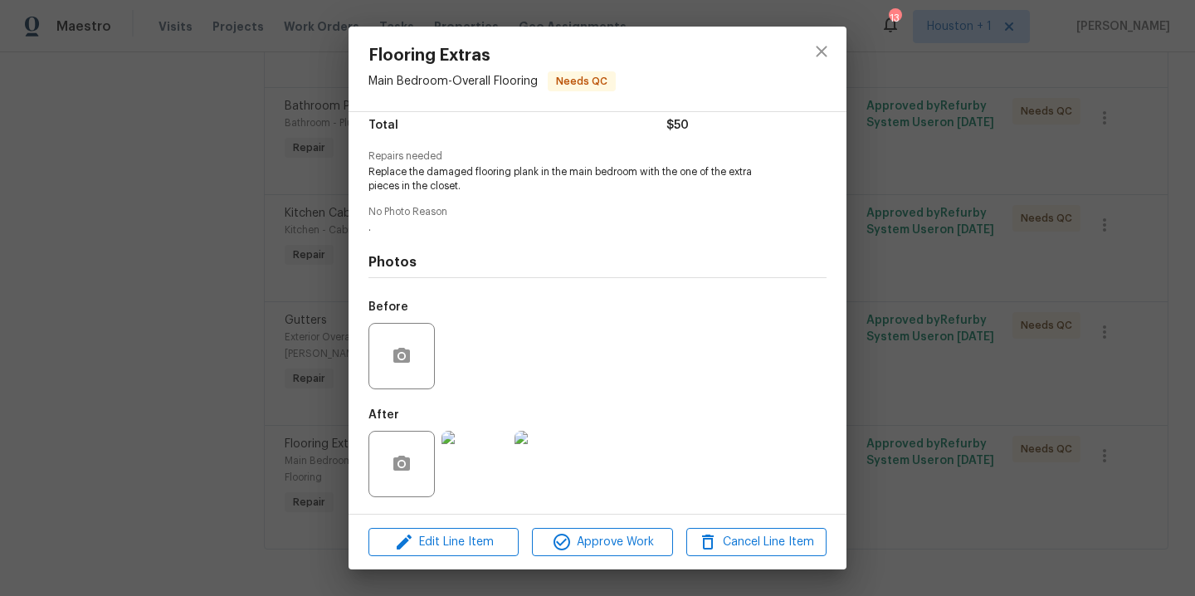
click at [1040, 275] on div "Flooring Extras Main Bedroom - Overall Flooring Needs QC Vendor Nicholson Gener…" at bounding box center [597, 298] width 1195 height 596
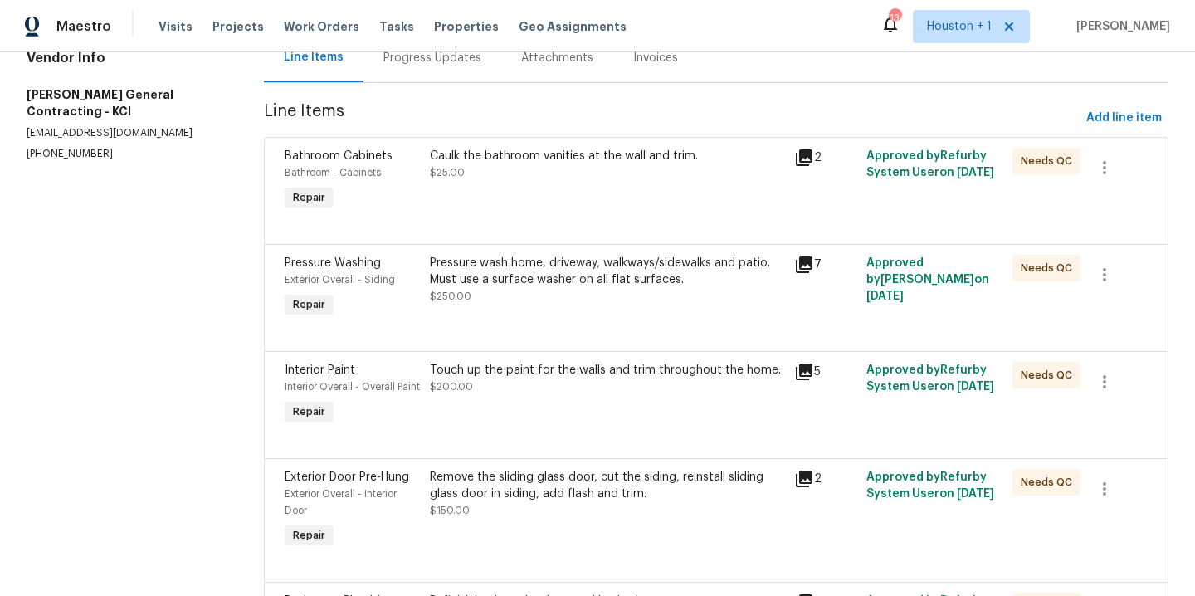
scroll to position [0, 0]
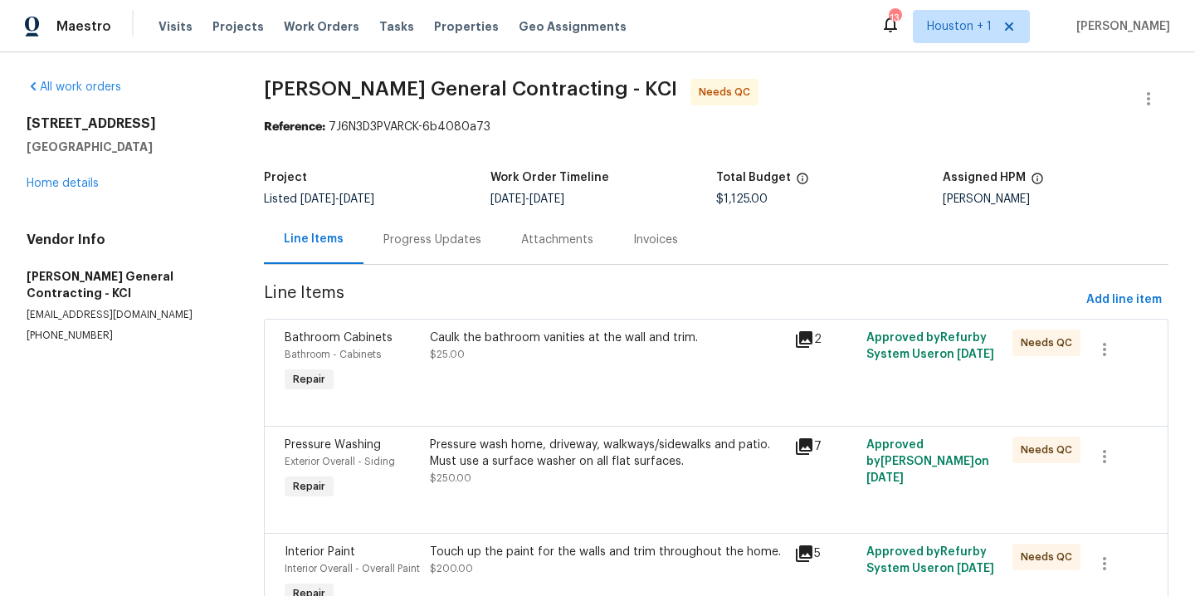
click at [410, 242] on div "Progress Updates" at bounding box center [433, 240] width 98 height 17
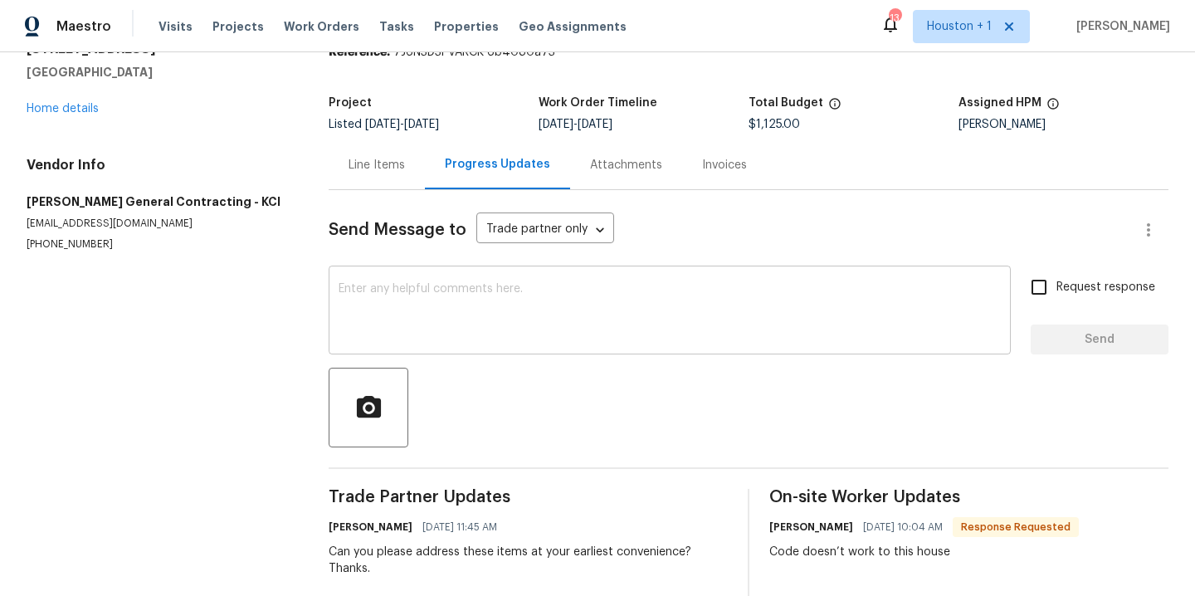
scroll to position [115, 0]
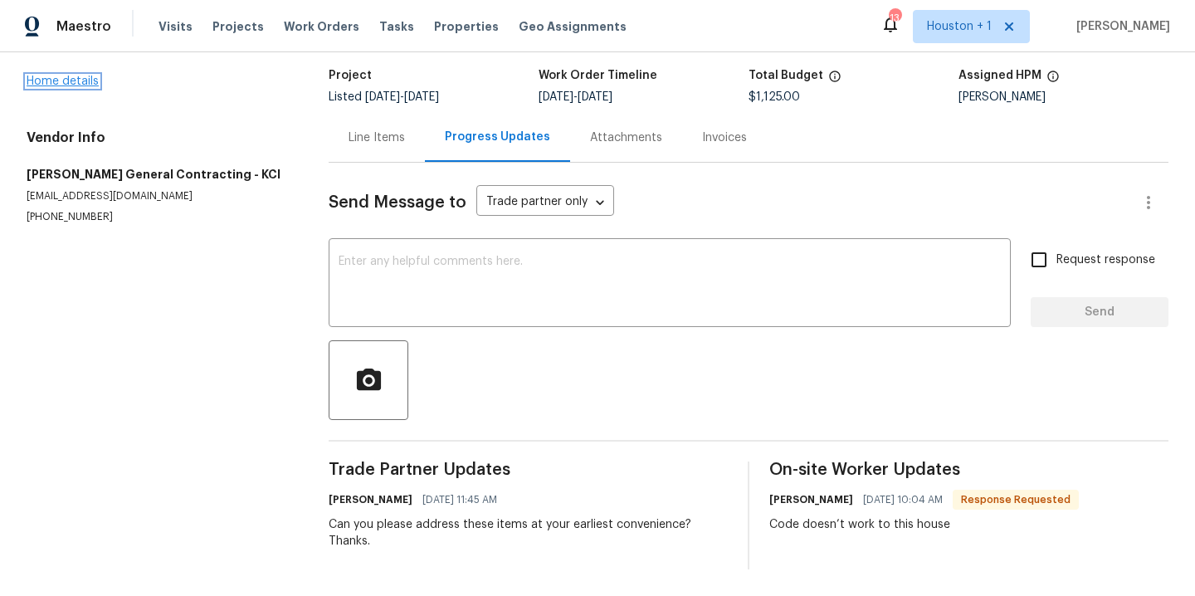
click at [51, 76] on link "Home details" at bounding box center [63, 82] width 72 height 12
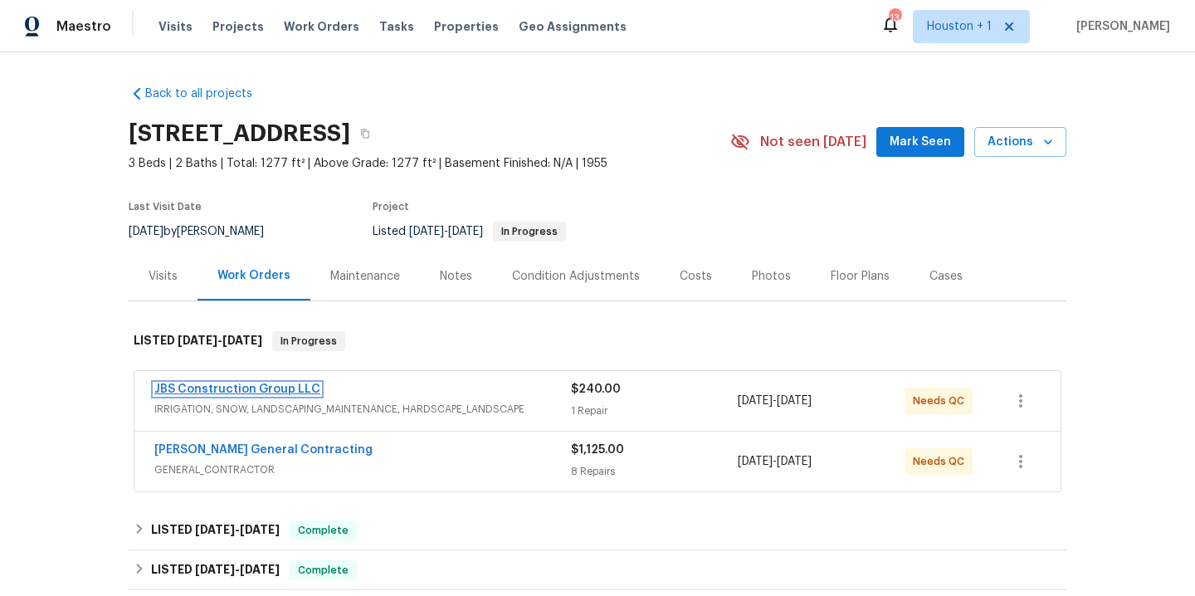
click at [263, 386] on link "JBS Construction Group LLC" at bounding box center [237, 390] width 166 height 12
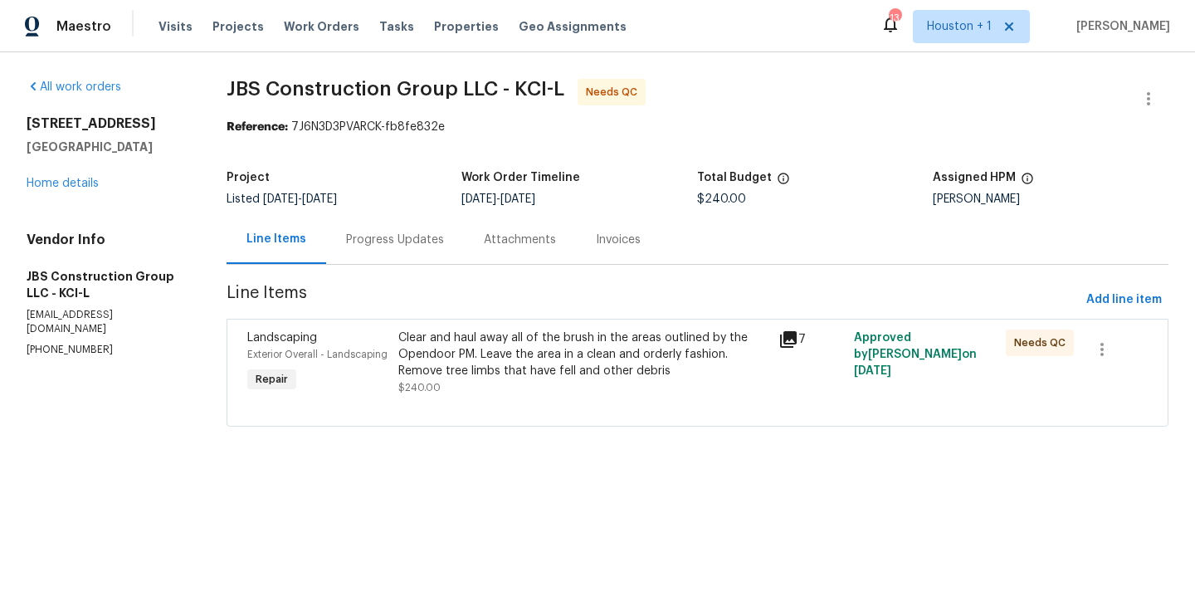
click at [558, 385] on div "Clear and haul away all of the brush in the areas outlined by the Opendoor PM. …" at bounding box center [582, 363] width 369 height 66
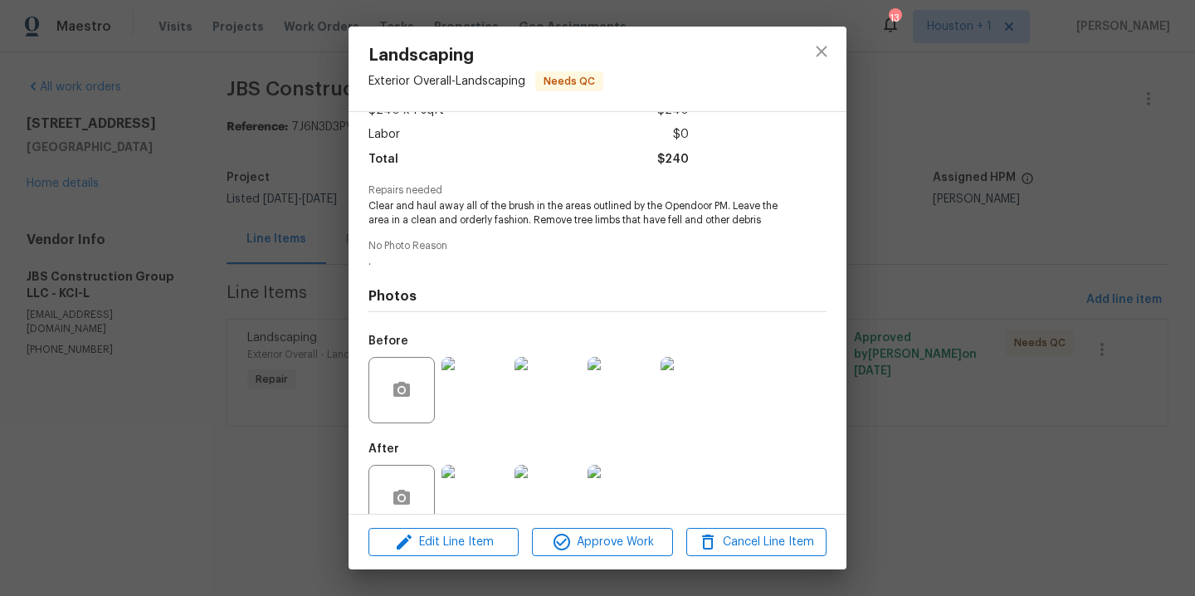
scroll to position [154, 0]
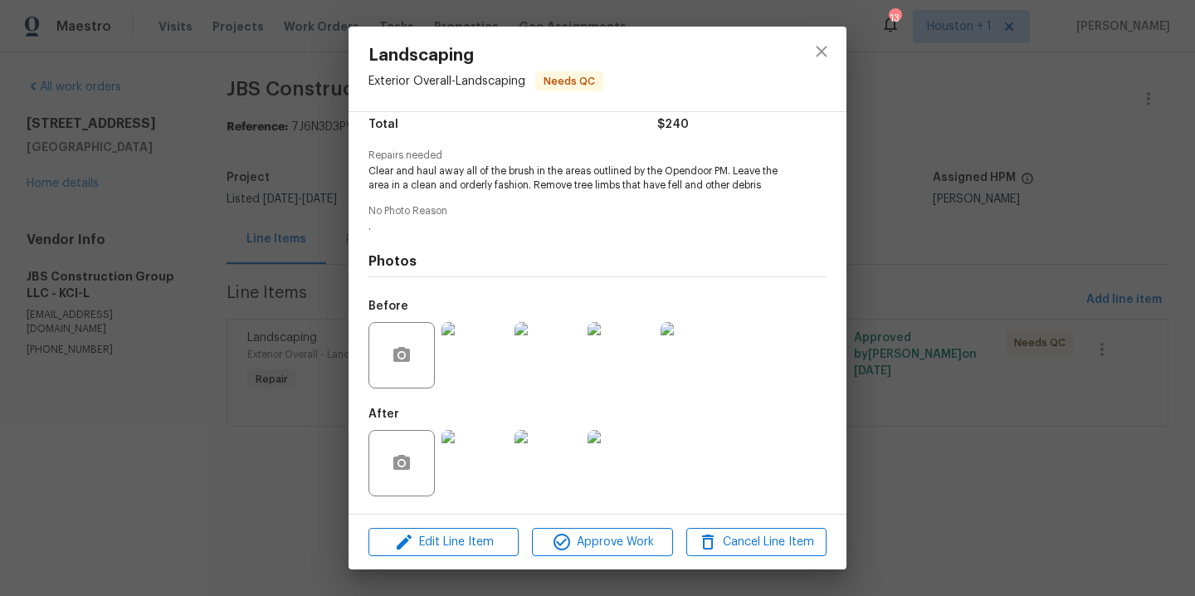
click at [480, 452] on img at bounding box center [475, 463] width 66 height 66
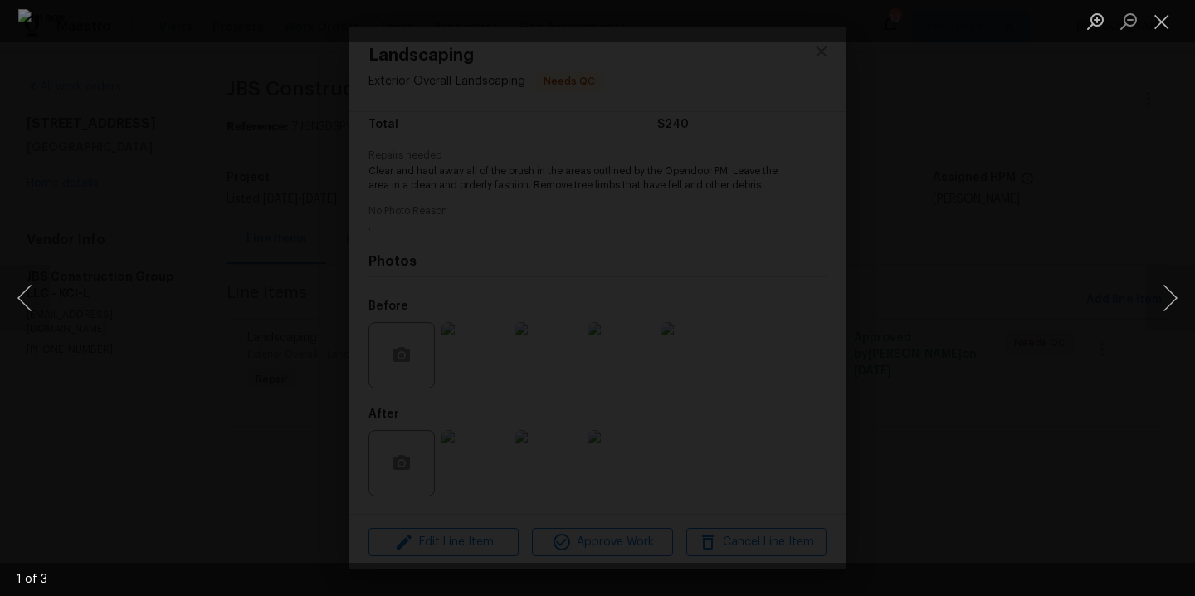
click at [1010, 278] on div "Lightbox" at bounding box center [597, 298] width 1195 height 596
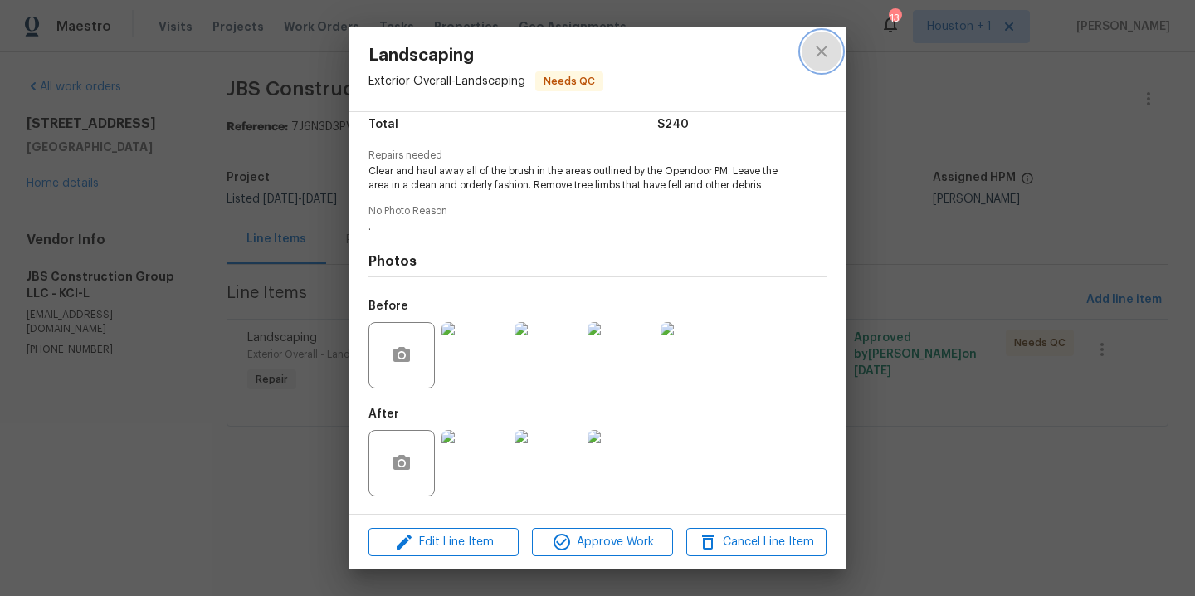
click at [824, 51] on icon "close" at bounding box center [822, 52] width 20 height 20
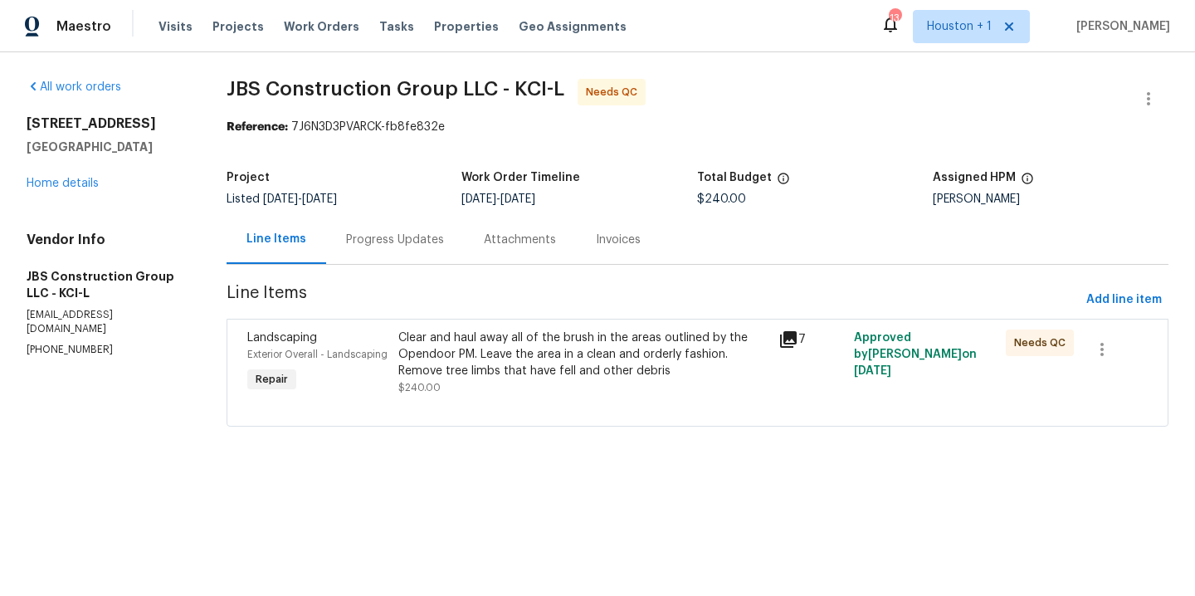
click at [101, 187] on div "7139 Hardy St Overland Park, KS 66204 Home details" at bounding box center [107, 153] width 160 height 76
click at [89, 186] on link "Home details" at bounding box center [63, 184] width 72 height 12
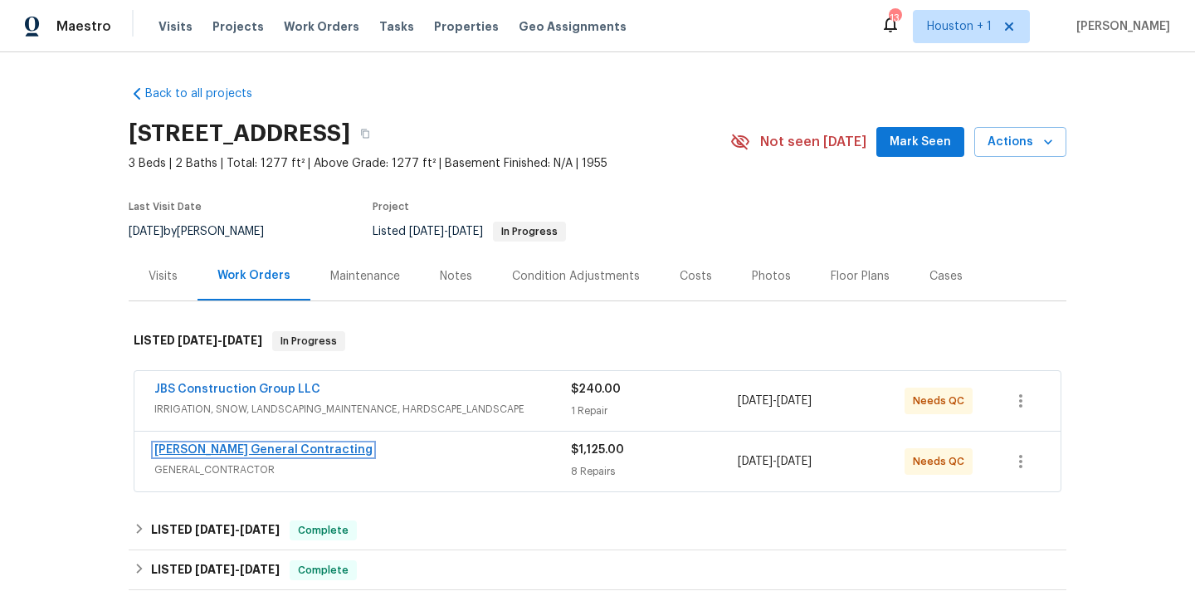
click at [188, 444] on link "[PERSON_NAME] General Contracting" at bounding box center [263, 450] width 218 height 12
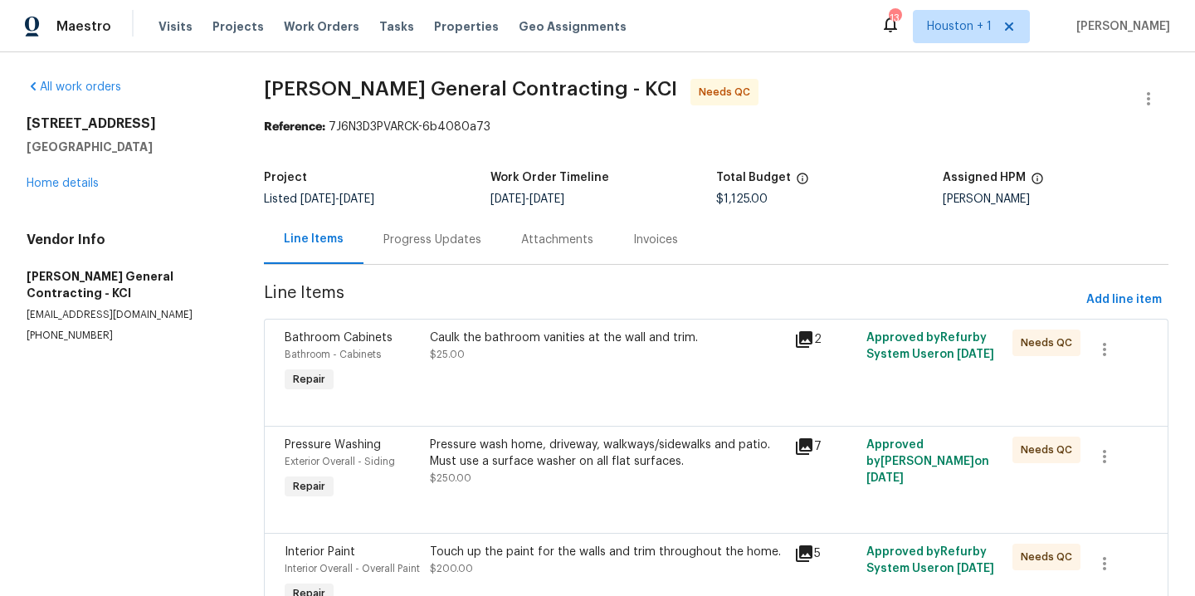
click at [61, 191] on div "7139 Hardy St Overland Park, KS 66204 Home details" at bounding box center [126, 153] width 198 height 76
click at [60, 185] on link "Home details" at bounding box center [63, 184] width 72 height 12
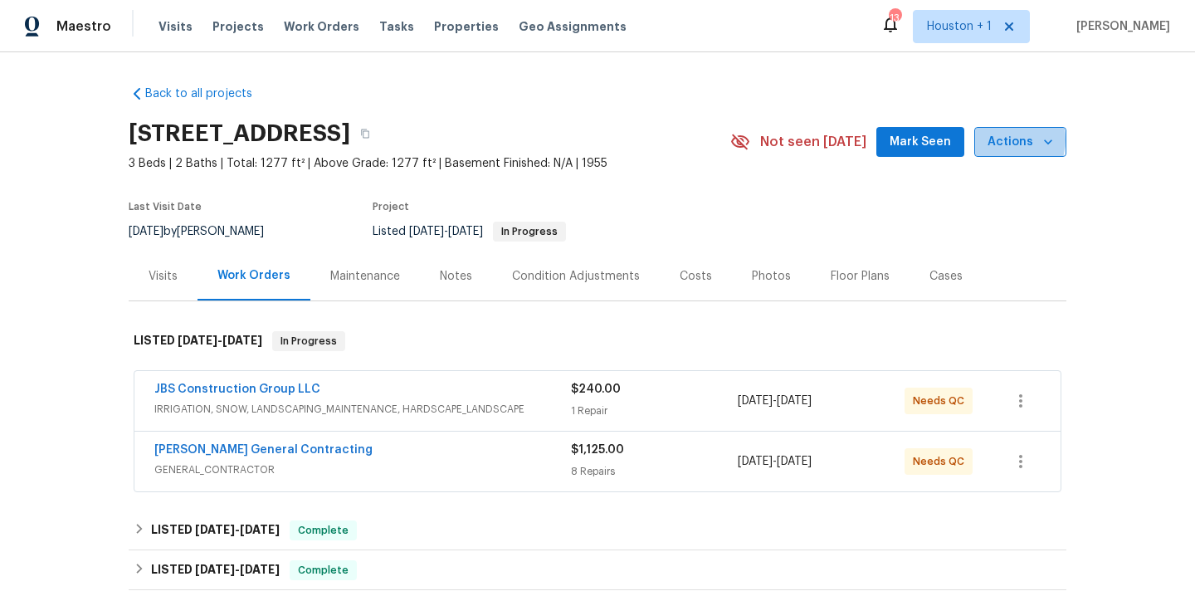
click at [997, 139] on span "Actions" at bounding box center [1021, 142] width 66 height 21
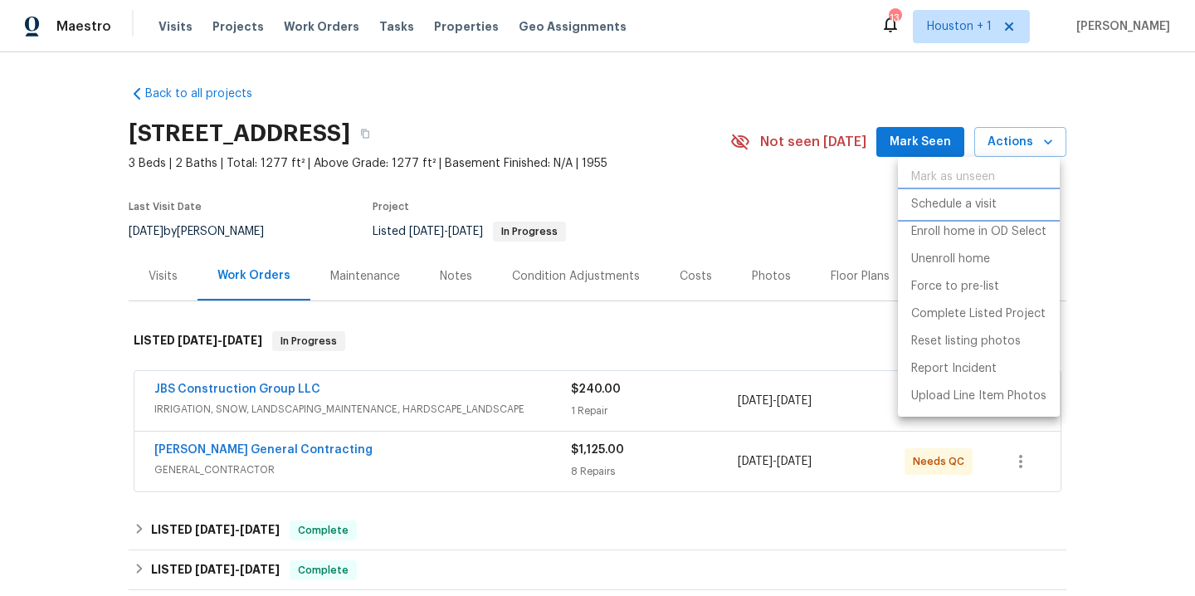
click at [964, 209] on p "Schedule a visit" at bounding box center [954, 204] width 86 height 17
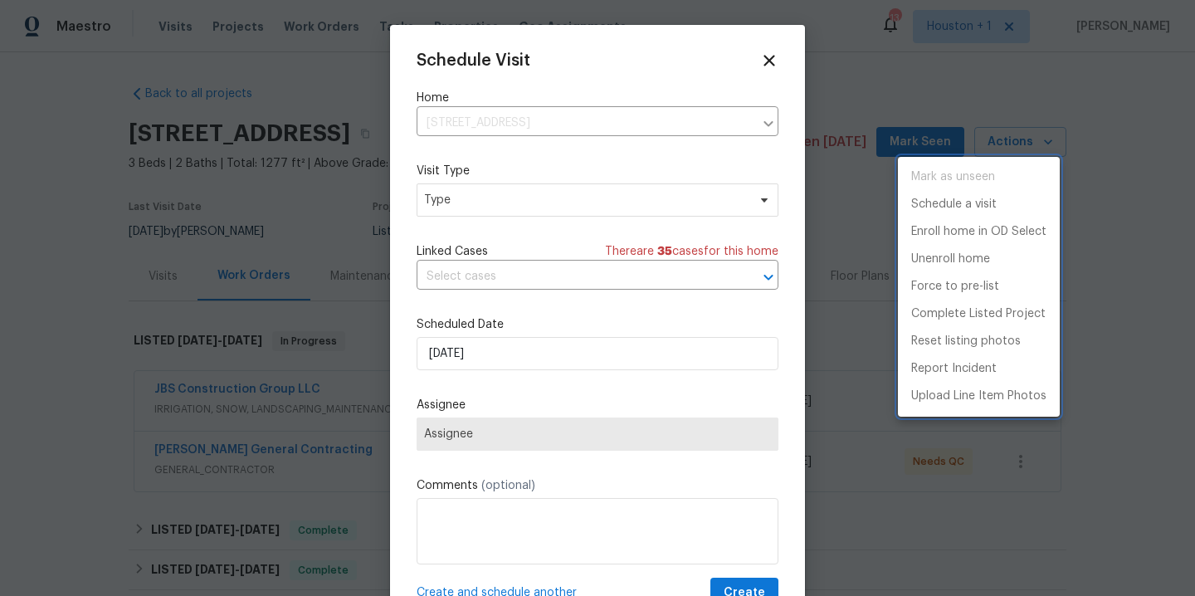
click at [503, 203] on div at bounding box center [597, 298] width 1195 height 596
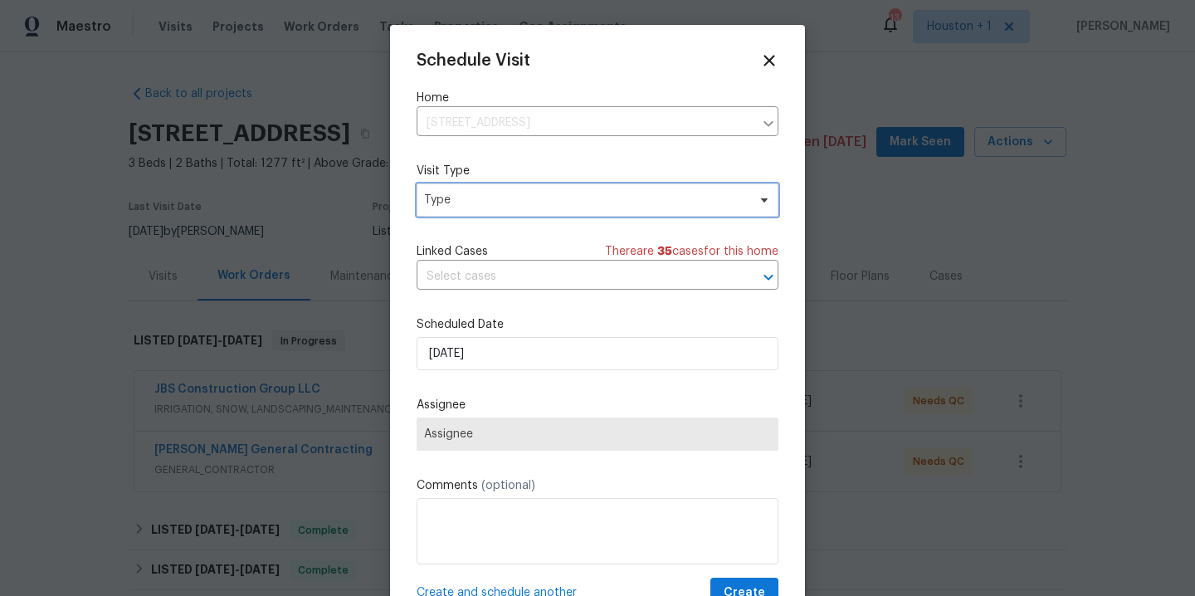
click at [498, 206] on span "Type" at bounding box center [585, 200] width 323 height 17
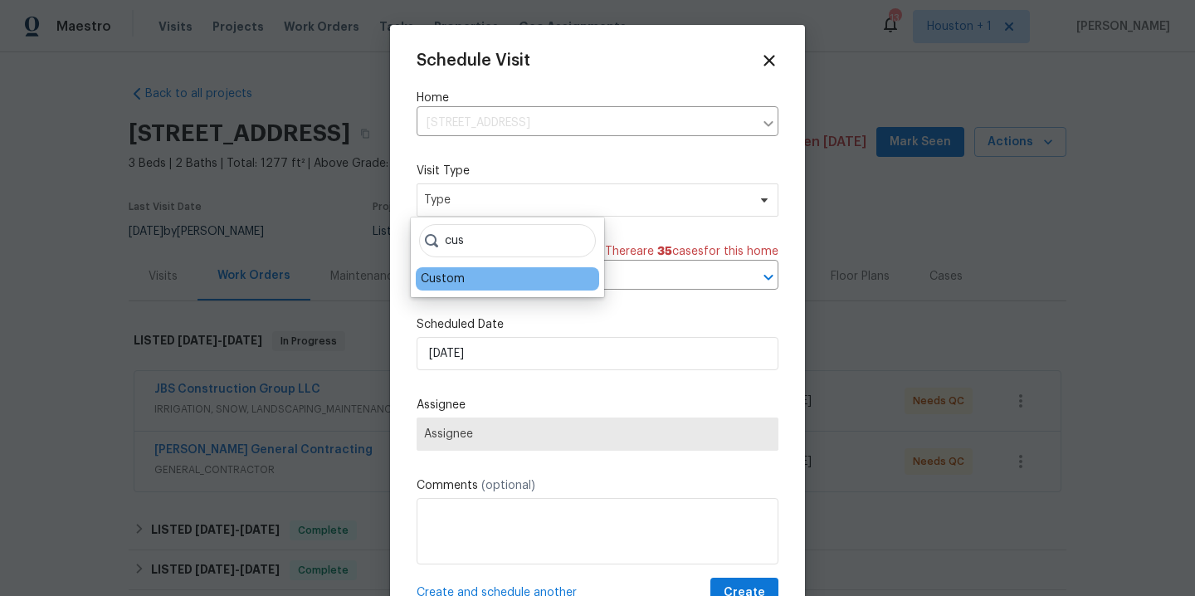
type input "cus"
click at [490, 281] on div "Custom" at bounding box center [507, 278] width 183 height 23
click at [466, 278] on div "Custom" at bounding box center [507, 278] width 183 height 23
click at [425, 278] on div "Custom" at bounding box center [443, 279] width 44 height 17
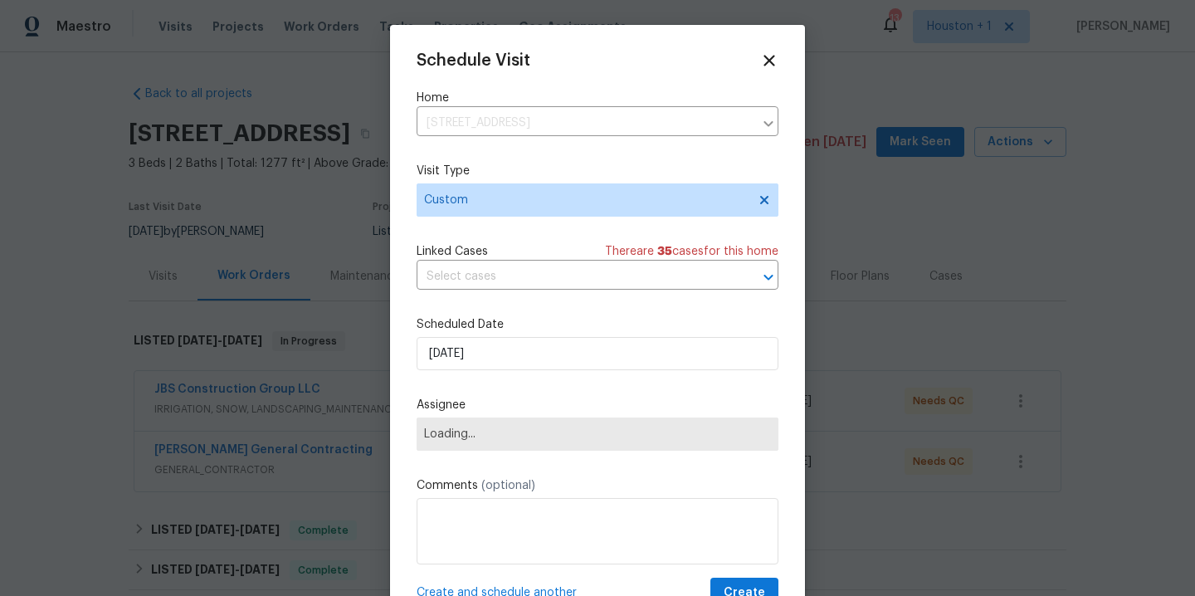
click at [496, 378] on div "Schedule Visit Home 7139 Hardy St, Overland Park, KS 66204 ​ Visit Type Custom …" at bounding box center [598, 329] width 362 height 557
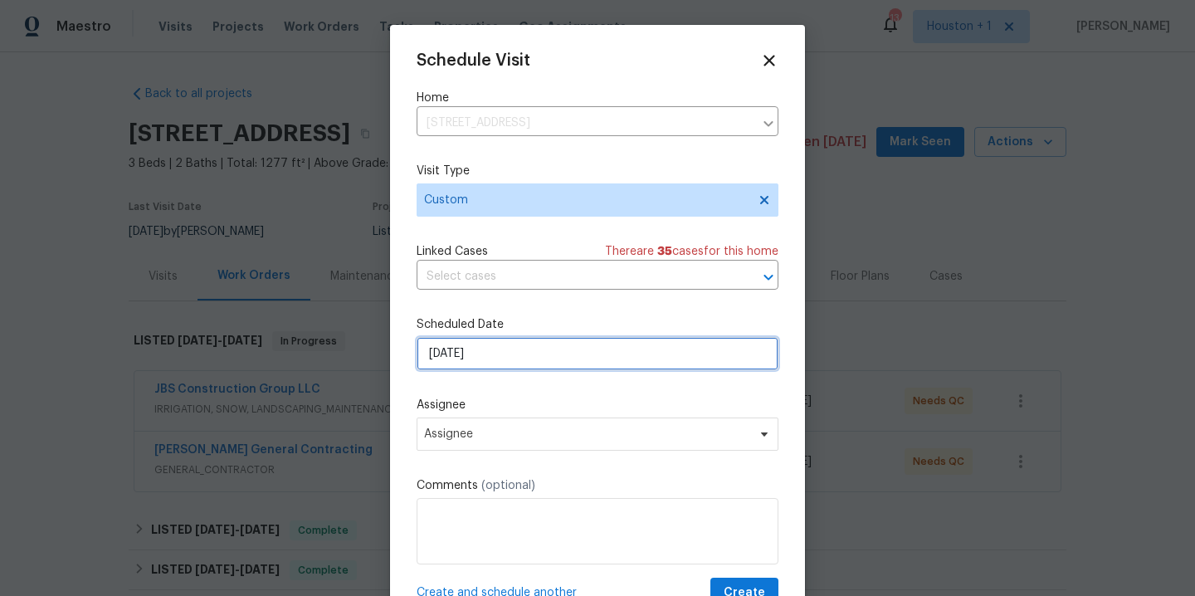
click at [489, 352] on input "[DATE]" at bounding box center [598, 353] width 362 height 33
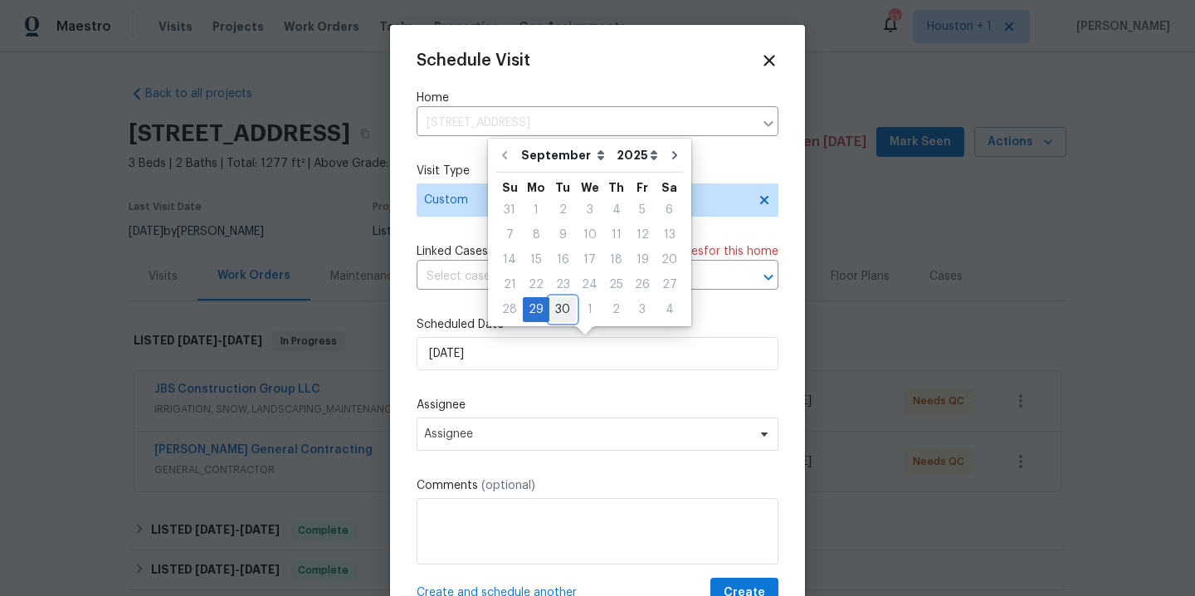
click at [550, 306] on div "30" at bounding box center [563, 309] width 27 height 23
type input "9/30/2025"
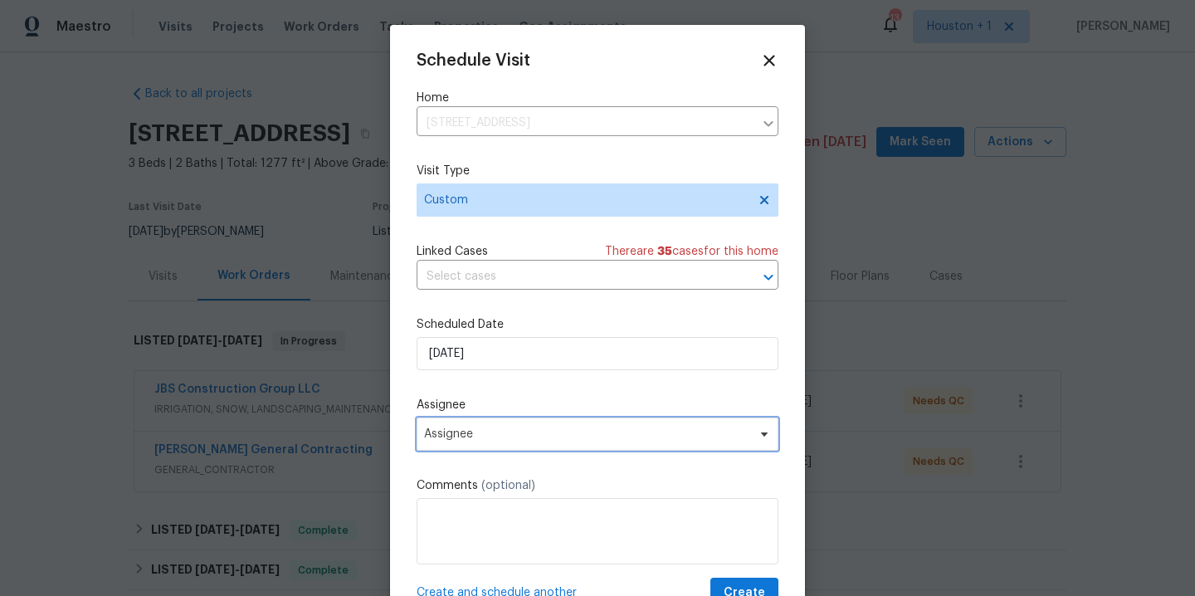
click at [506, 439] on span "Assignee" at bounding box center [586, 434] width 325 height 13
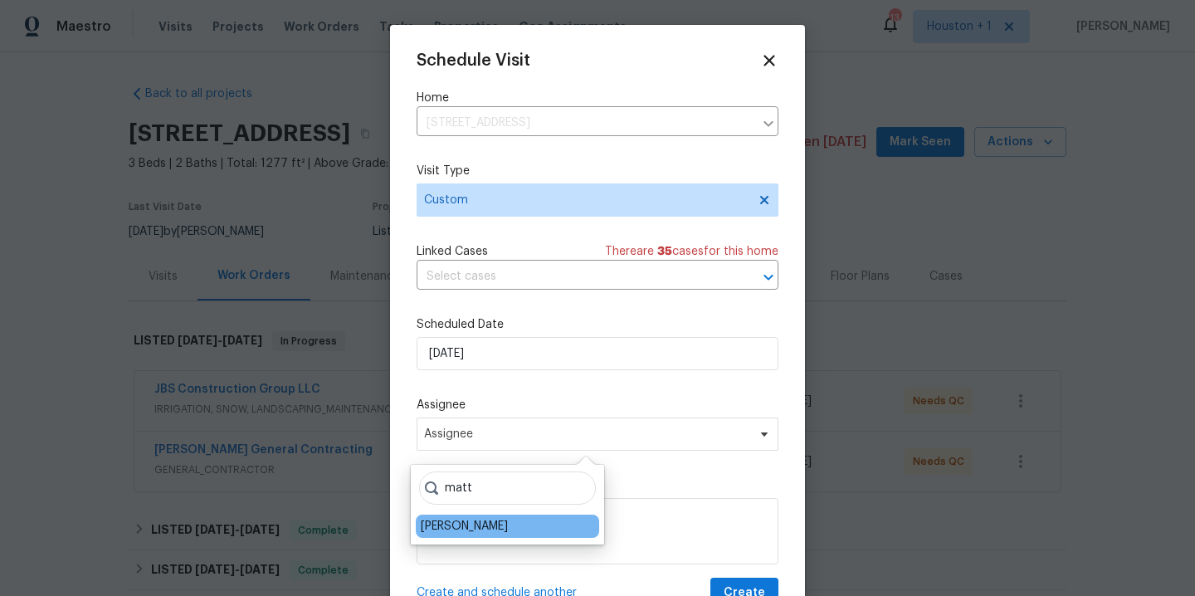
type input "matt"
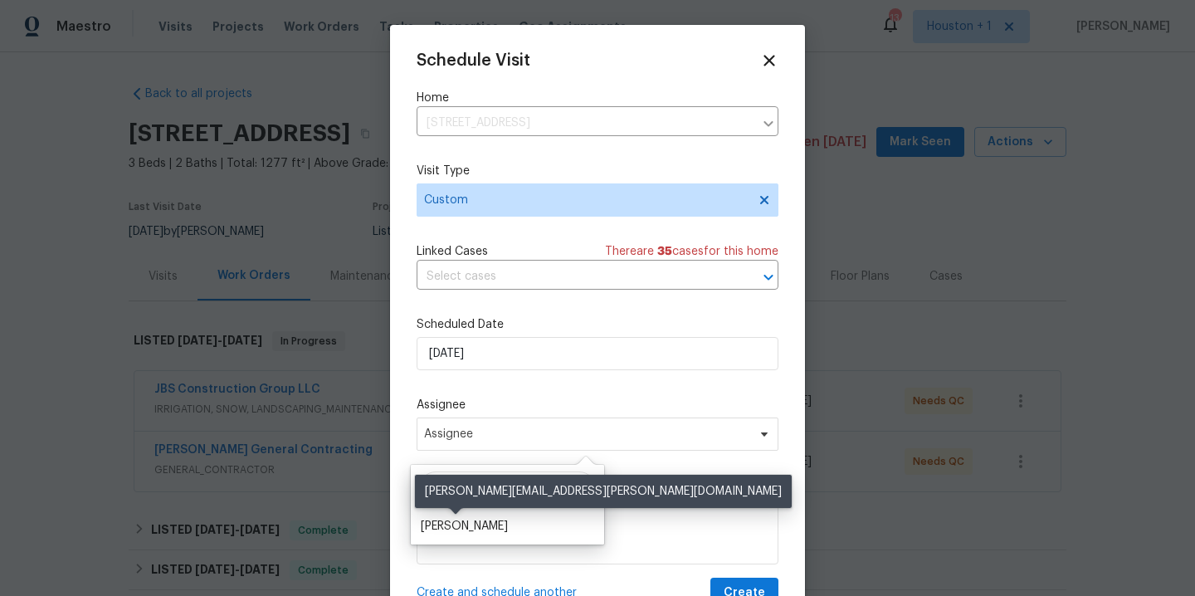
click at [431, 529] on div "[PERSON_NAME]" at bounding box center [464, 526] width 87 height 17
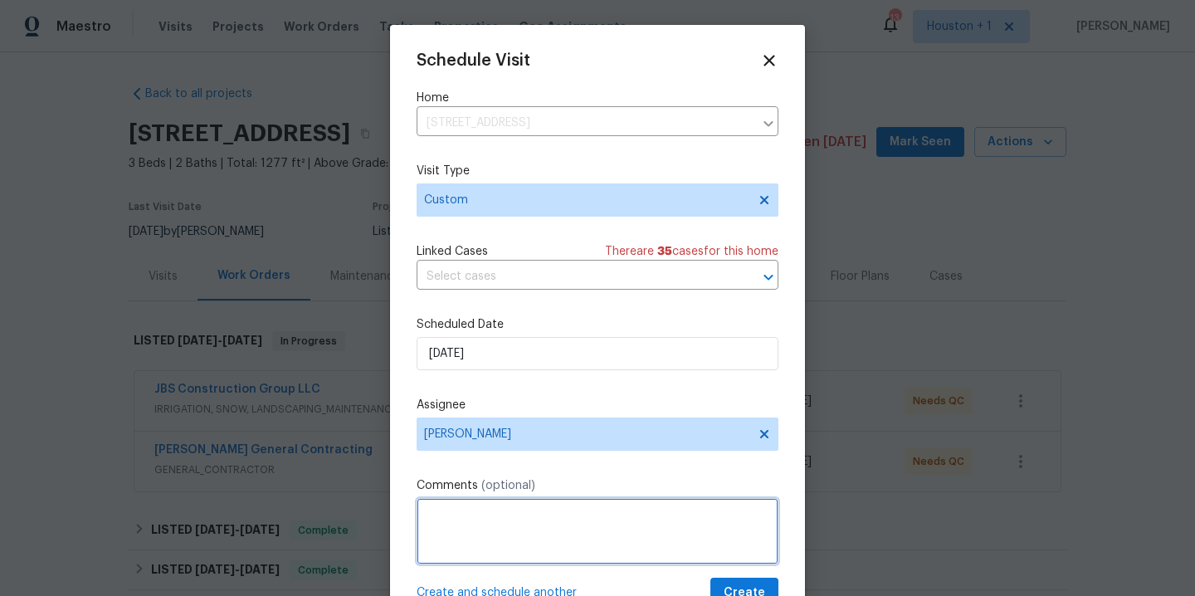
click at [450, 519] on textarea at bounding box center [598, 531] width 362 height 66
click at [548, 518] on textarea "Check on workmanship on items that" at bounding box center [598, 531] width 362 height 66
click at [683, 515] on textarea "Check on workmanship quality on items that" at bounding box center [598, 531] width 362 height 66
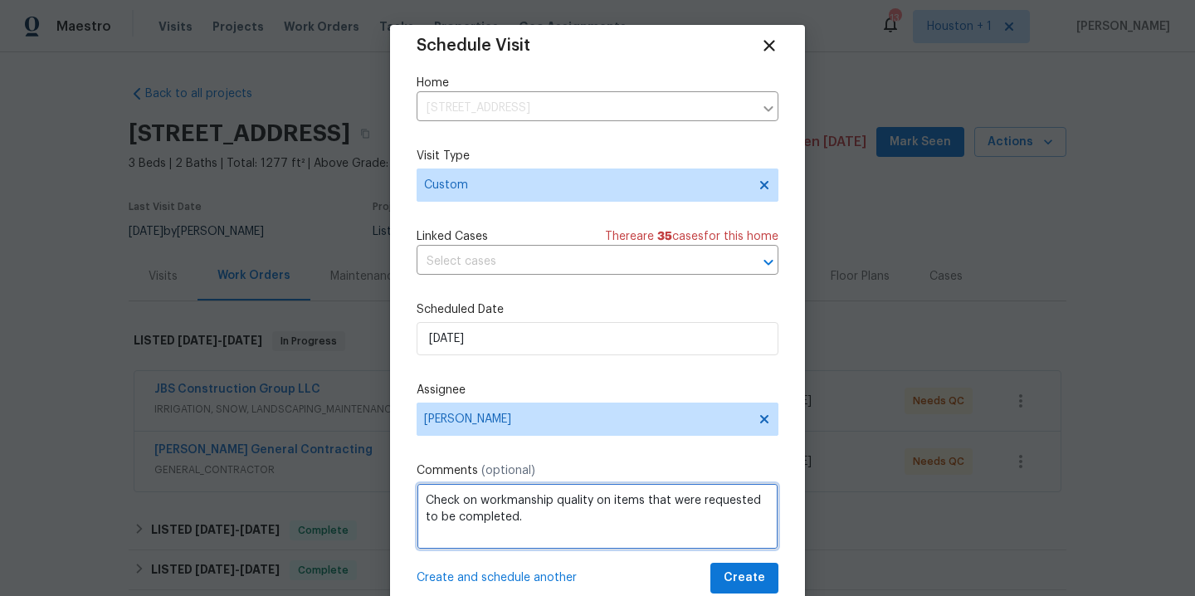
scroll to position [30, 0]
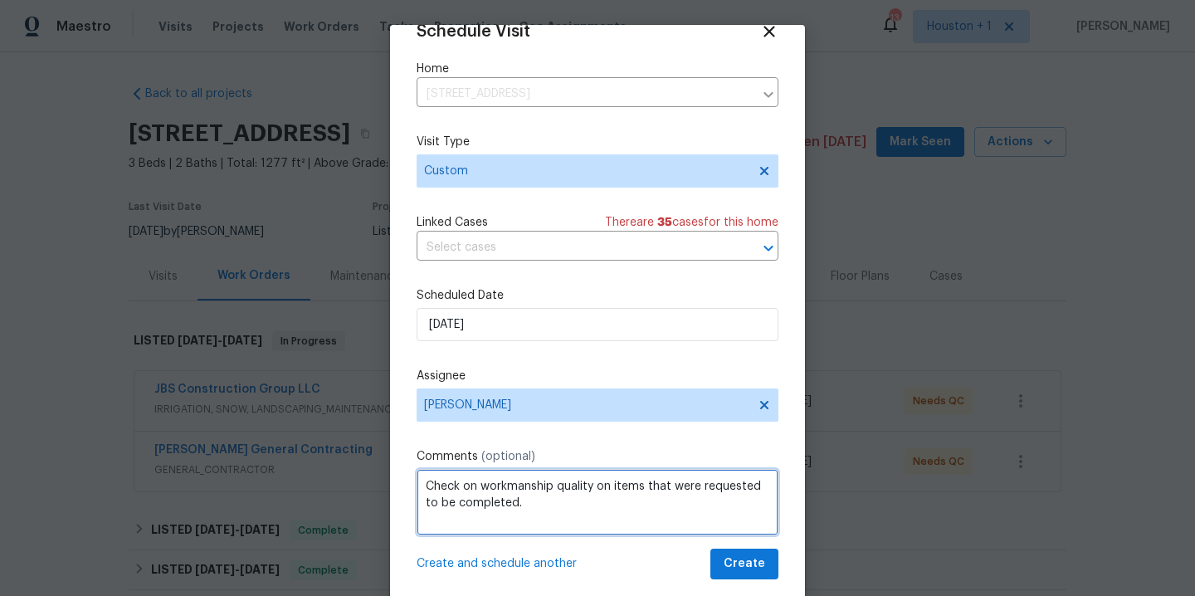
type textarea "Check on workmanship quality on items that were requested to be completed."
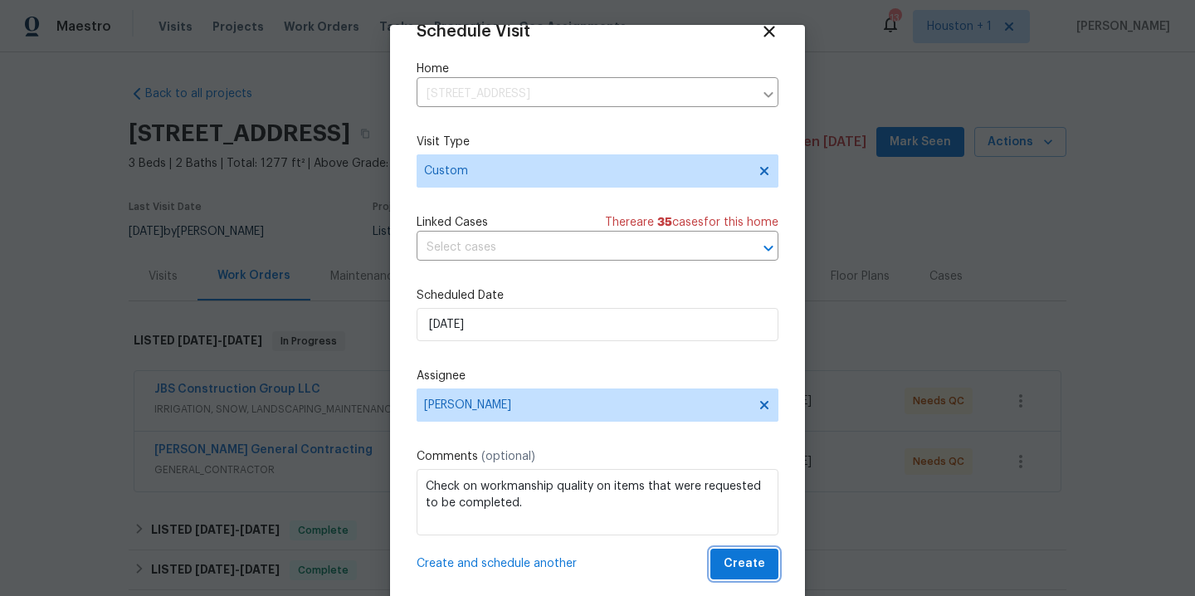
click at [724, 568] on span "Create" at bounding box center [745, 564] width 42 height 21
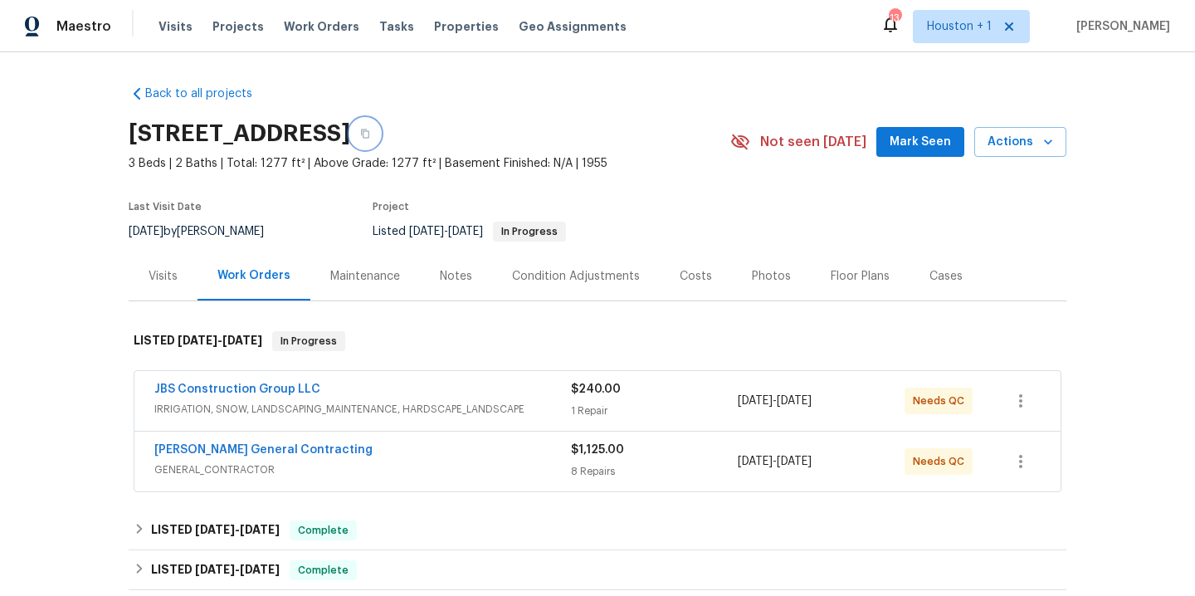
click at [370, 132] on icon "button" at bounding box center [365, 134] width 10 height 10
click at [252, 390] on link "JBS Construction Group LLC" at bounding box center [237, 390] width 166 height 12
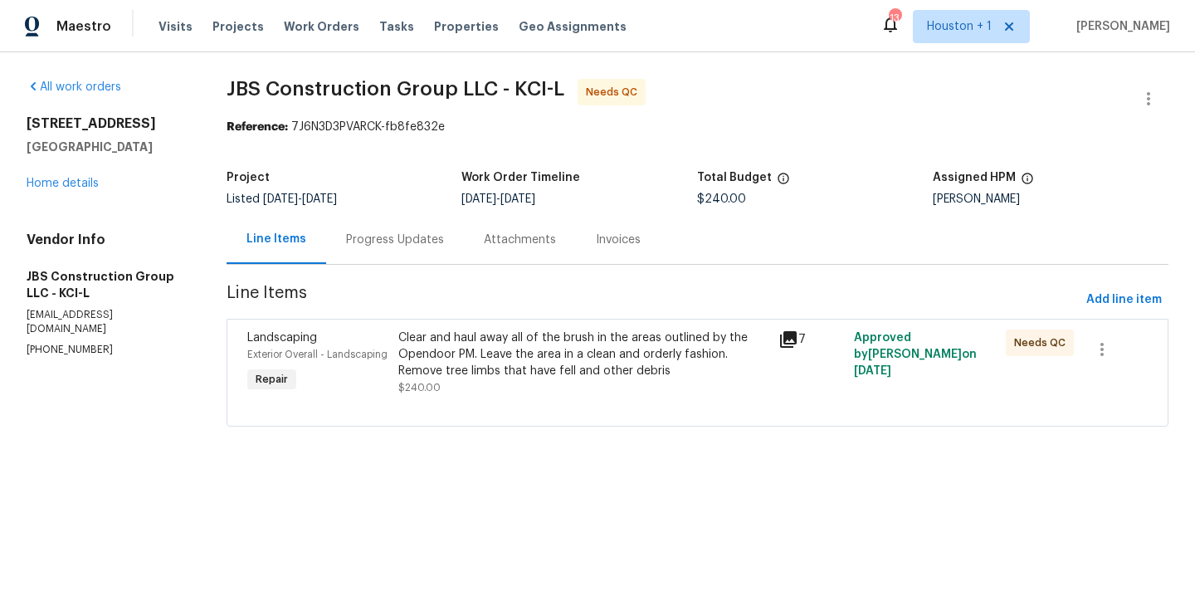
click at [621, 366] on div "Clear and haul away all of the brush in the areas outlined by the Opendoor PM. …" at bounding box center [582, 355] width 369 height 50
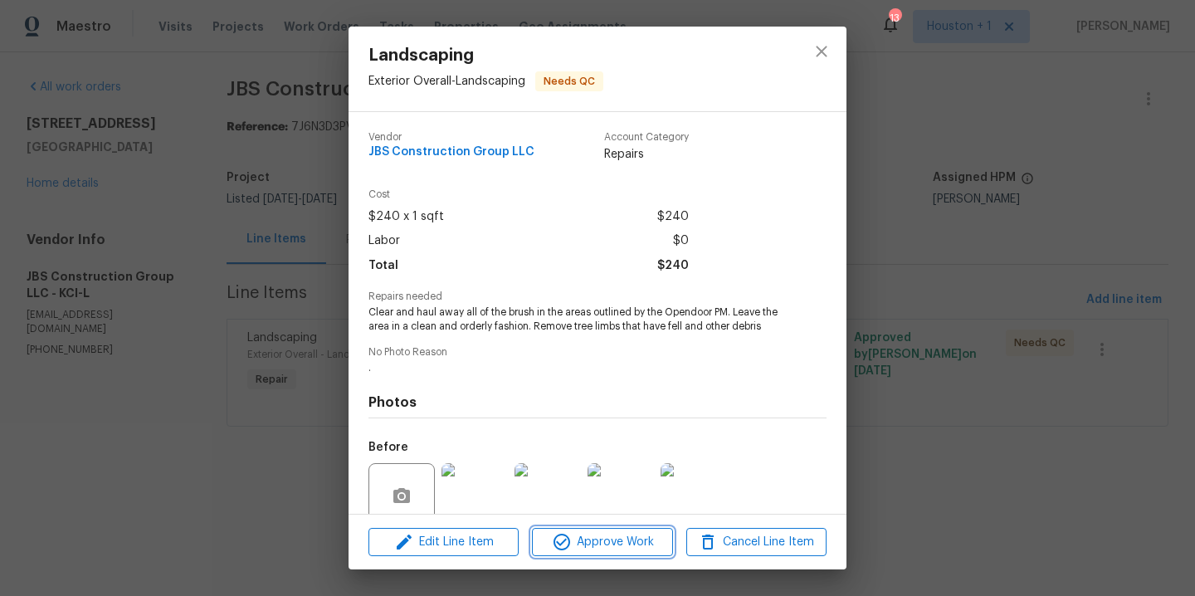
click at [611, 540] on span "Approve Work" at bounding box center [602, 542] width 130 height 21
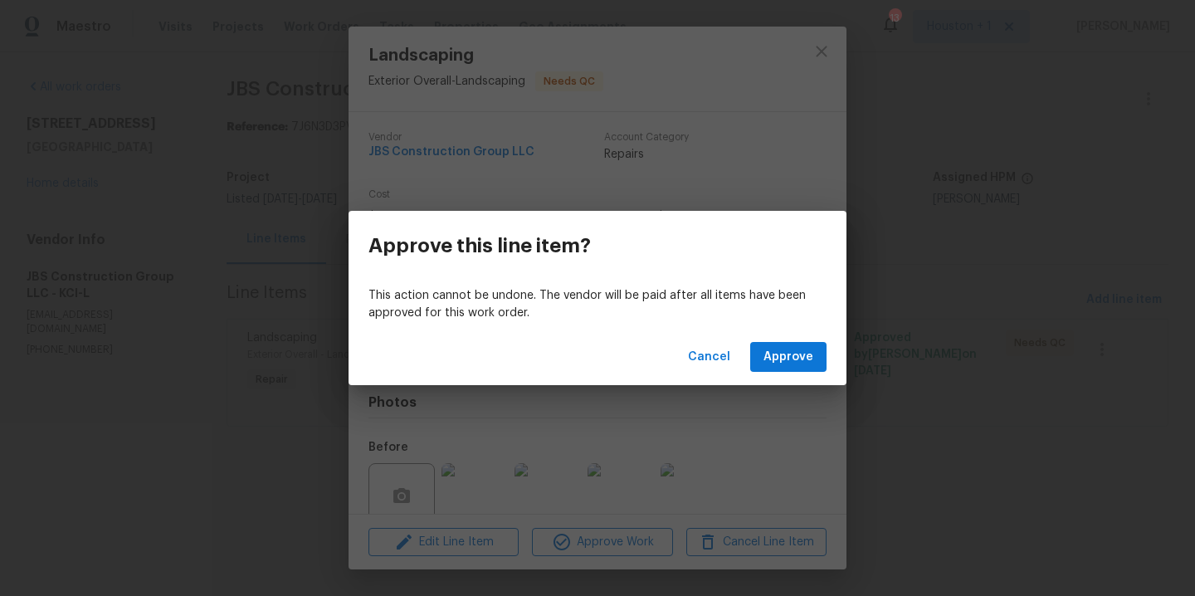
click at [780, 329] on div "Cancel Approve" at bounding box center [598, 357] width 498 height 57
click at [786, 345] on button "Approve" at bounding box center [788, 357] width 76 height 31
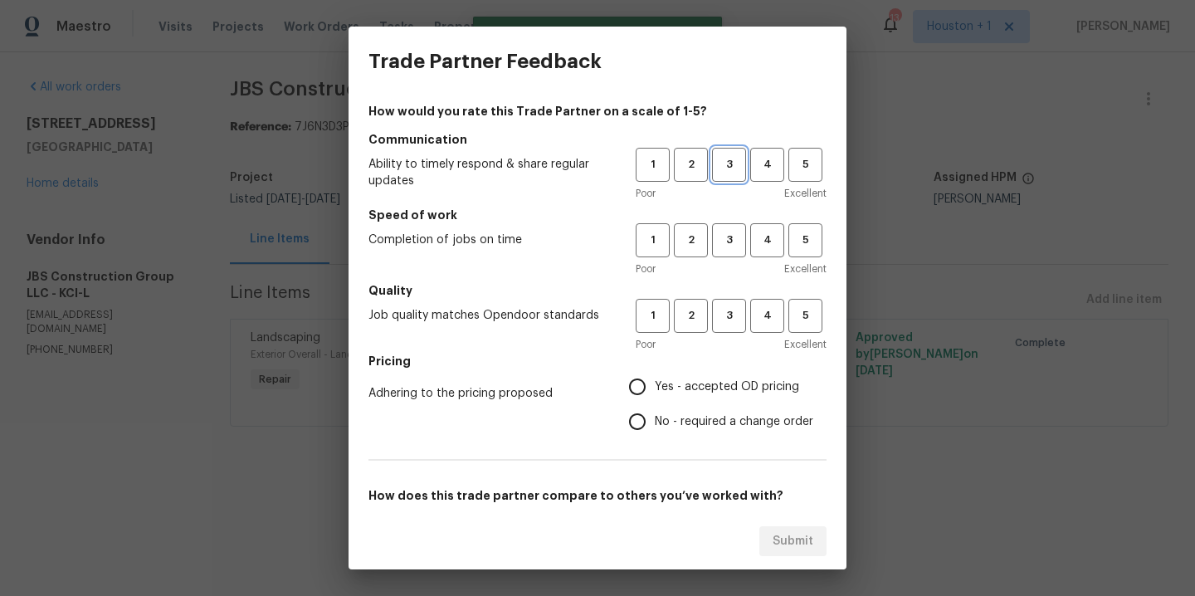
click at [714, 169] on span "3" at bounding box center [729, 164] width 31 height 19
click at [715, 238] on span "3" at bounding box center [729, 240] width 31 height 19
click at [721, 306] on span "3" at bounding box center [729, 315] width 31 height 19
click at [695, 382] on span "Yes - accepted OD pricing" at bounding box center [727, 387] width 144 height 17
click at [655, 382] on input "Yes - accepted OD pricing" at bounding box center [637, 386] width 35 height 35
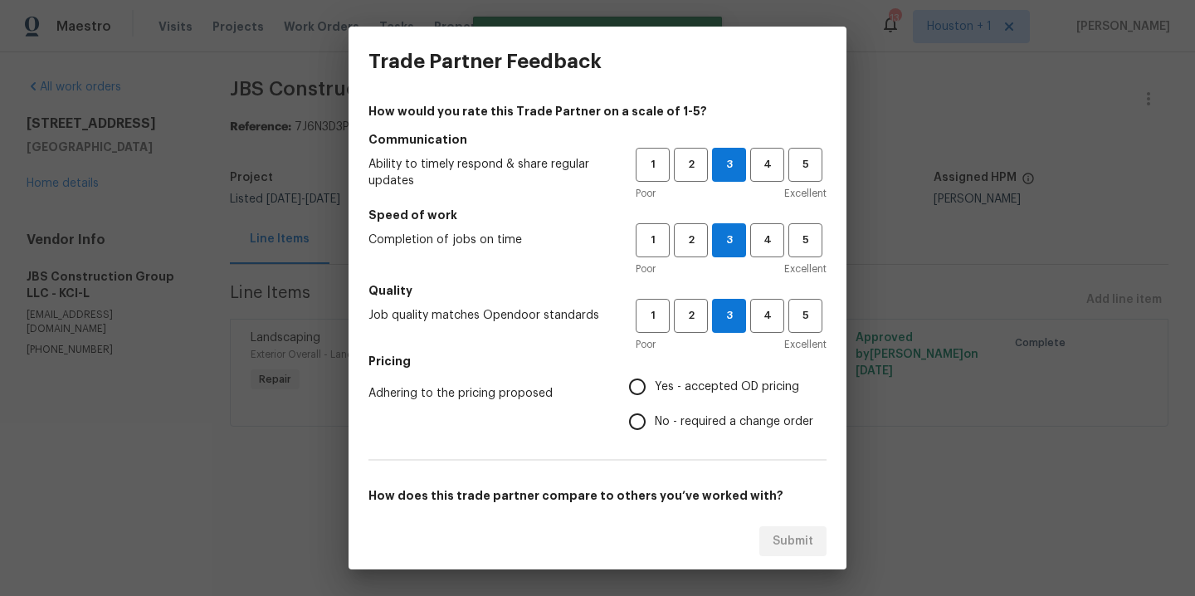
radio input "true"
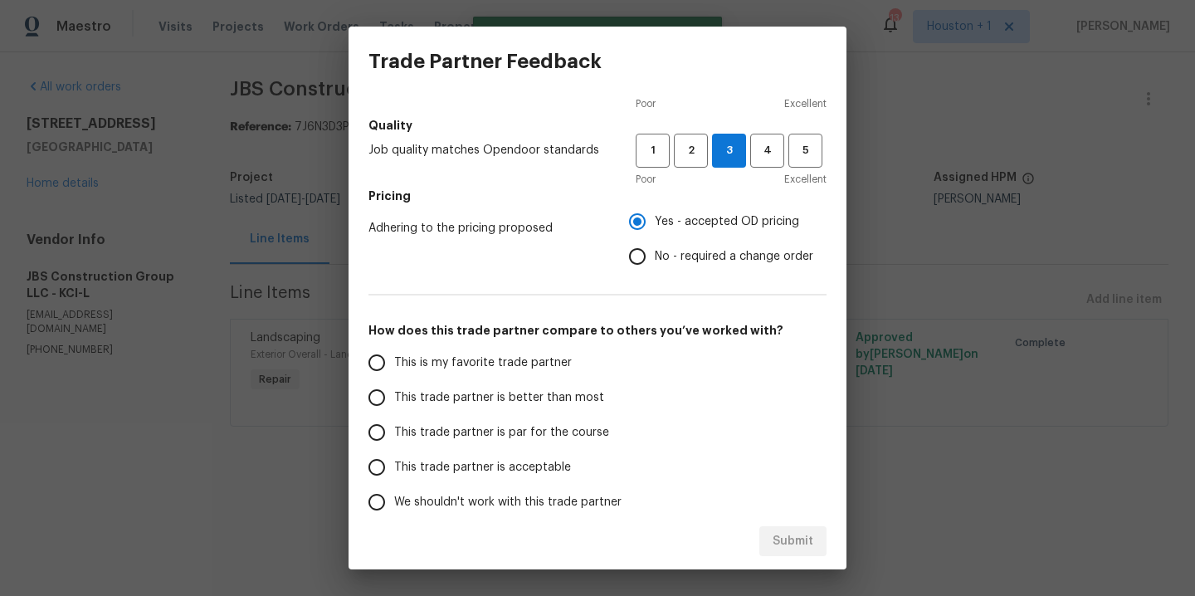
scroll to position [247, 0]
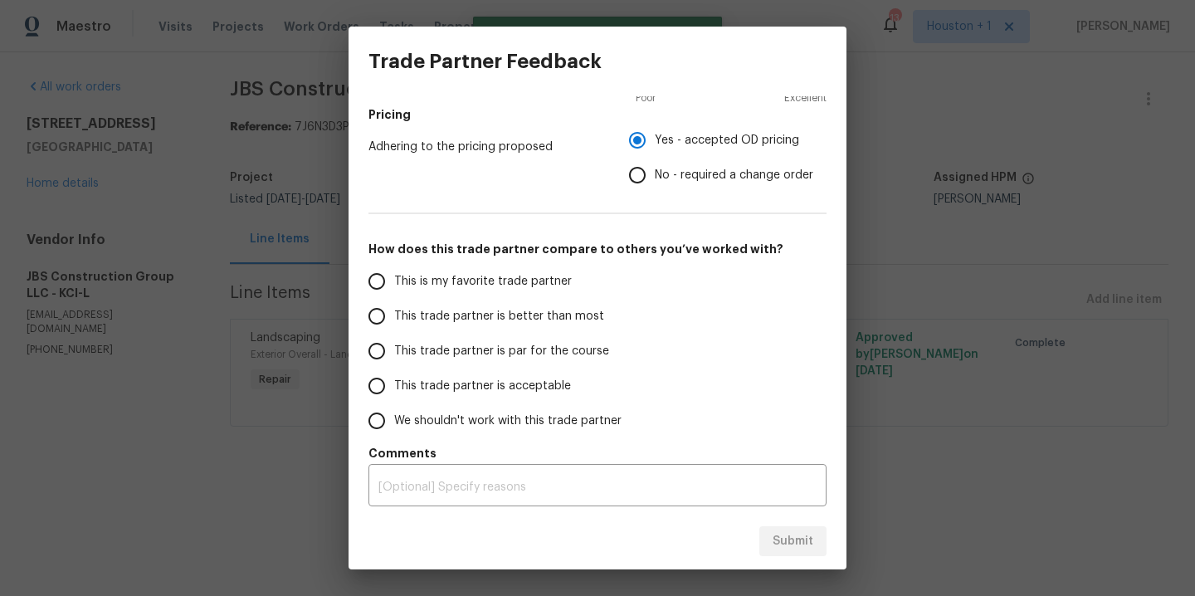
click at [495, 320] on span "This trade partner is better than most" at bounding box center [499, 316] width 210 height 17
click at [394, 320] on input "This trade partner is better than most" at bounding box center [376, 316] width 35 height 35
click at [799, 553] on button "Submit" at bounding box center [793, 541] width 67 height 31
radio input "true"
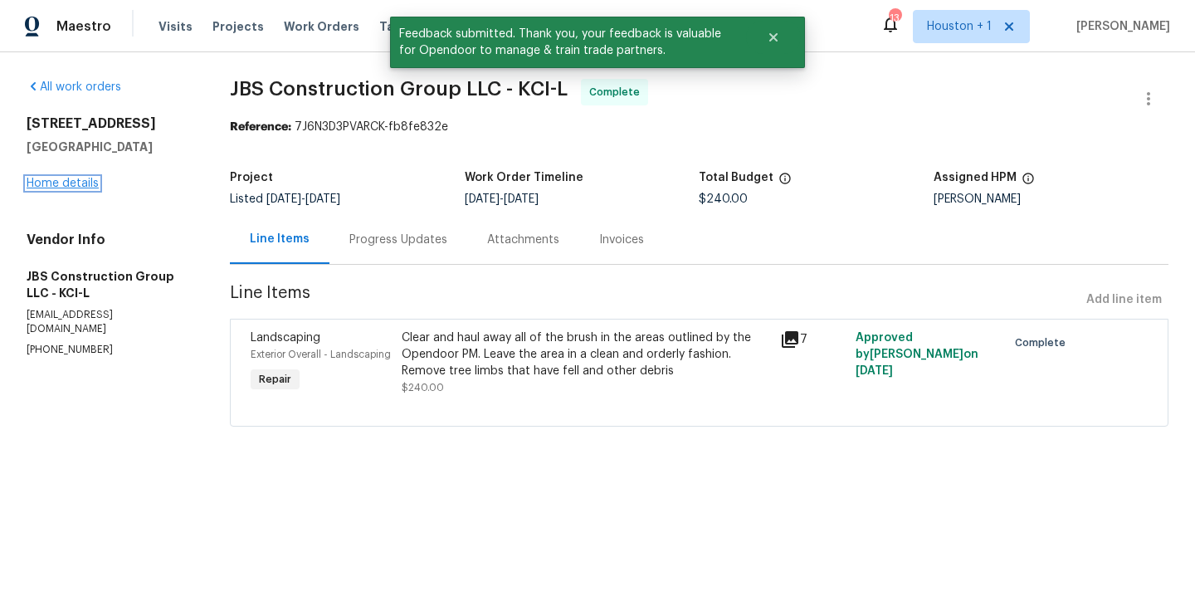
click at [81, 188] on link "Home details" at bounding box center [63, 184] width 72 height 12
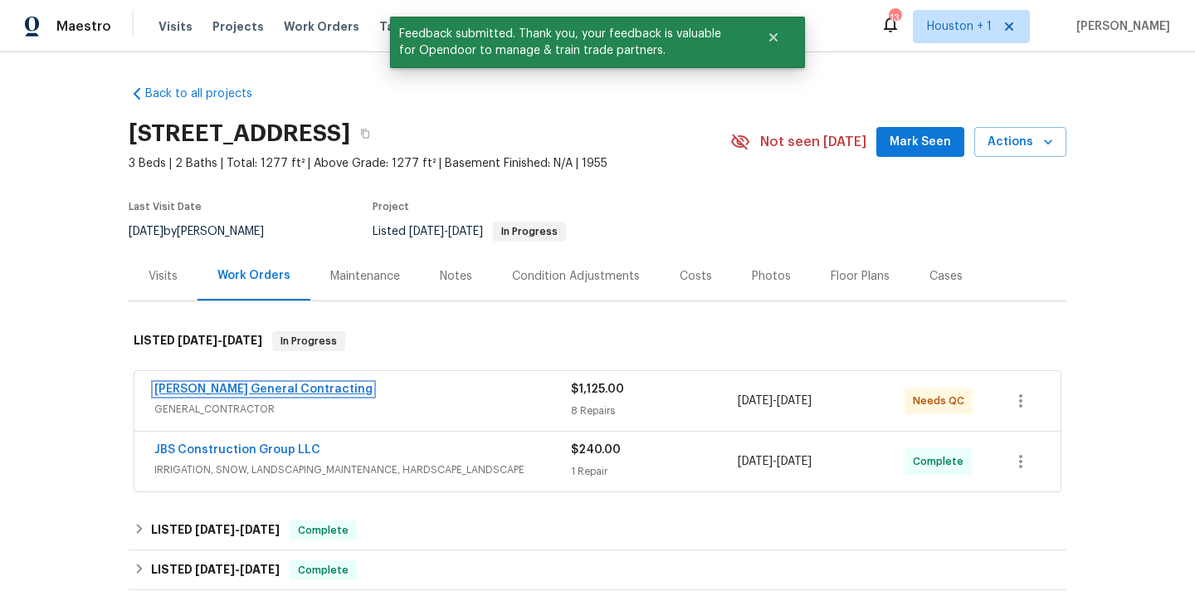
click at [245, 393] on link "[PERSON_NAME] General Contracting" at bounding box center [263, 390] width 218 height 12
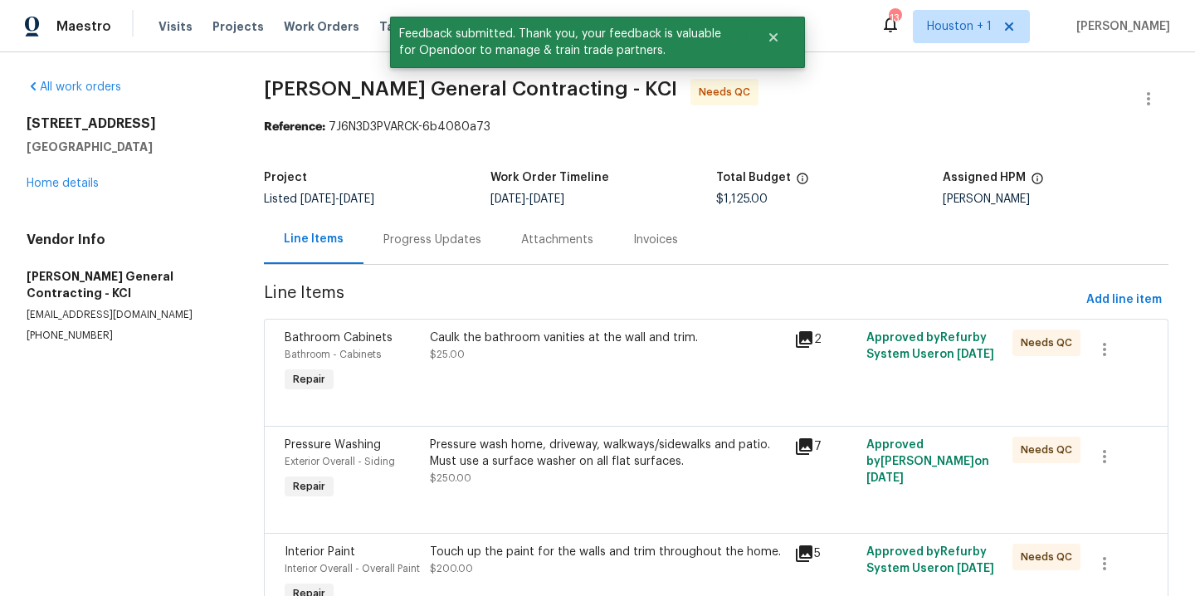
click at [518, 357] on div "Caulk the bathroom vanities at the wall and trim. $25.00" at bounding box center [607, 346] width 354 height 33
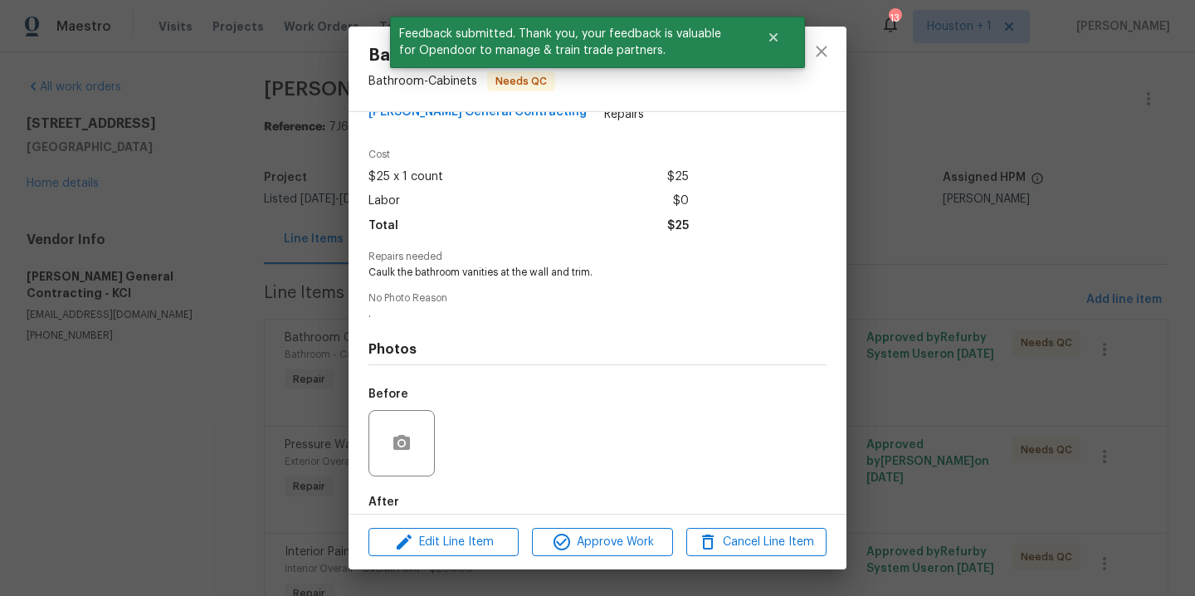
scroll to position [127, 0]
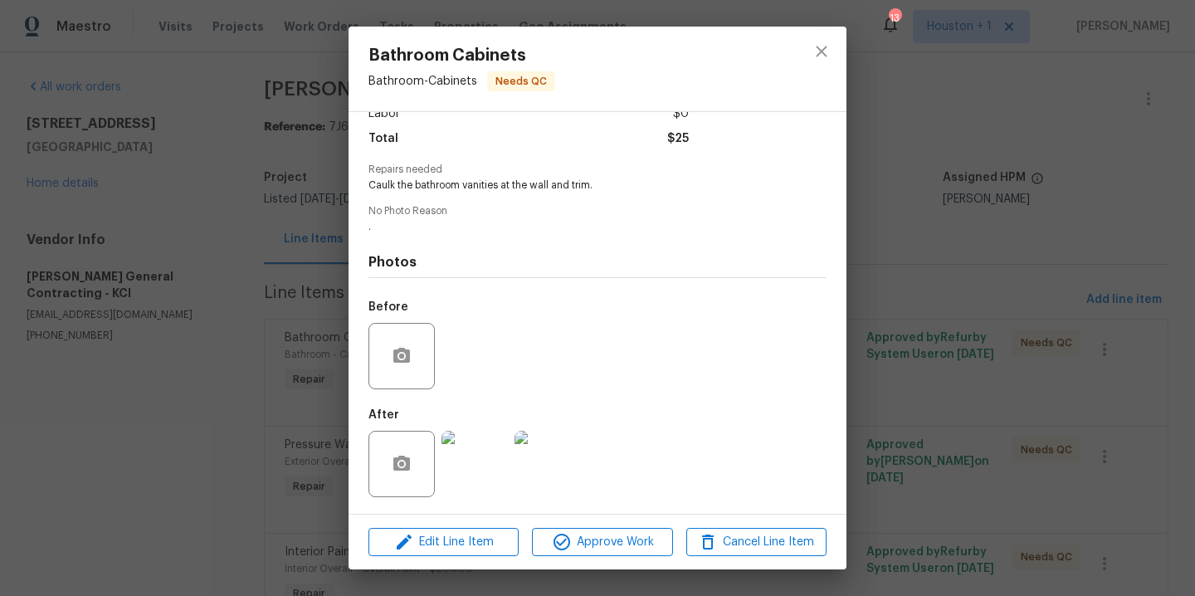
click at [576, 523] on div "Edit Line Item Approve Work Cancel Line Item" at bounding box center [598, 543] width 498 height 56
click at [575, 533] on span "Approve Work" at bounding box center [602, 542] width 130 height 21
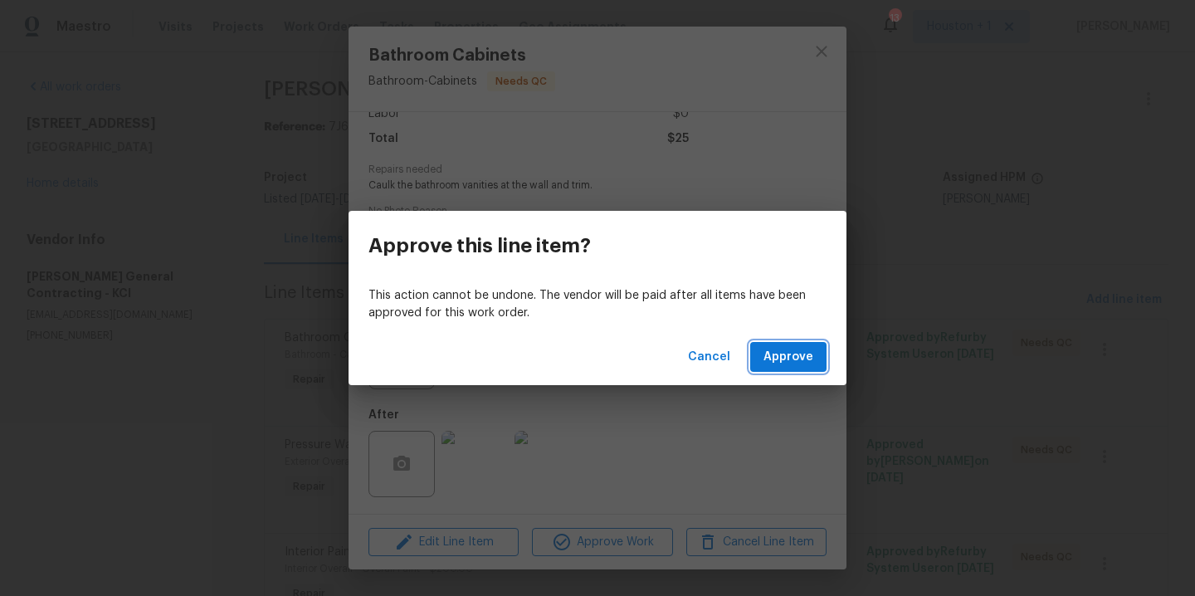
click at [803, 363] on span "Approve" at bounding box center [789, 357] width 50 height 21
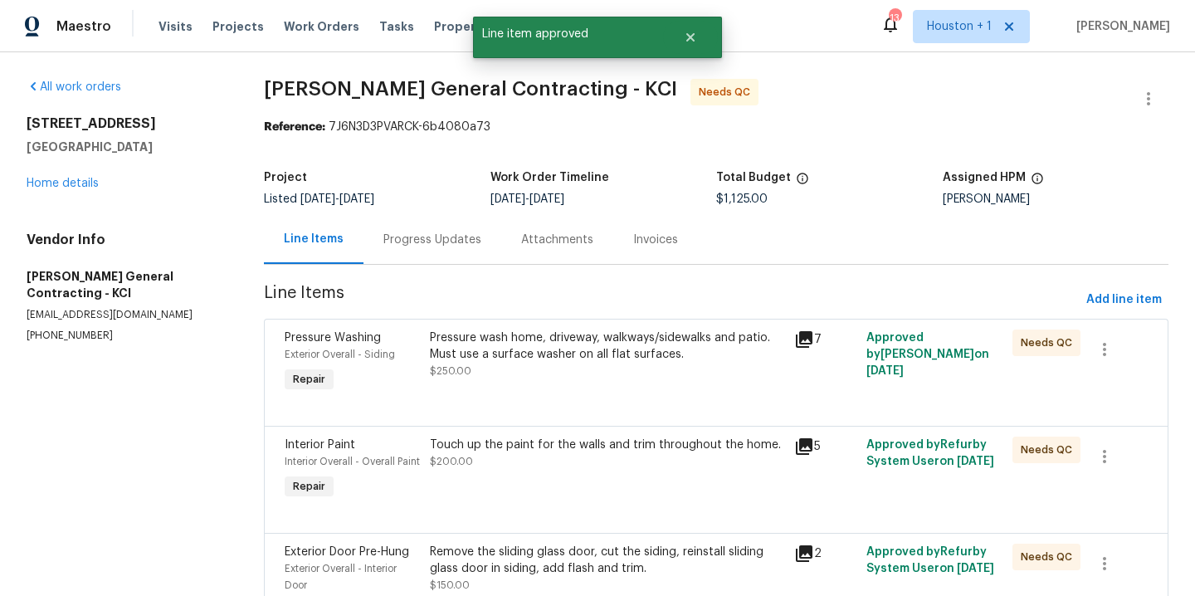
click at [604, 364] on div "Pressure wash home, driveway, walkways/sidewalks and patio. Must use a surface …" at bounding box center [607, 355] width 354 height 50
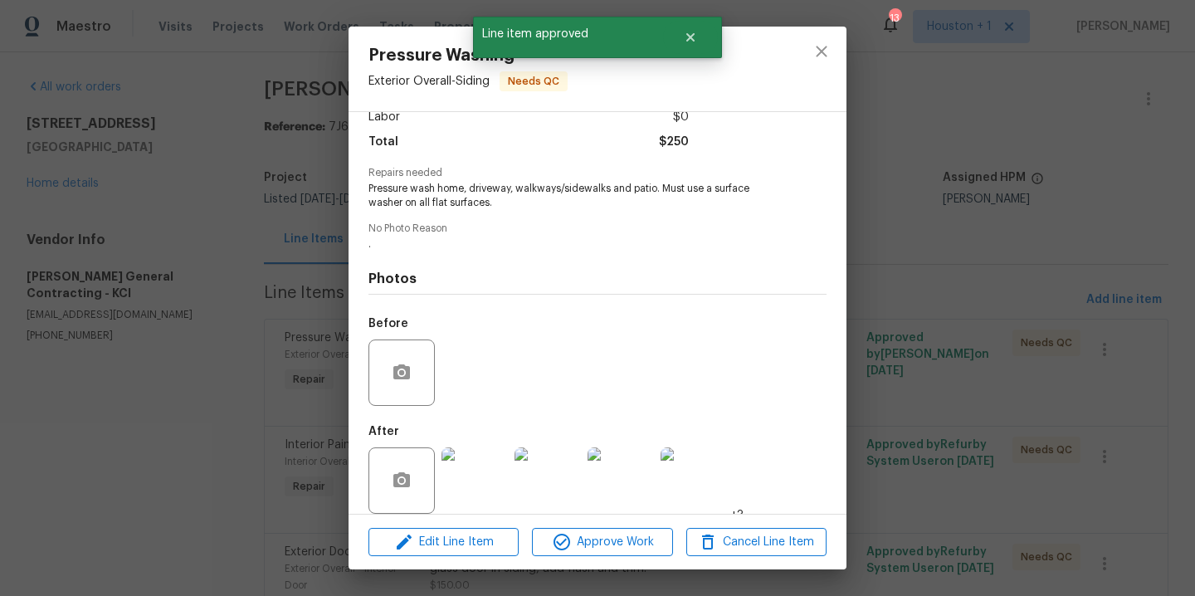
scroll to position [140, 0]
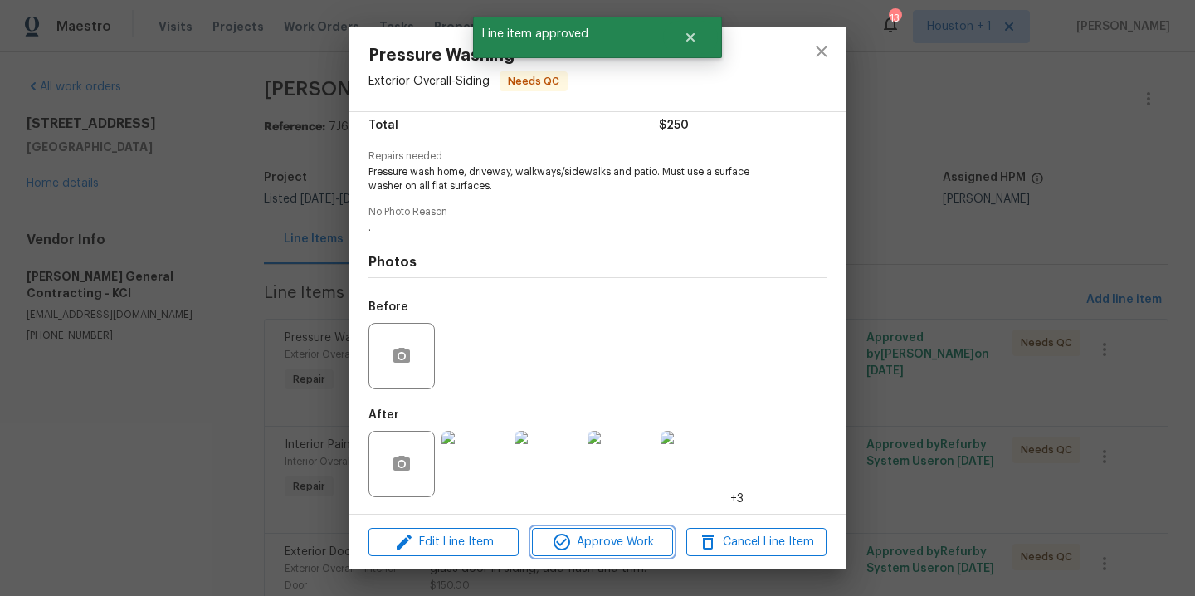
click at [594, 530] on button "Approve Work" at bounding box center [602, 542] width 140 height 29
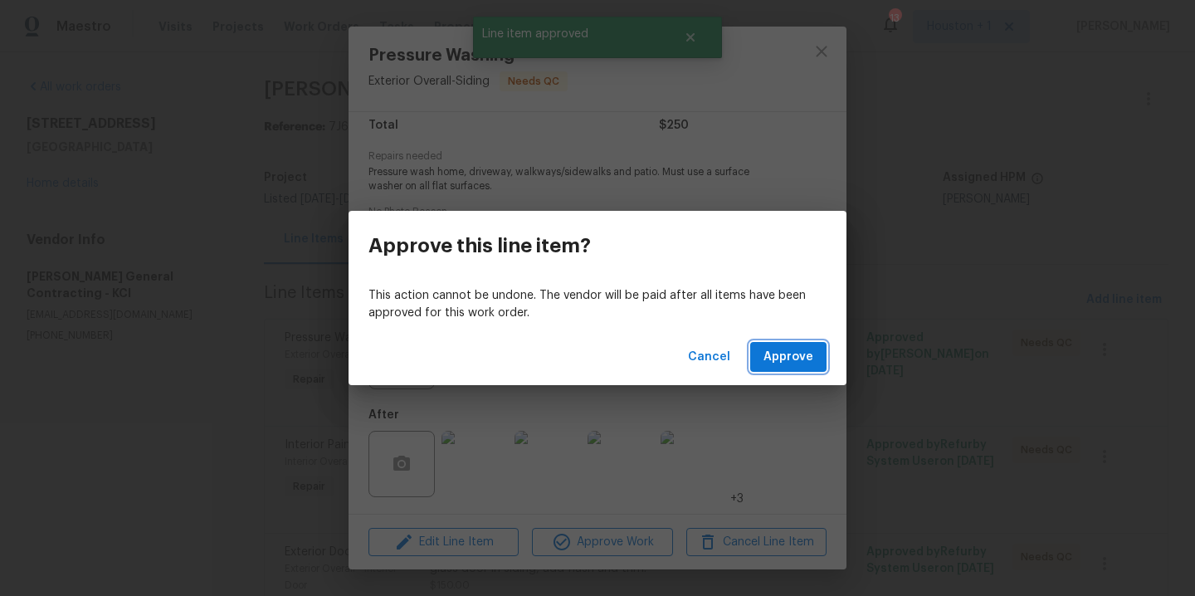
click at [763, 366] on button "Approve" at bounding box center [788, 357] width 76 height 31
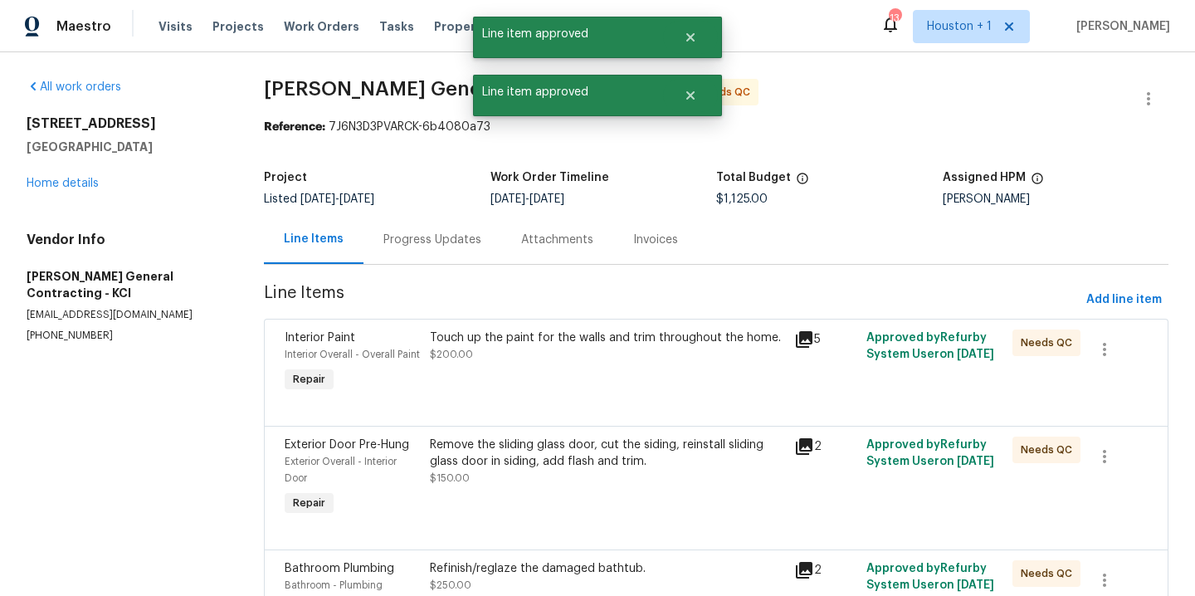
click at [594, 366] on div "Touch up the paint for the walls and trim throughout the home. $200.00" at bounding box center [607, 363] width 364 height 76
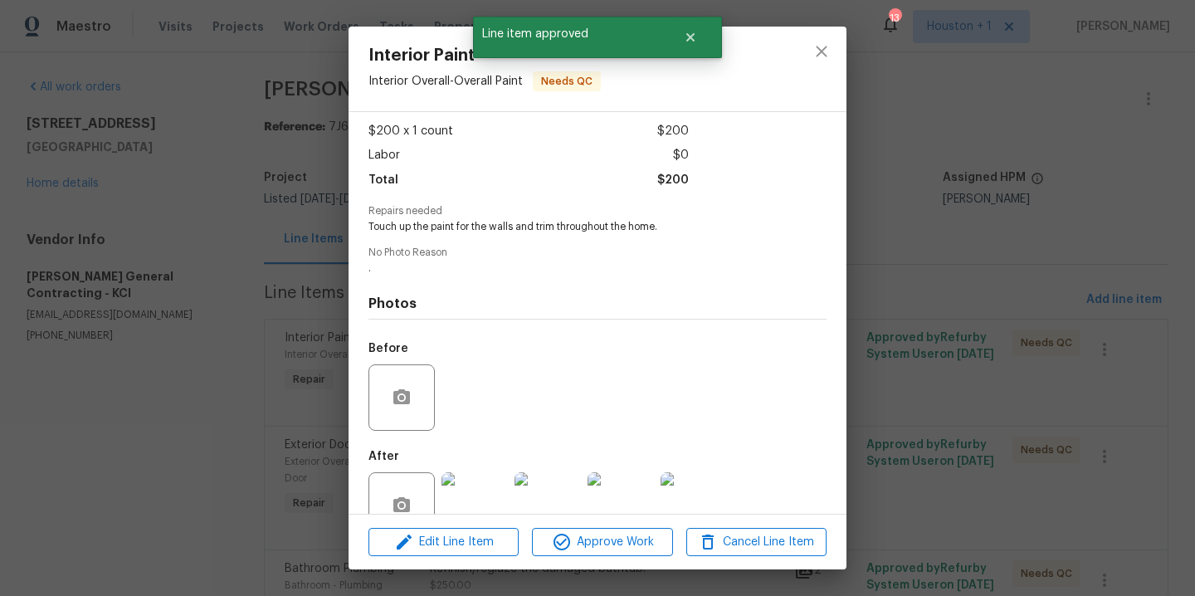
scroll to position [127, 0]
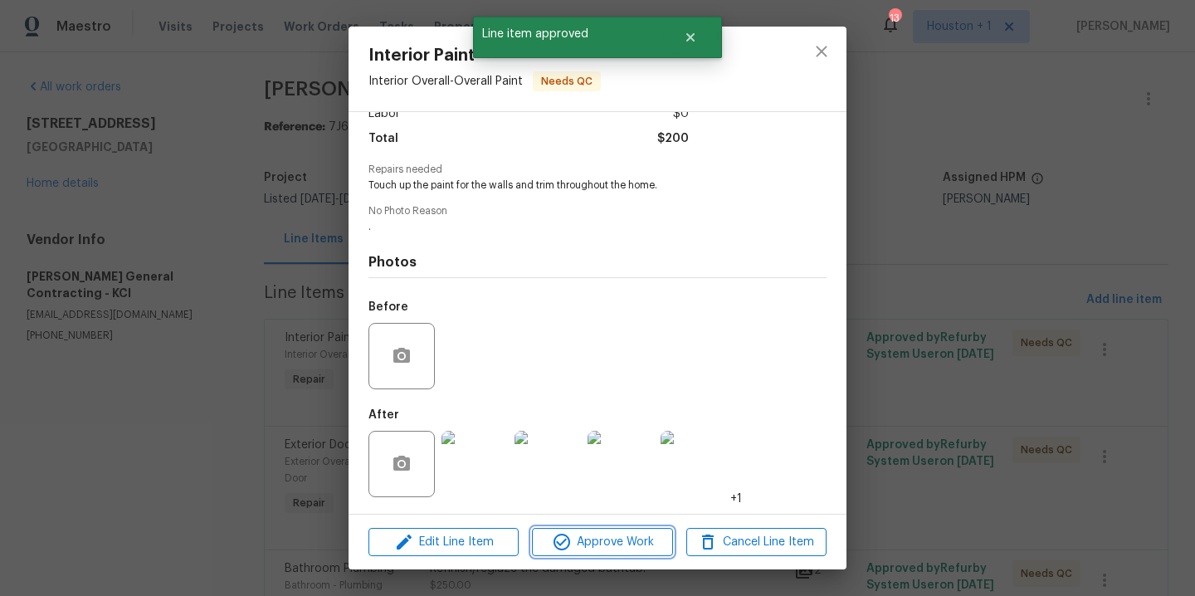
click at [618, 551] on span "Approve Work" at bounding box center [602, 542] width 130 height 21
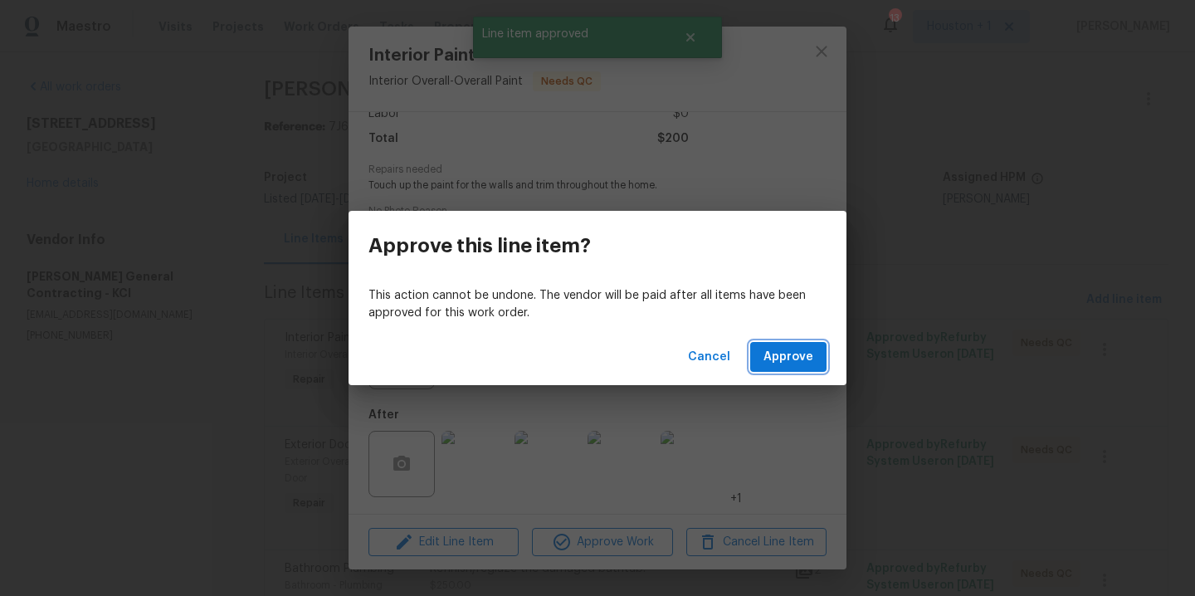
click at [786, 362] on span "Approve" at bounding box center [789, 357] width 50 height 21
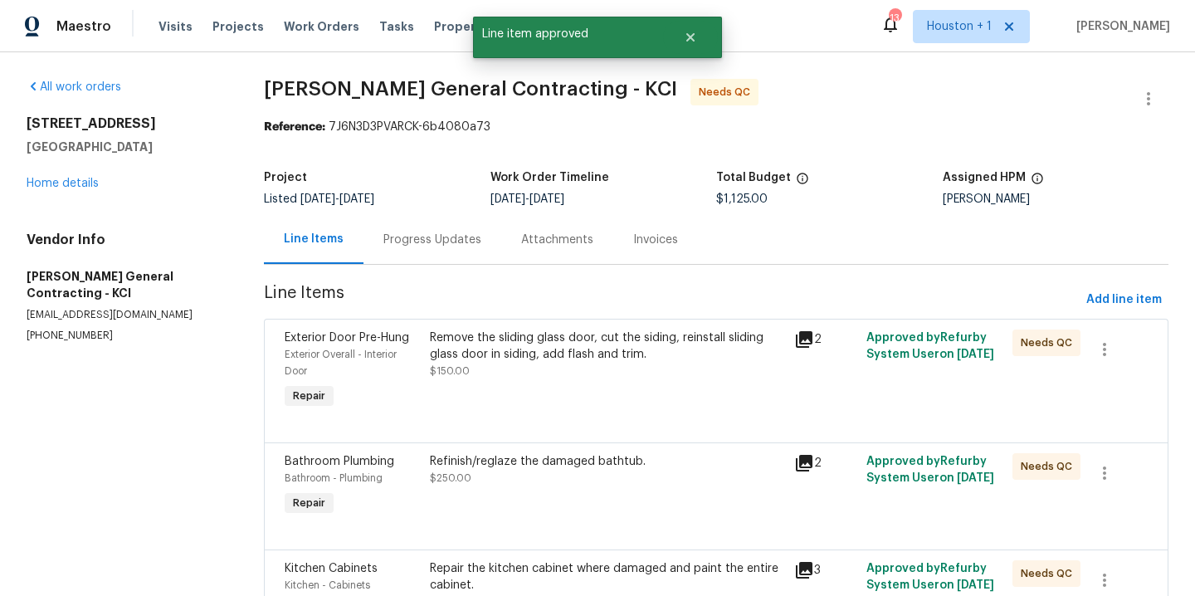
click at [603, 416] on div at bounding box center [716, 423] width 863 height 20
click at [559, 377] on div "Remove the sliding glass door, cut the siding, reinstall sliding glass door in …" at bounding box center [607, 355] width 354 height 50
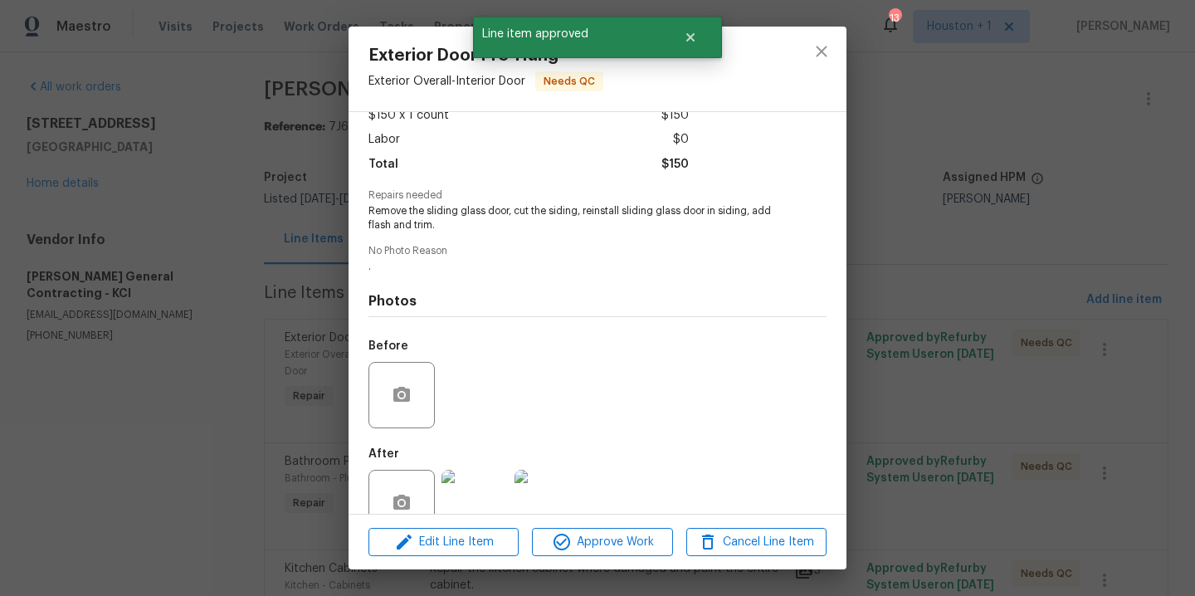
scroll to position [140, 0]
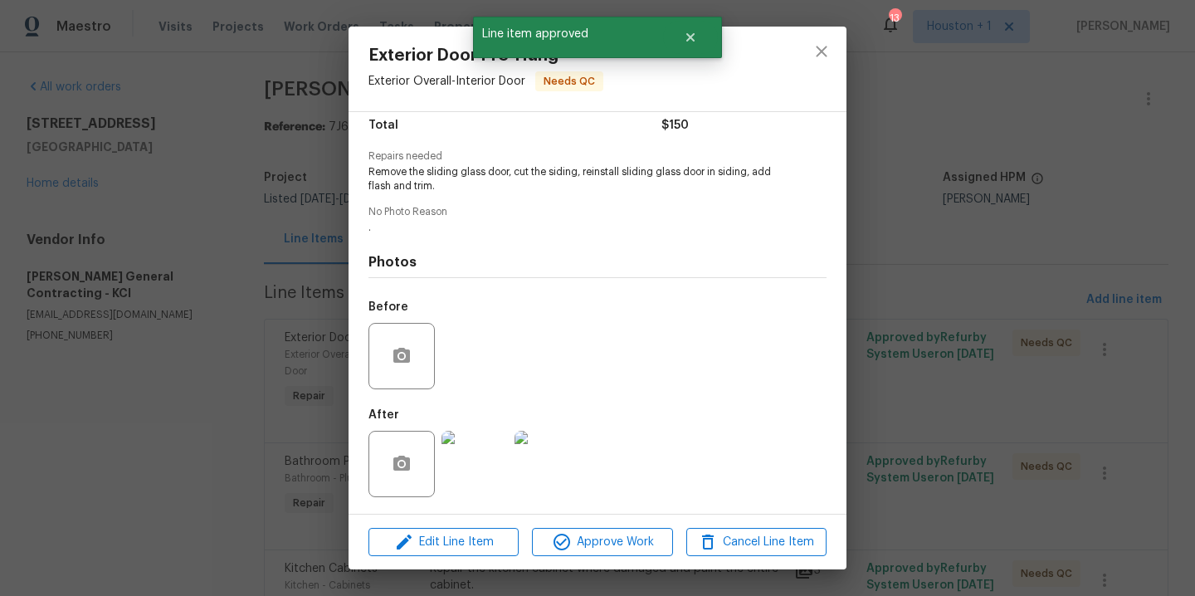
click at [478, 473] on img at bounding box center [475, 464] width 66 height 66
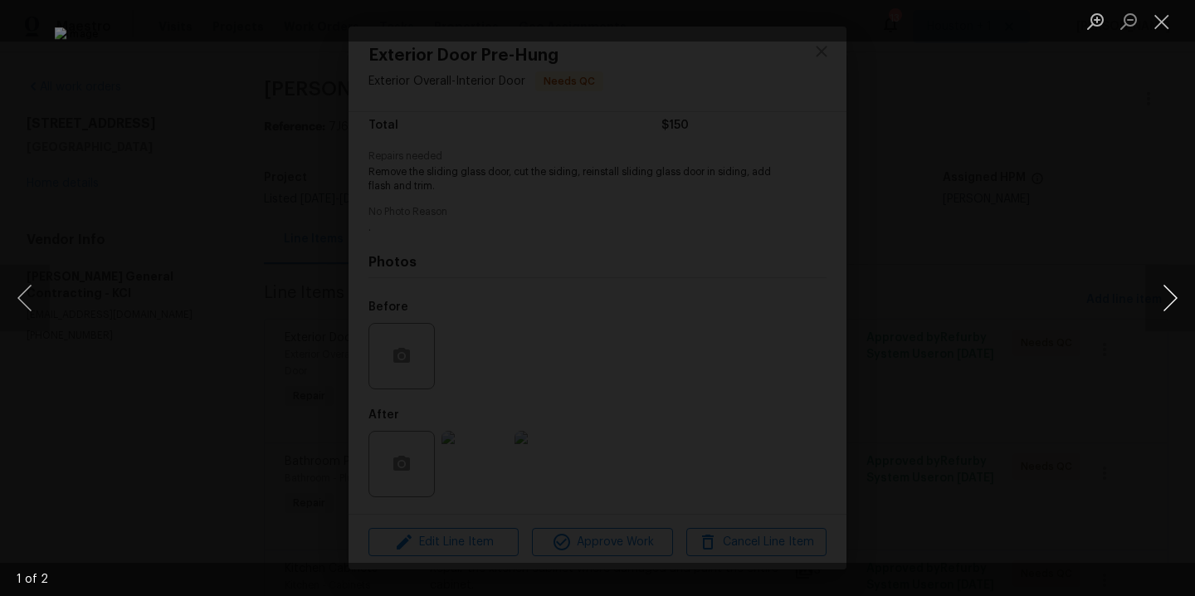
click at [1173, 304] on button "Next image" at bounding box center [1171, 298] width 50 height 66
click at [1019, 303] on div "Lightbox" at bounding box center [597, 298] width 1195 height 596
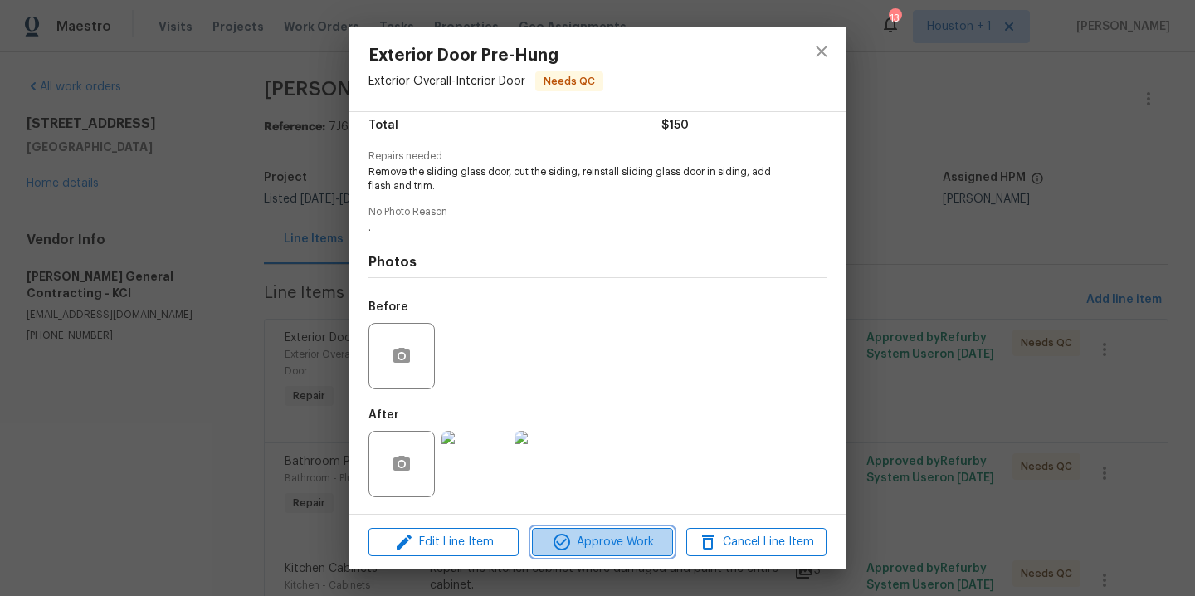
click at [586, 544] on span "Approve Work" at bounding box center [602, 542] width 130 height 21
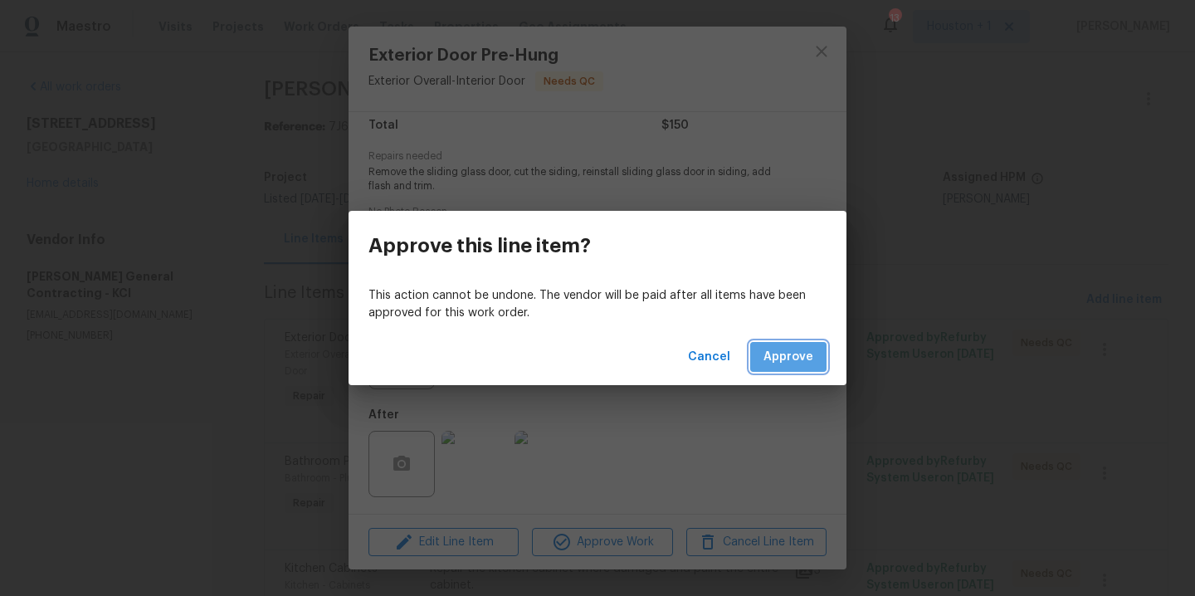
click at [782, 354] on span "Approve" at bounding box center [789, 357] width 50 height 21
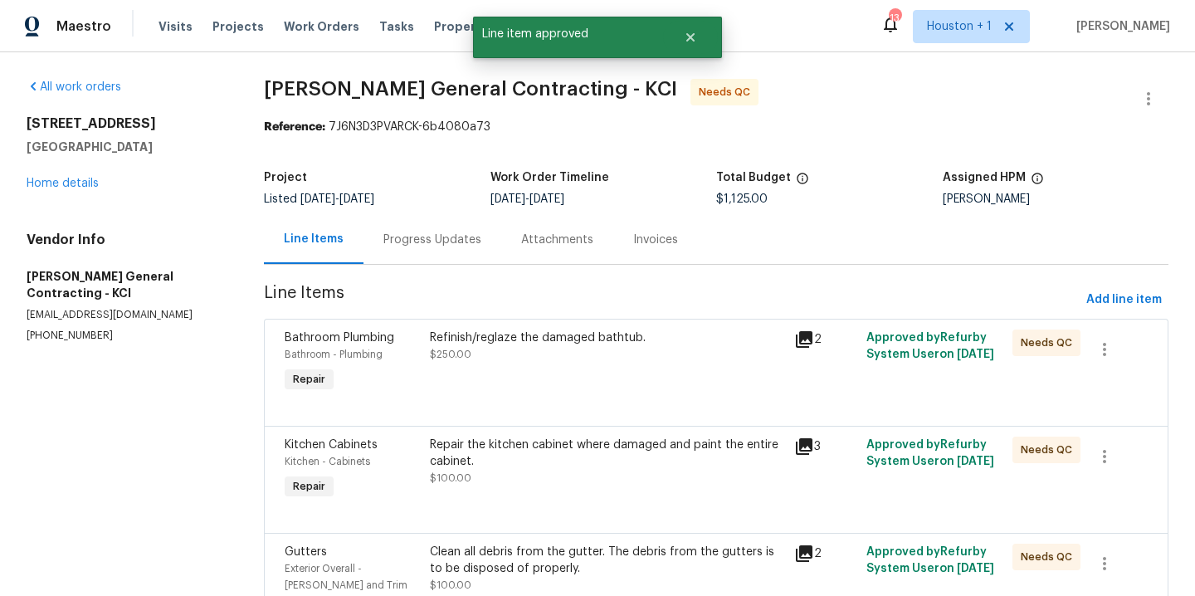
click at [619, 378] on div "Refinish/reglaze the damaged bathtub. $250.00" at bounding box center [607, 363] width 364 height 76
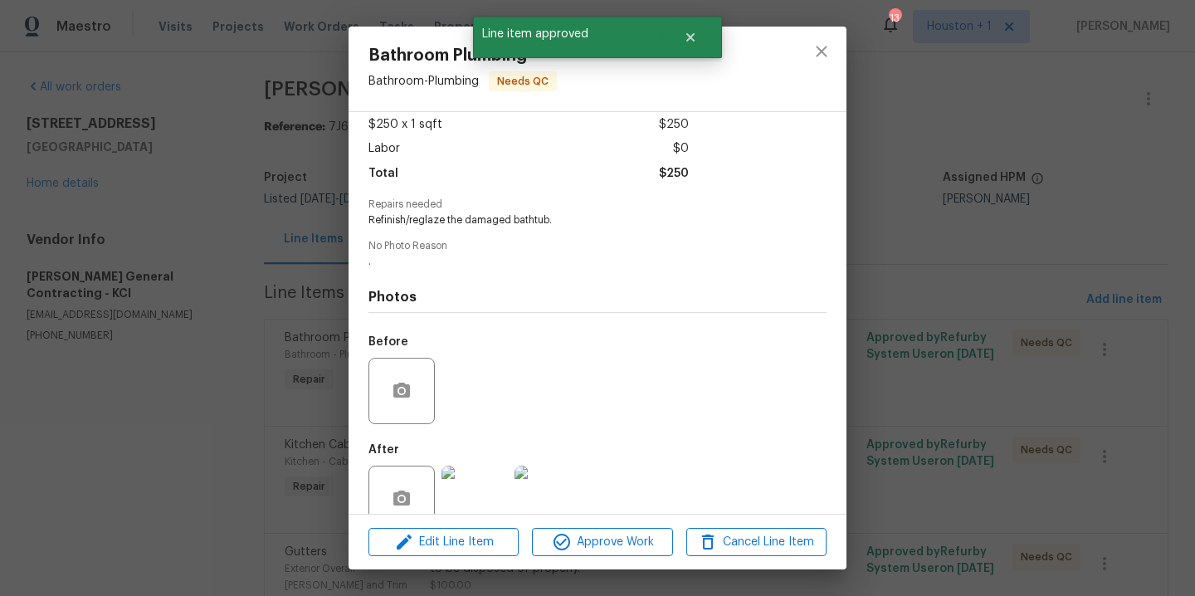
scroll to position [127, 0]
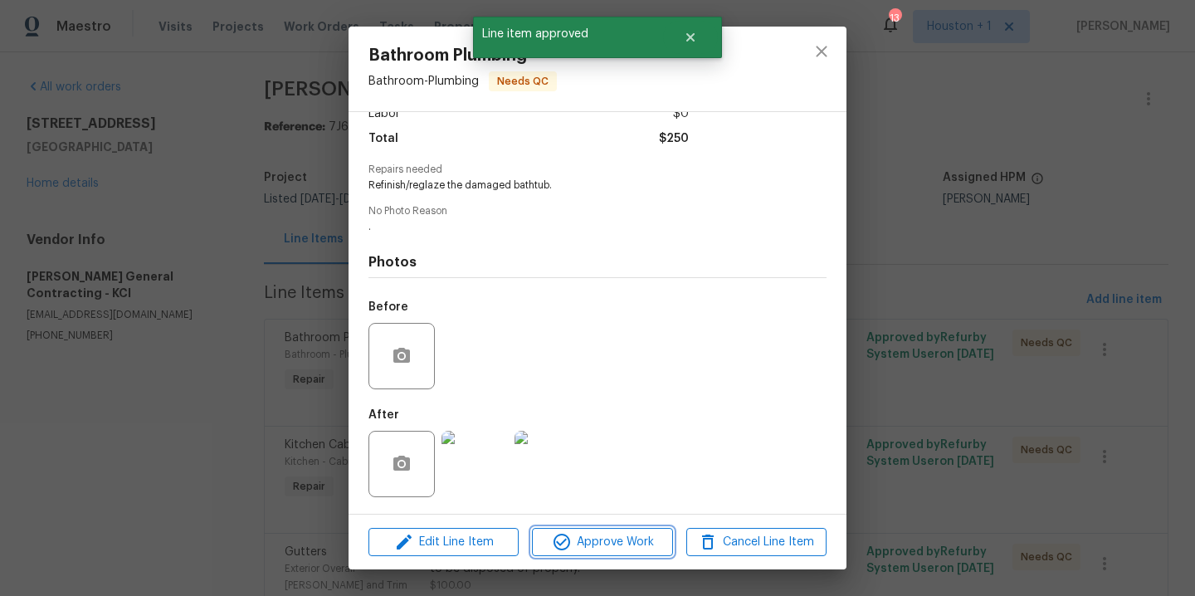
click at [578, 548] on span "Approve Work" at bounding box center [602, 542] width 130 height 21
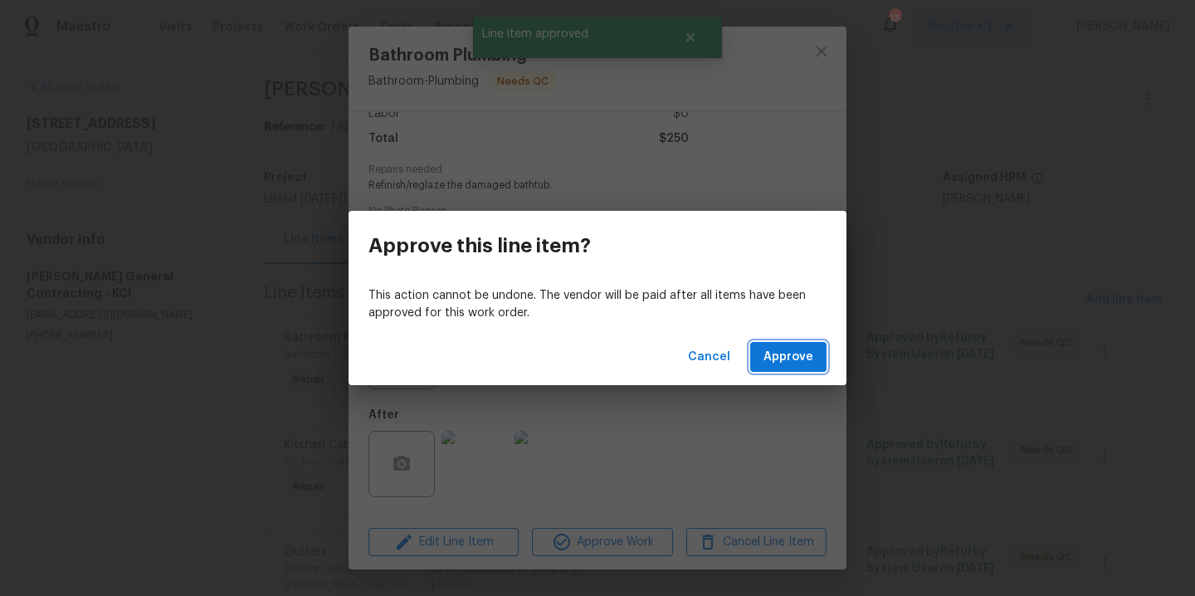
click at [814, 350] on button "Approve" at bounding box center [788, 357] width 76 height 31
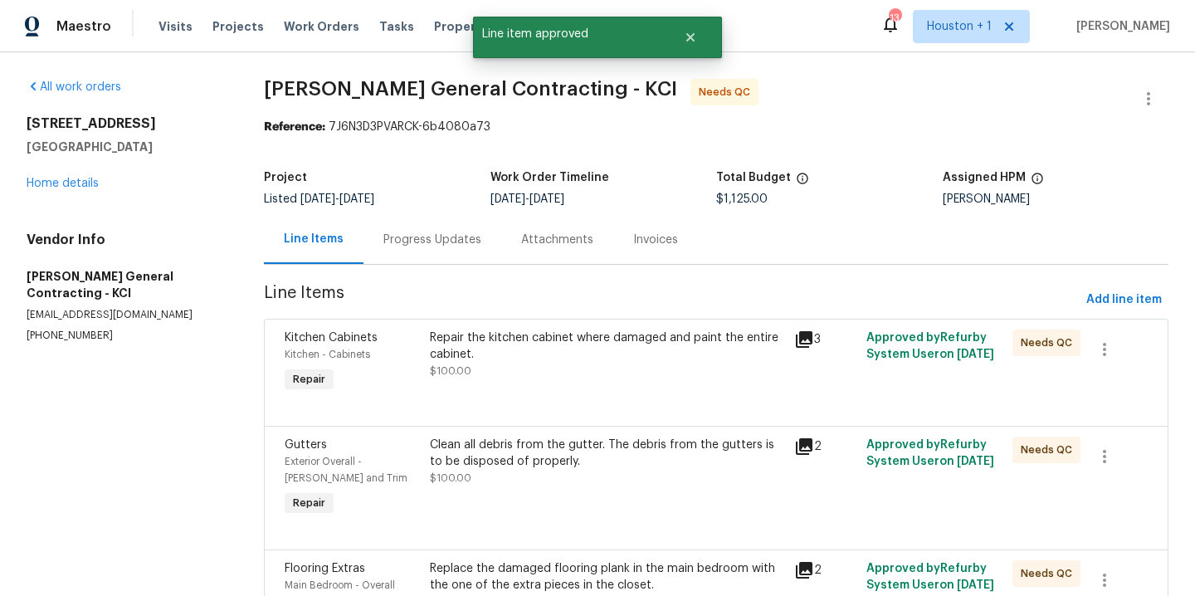
click at [590, 389] on div "Repair the kitchen cabinet where damaged and paint the entire cabinet. $100.00" at bounding box center [607, 363] width 364 height 76
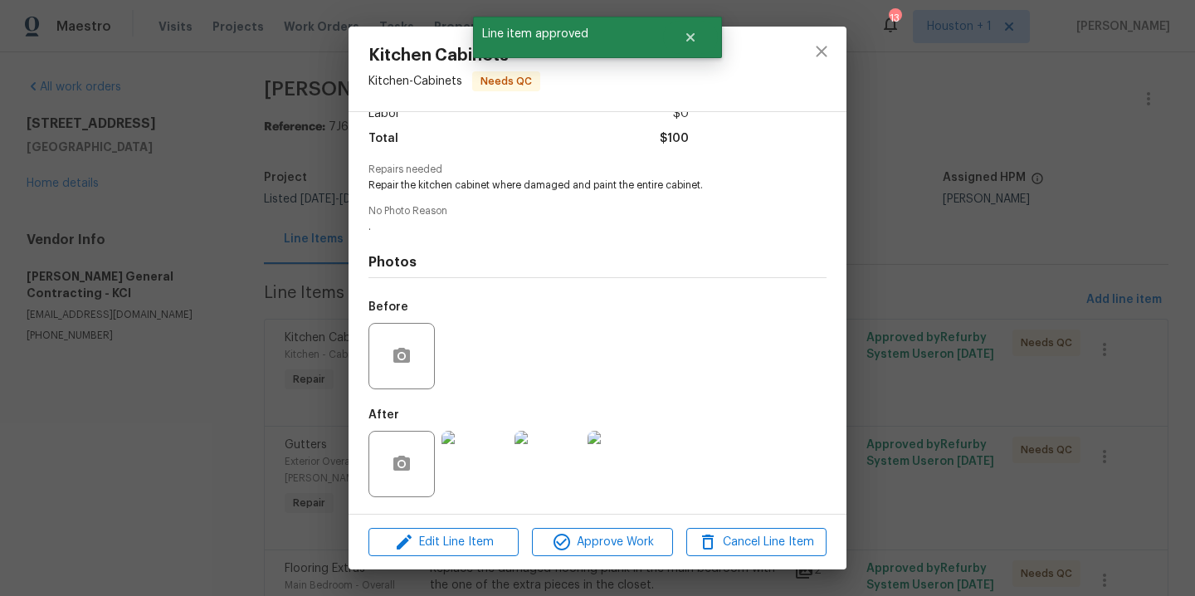
click at [472, 442] on img at bounding box center [475, 464] width 66 height 66
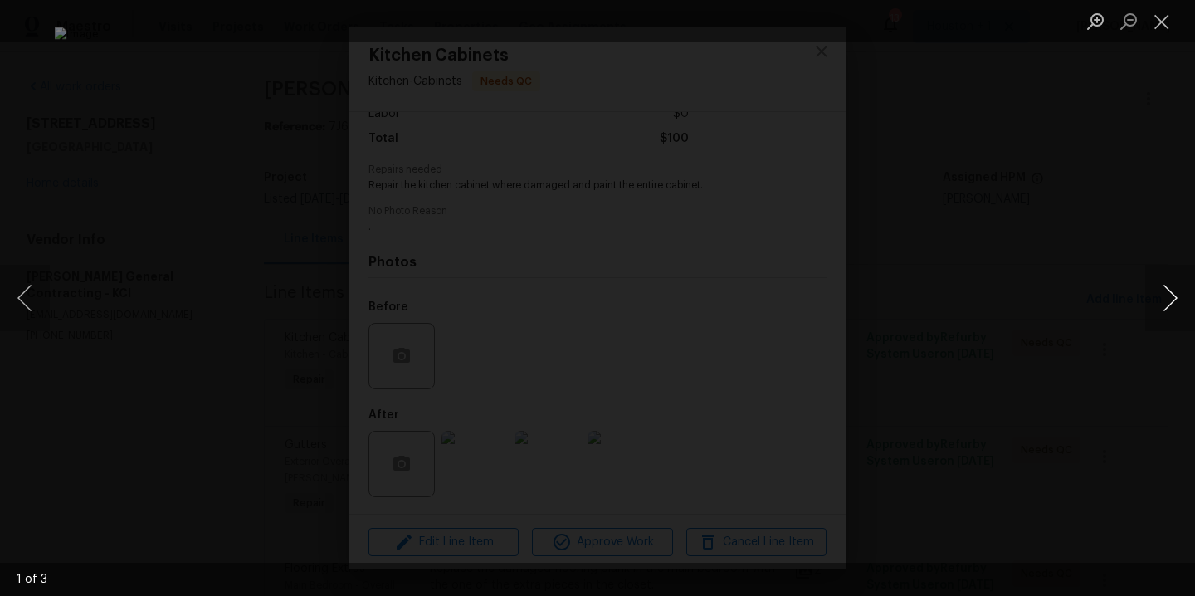
click at [1165, 291] on button "Next image" at bounding box center [1171, 298] width 50 height 66
click at [1152, 242] on div "Lightbox" at bounding box center [597, 298] width 1195 height 596
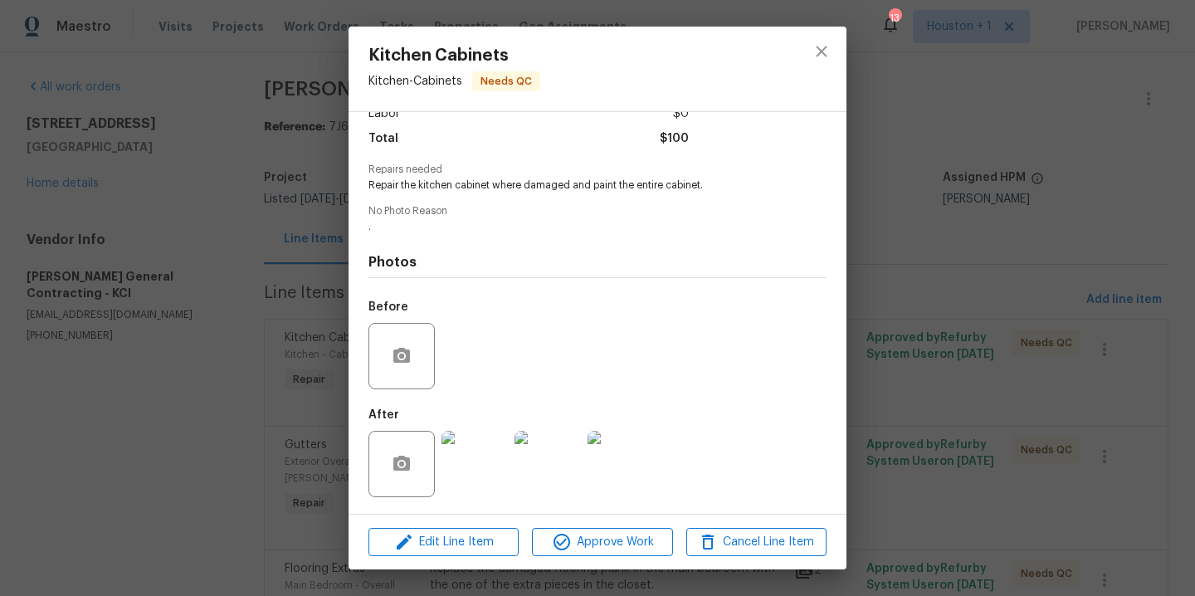
click at [608, 481] on img at bounding box center [621, 464] width 66 height 66
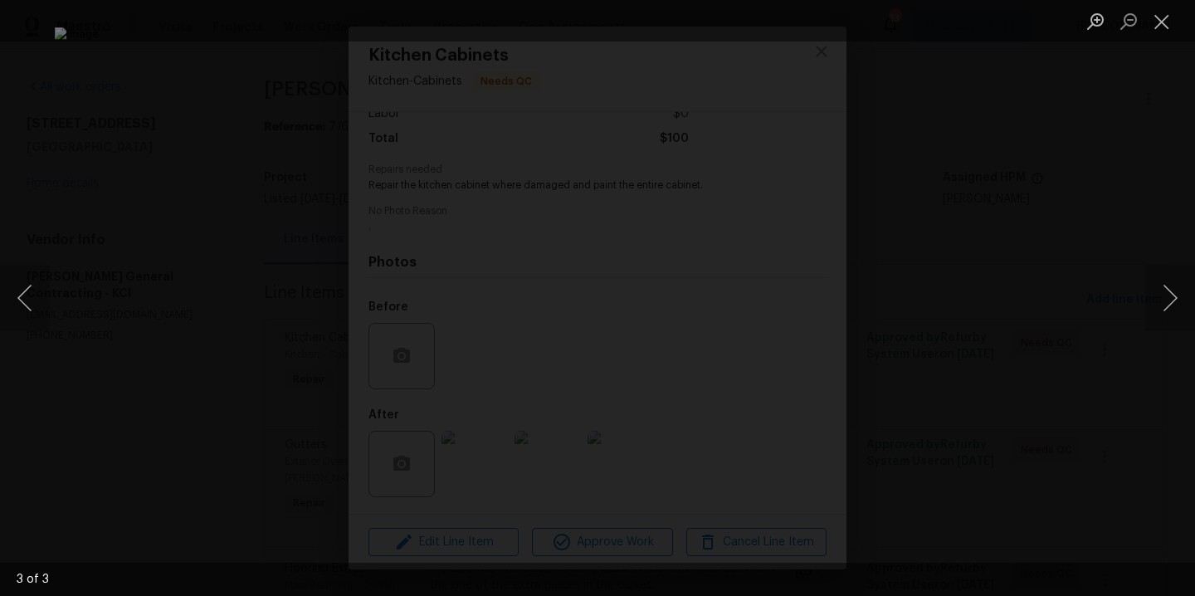
click at [997, 259] on div "Lightbox" at bounding box center [597, 298] width 1195 height 596
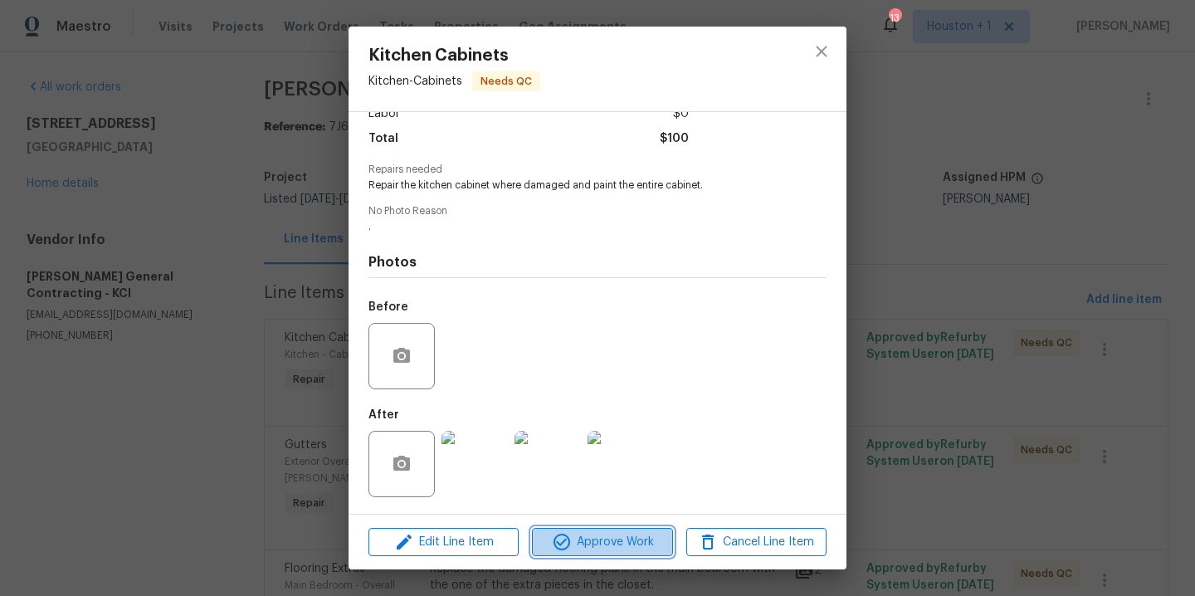
click at [617, 544] on span "Approve Work" at bounding box center [602, 542] width 130 height 21
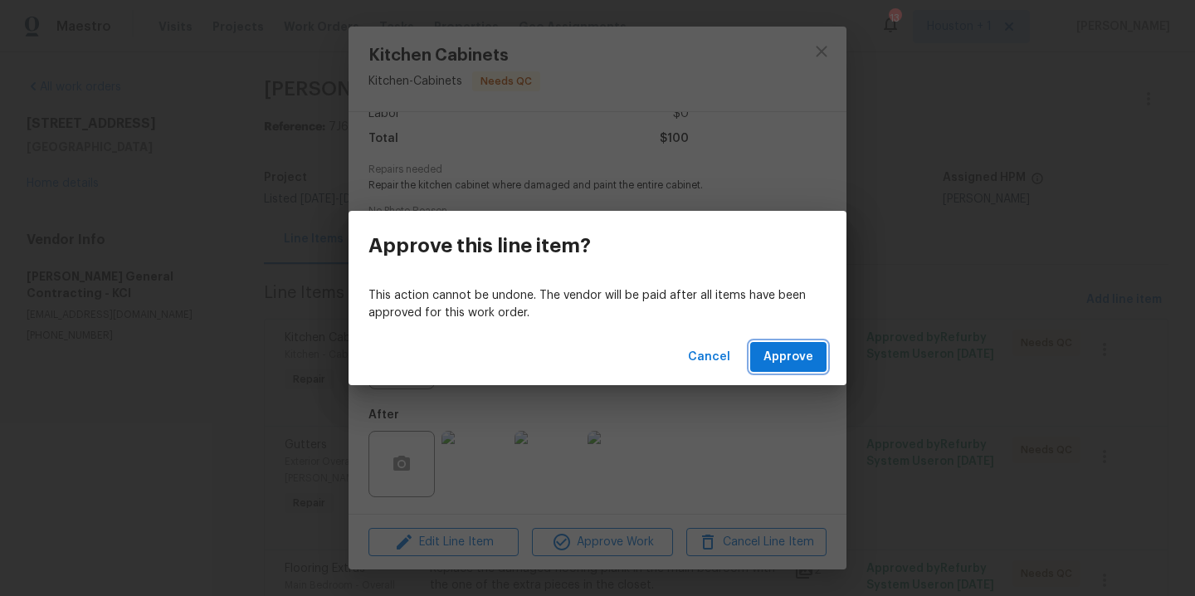
click at [794, 354] on span "Approve" at bounding box center [789, 357] width 50 height 21
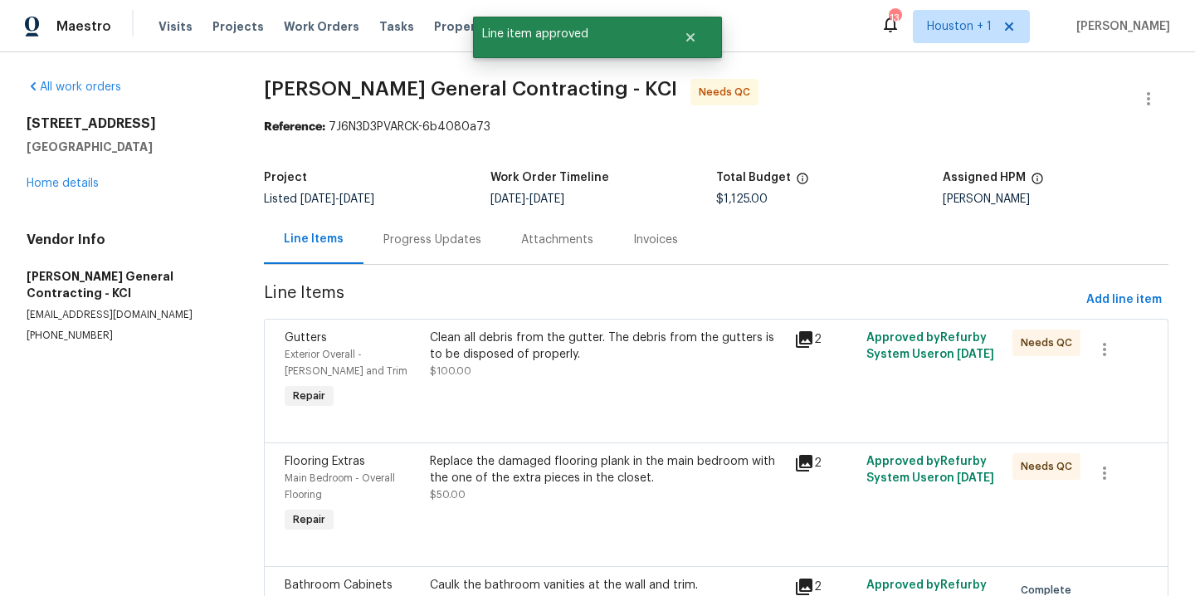
click at [667, 379] on div "Clean all debris from the gutter. The debris from the gutters is to be disposed…" at bounding box center [607, 355] width 354 height 50
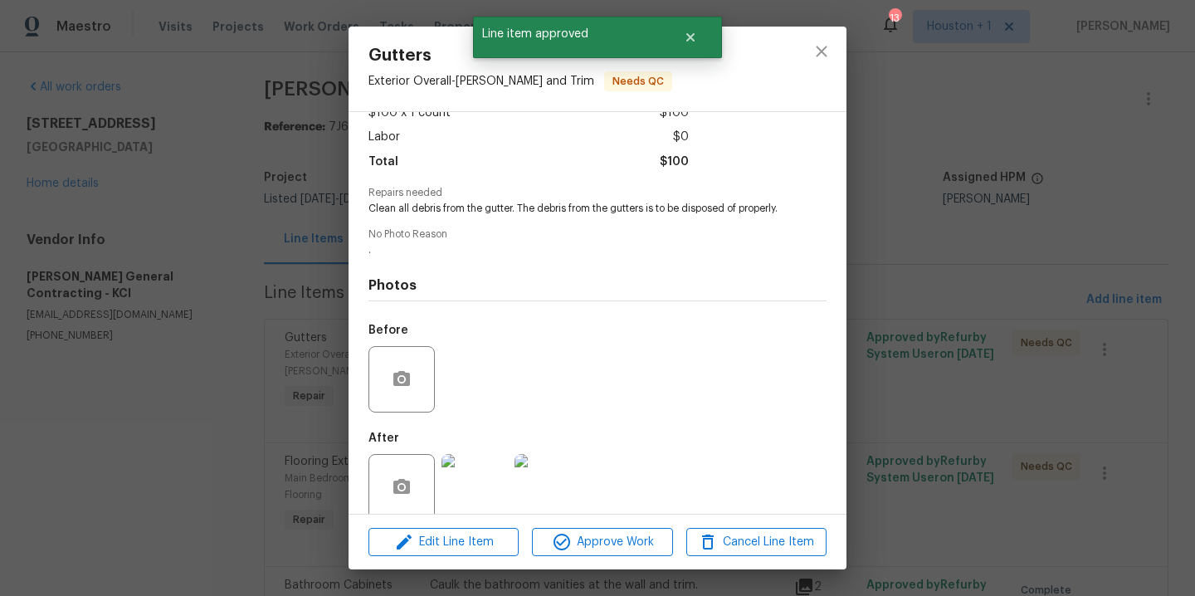
scroll to position [140, 0]
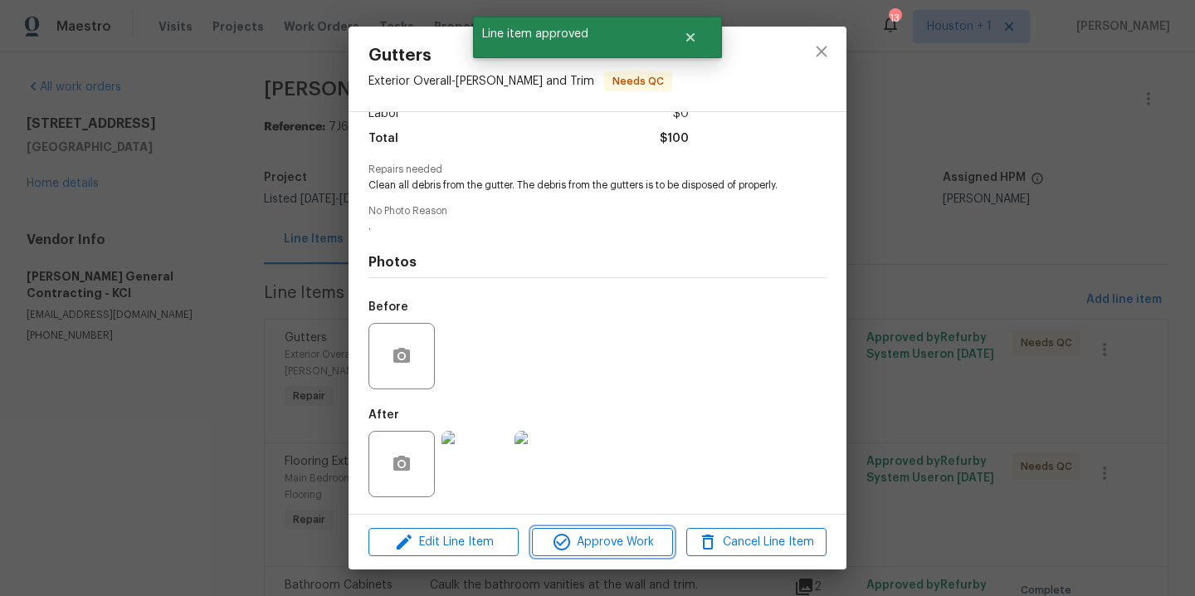
click at [595, 532] on span "Approve Work" at bounding box center [602, 542] width 130 height 21
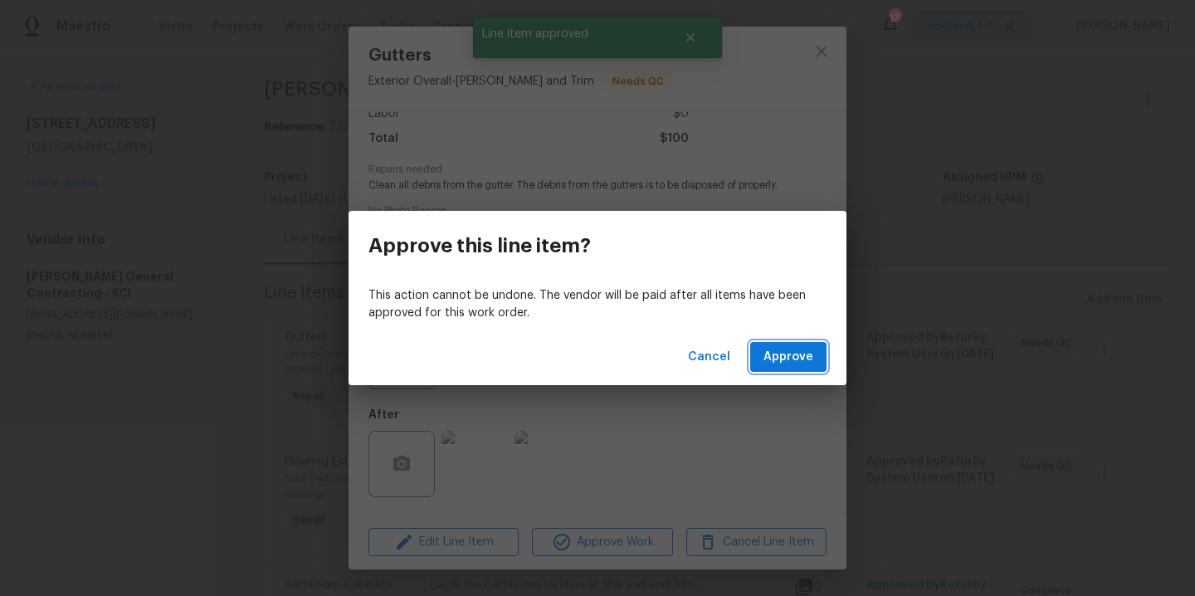
click at [778, 354] on span "Approve" at bounding box center [789, 357] width 50 height 21
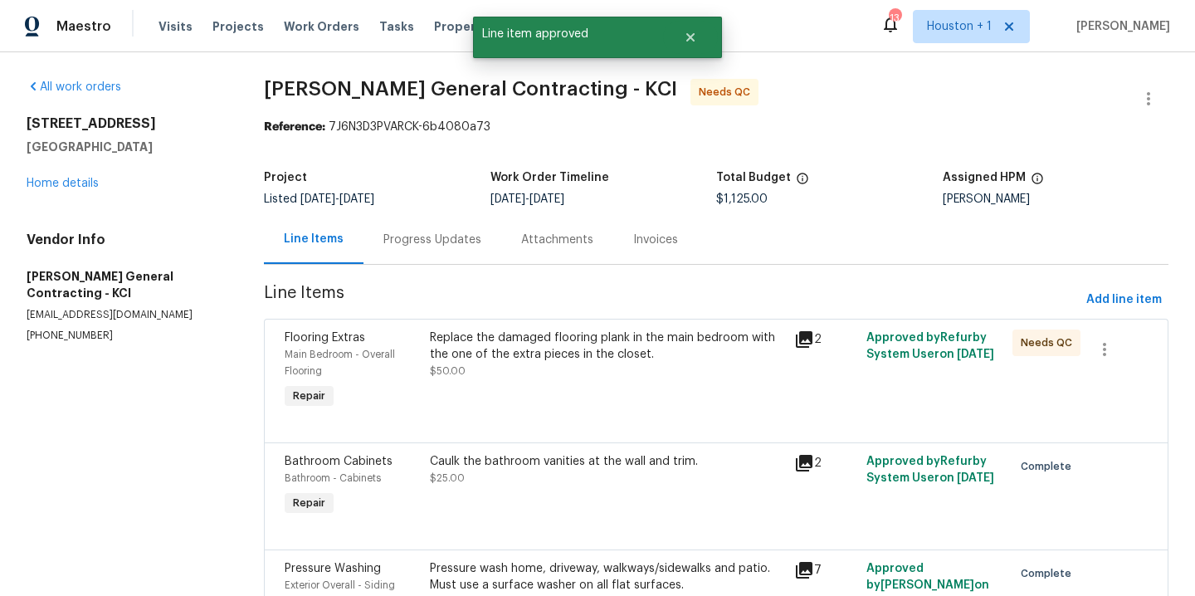
click at [619, 397] on div "Replace the damaged flooring plank in the main bedroom with the one of the extr…" at bounding box center [607, 371] width 364 height 93
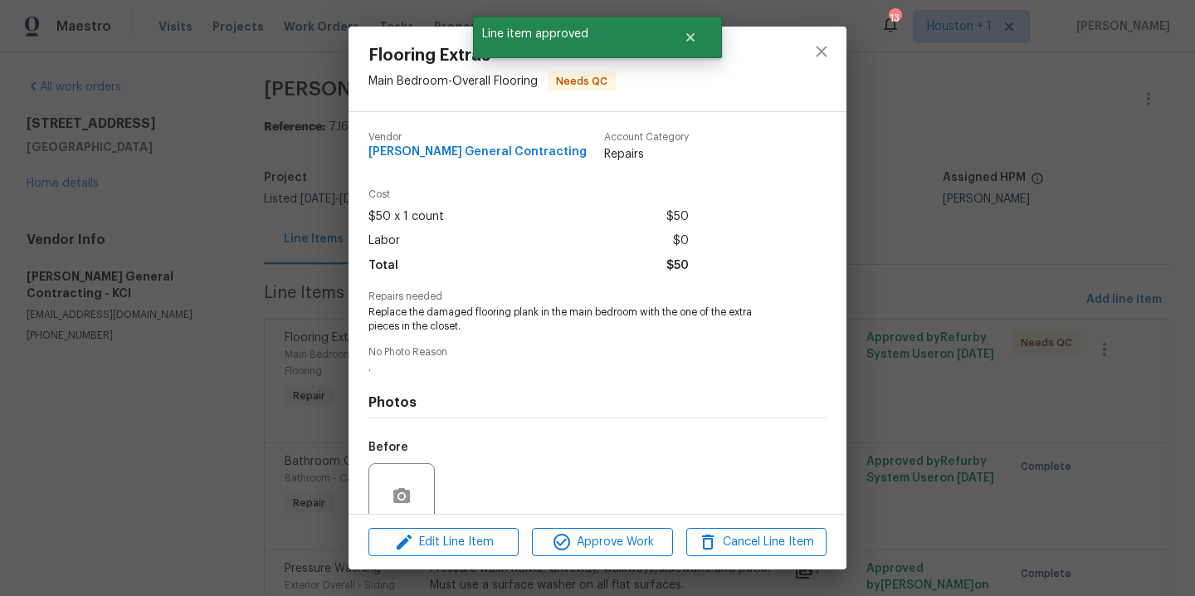
click at [629, 557] on div "Edit Line Item Approve Work Cancel Line Item" at bounding box center [598, 543] width 498 height 56
click at [636, 550] on span "Approve Work" at bounding box center [602, 542] width 130 height 21
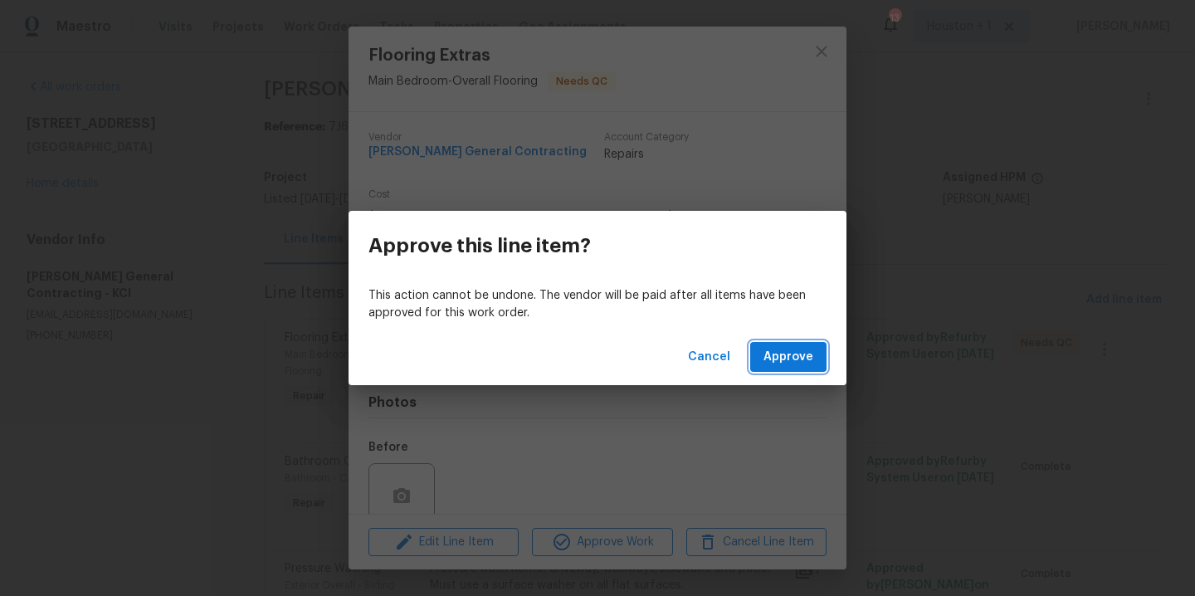
click at [794, 361] on span "Approve" at bounding box center [789, 357] width 50 height 21
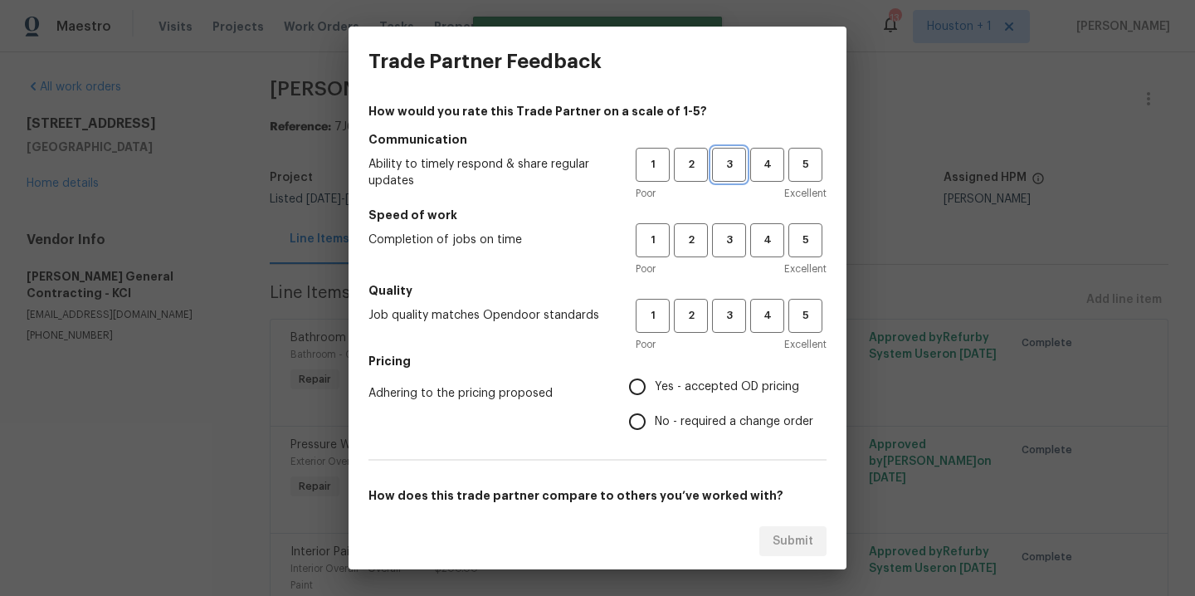
click at [714, 157] on span "3" at bounding box center [729, 164] width 31 height 19
click at [712, 224] on button "3" at bounding box center [729, 240] width 34 height 34
click at [721, 297] on h5 "Quality" at bounding box center [598, 290] width 458 height 17
click at [714, 325] on span "3" at bounding box center [729, 315] width 31 height 19
click at [707, 397] on label "Yes - accepted OD pricing" at bounding box center [716, 386] width 193 height 35
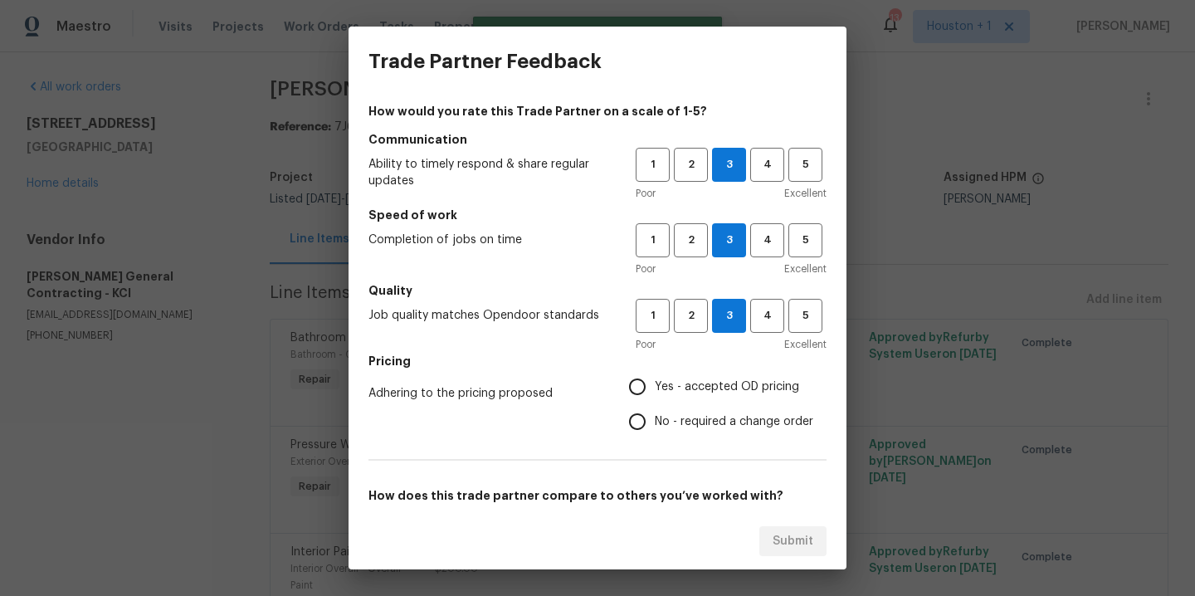
click at [655, 397] on input "Yes - accepted OD pricing" at bounding box center [637, 386] width 35 height 35
radio input "true"
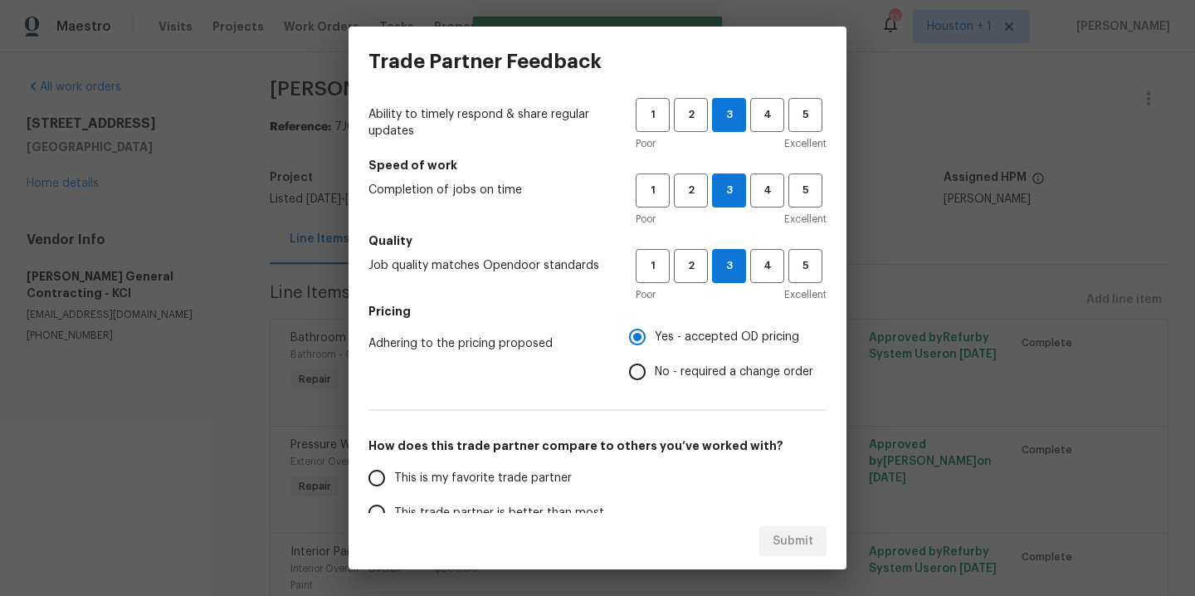
scroll to position [65, 0]
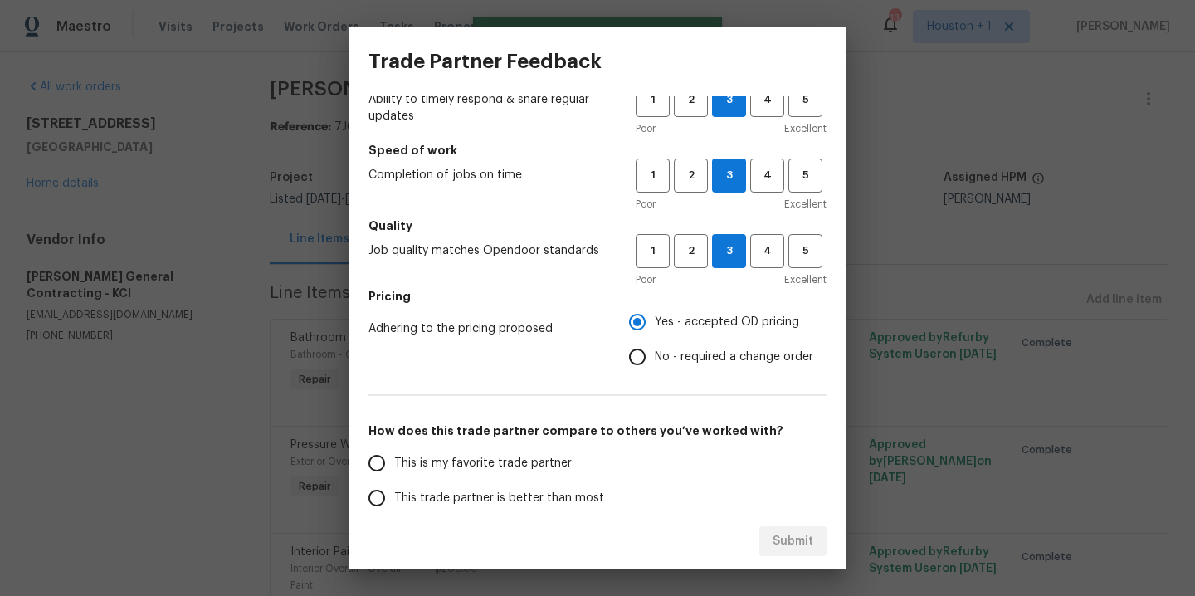
click at [481, 467] on span "This is my favorite trade partner" at bounding box center [483, 463] width 178 height 17
click at [394, 467] on input "This is my favorite trade partner" at bounding box center [376, 463] width 35 height 35
click at [795, 544] on span "Submit" at bounding box center [793, 541] width 41 height 21
radio input "true"
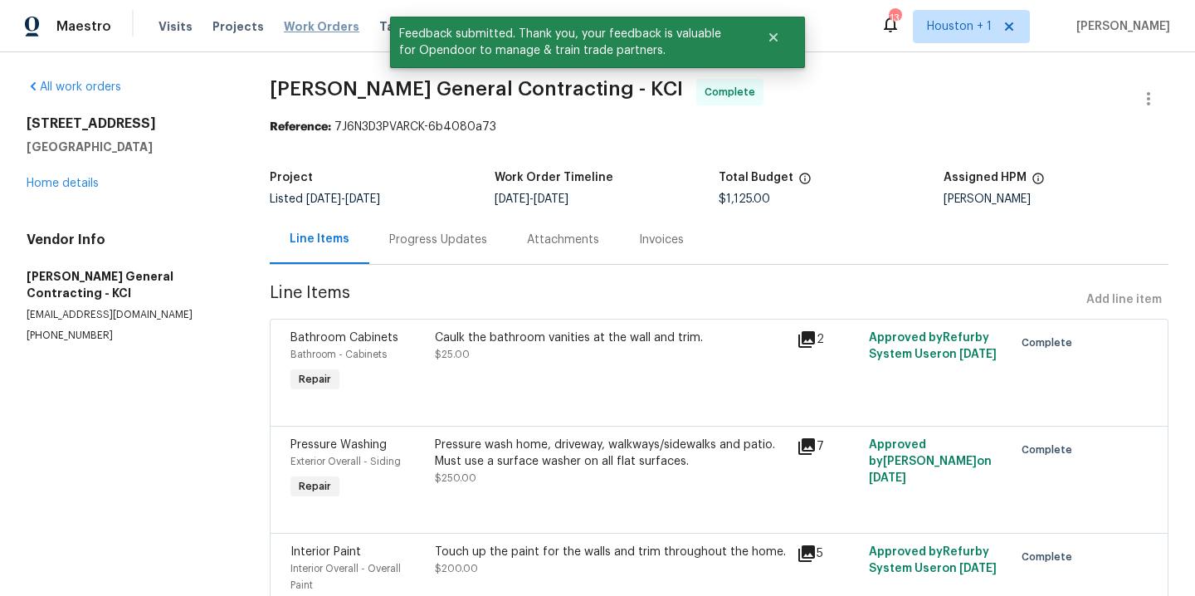
click at [296, 31] on span "Work Orders" at bounding box center [322, 26] width 76 height 17
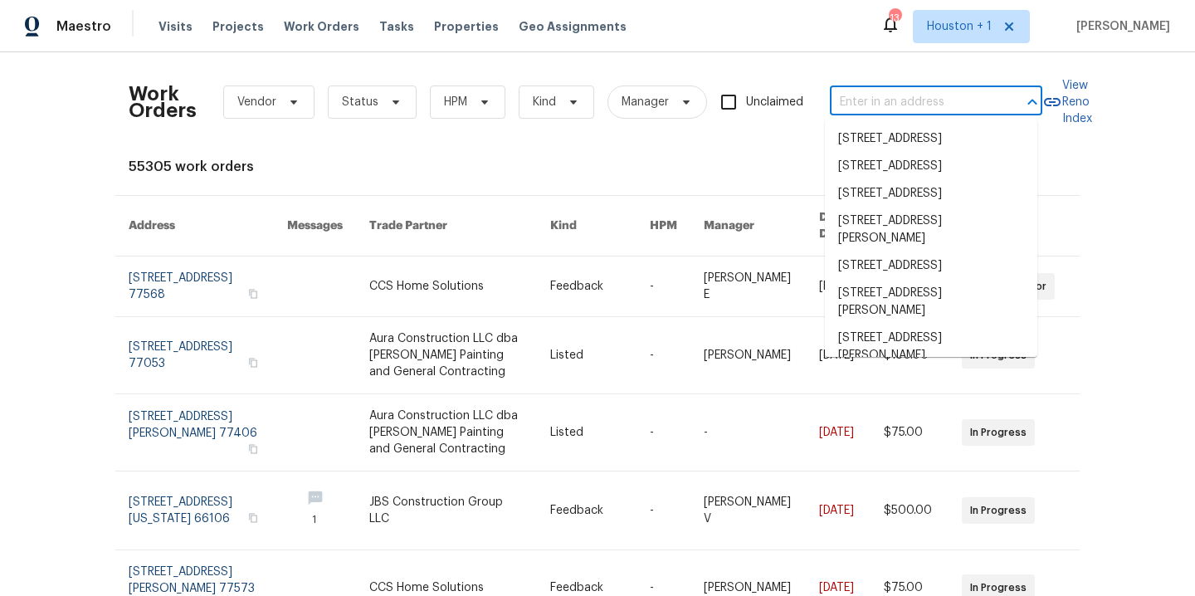
click at [900, 104] on input "text" at bounding box center [913, 103] width 166 height 26
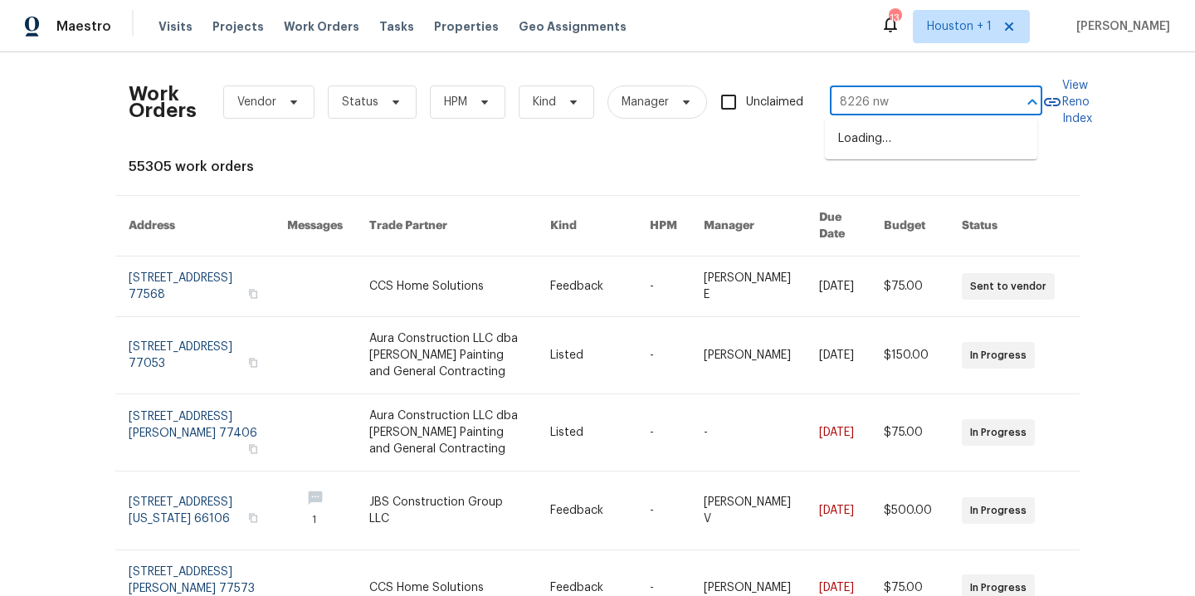
type input "8226 nw"
click at [978, 136] on li "8226 NW 82nd Ct, Kansas City, MO 64152" at bounding box center [931, 138] width 213 height 27
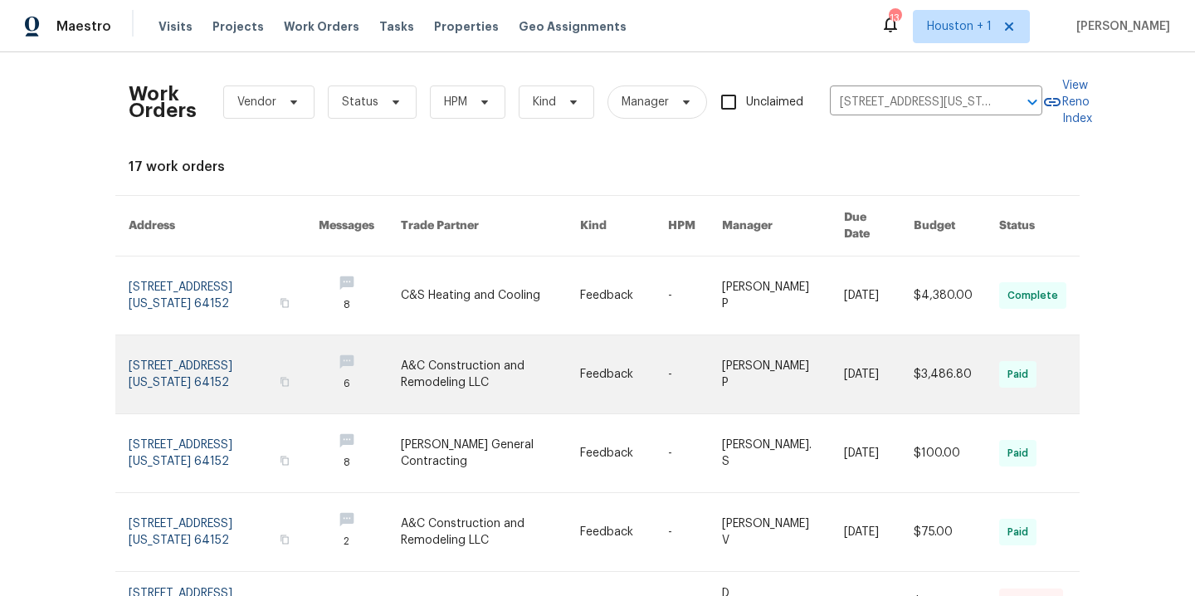
click at [421, 352] on link at bounding box center [491, 374] width 180 height 78
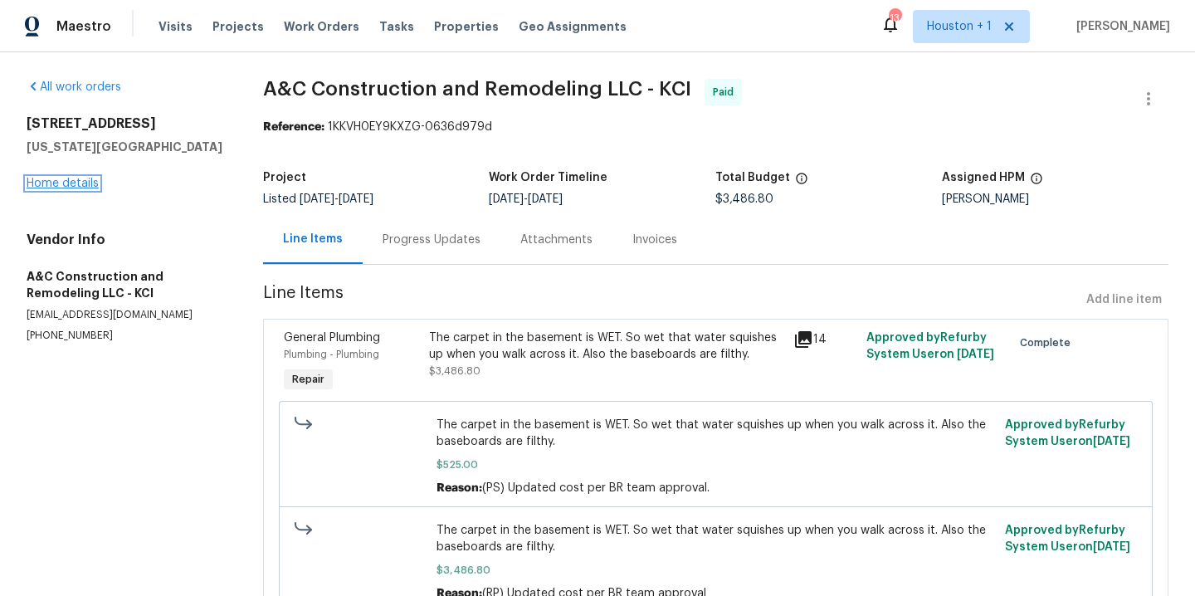
click at [86, 187] on link "Home details" at bounding box center [63, 184] width 72 height 12
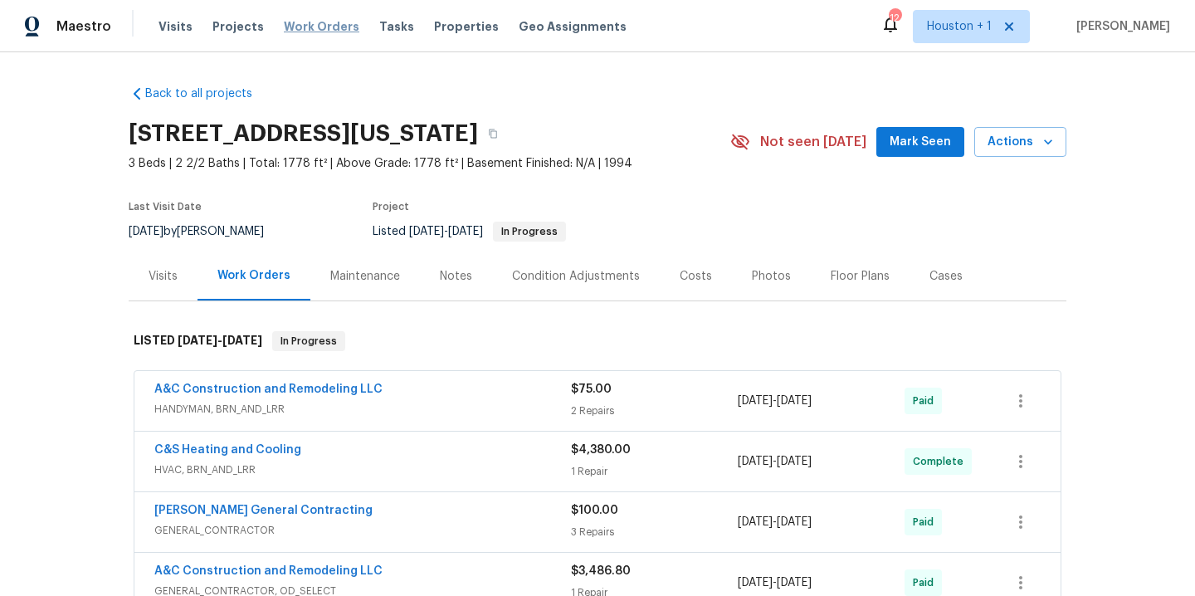
click at [320, 22] on span "Work Orders" at bounding box center [322, 26] width 76 height 17
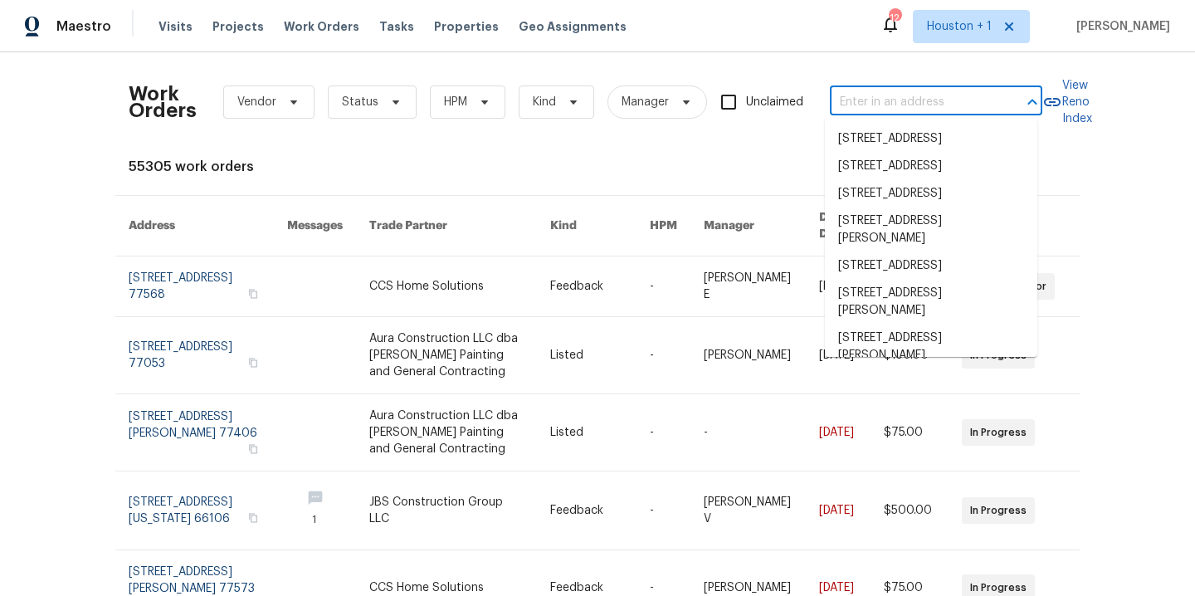
click at [897, 109] on input "text" at bounding box center [913, 103] width 166 height 26
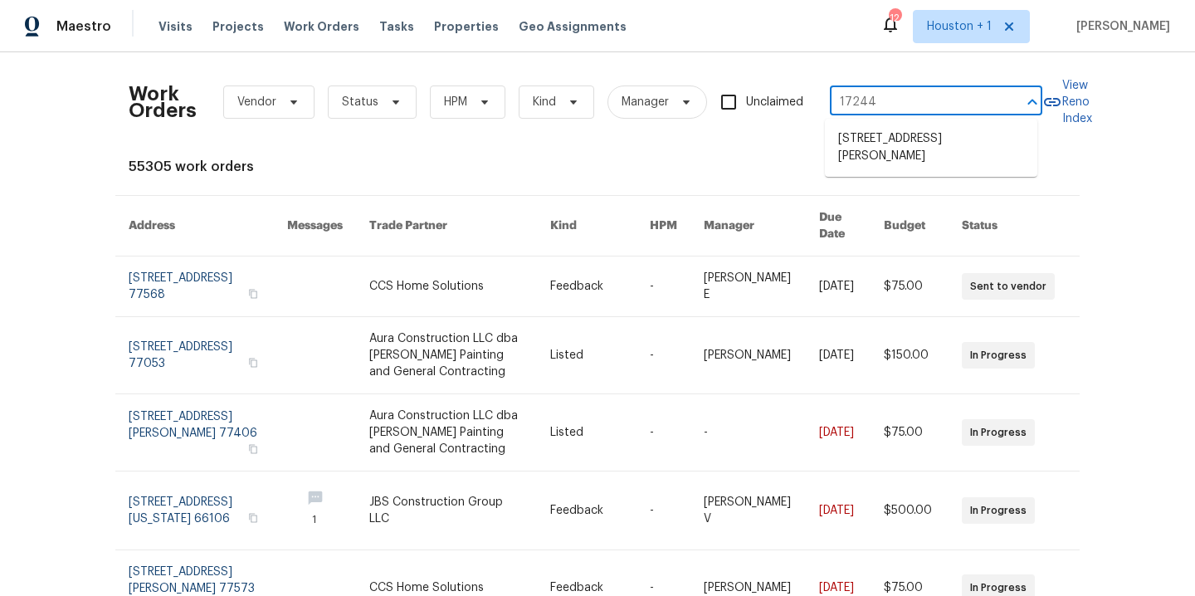
type input "17244 m"
click at [960, 149] on li "[STREET_ADDRESS][PERSON_NAME]" at bounding box center [931, 147] width 213 height 45
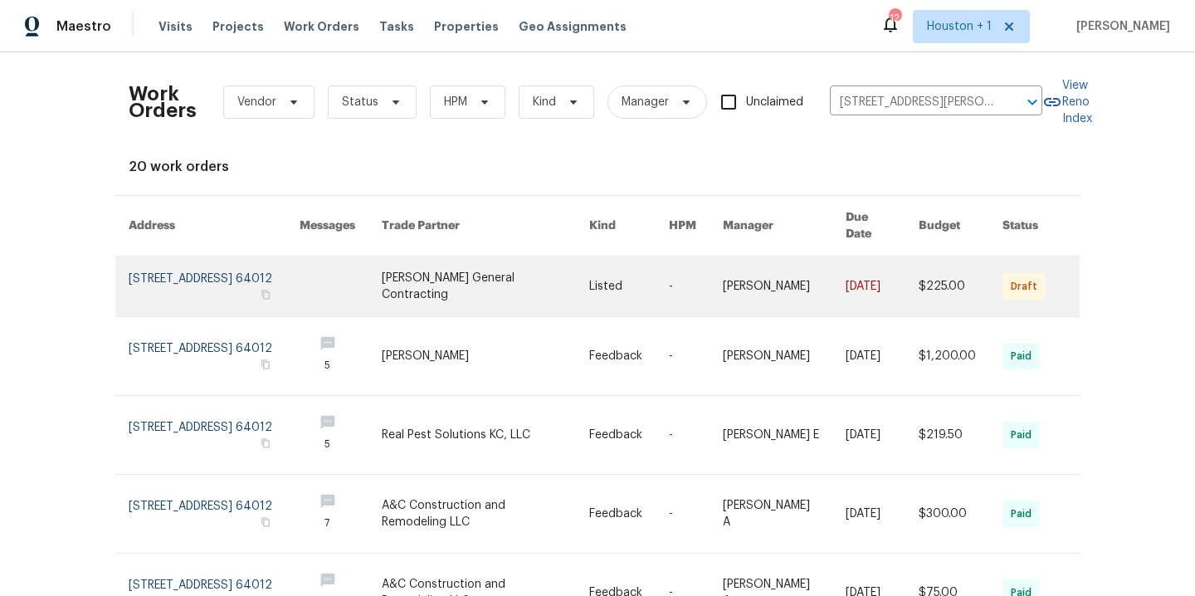
click at [469, 271] on link at bounding box center [486, 287] width 208 height 60
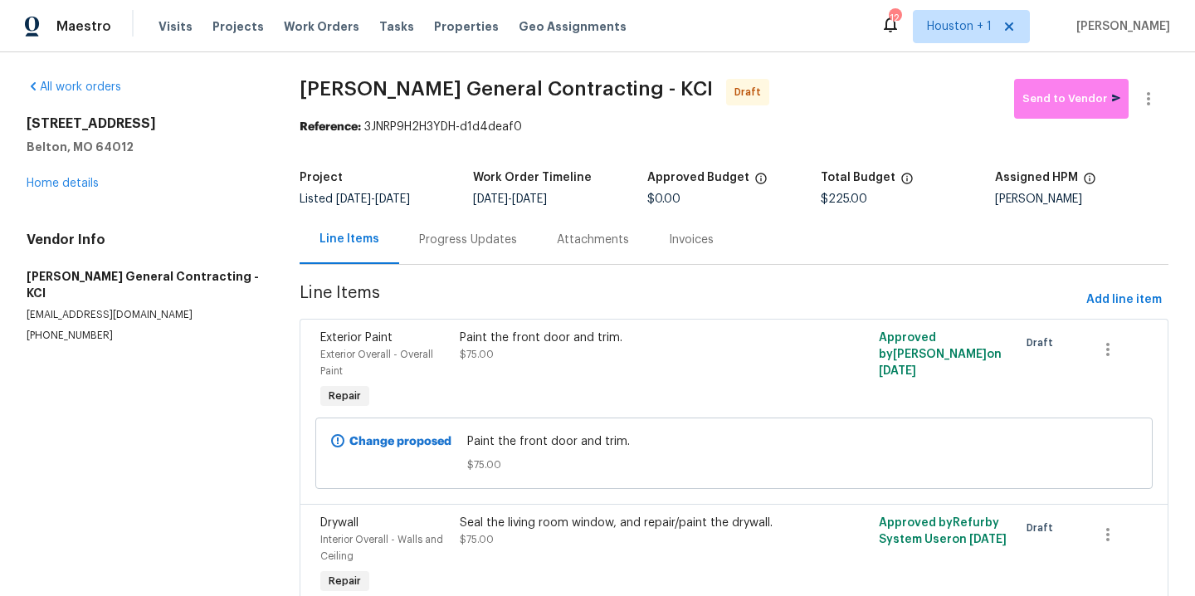
click at [459, 244] on div "Progress Updates" at bounding box center [468, 240] width 98 height 17
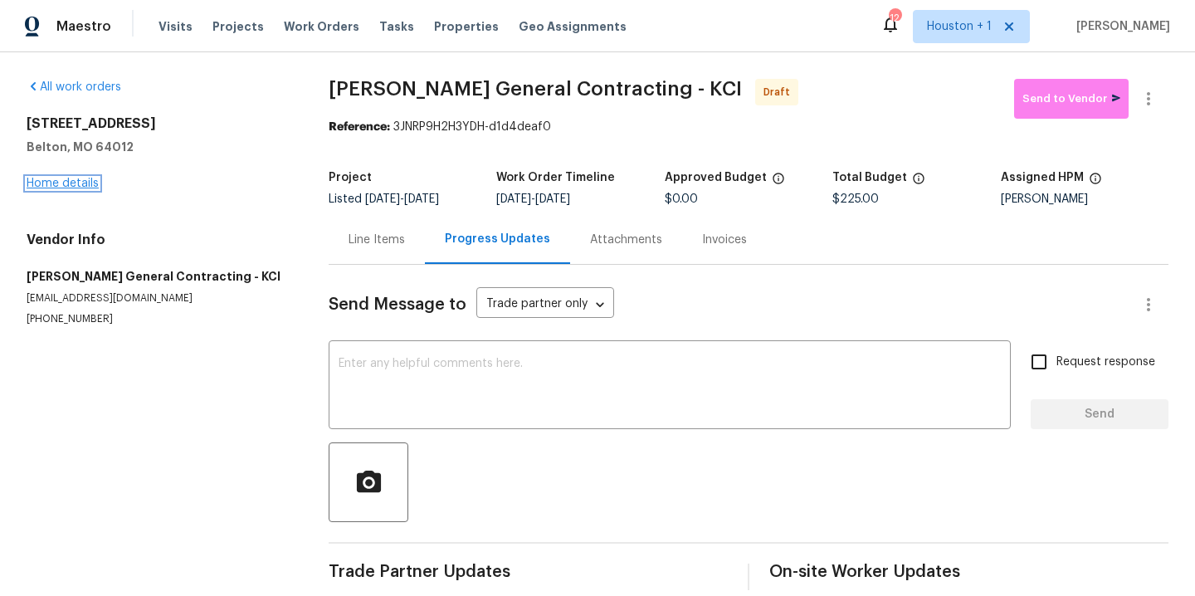
click at [48, 186] on link "Home details" at bounding box center [63, 184] width 72 height 12
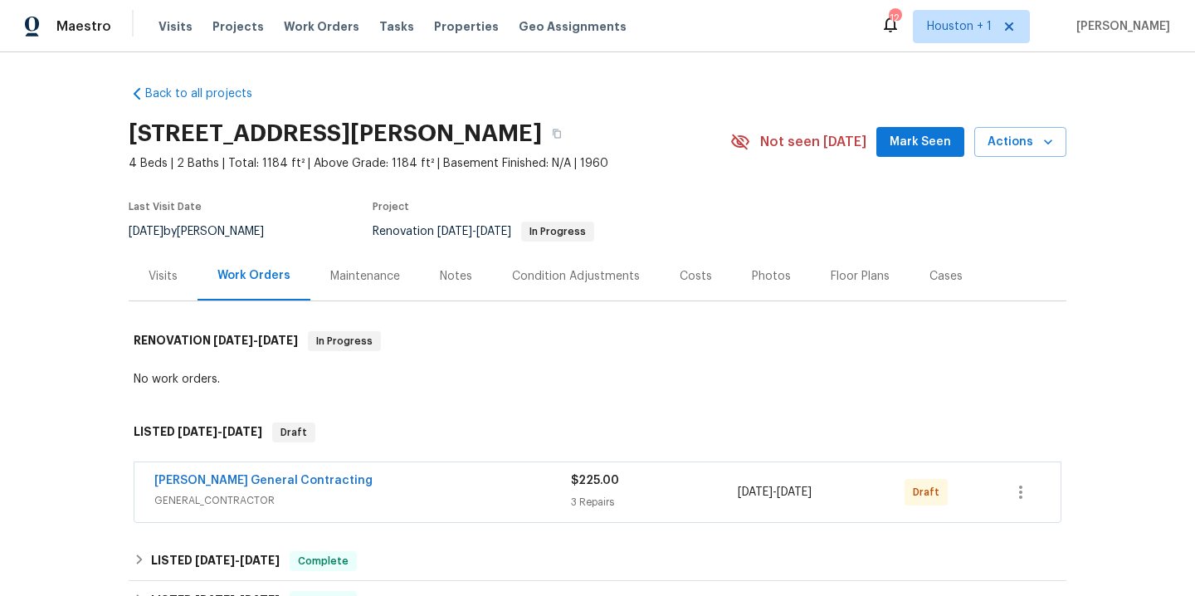
click at [447, 269] on div "Notes" at bounding box center [456, 276] width 32 height 17
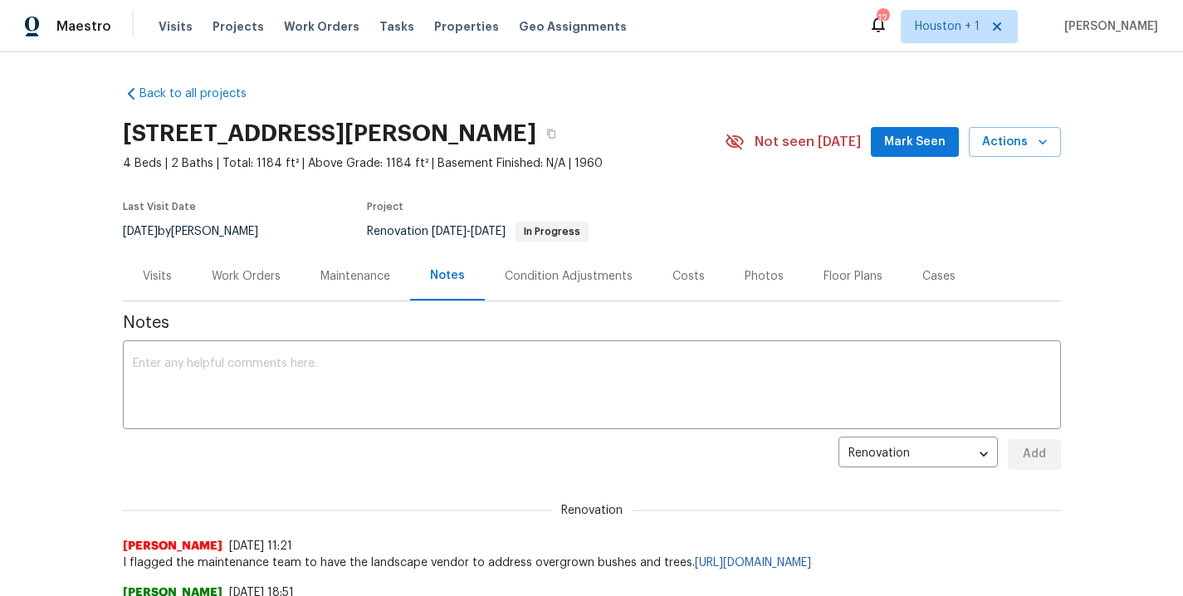
click at [236, 271] on div "Work Orders" at bounding box center [246, 276] width 69 height 17
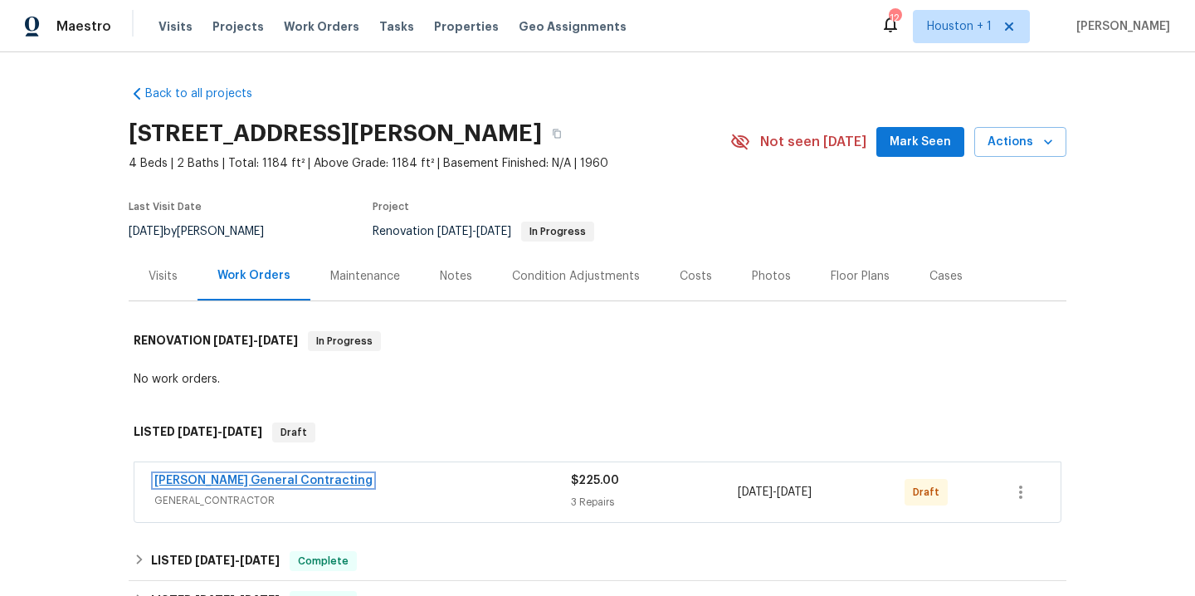
click at [248, 481] on link "[PERSON_NAME] General Contracting" at bounding box center [263, 481] width 218 height 12
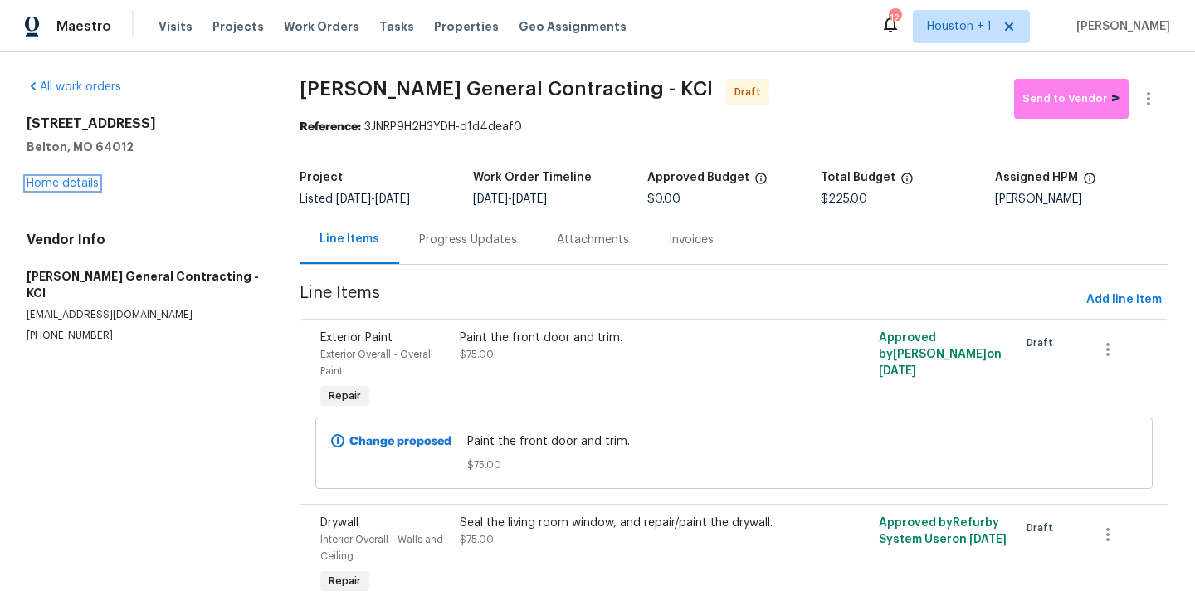
click at [54, 186] on link "Home details" at bounding box center [63, 184] width 72 height 12
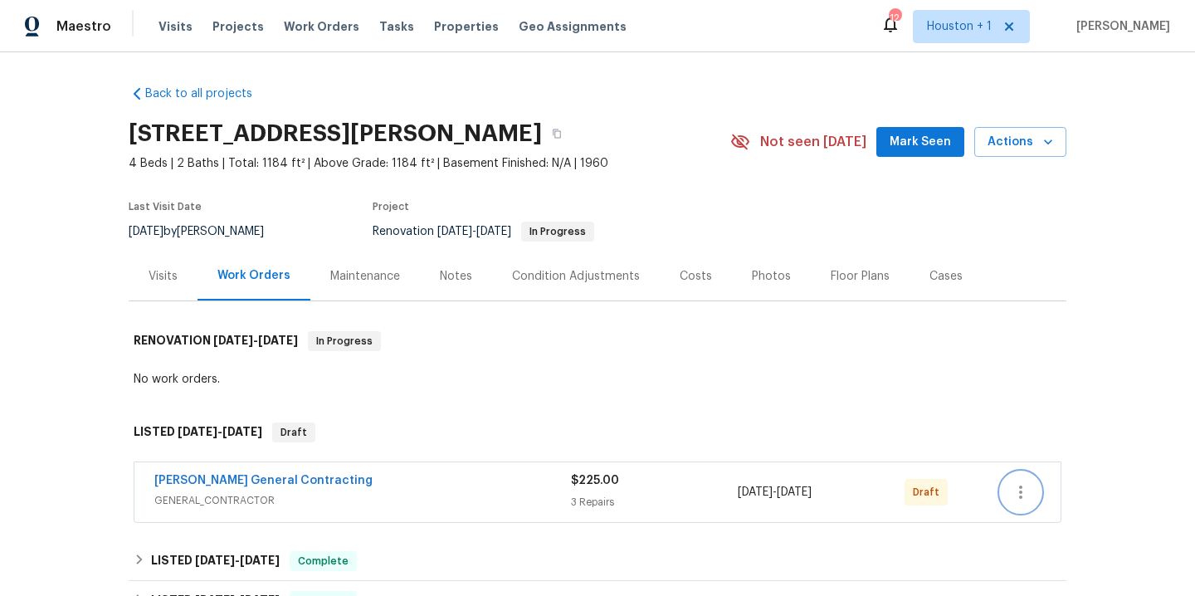
click at [1012, 493] on icon "button" at bounding box center [1021, 492] width 20 height 20
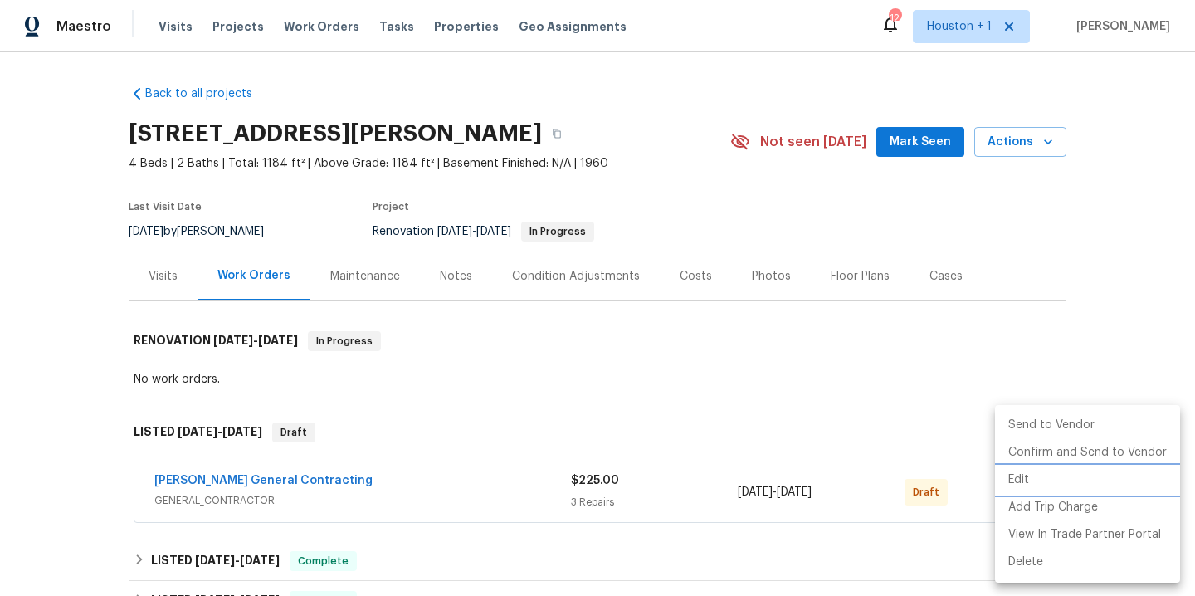
click at [1030, 481] on li "Edit" at bounding box center [1087, 480] width 185 height 27
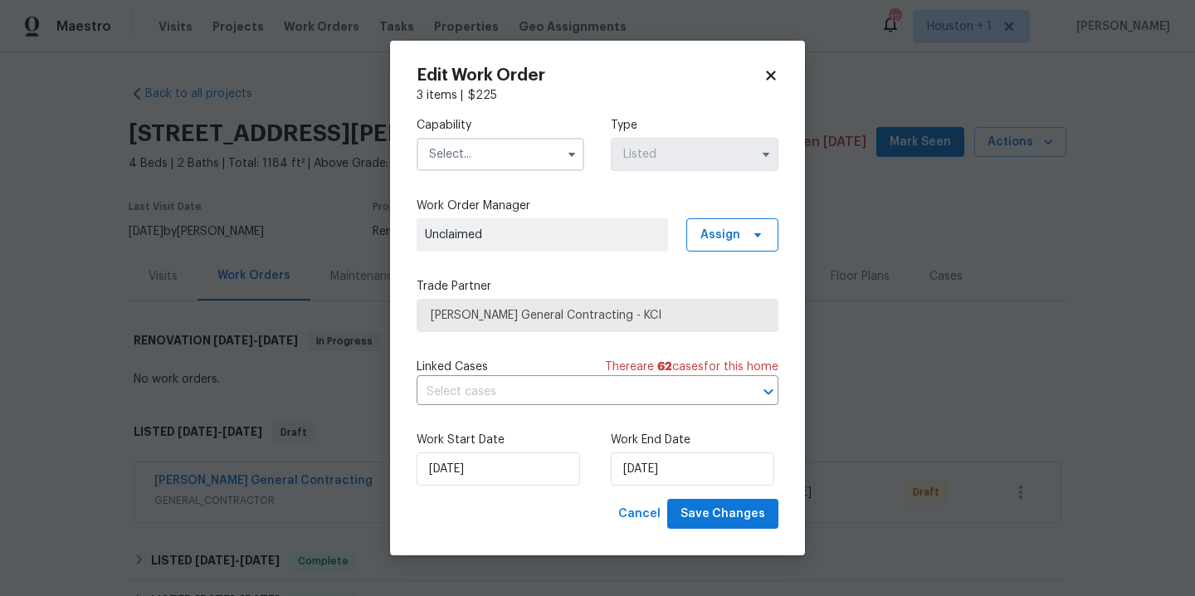
click at [472, 139] on input "text" at bounding box center [501, 154] width 168 height 33
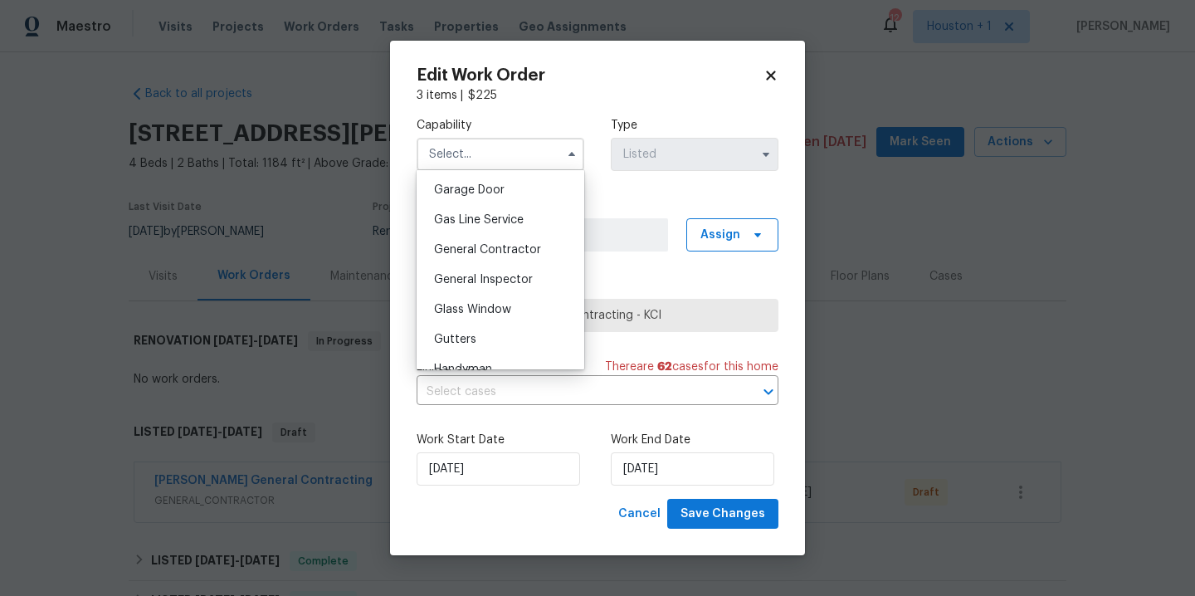
scroll to position [733, 0]
click at [515, 256] on span "General Contractor" at bounding box center [487, 250] width 107 height 12
type input "General Contractor"
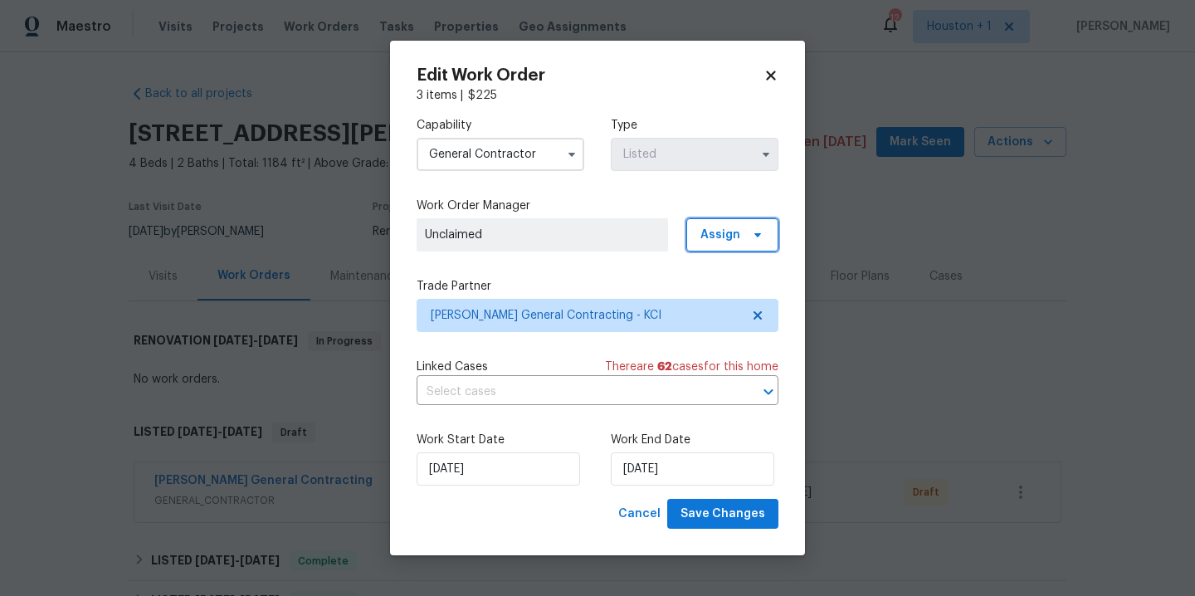
click at [716, 237] on span "Assign" at bounding box center [721, 235] width 40 height 17
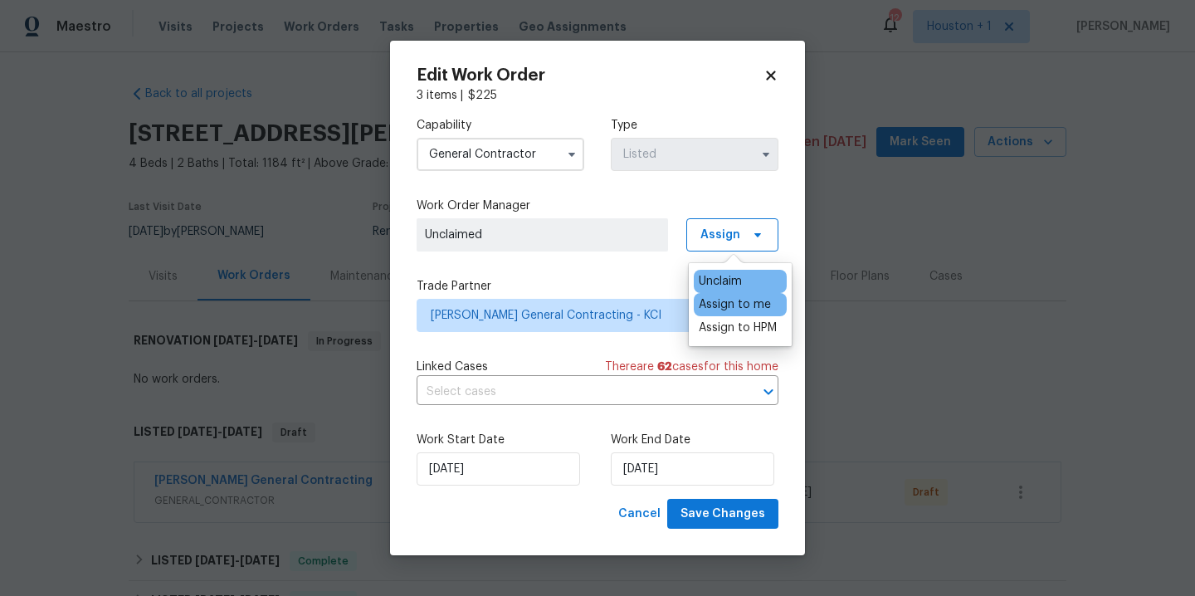
click at [739, 310] on div "Assign to me" at bounding box center [735, 304] width 72 height 17
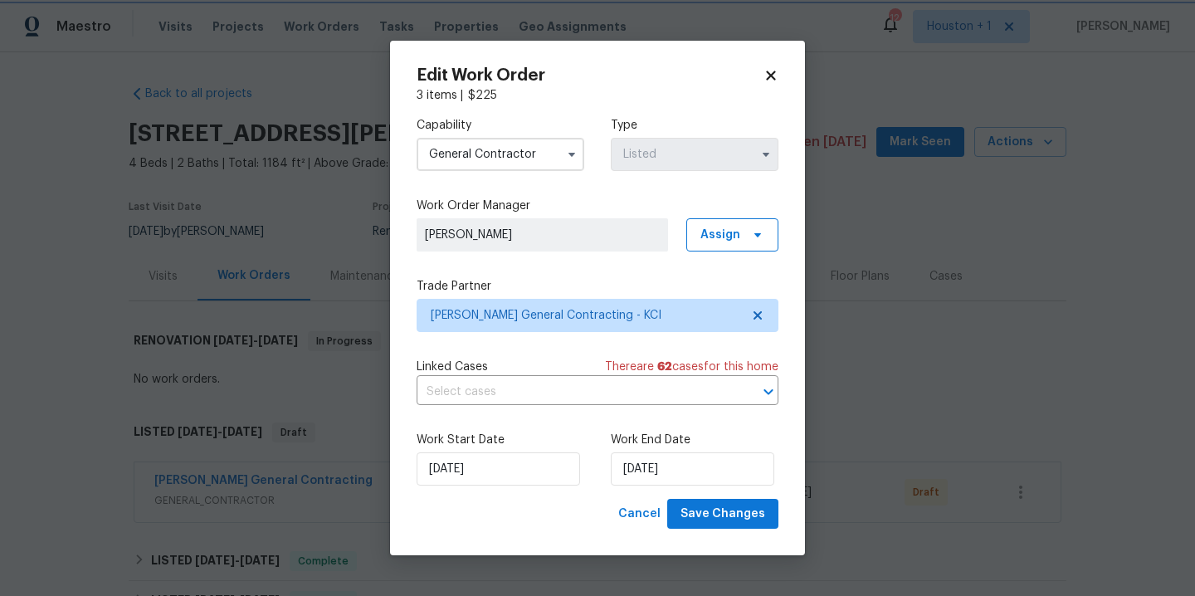
click at [522, 354] on div "Capability General [DEMOGRAPHIC_DATA] Type Listed Work Order Manager [PERSON_NA…" at bounding box center [598, 301] width 362 height 395
click at [506, 476] on input "[DATE]" at bounding box center [499, 468] width 164 height 33
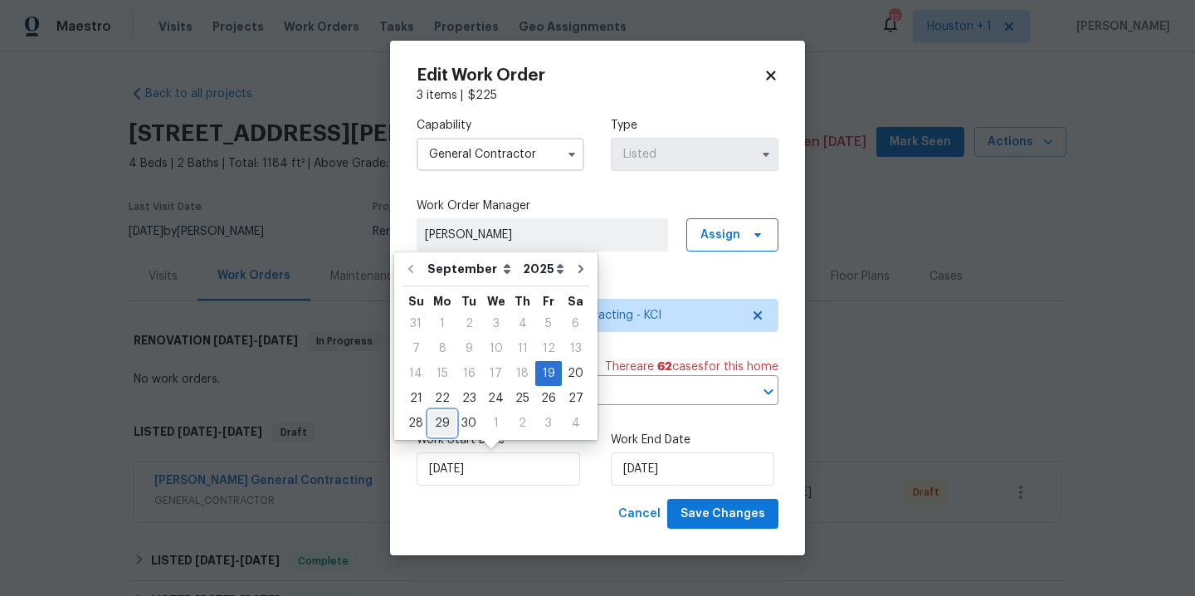
click at [444, 425] on div "29" at bounding box center [442, 423] width 27 height 23
type input "[DATE]"
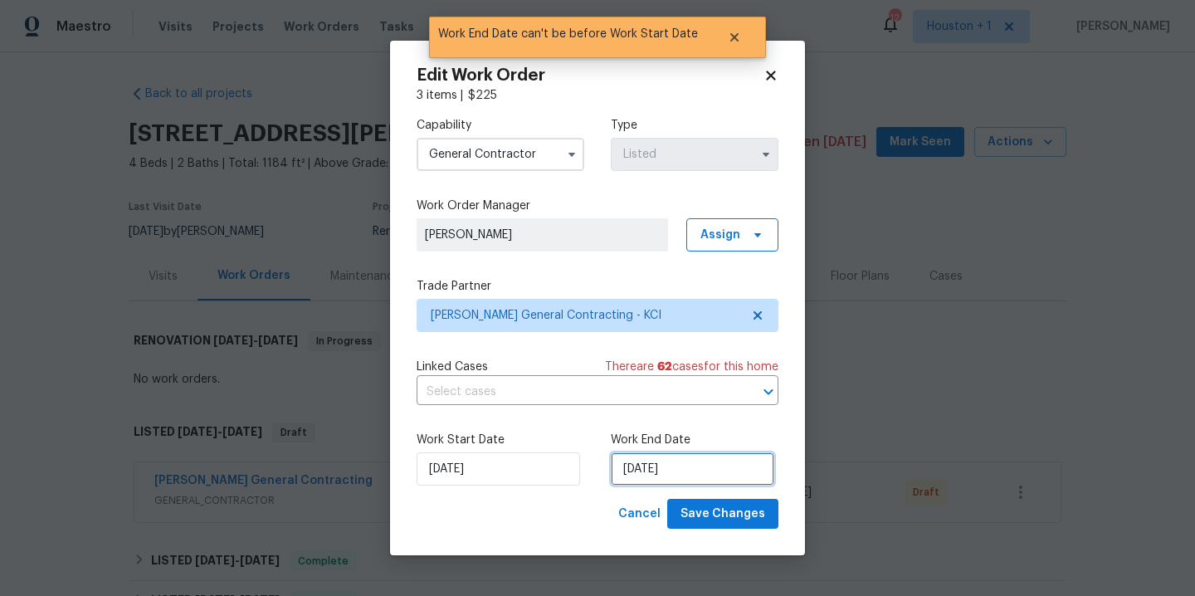
click at [711, 457] on input "[DATE]" at bounding box center [693, 468] width 164 height 33
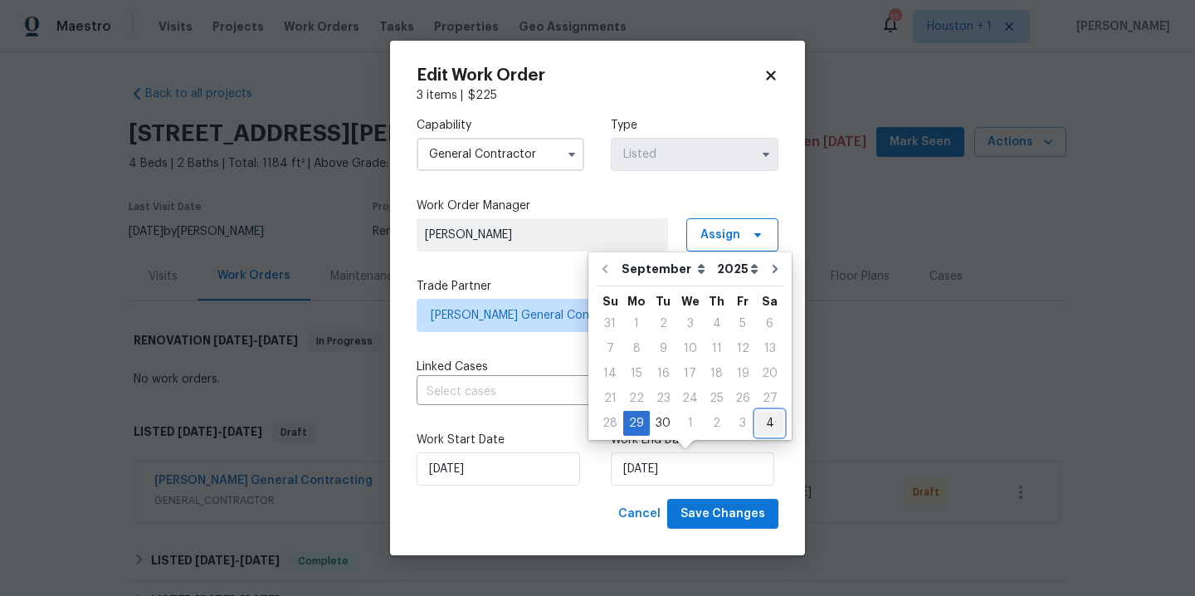
click at [762, 423] on div "4" at bounding box center [769, 423] width 27 height 23
type input "[DATE]"
select select "9"
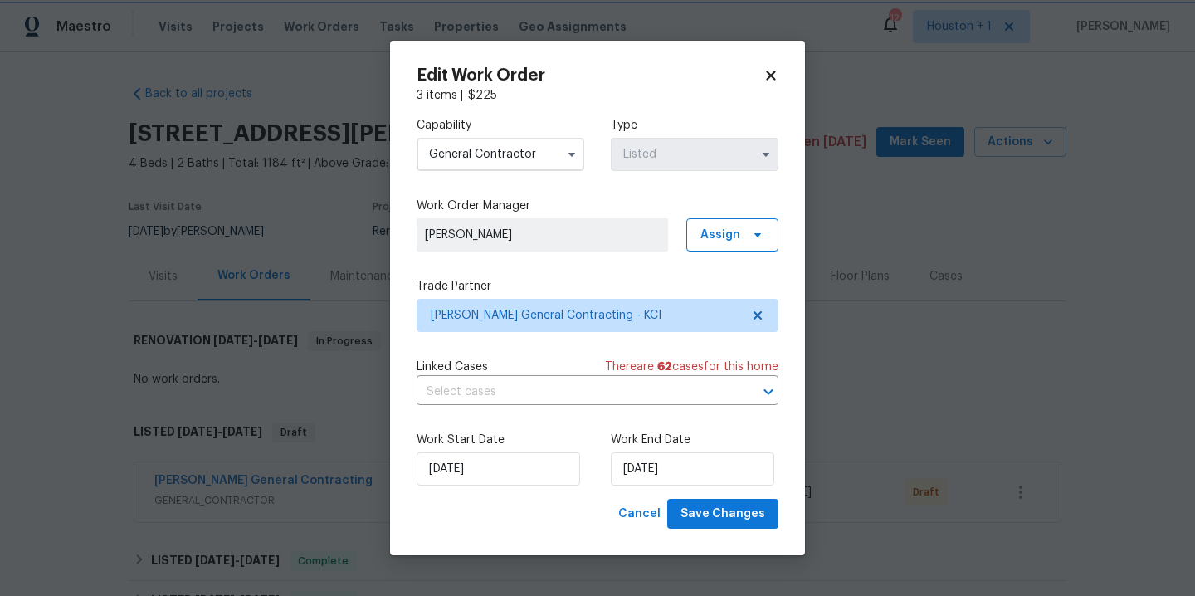
click at [554, 528] on div "Cancel Save Changes" at bounding box center [598, 514] width 362 height 31
click at [723, 513] on span "Save Changes" at bounding box center [723, 514] width 85 height 21
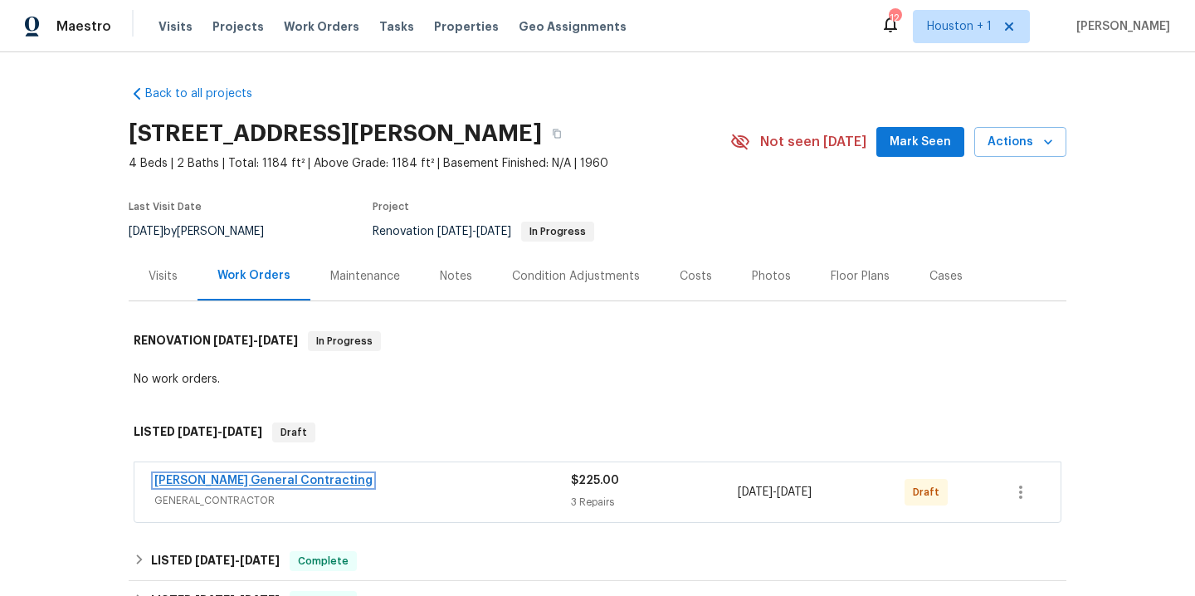
click at [263, 476] on link "[PERSON_NAME] General Contracting" at bounding box center [263, 481] width 218 height 12
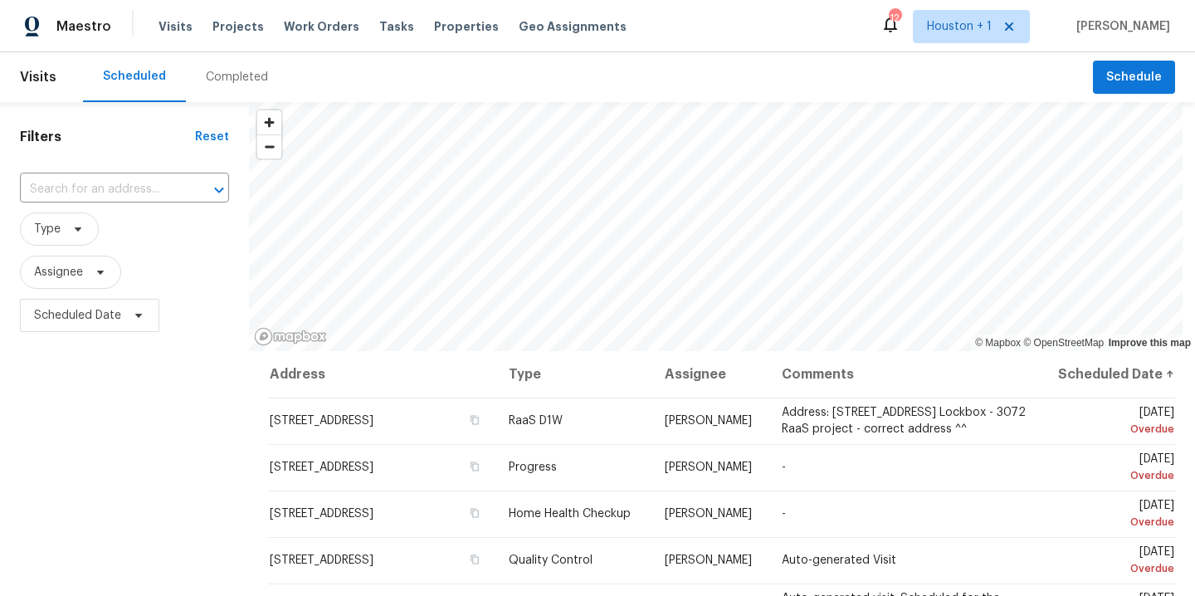
click at [218, 87] on div "Completed" at bounding box center [237, 77] width 102 height 50
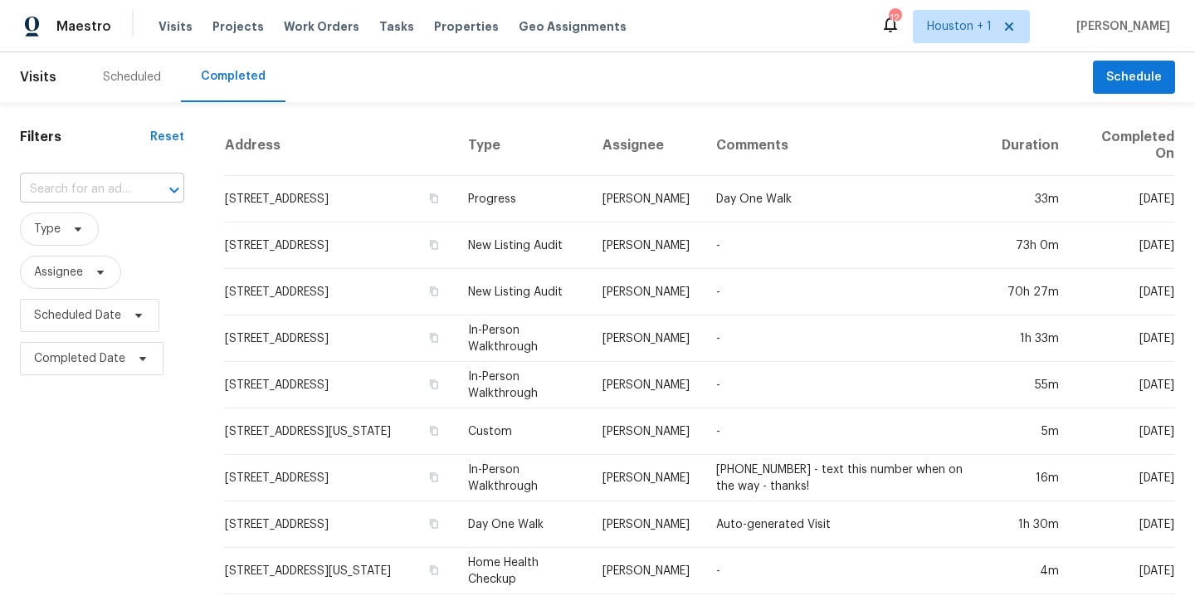
click at [100, 193] on input "text" at bounding box center [79, 190] width 118 height 26
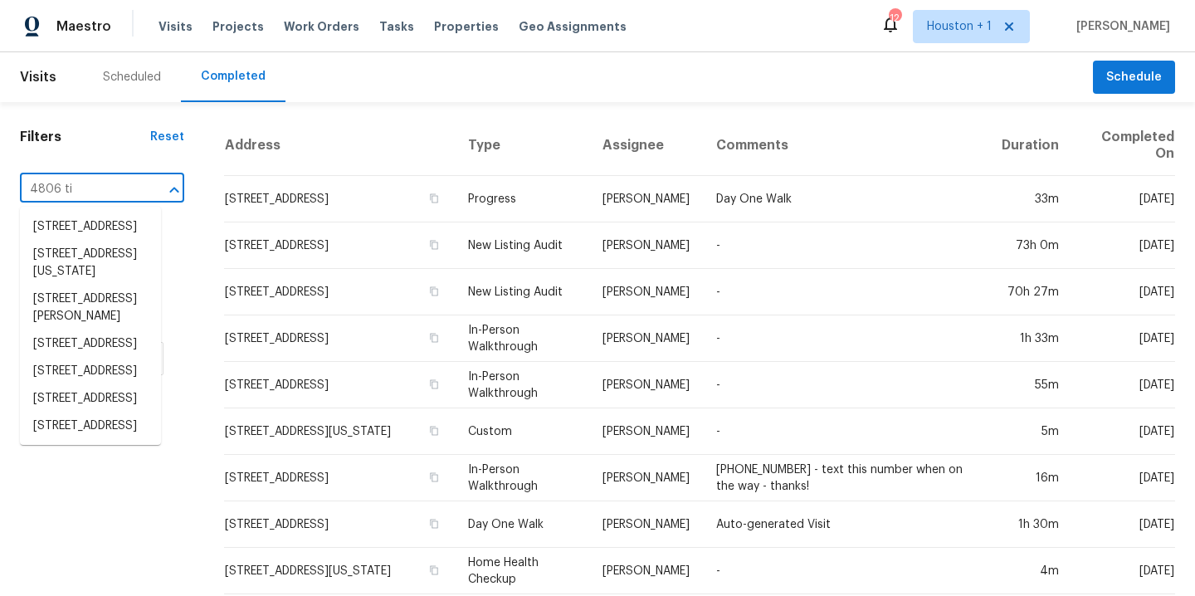
type input "4806 [PERSON_NAME]"
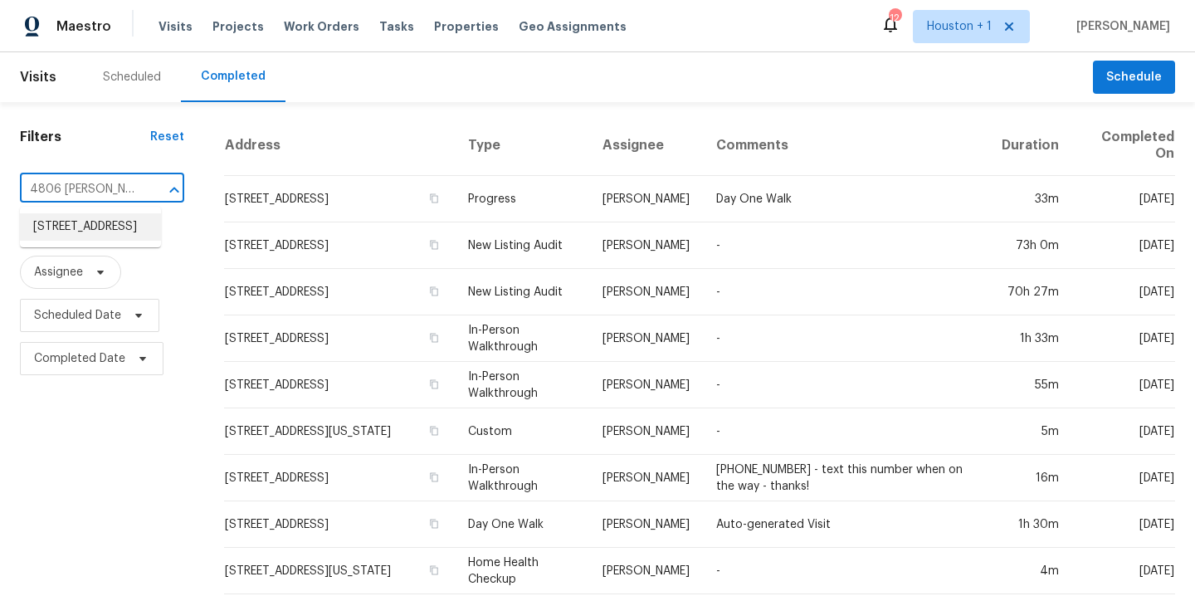
click at [67, 241] on li "[STREET_ADDRESS]" at bounding box center [90, 226] width 141 height 27
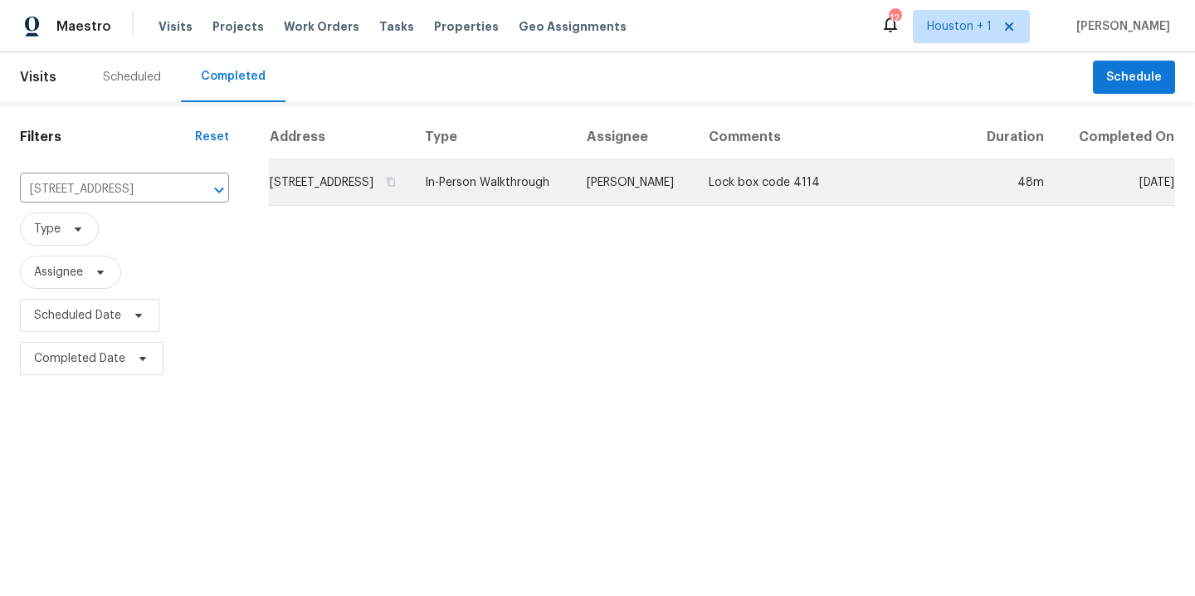
click at [646, 197] on td "[PERSON_NAME]" at bounding box center [635, 182] width 122 height 46
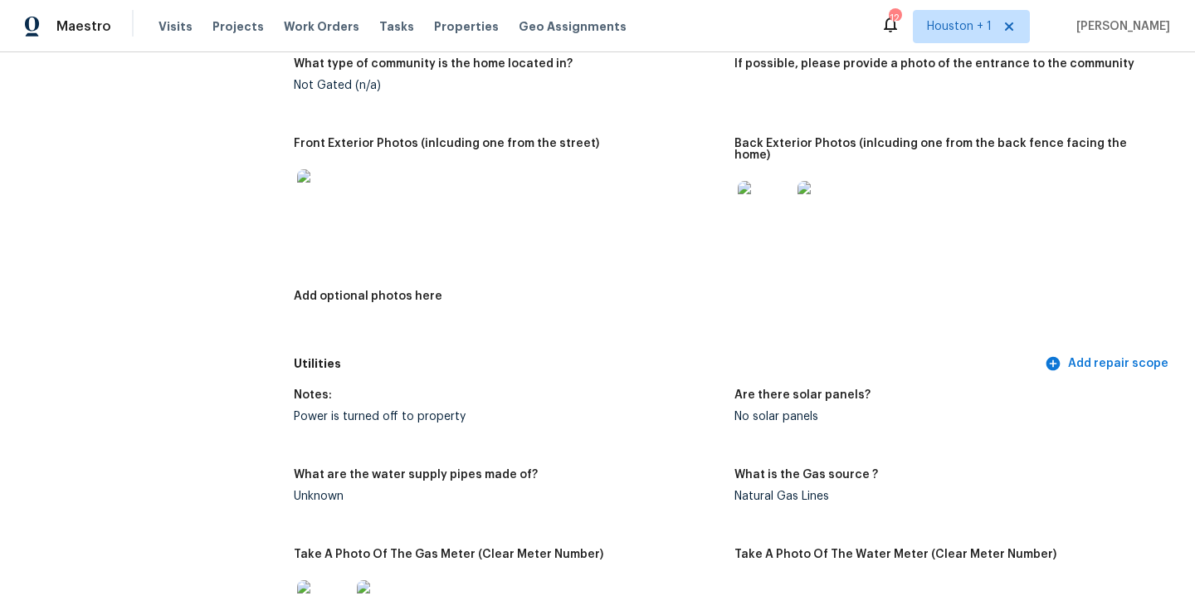
scroll to position [735, 0]
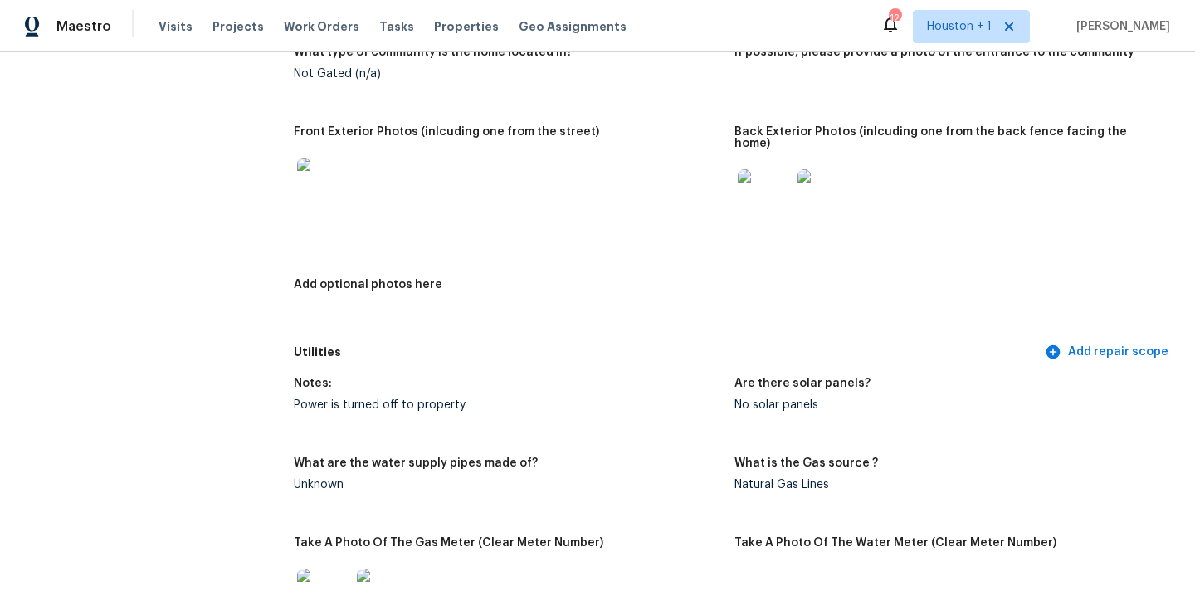
click at [325, 187] on img at bounding box center [323, 184] width 53 height 53
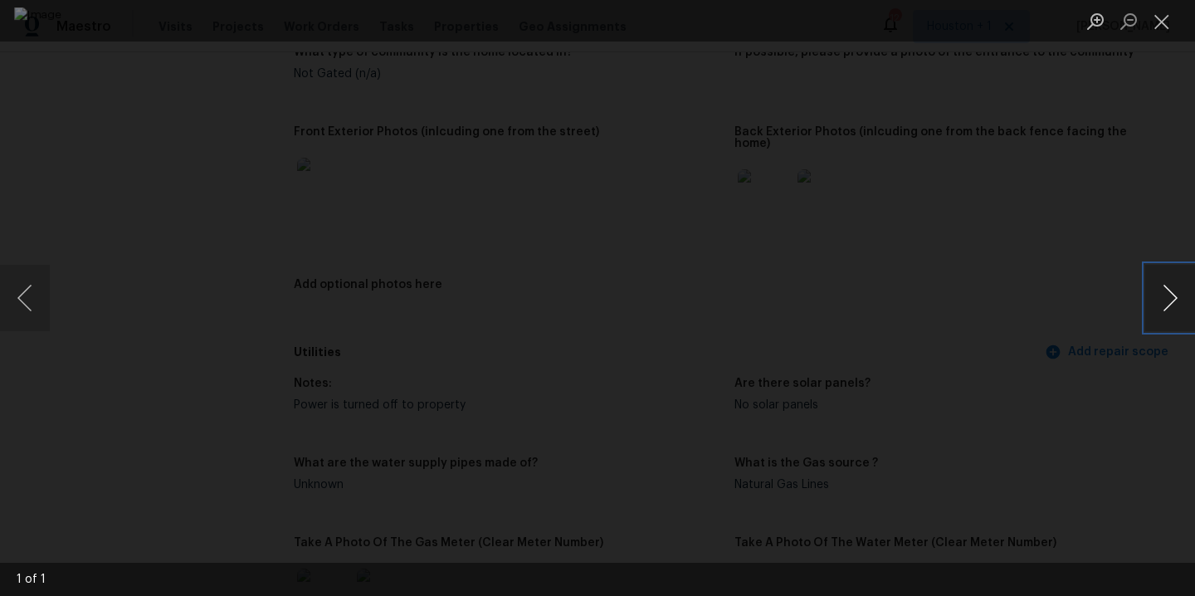
click at [1176, 296] on button "Next image" at bounding box center [1171, 298] width 50 height 66
click at [1141, 207] on div "Lightbox" at bounding box center [597, 298] width 1195 height 596
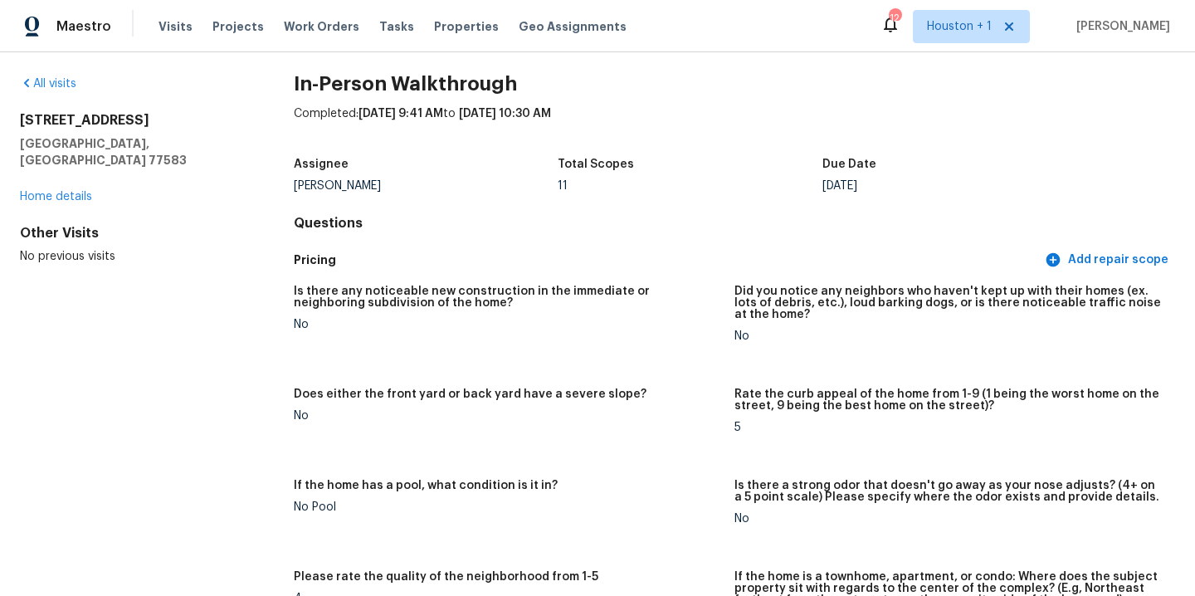
scroll to position [0, 0]
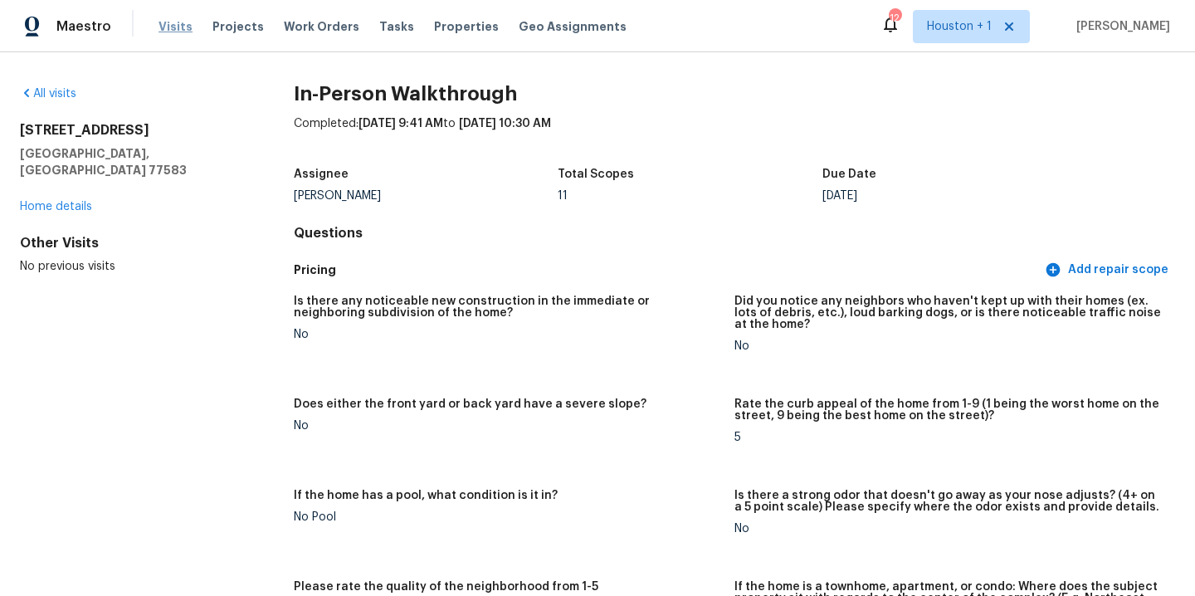
click at [183, 28] on span "Visits" at bounding box center [176, 26] width 34 height 17
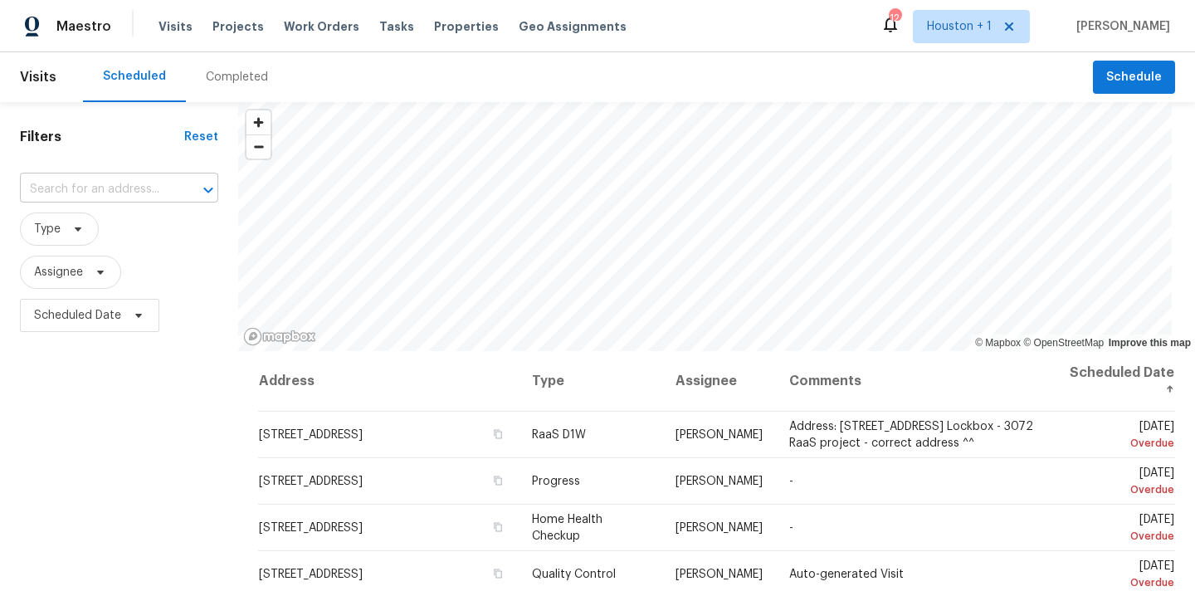
click at [85, 185] on input "text" at bounding box center [96, 190] width 152 height 26
click at [150, 115] on div "Filters Reset ​ Type Assignee Scheduled Date" at bounding box center [119, 465] width 238 height 726
click at [75, 278] on span "Assignee" at bounding box center [58, 272] width 49 height 17
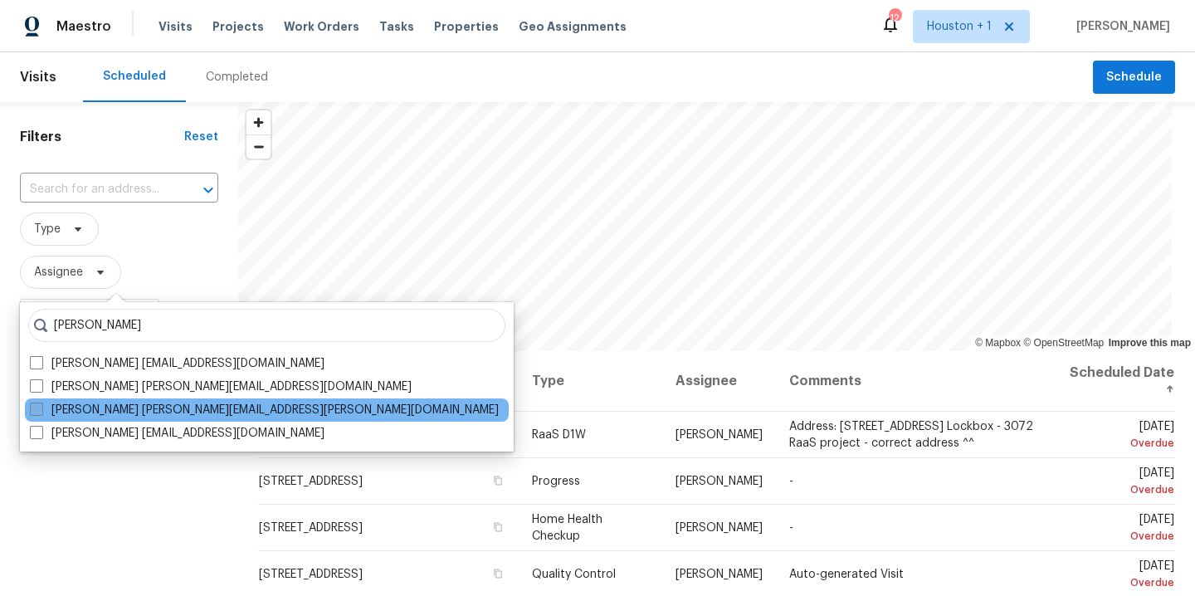
type input "[PERSON_NAME]"
click at [156, 413] on label "[PERSON_NAME] [PERSON_NAME][EMAIL_ADDRESS][PERSON_NAME][DOMAIN_NAME]" at bounding box center [264, 410] width 469 height 17
click at [41, 413] on input "[PERSON_NAME] [PERSON_NAME][EMAIL_ADDRESS][PERSON_NAME][DOMAIN_NAME]" at bounding box center [35, 407] width 11 height 11
checkbox input "true"
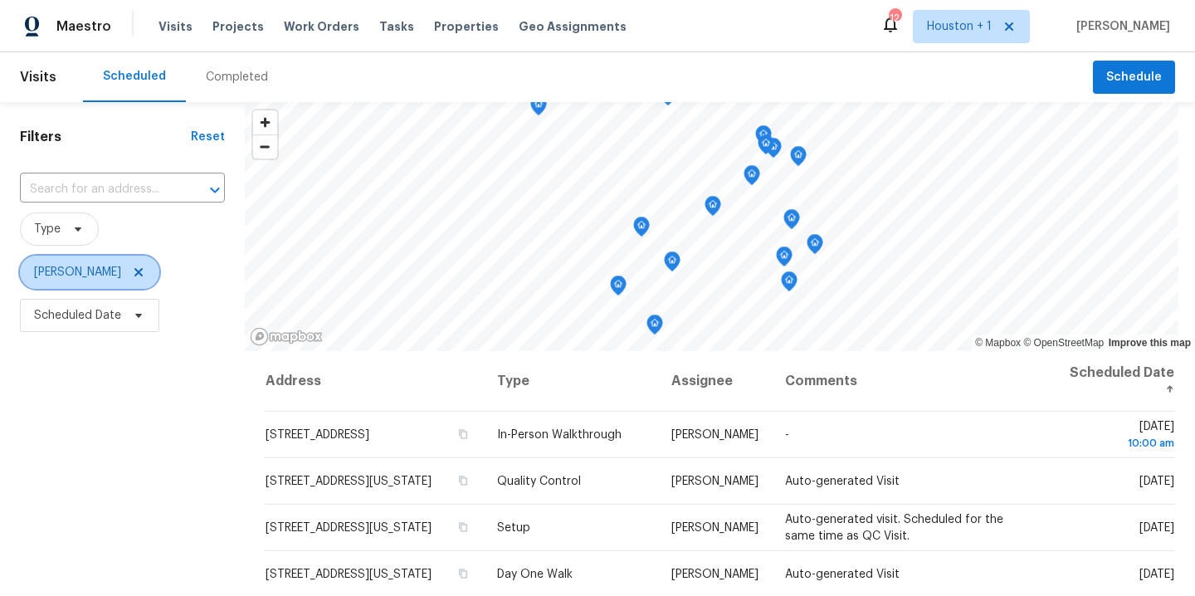
click at [132, 267] on icon at bounding box center [138, 272] width 13 height 13
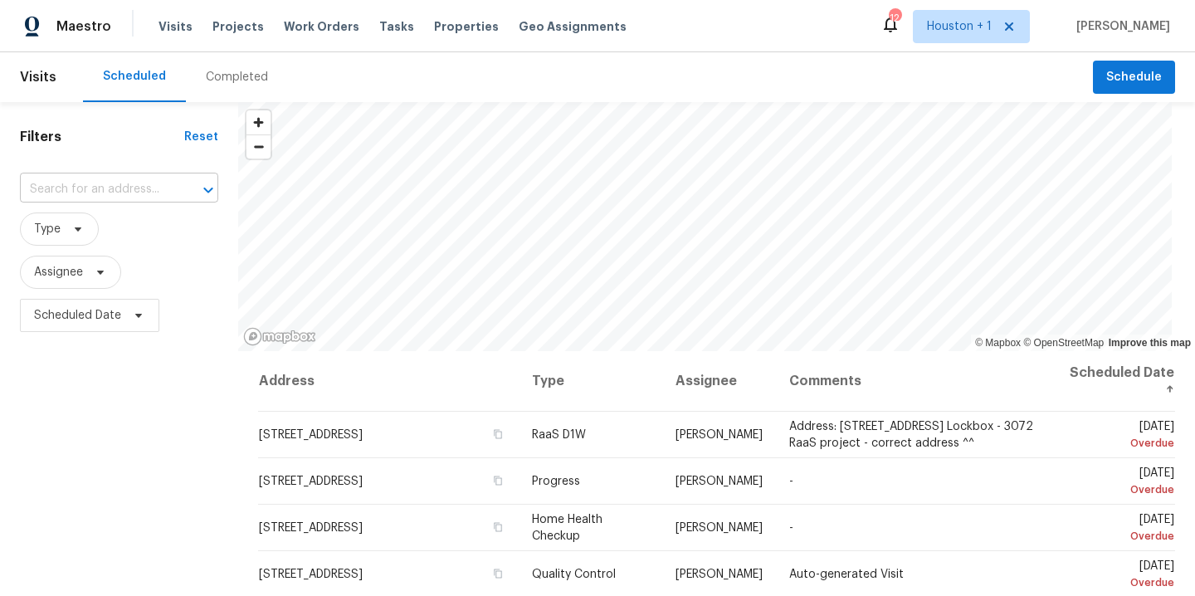
click at [78, 178] on input "text" at bounding box center [96, 190] width 152 height 26
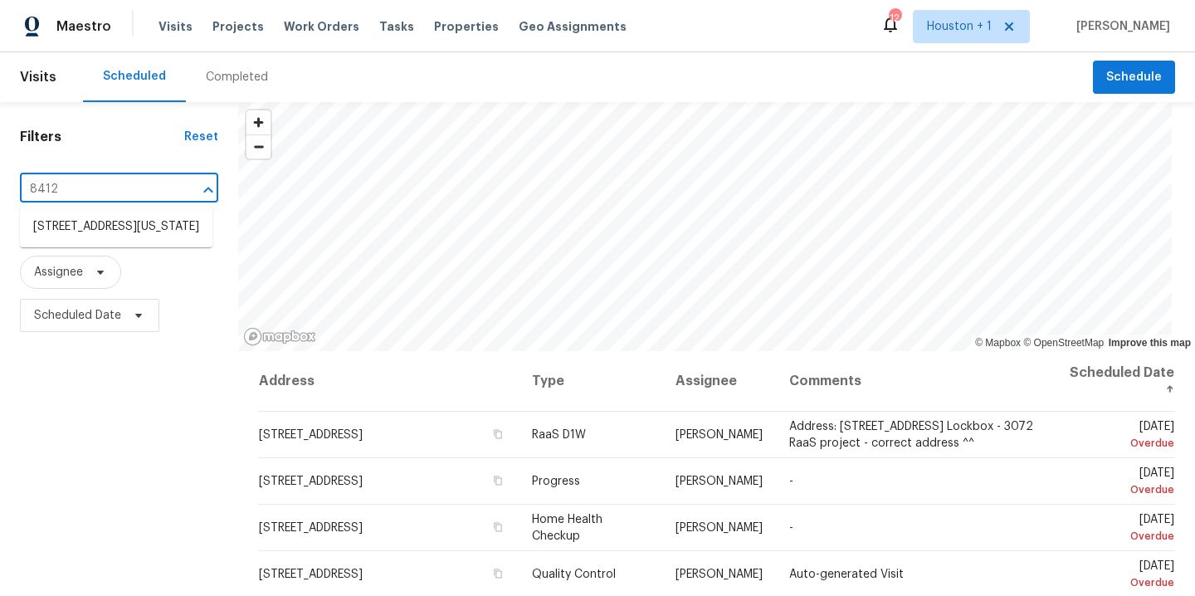
type input "8412"
click at [73, 222] on li "[STREET_ADDRESS][US_STATE]" at bounding box center [116, 226] width 193 height 27
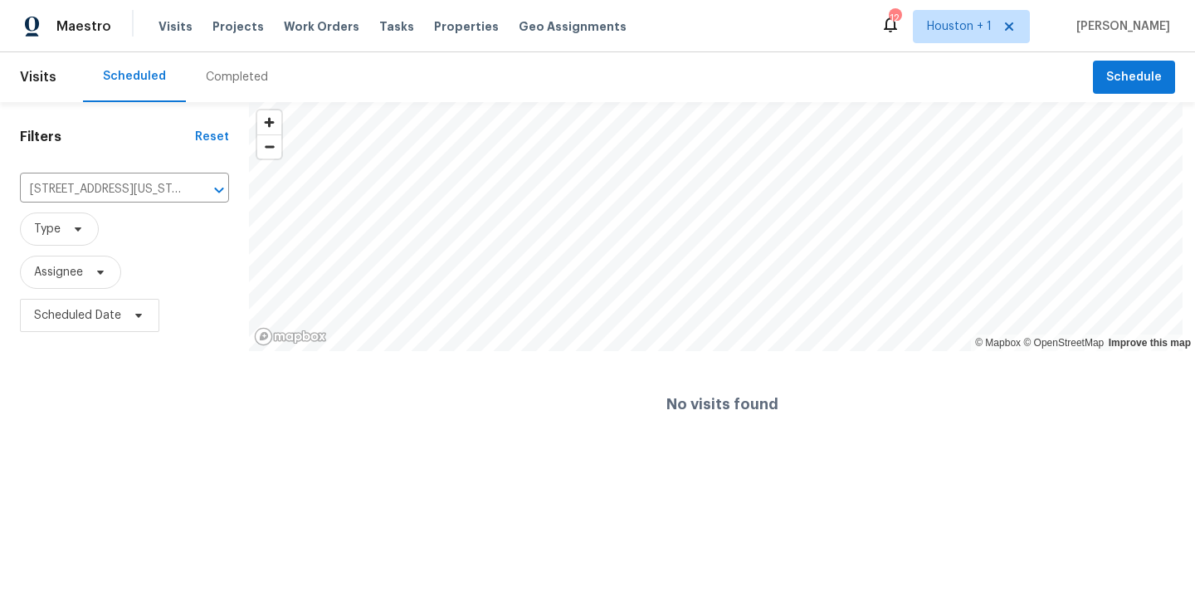
click at [218, 61] on div "Completed" at bounding box center [237, 77] width 102 height 50
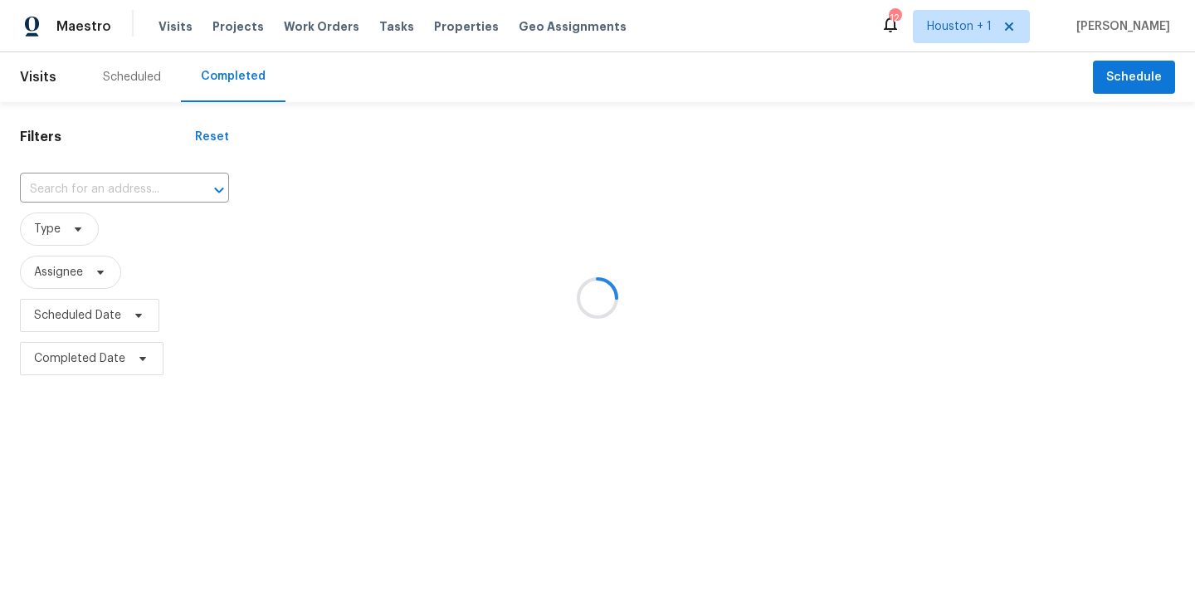
click at [111, 164] on div at bounding box center [597, 298] width 1195 height 596
click at [102, 181] on div at bounding box center [597, 298] width 1195 height 596
click at [93, 197] on div at bounding box center [597, 298] width 1195 height 596
click at [90, 195] on div at bounding box center [597, 298] width 1195 height 596
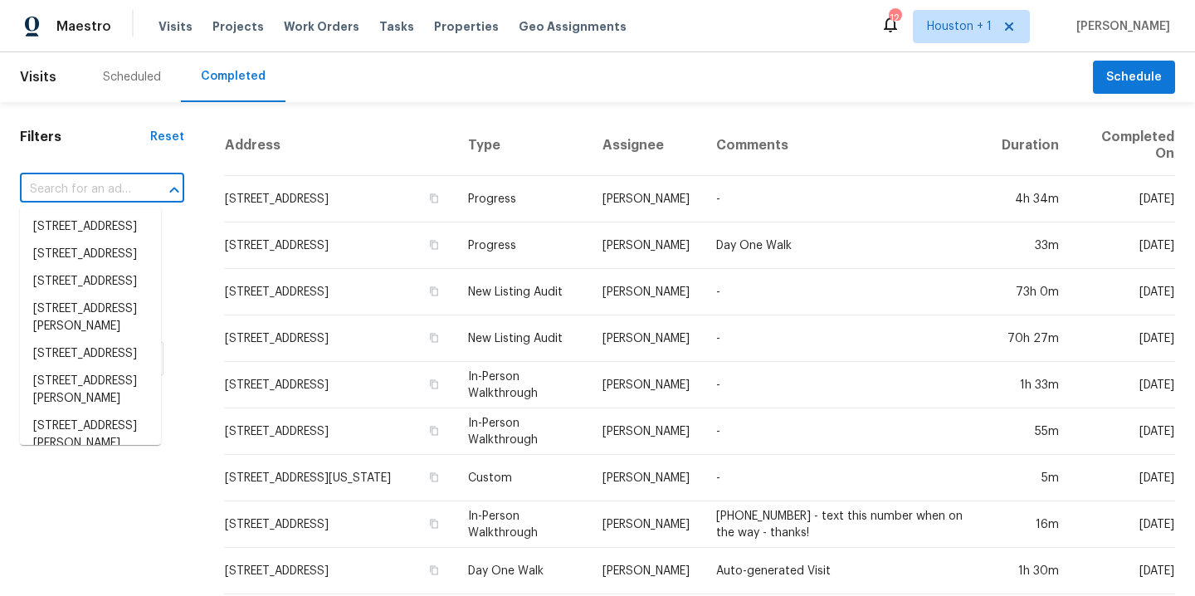
click at [83, 193] on input "text" at bounding box center [79, 190] width 118 height 26
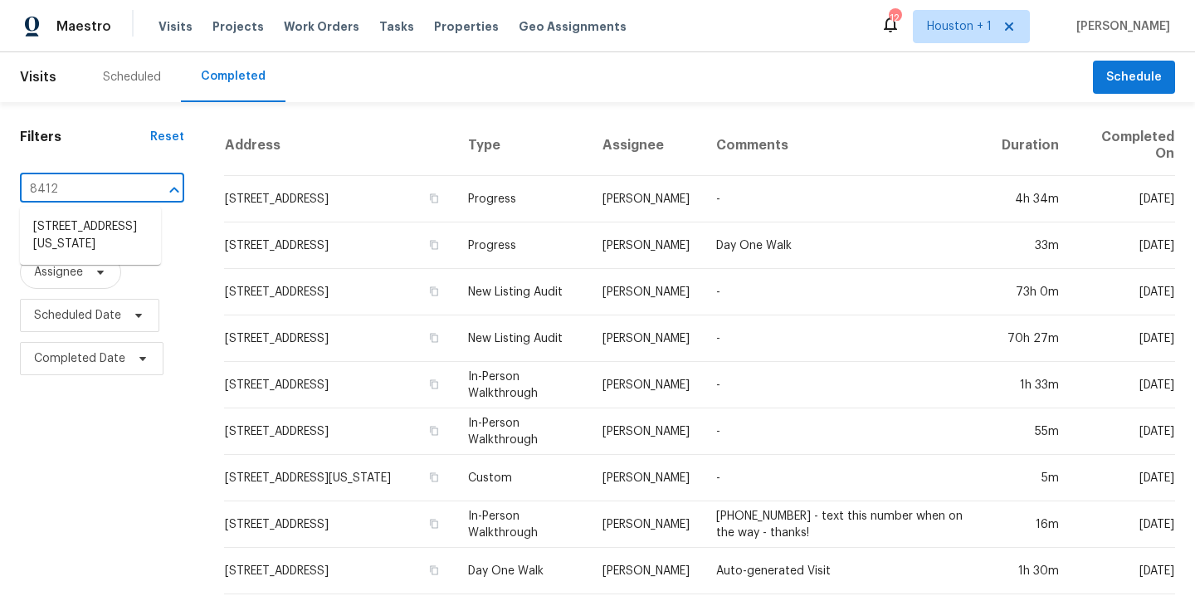
type input "8412"
click at [65, 234] on li "[STREET_ADDRESS][US_STATE]" at bounding box center [90, 235] width 141 height 45
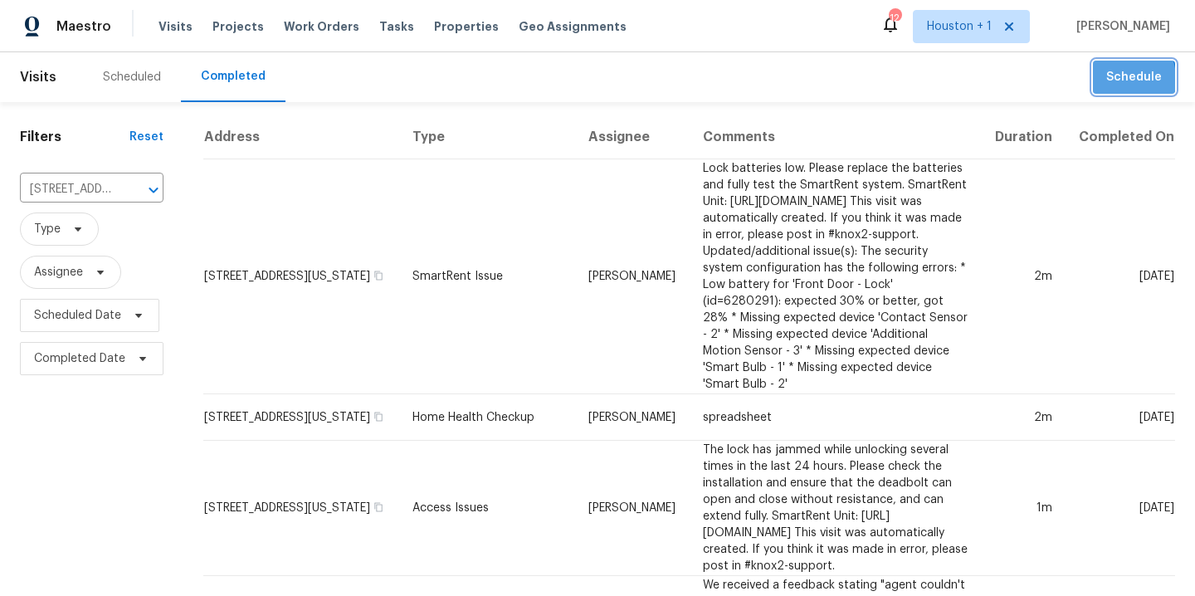
click at [1107, 80] on span "Schedule" at bounding box center [1135, 77] width 56 height 21
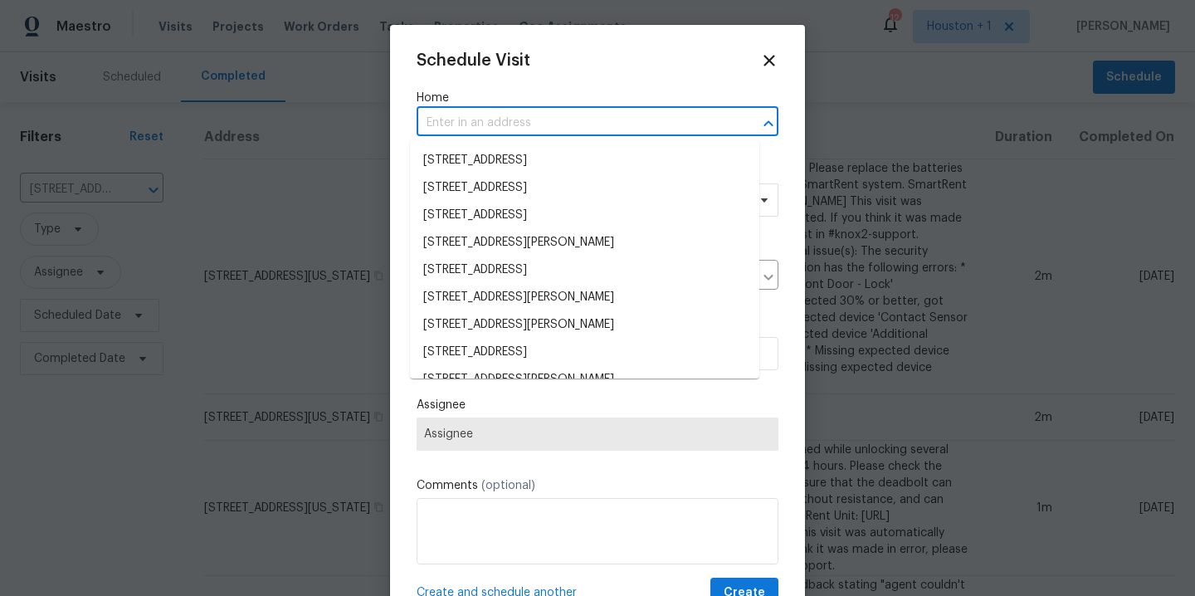
click at [534, 117] on input "text" at bounding box center [574, 123] width 315 height 26
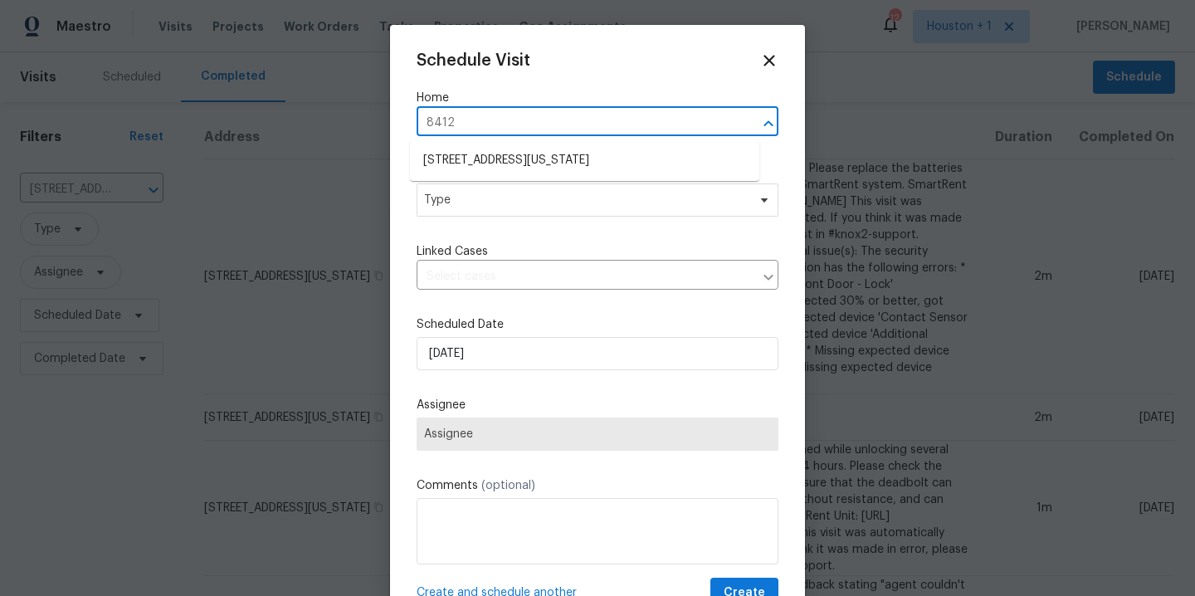
type input "8412"
click at [554, 154] on li "[STREET_ADDRESS][US_STATE]" at bounding box center [584, 160] width 349 height 27
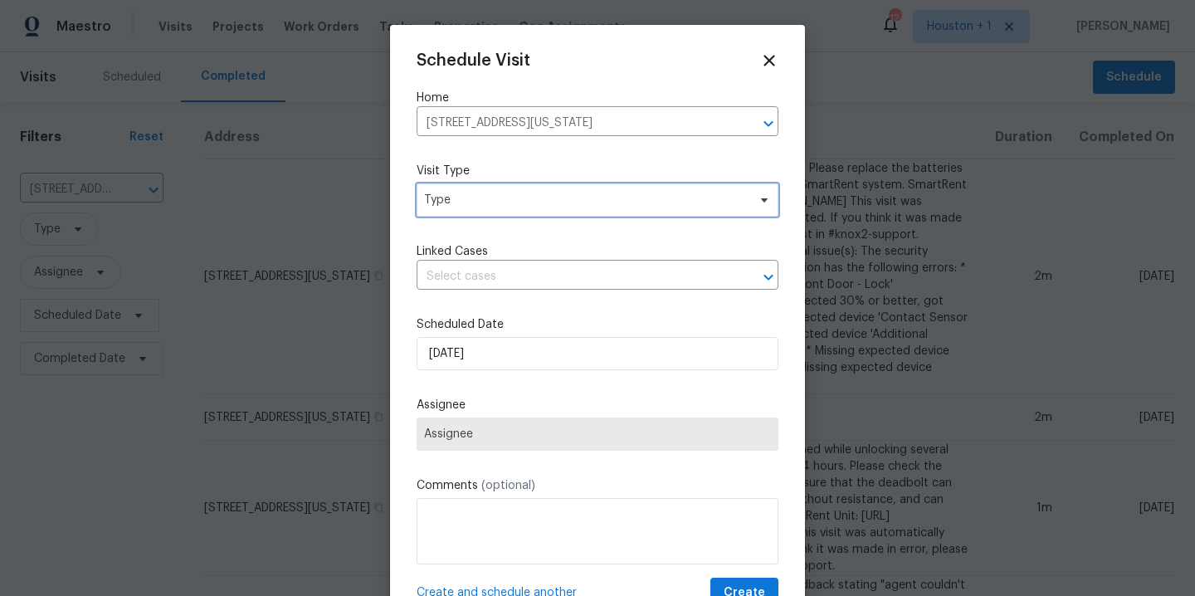
click at [478, 213] on span "Type" at bounding box center [598, 199] width 362 height 33
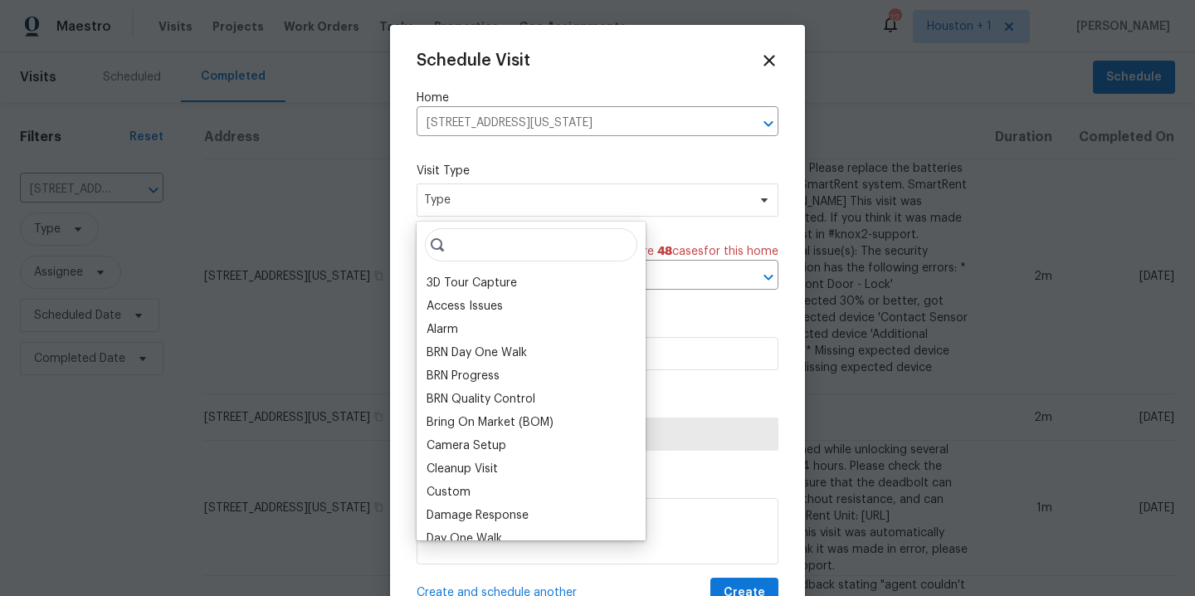
type input "u"
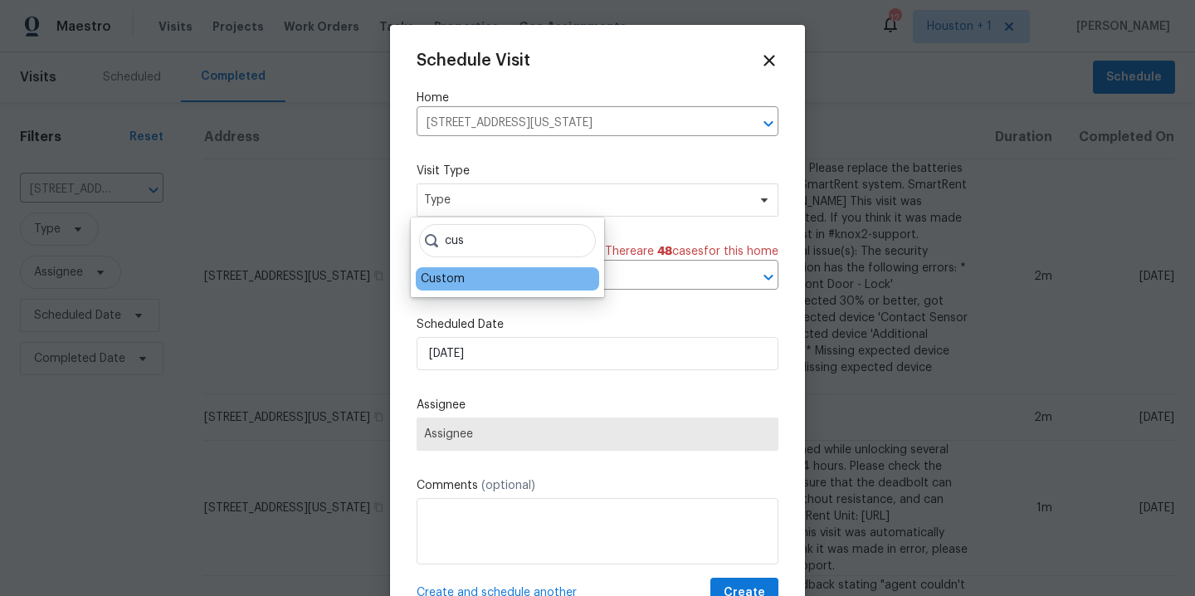
type input "cus"
click at [468, 283] on div "Custom" at bounding box center [507, 278] width 183 height 23
click at [438, 281] on div "Custom" at bounding box center [443, 279] width 44 height 17
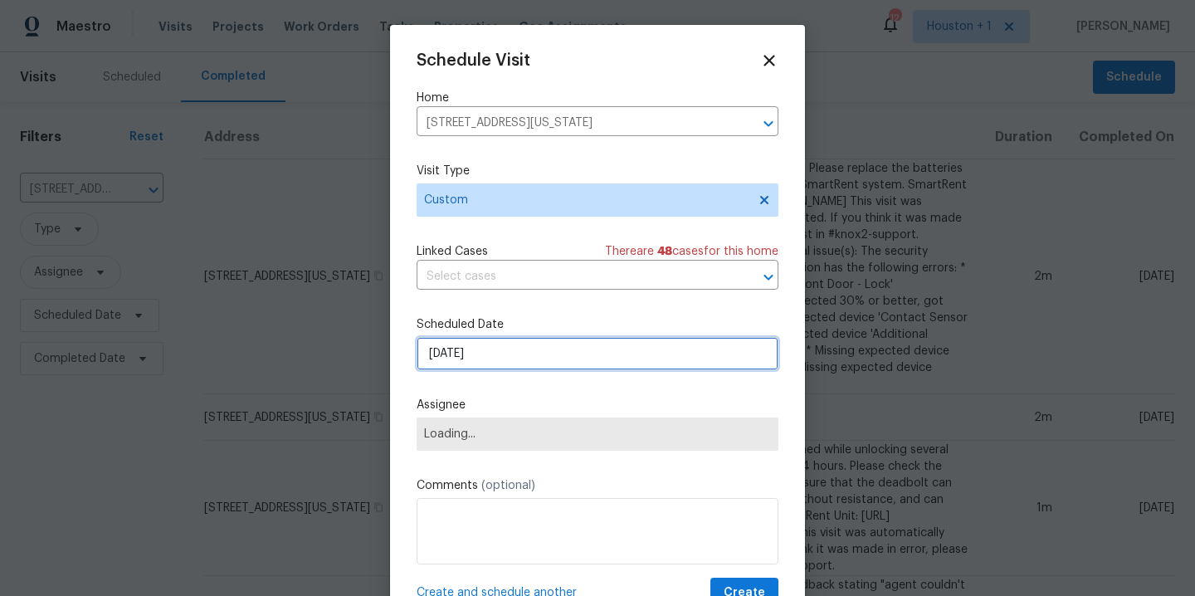
click at [512, 360] on input "[DATE]" at bounding box center [598, 353] width 362 height 33
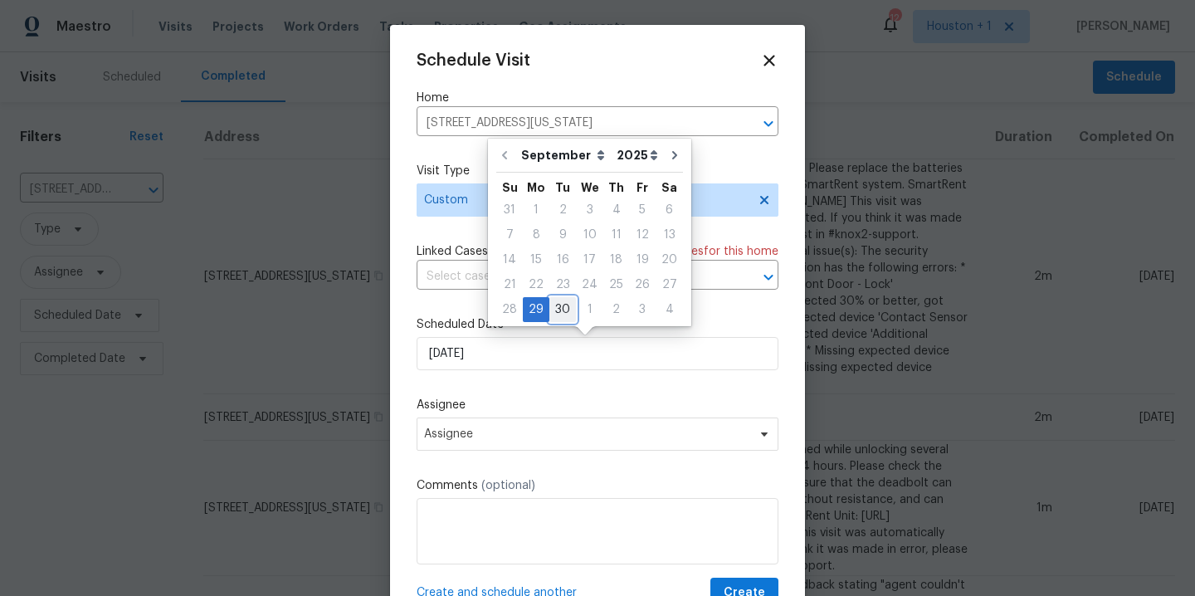
click at [557, 305] on div "30" at bounding box center [563, 309] width 27 height 23
type input "[DATE]"
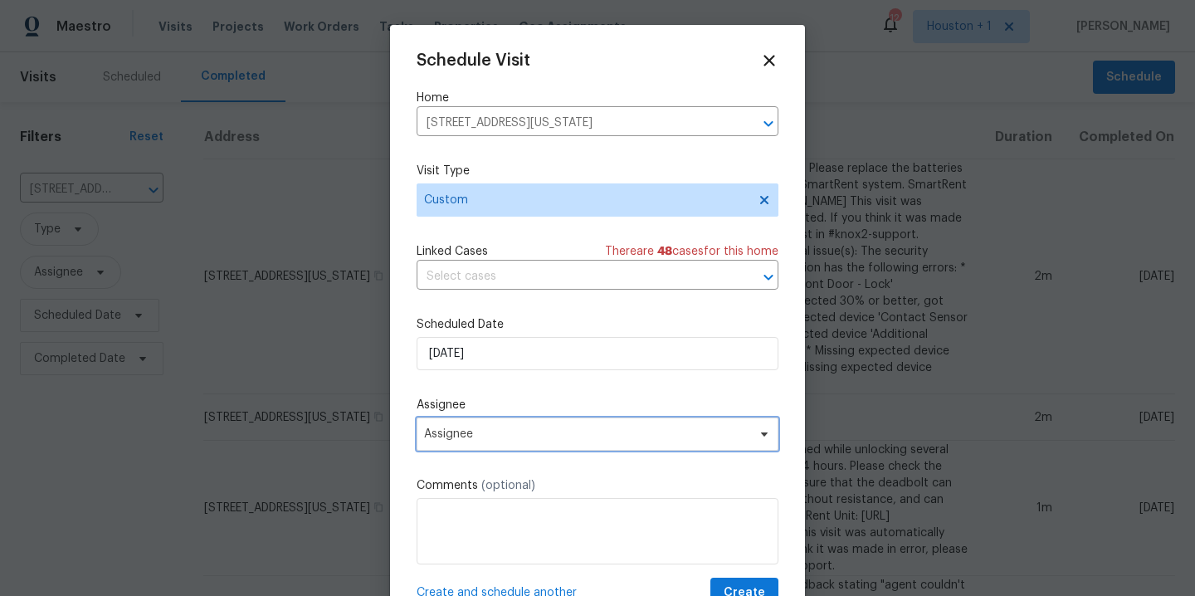
click at [500, 434] on span "Assignee" at bounding box center [586, 434] width 325 height 13
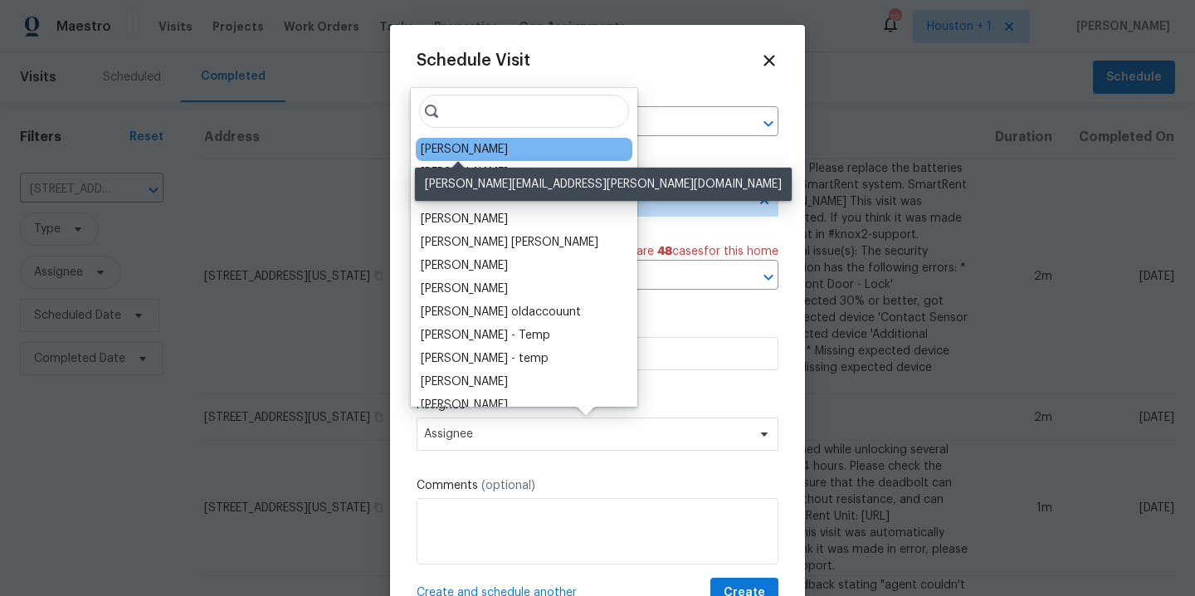
click at [462, 152] on div "[PERSON_NAME]" at bounding box center [464, 149] width 87 height 17
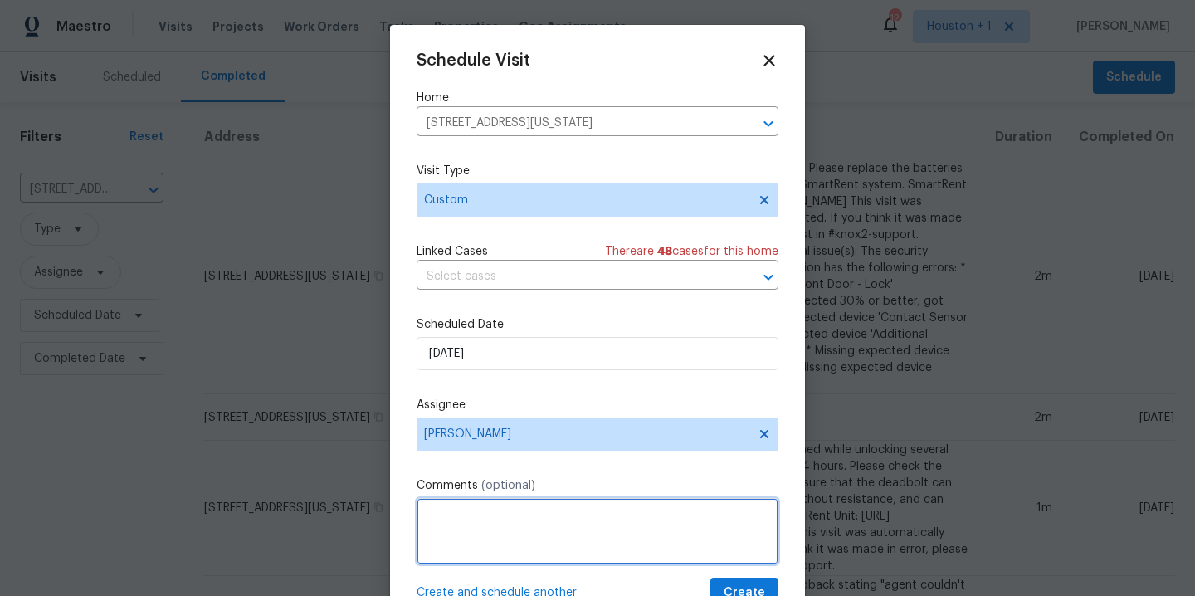
click at [572, 531] on textarea at bounding box center [598, 531] width 362 height 66
type textarea "C"
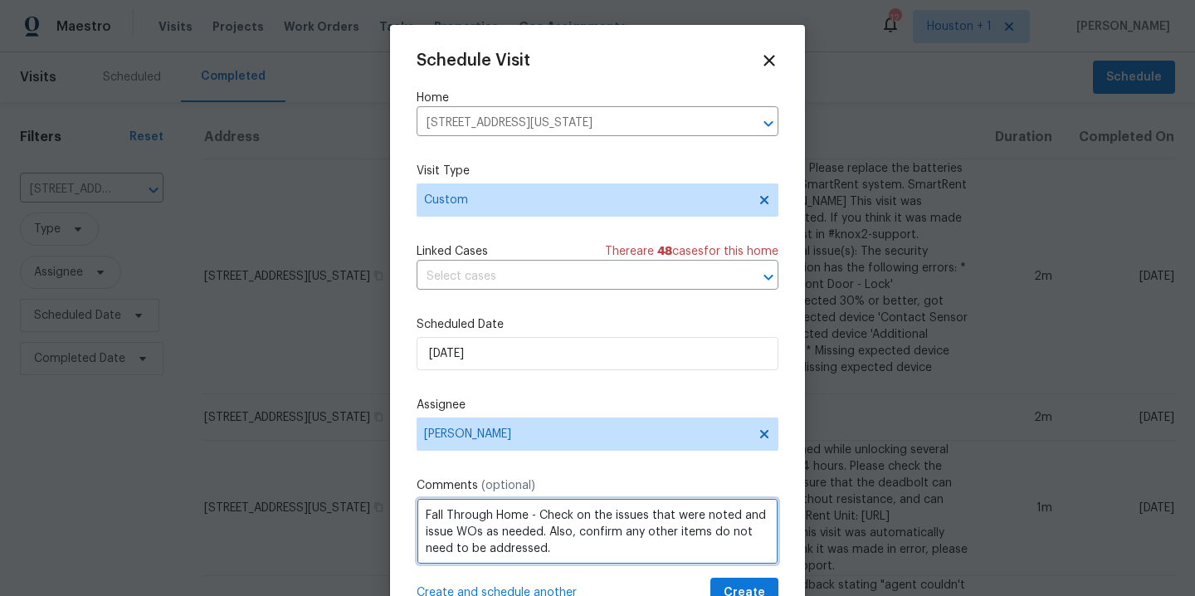
click at [628, 539] on textarea "Fall Through Home - Check on the issues that were noted and issue WOs as needed…" at bounding box center [598, 531] width 362 height 66
click at [443, 547] on textarea "Fall Through Home - Check on the issues that were noted and issue WOs as needed…" at bounding box center [598, 531] width 362 height 66
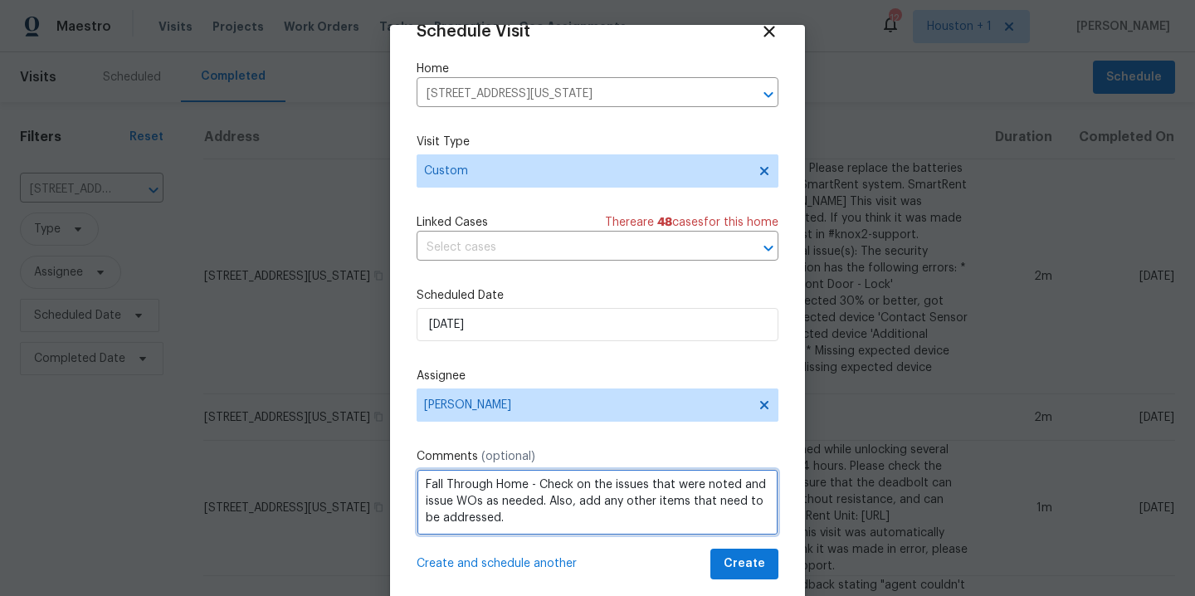
type textarea "Fall Through Home - Check on the issues that were noted and issue WOs as needed…"
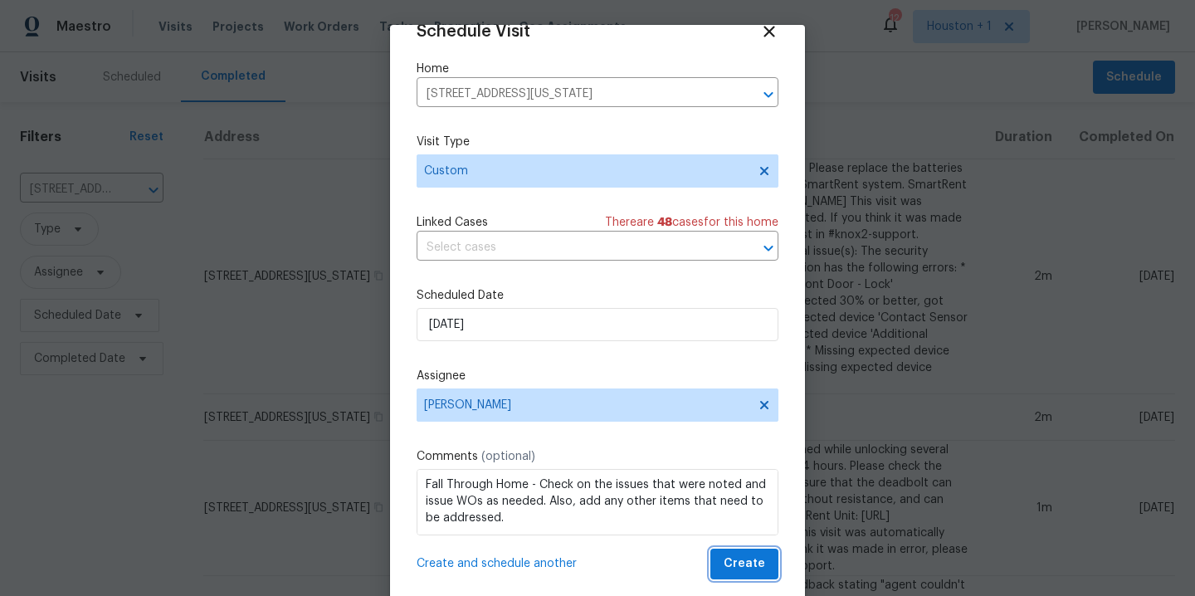
click at [740, 564] on span "Create" at bounding box center [745, 564] width 42 height 21
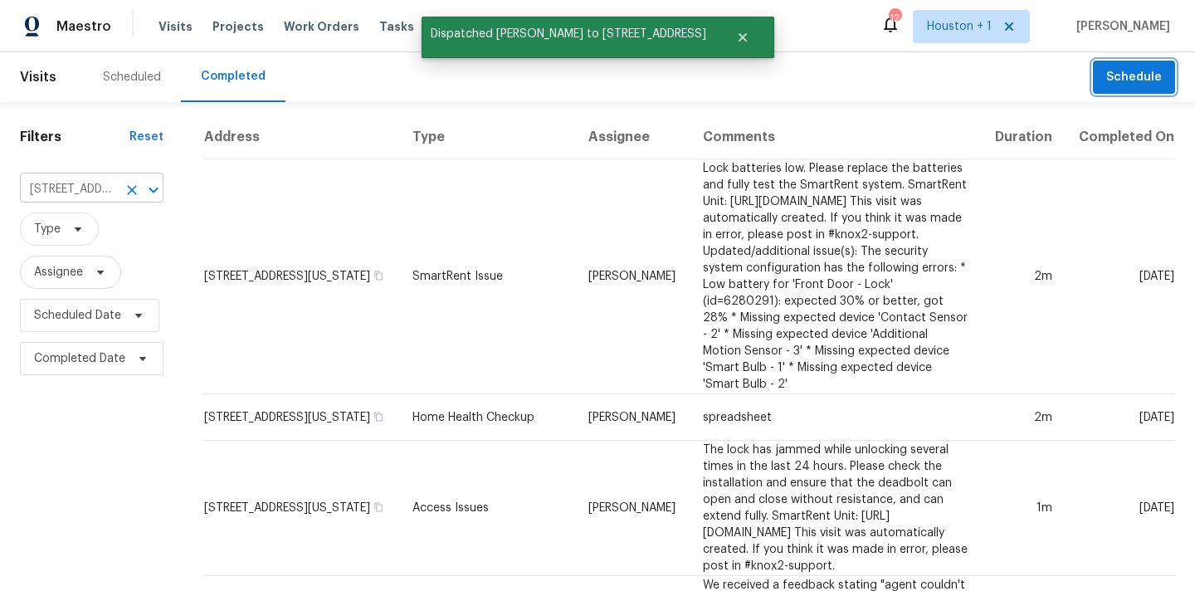
click at [130, 193] on icon "Clear" at bounding box center [132, 190] width 17 height 17
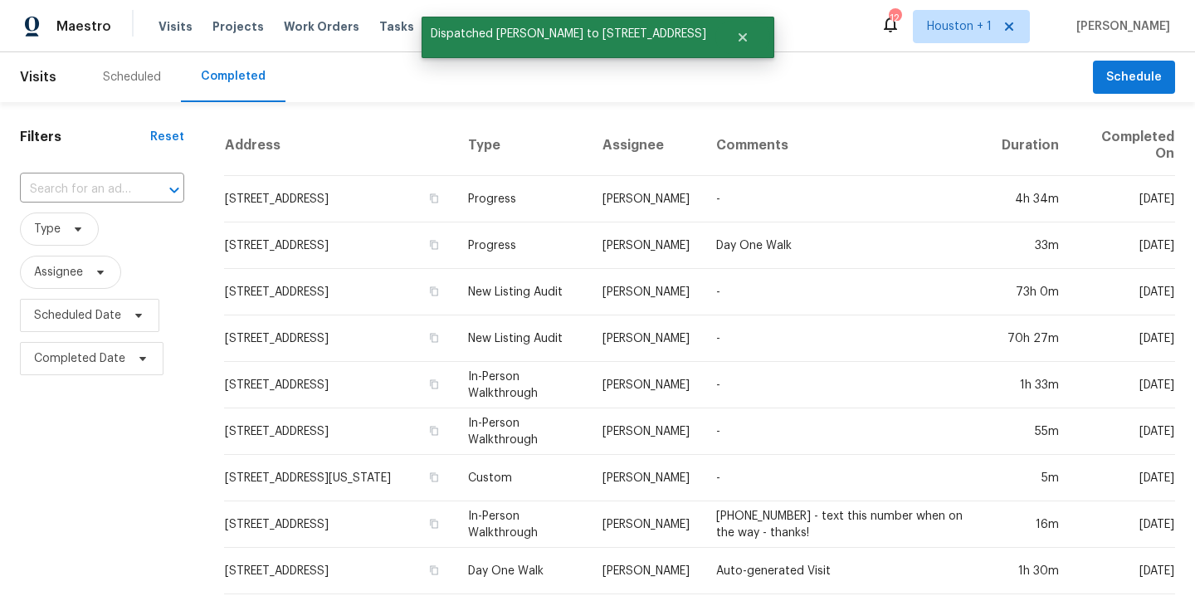
click at [120, 69] on div "Scheduled" at bounding box center [132, 77] width 58 height 17
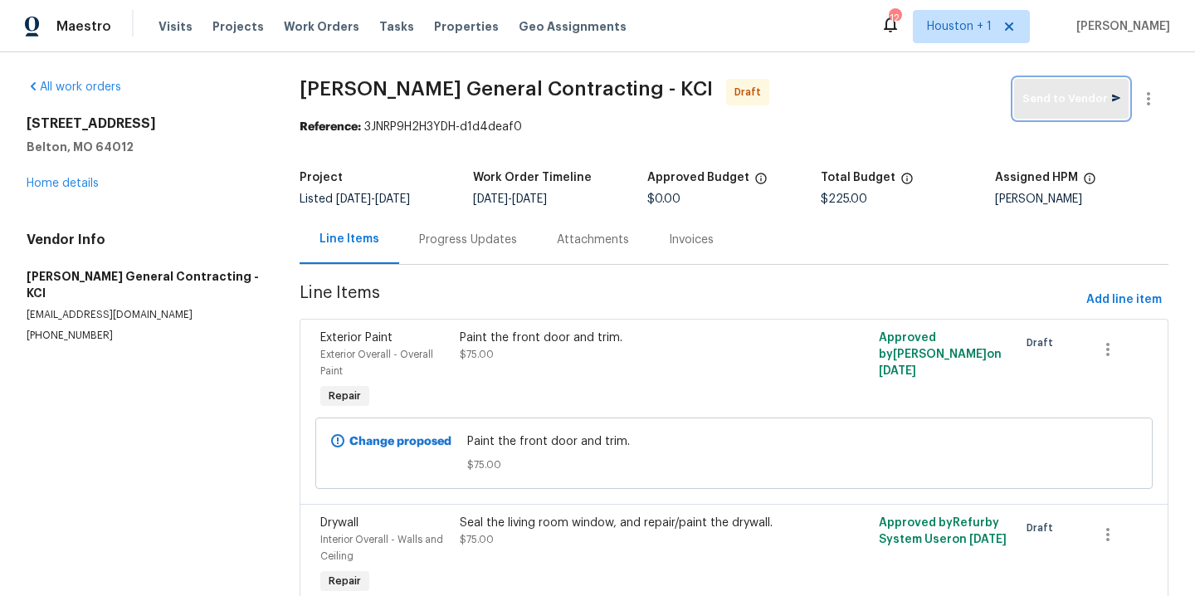
click at [1077, 104] on span "Send to Vendor" at bounding box center [1072, 99] width 98 height 19
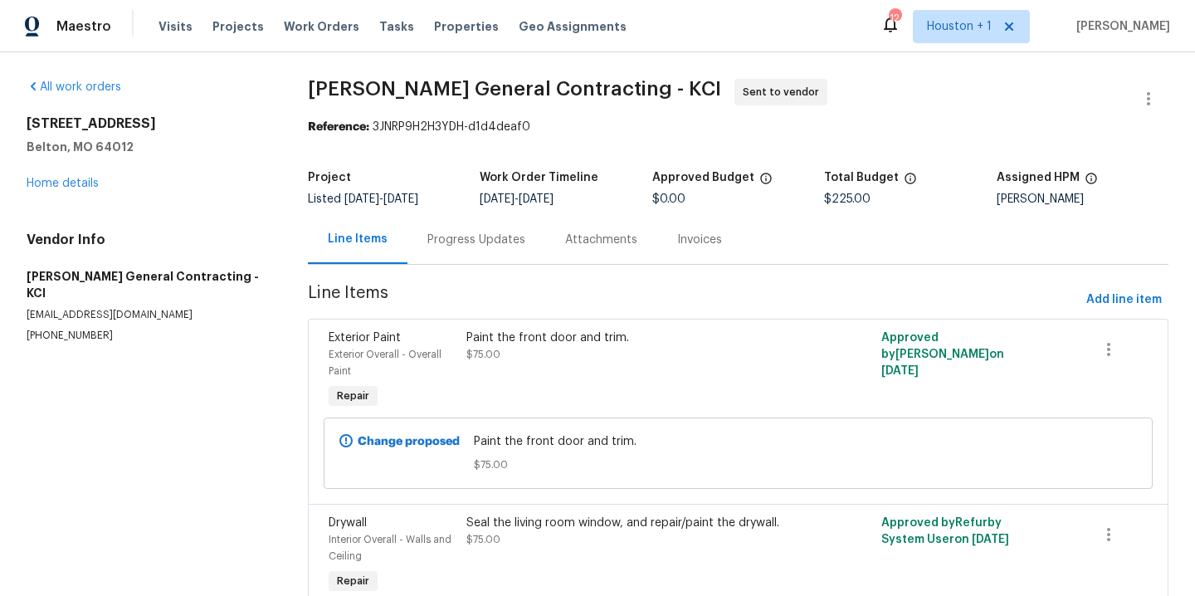
click at [452, 245] on div "Progress Updates" at bounding box center [477, 240] width 98 height 17
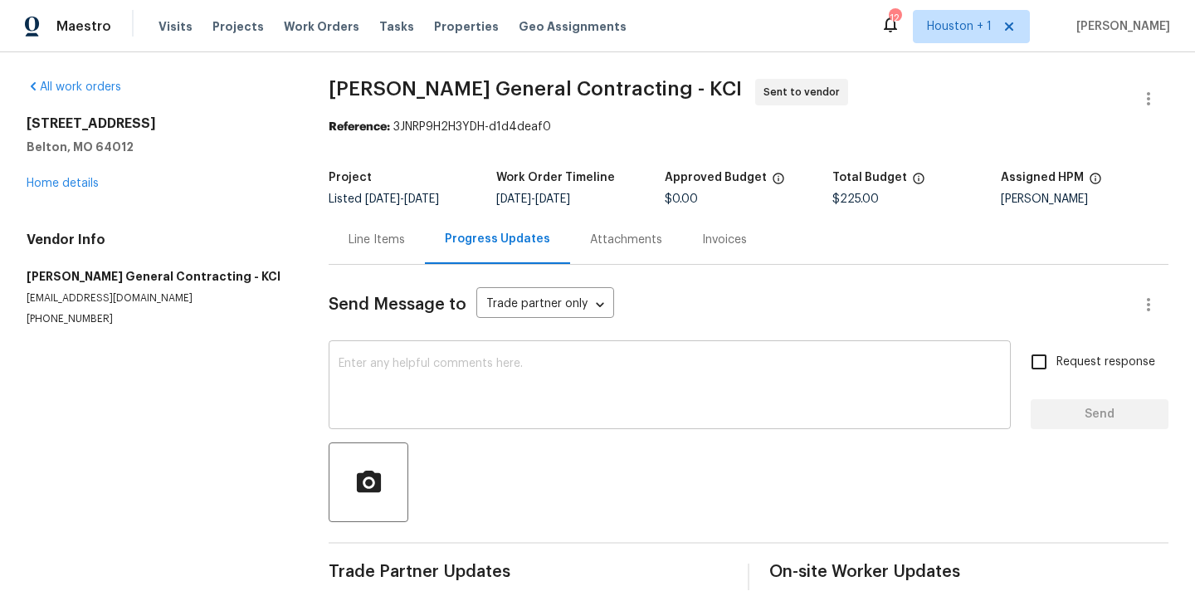
click at [522, 408] on textarea at bounding box center [670, 387] width 662 height 58
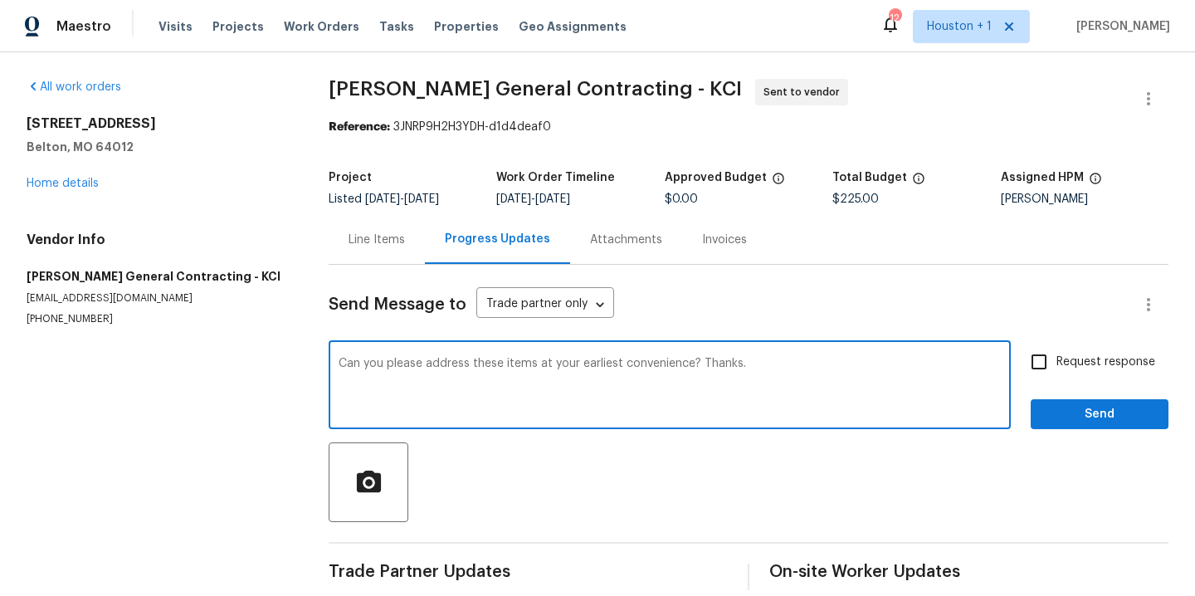
type textarea "Can you please address these items at your earliest convenience? Thanks."
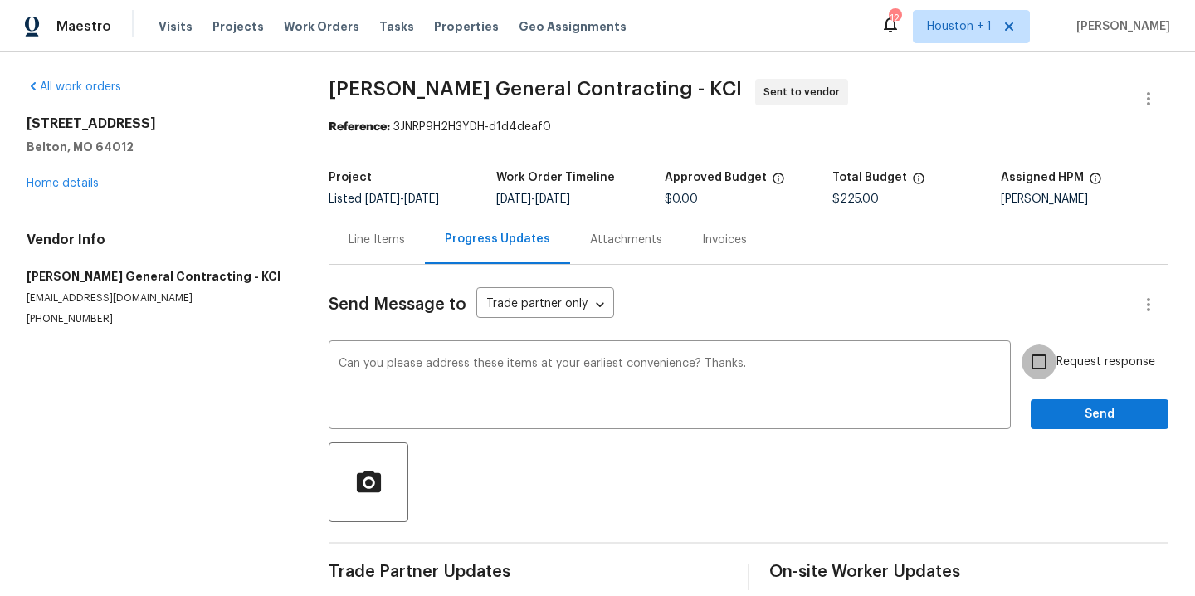
click at [1022, 353] on input "Request response" at bounding box center [1039, 361] width 35 height 35
checkbox input "true"
click at [1067, 415] on span "Send" at bounding box center [1099, 414] width 111 height 21
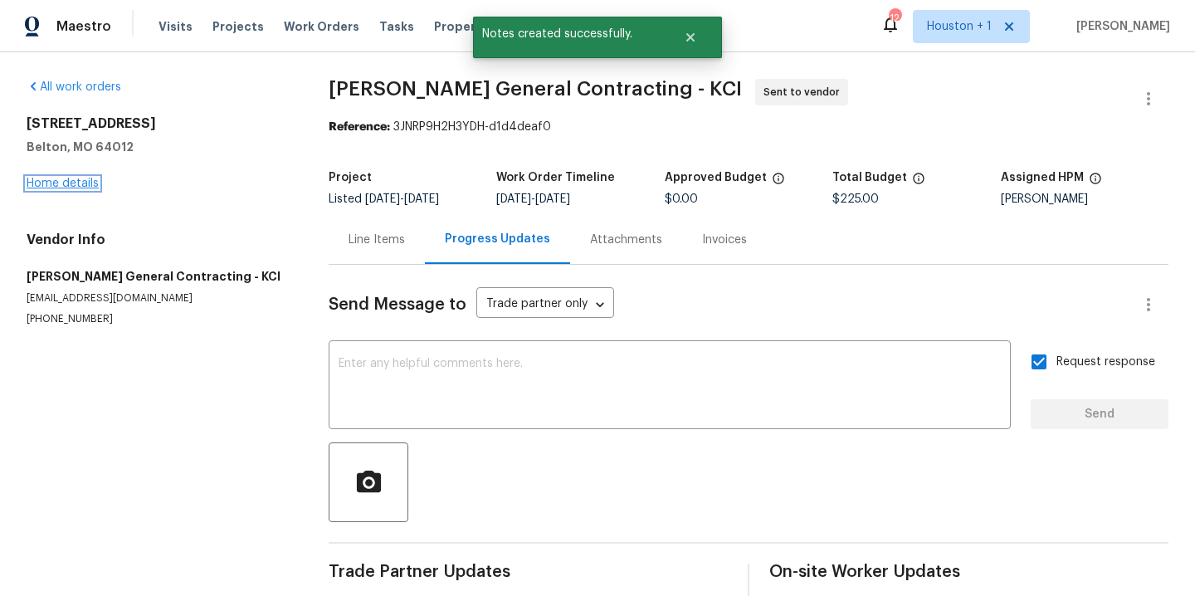
click at [75, 179] on link "Home details" at bounding box center [63, 184] width 72 height 12
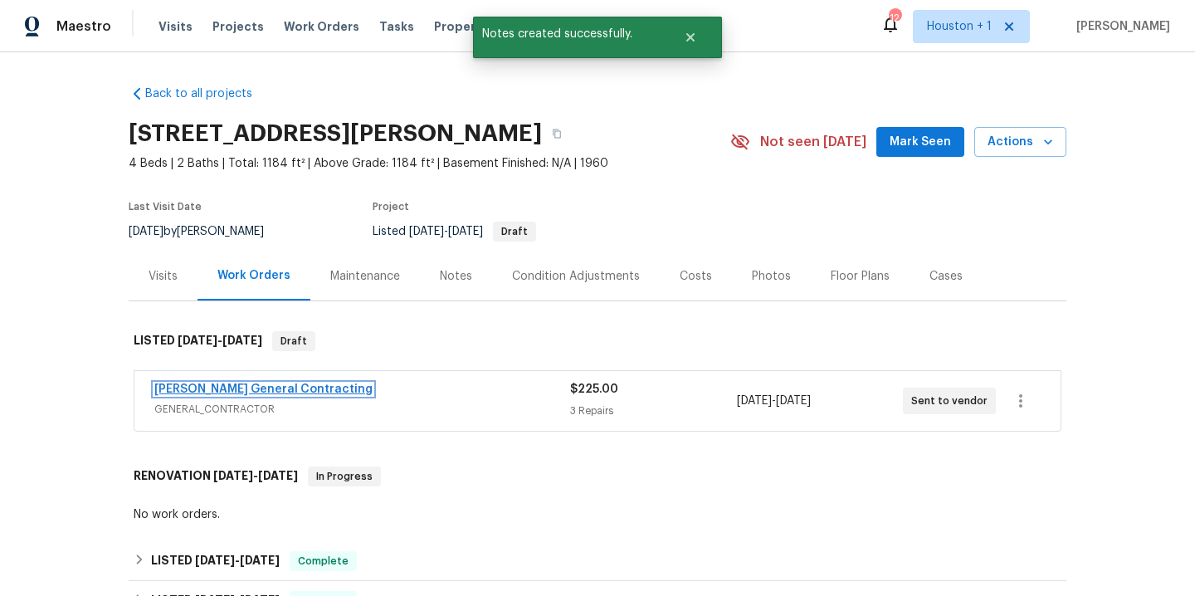
click at [264, 389] on link "[PERSON_NAME] General Contracting" at bounding box center [263, 390] width 218 height 12
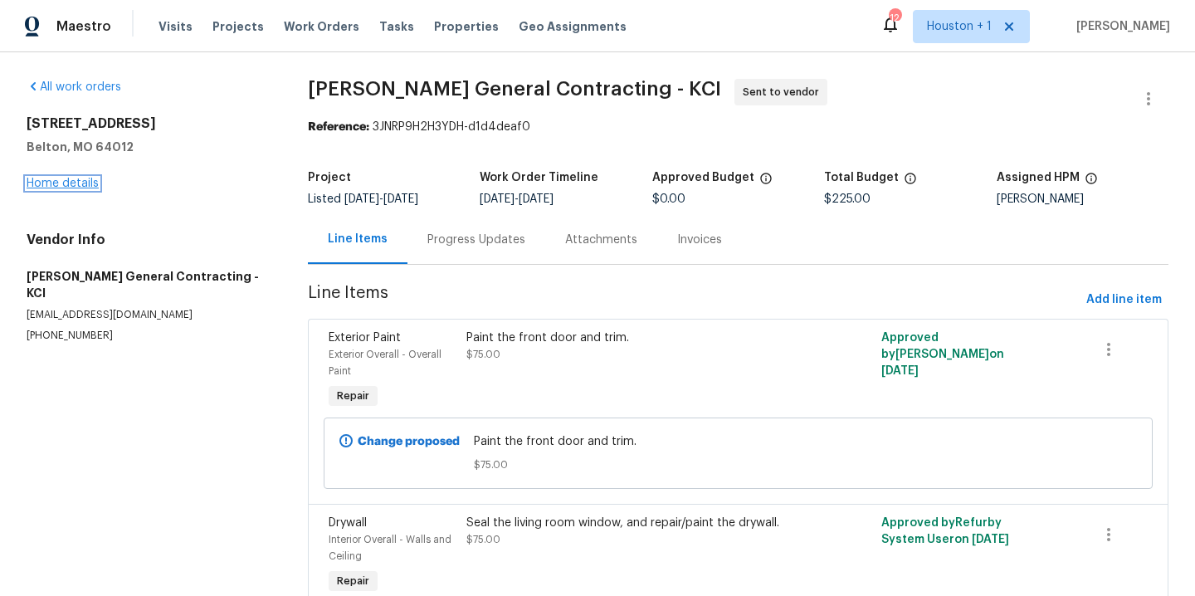
click at [66, 179] on link "Home details" at bounding box center [63, 184] width 72 height 12
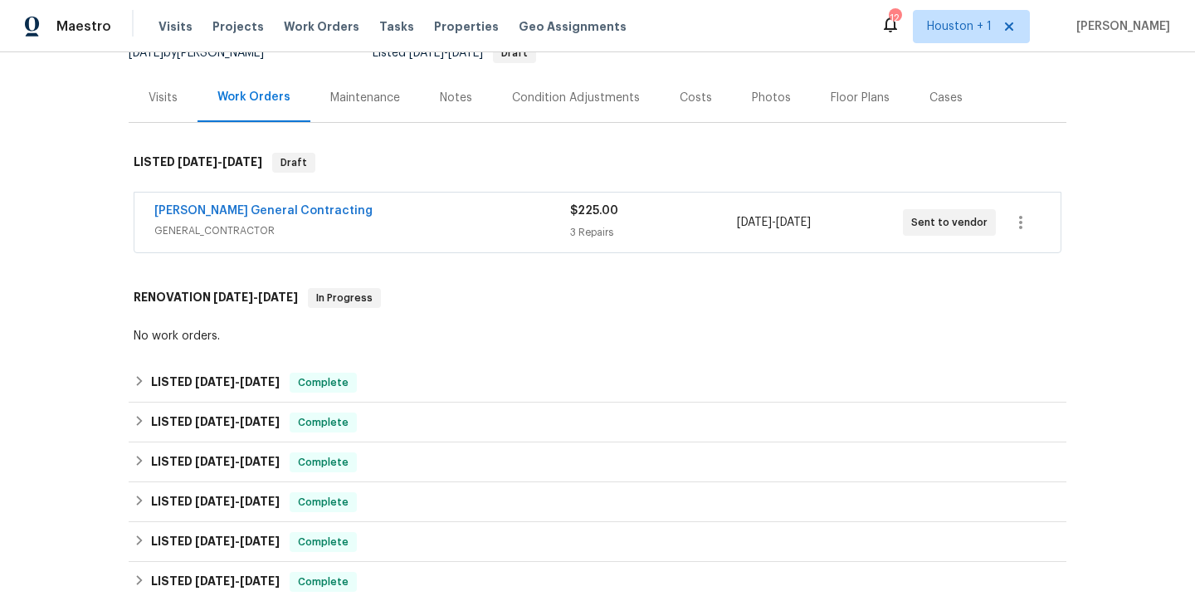
scroll to position [530, 0]
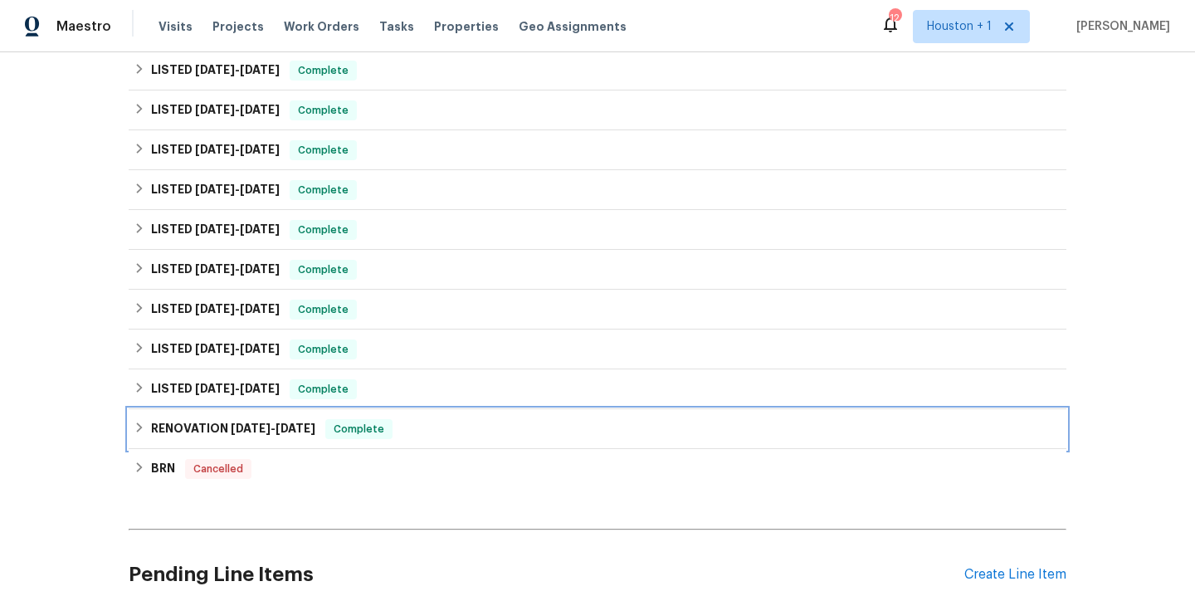
click at [231, 429] on span "[DATE]" at bounding box center [251, 429] width 40 height 12
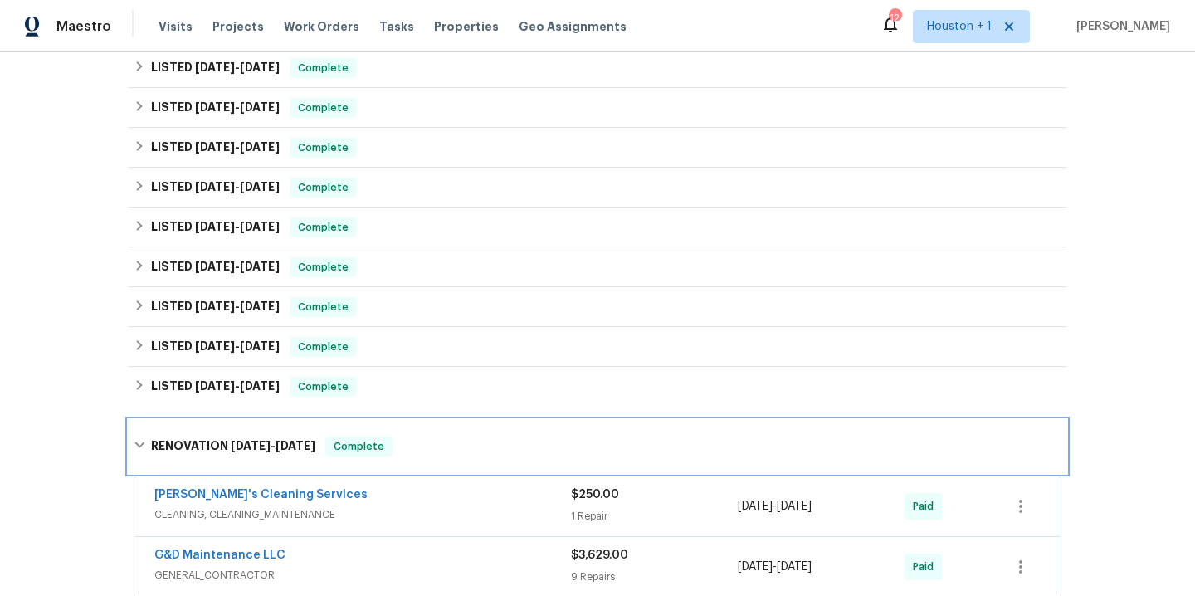
scroll to position [534, 0]
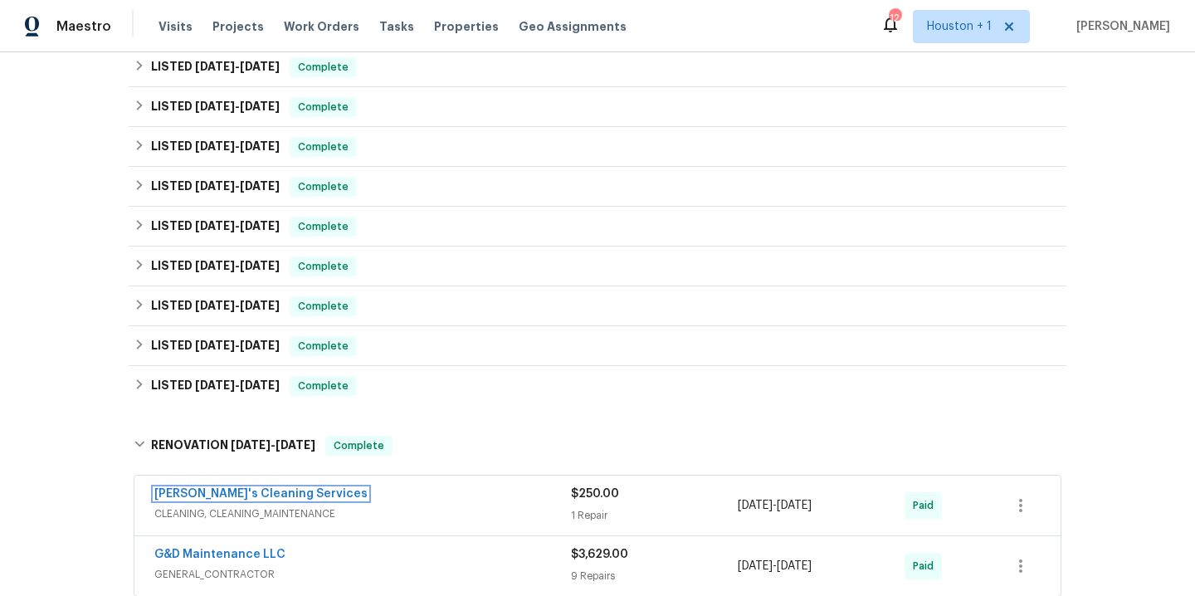
click at [243, 493] on link "[PERSON_NAME]'s Cleaning Services" at bounding box center [260, 494] width 213 height 12
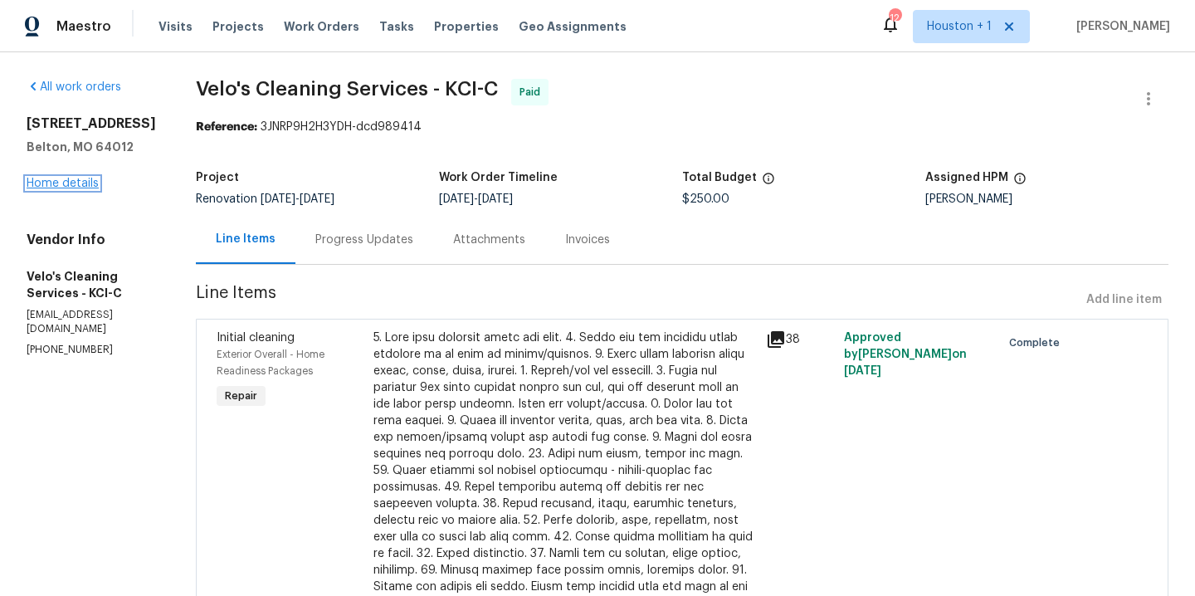
click at [58, 189] on link "Home details" at bounding box center [63, 184] width 72 height 12
